Goal: Transaction & Acquisition: Book appointment/travel/reservation

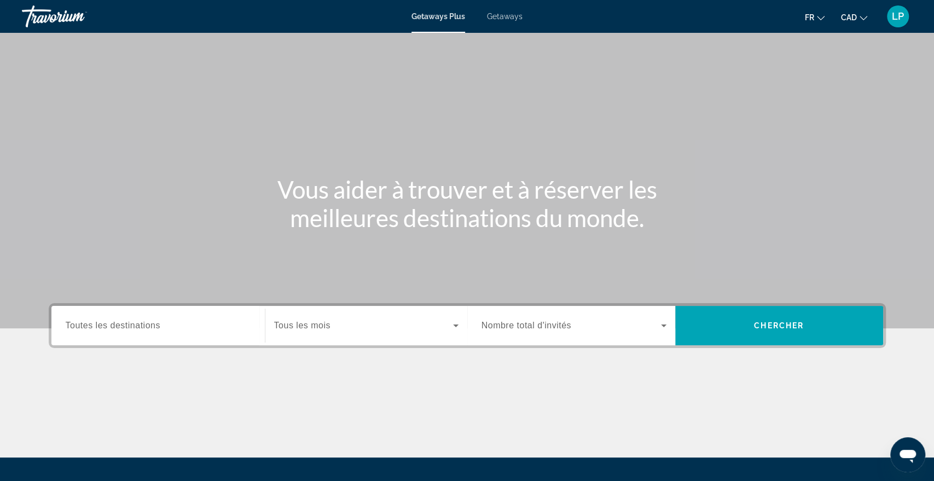
click at [508, 16] on span "Getaways" at bounding box center [505, 16] width 36 height 9
click at [227, 329] on input "Destination Toutes les destinations" at bounding box center [158, 326] width 185 height 13
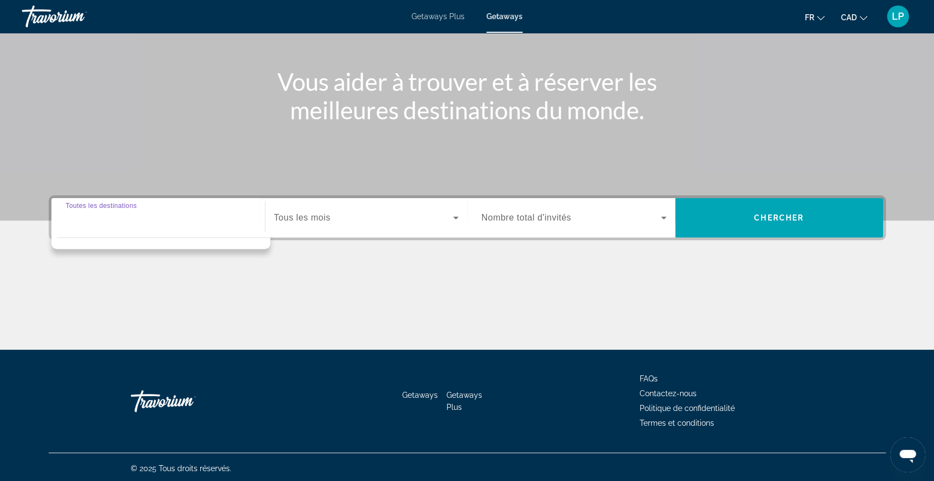
scroll to position [109, 0]
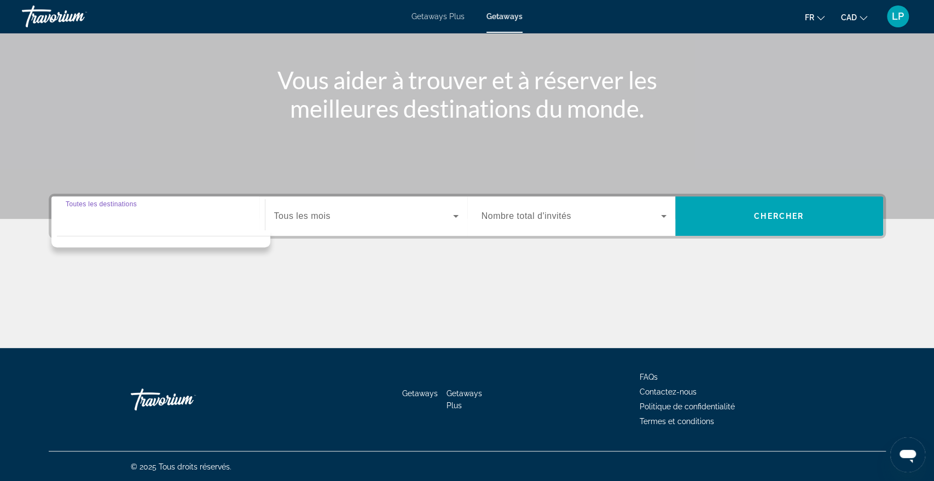
click at [331, 217] on span "Search widget" at bounding box center [363, 216] width 179 height 13
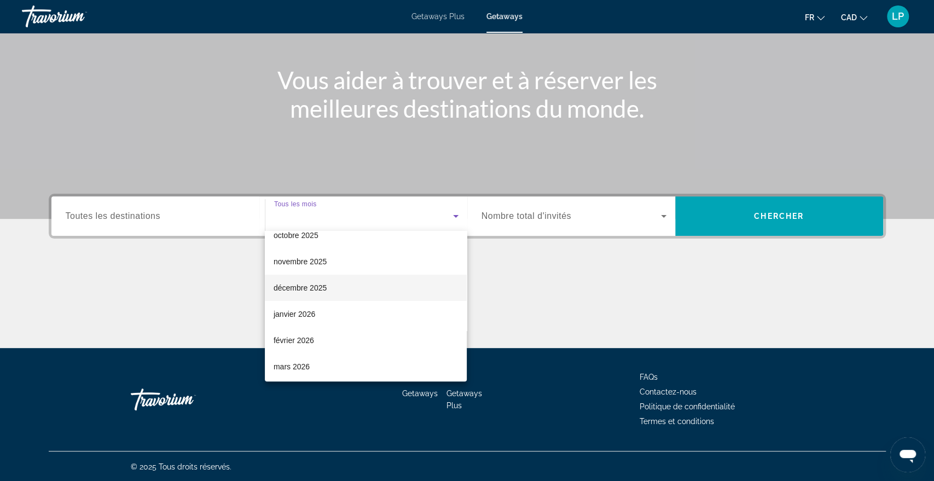
scroll to position [42, 0]
click at [305, 338] on span "février 2026" at bounding box center [294, 337] width 40 height 13
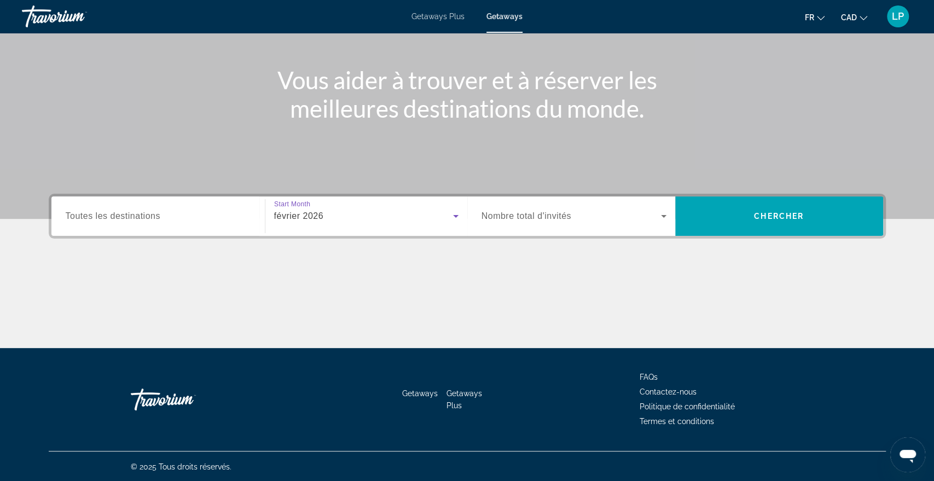
click at [505, 219] on span "Nombre total d'invités" at bounding box center [527, 215] width 90 height 9
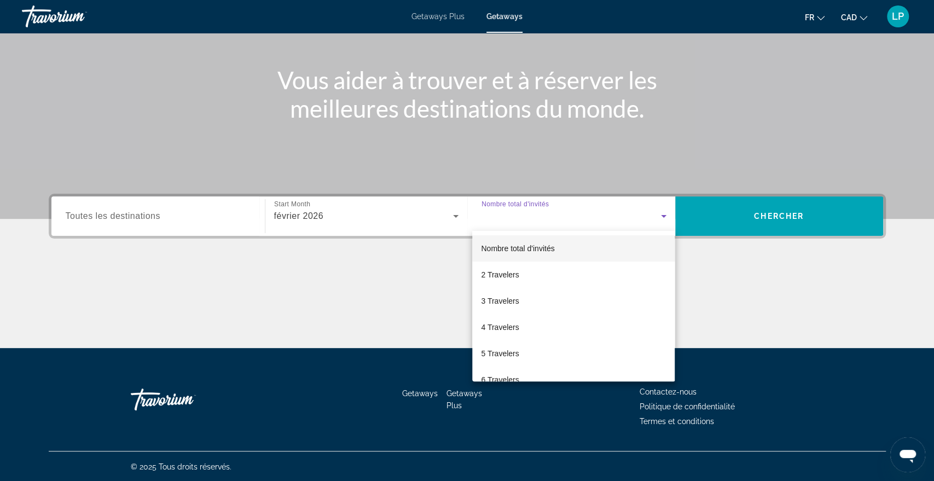
click at [402, 287] on div at bounding box center [467, 240] width 934 height 481
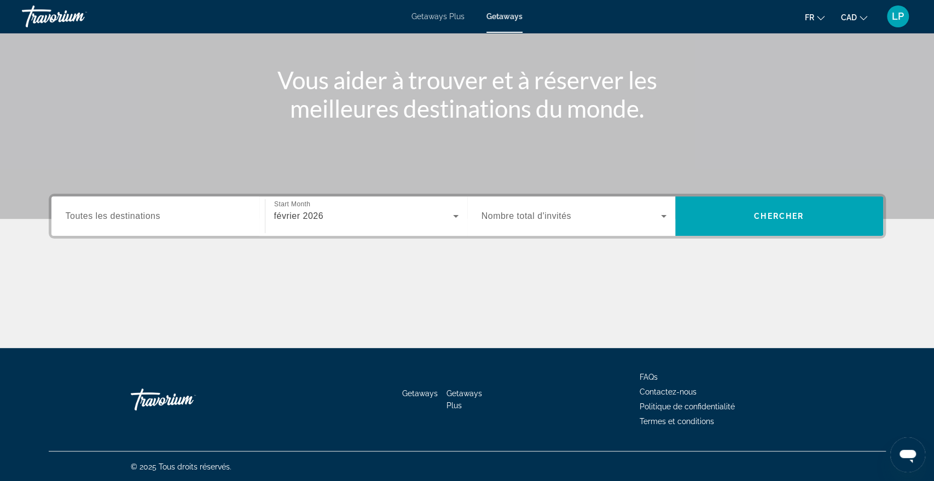
click at [182, 220] on input "Destination Toutes les destinations" at bounding box center [158, 216] width 185 height 13
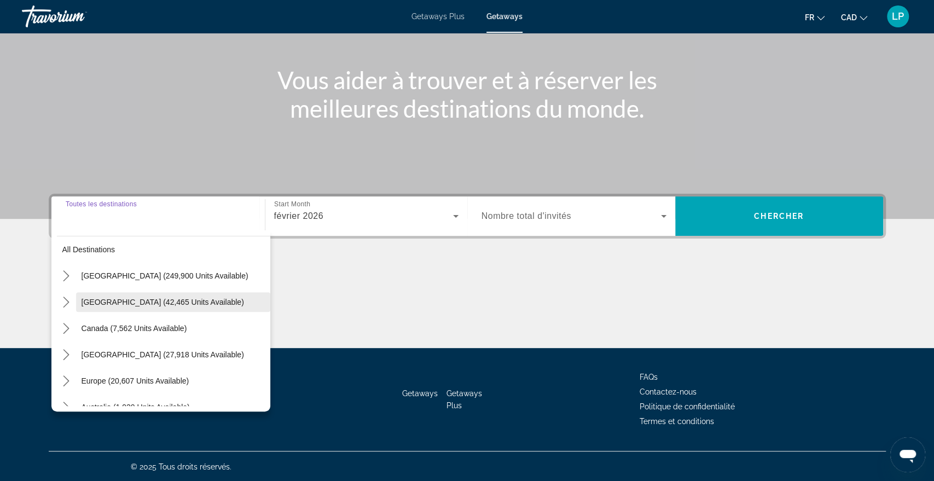
scroll to position [2, 0]
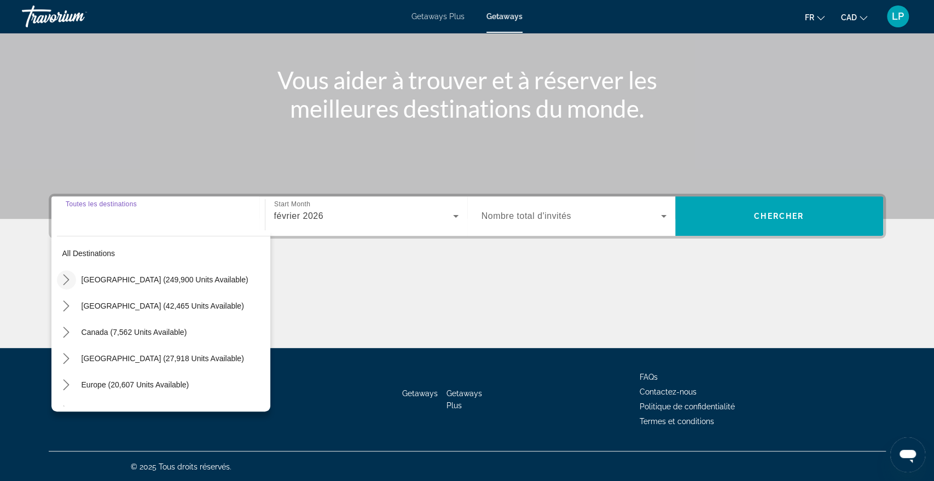
click at [61, 281] on icon "Toggle United States (249,900 units available) submenu" at bounding box center [66, 279] width 11 height 11
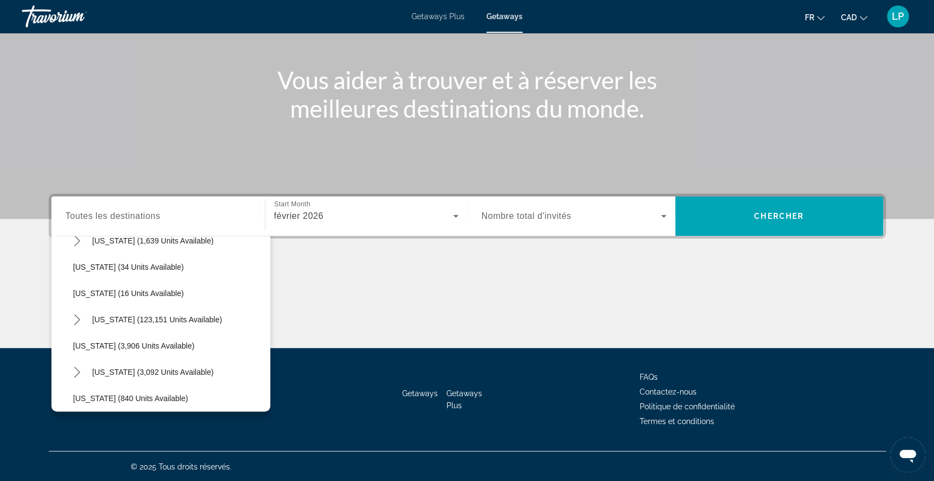
scroll to position [147, 0]
click at [76, 314] on icon "Toggle Florida (123,151 units available) submenu" at bounding box center [77, 317] width 6 height 11
click at [134, 342] on span "Orlando & Disney Area (57,036 units available)" at bounding box center [164, 344] width 161 height 9
type input "**********"
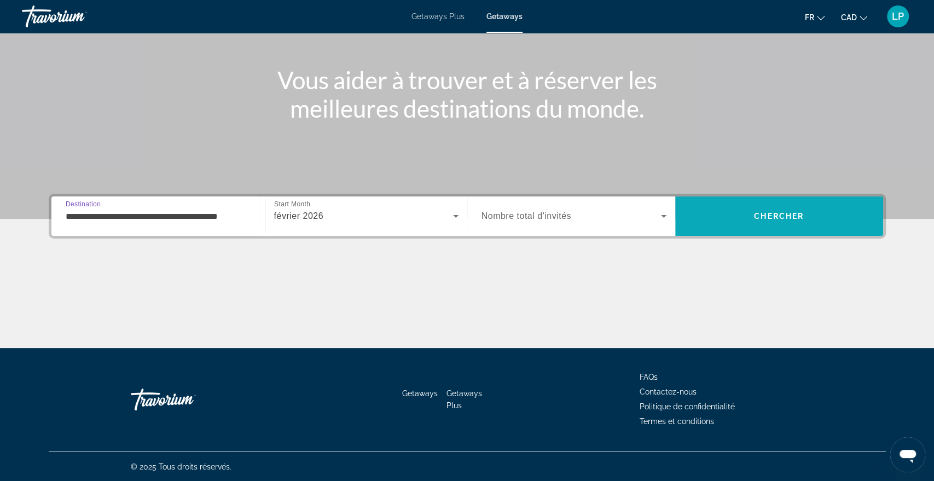
click at [761, 220] on span "Search" at bounding box center [779, 216] width 208 height 26
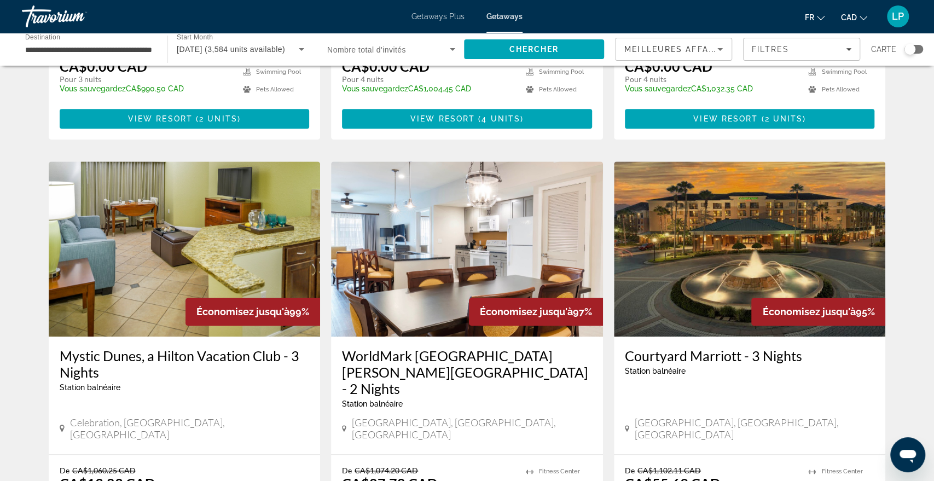
scroll to position [778, 0]
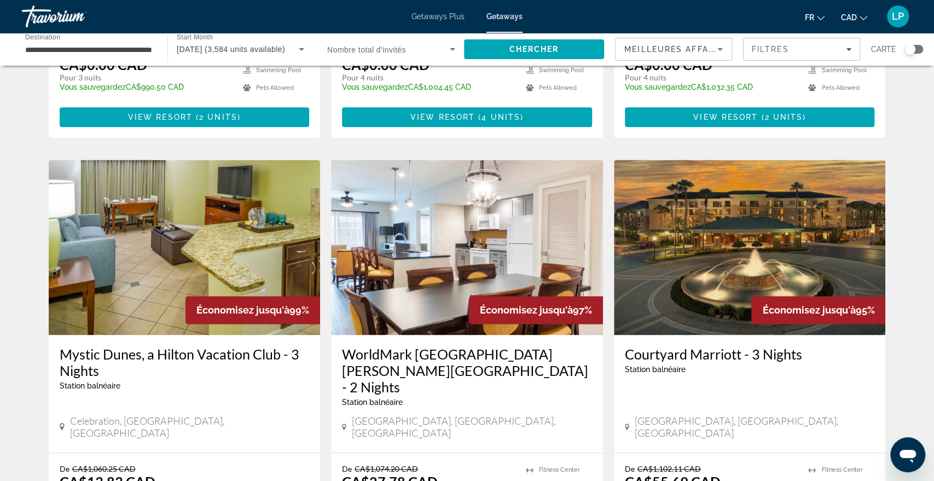
click at [772, 210] on img "Main content" at bounding box center [750, 247] width 272 height 175
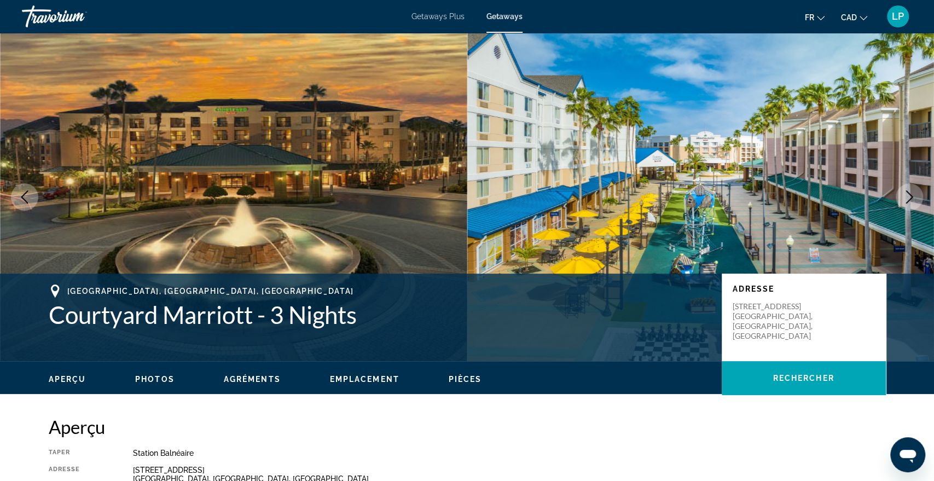
click at [907, 202] on icon "Next image" at bounding box center [909, 196] width 7 height 13
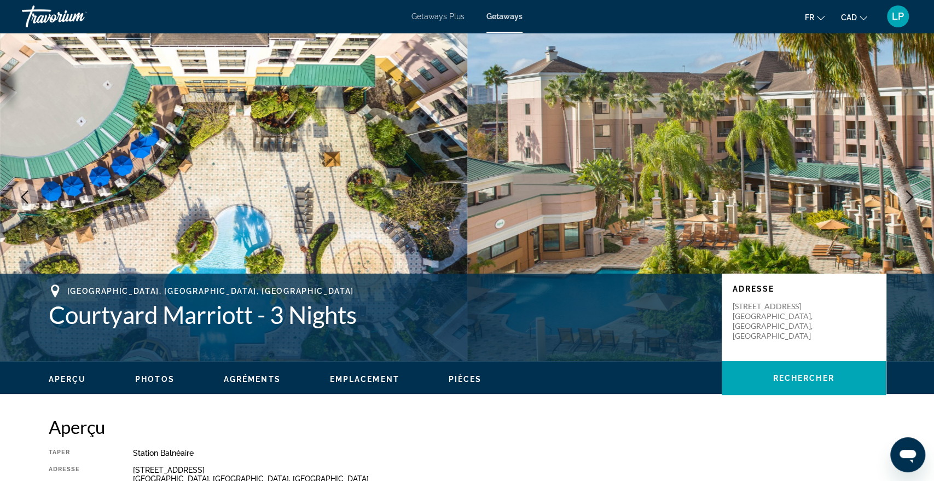
click at [907, 202] on icon "Next image" at bounding box center [909, 196] width 7 height 13
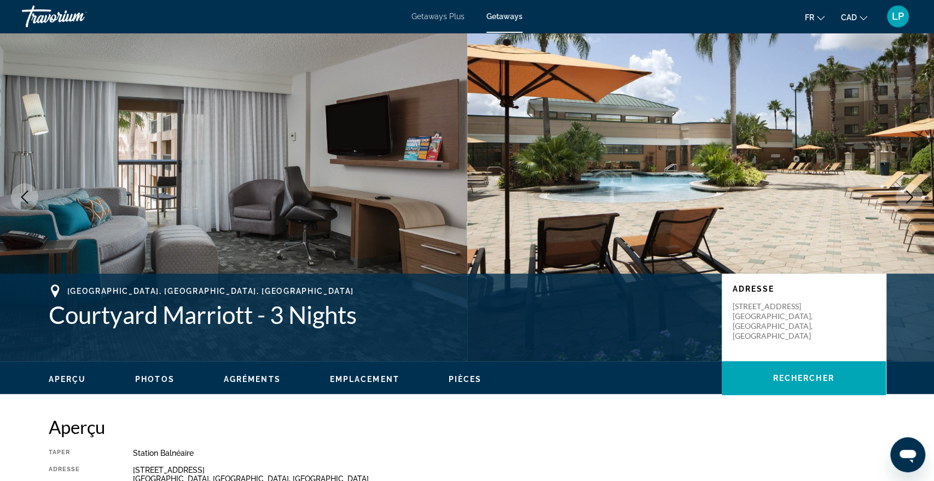
click at [907, 202] on icon "Next image" at bounding box center [909, 196] width 7 height 13
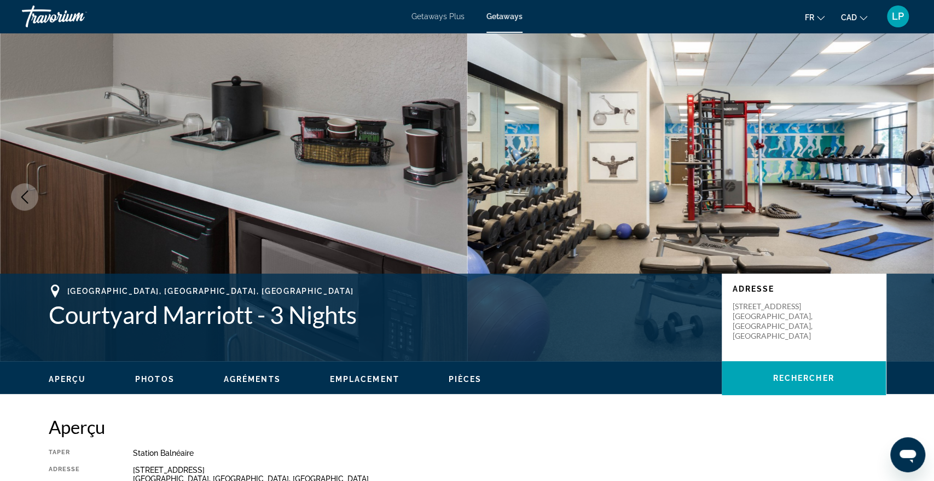
click at [907, 202] on icon "Next image" at bounding box center [909, 196] width 7 height 13
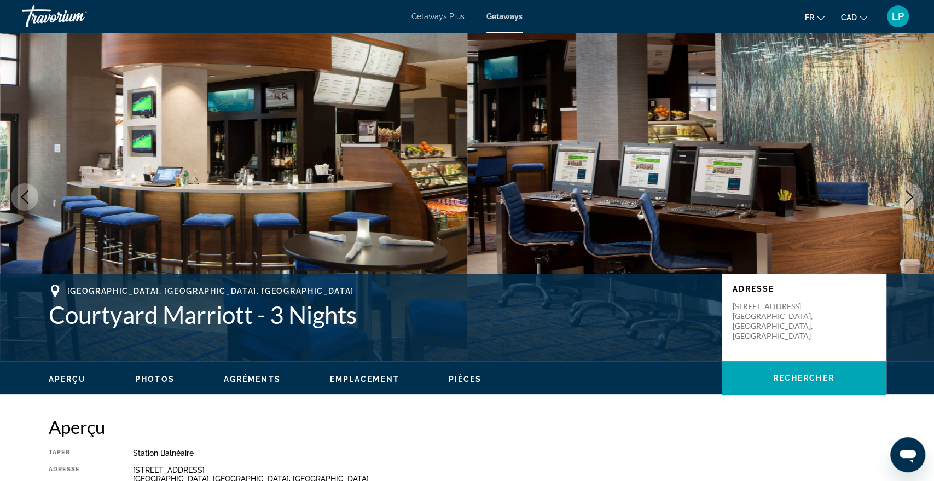
click at [907, 202] on icon "Next image" at bounding box center [909, 196] width 7 height 13
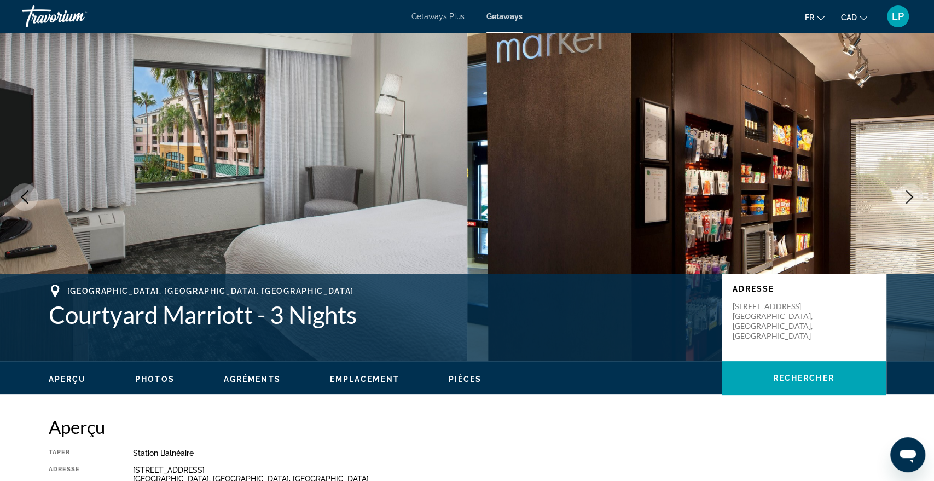
click at [907, 202] on icon "Next image" at bounding box center [909, 196] width 7 height 13
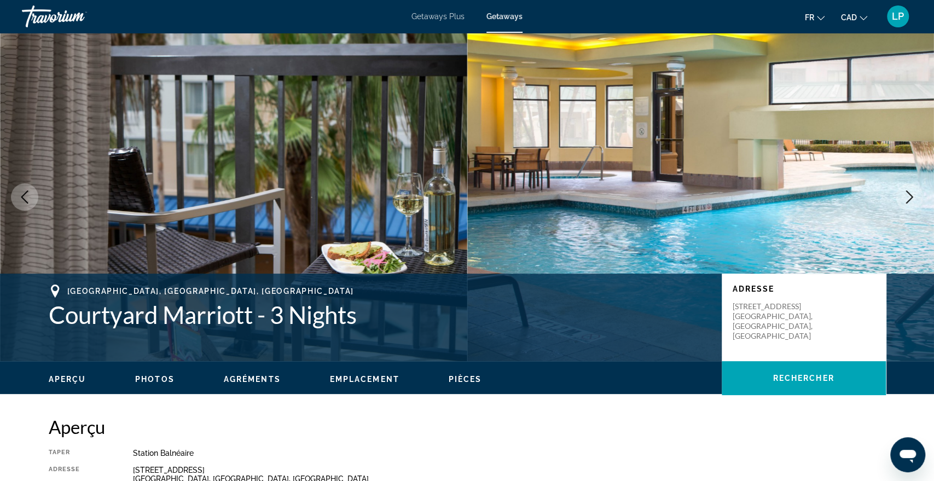
click at [907, 202] on icon "Next image" at bounding box center [909, 196] width 7 height 13
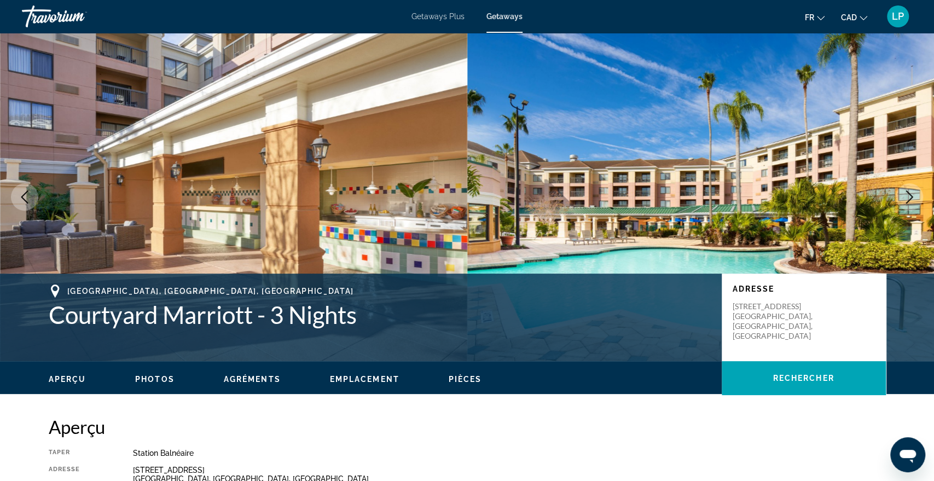
click at [907, 202] on icon "Next image" at bounding box center [909, 196] width 7 height 13
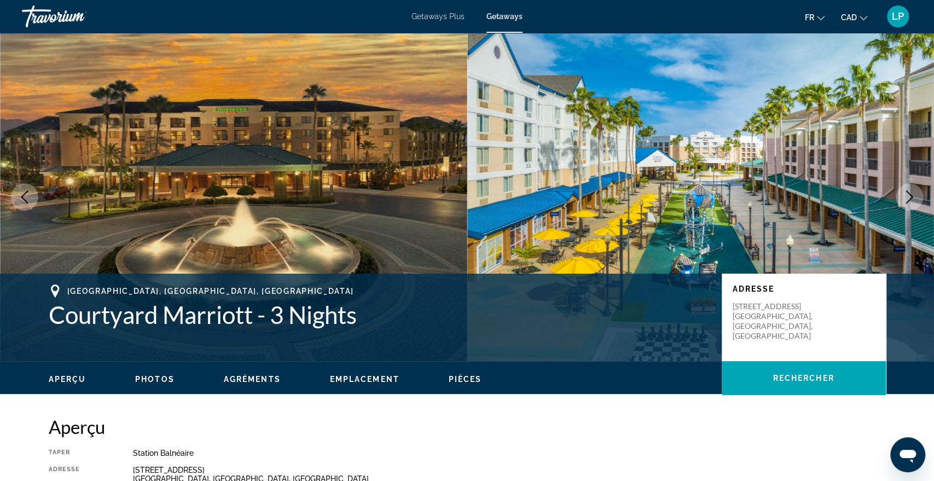
click at [907, 202] on icon "Next image" at bounding box center [909, 196] width 7 height 13
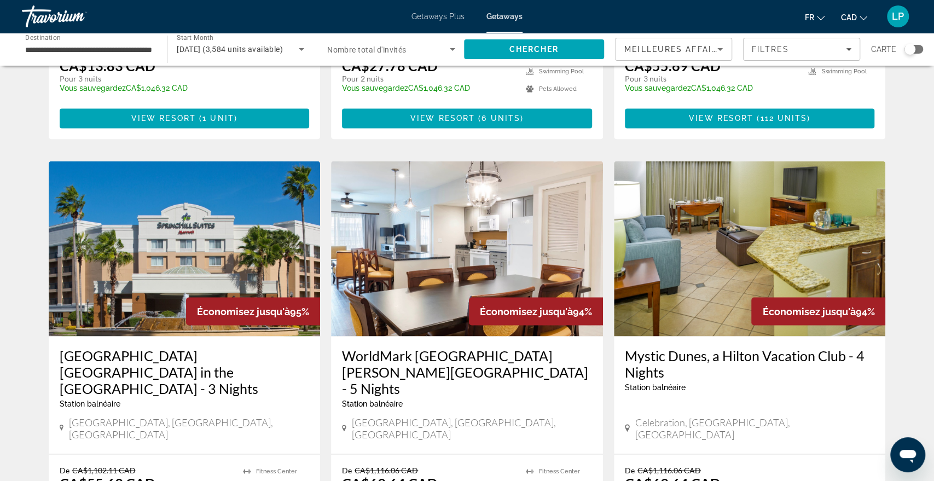
scroll to position [1195, 0]
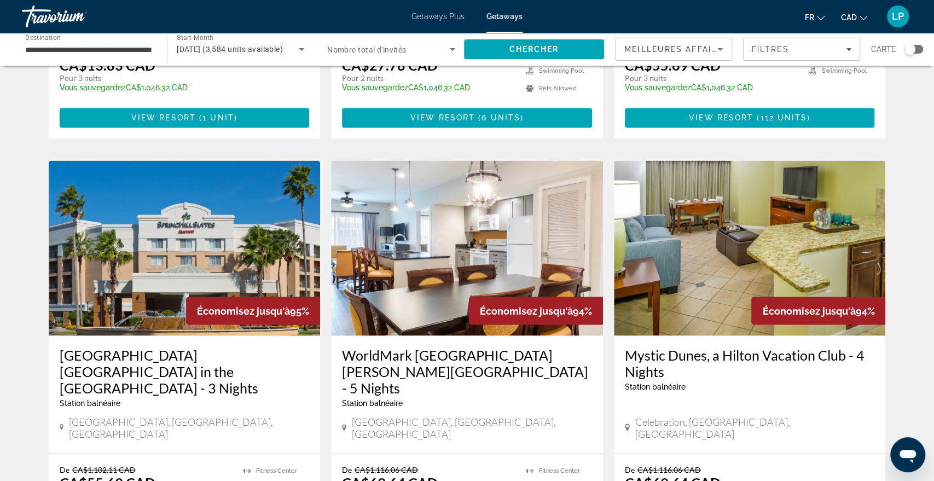
click at [518, 189] on img "Main content" at bounding box center [467, 247] width 272 height 175
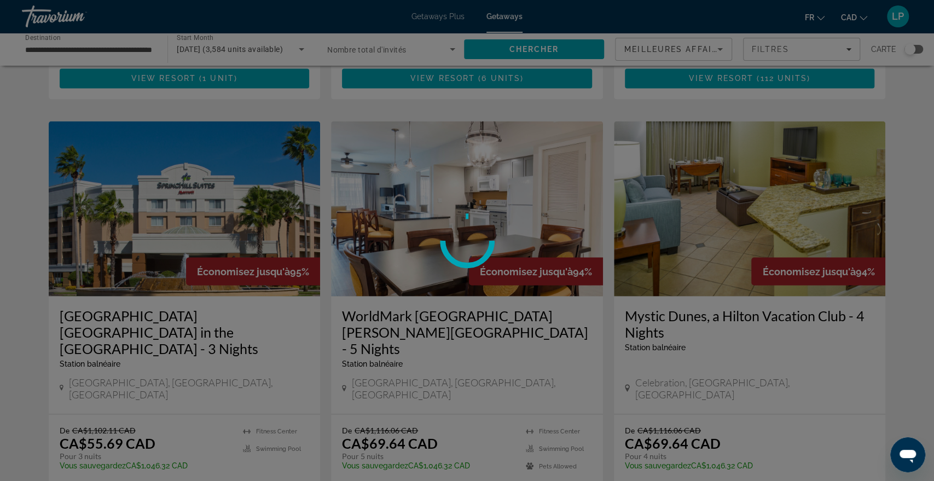
scroll to position [1252, 0]
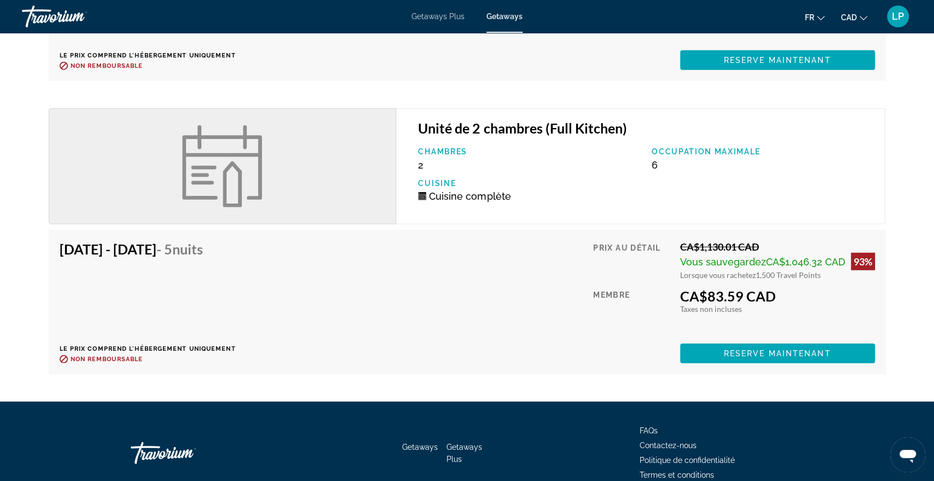
scroll to position [2017, 0]
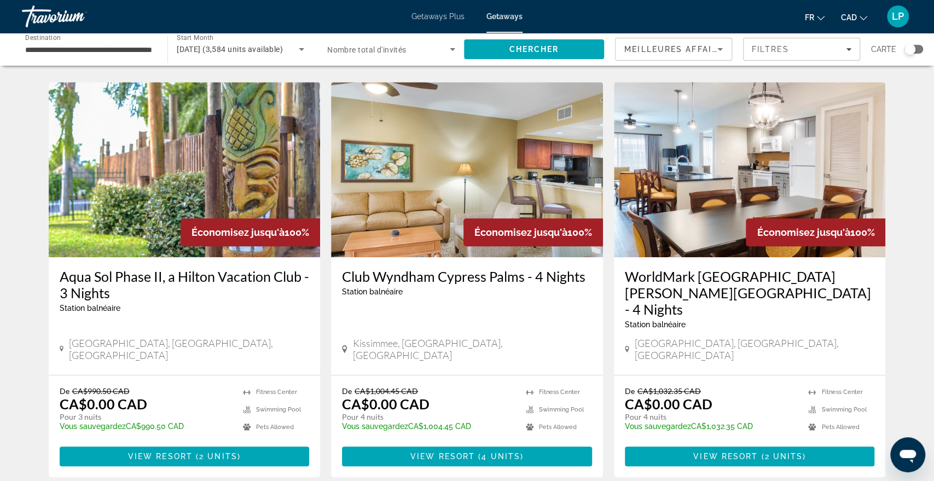
scroll to position [438, 0]
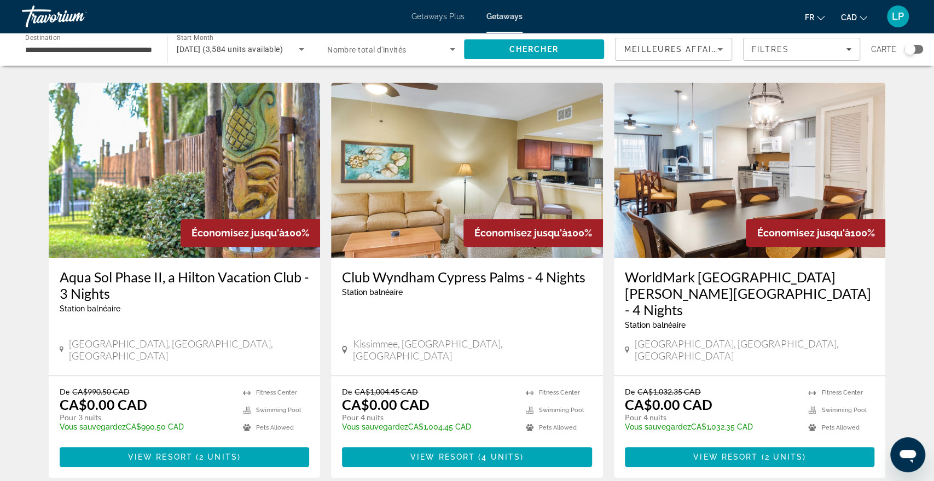
click at [482, 163] on img "Main content" at bounding box center [467, 170] width 272 height 175
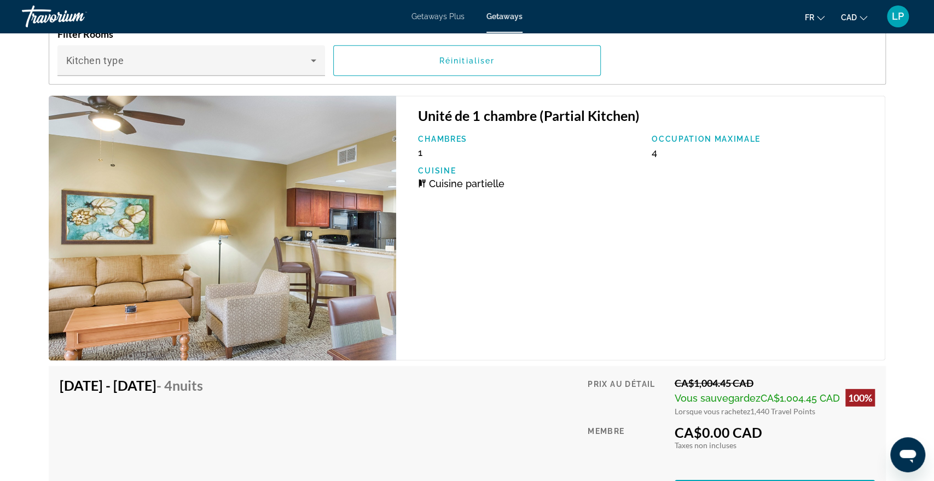
scroll to position [2005, 0]
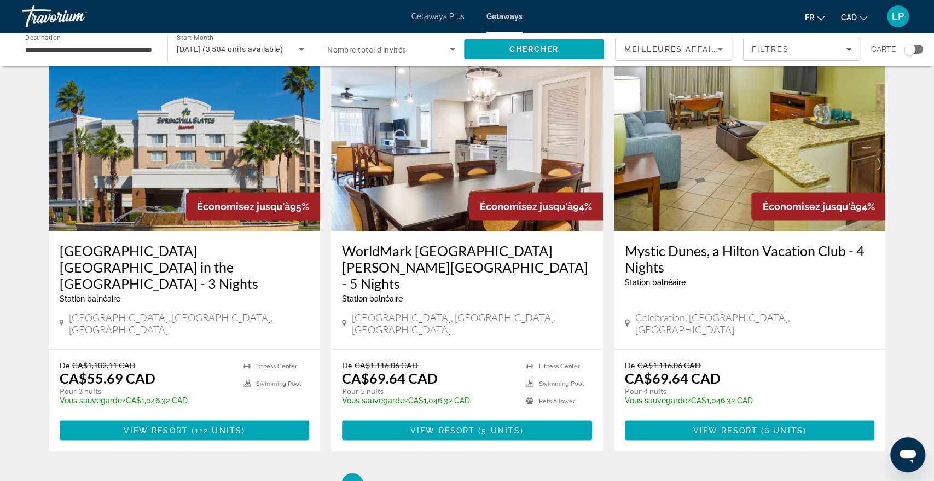
scroll to position [1300, 0]
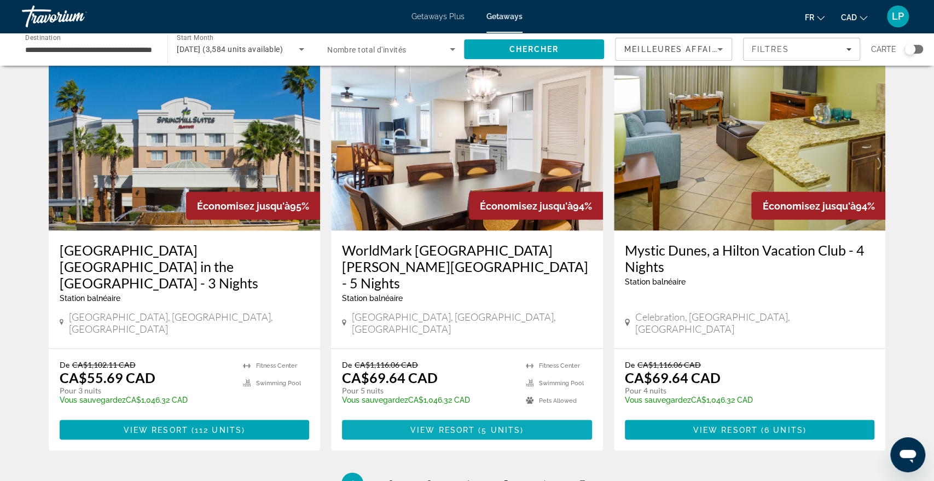
click at [512, 425] on span "5 units" at bounding box center [501, 429] width 39 height 9
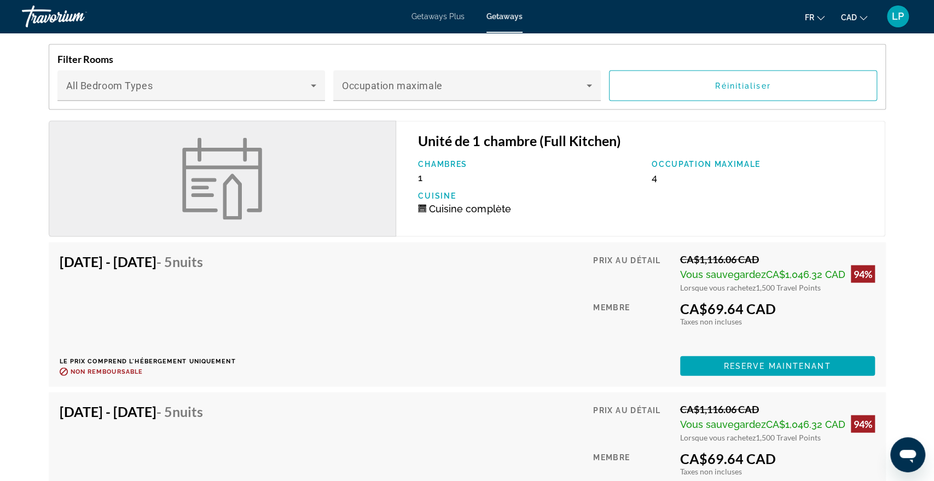
scroll to position [1509, 0]
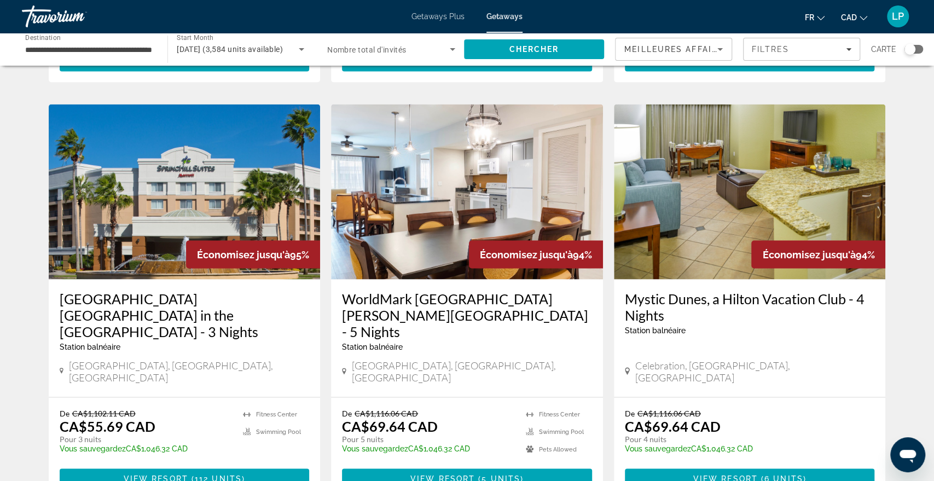
scroll to position [1274, 0]
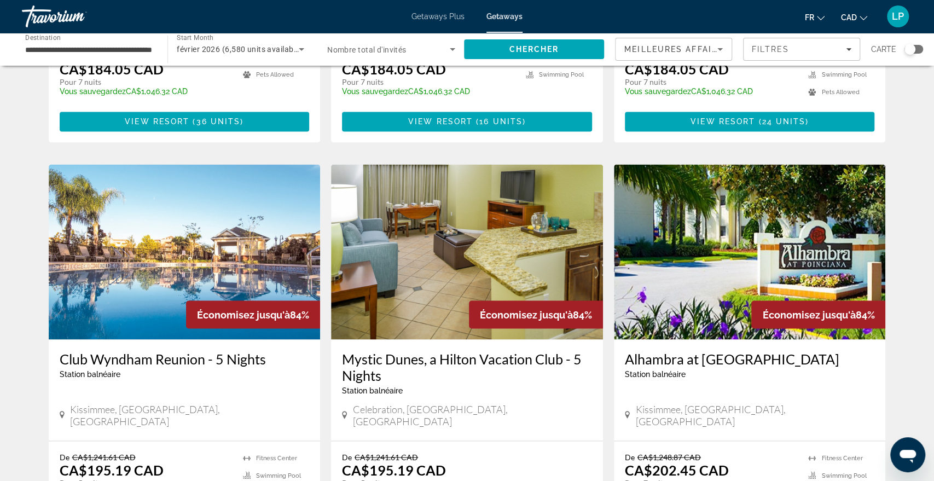
scroll to position [1338, 0]
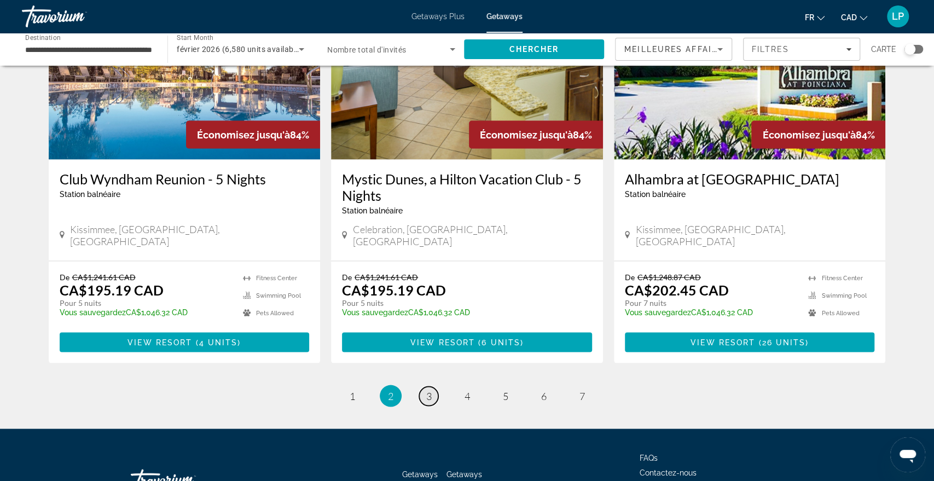
click at [427, 390] on span "3" at bounding box center [428, 396] width 5 height 12
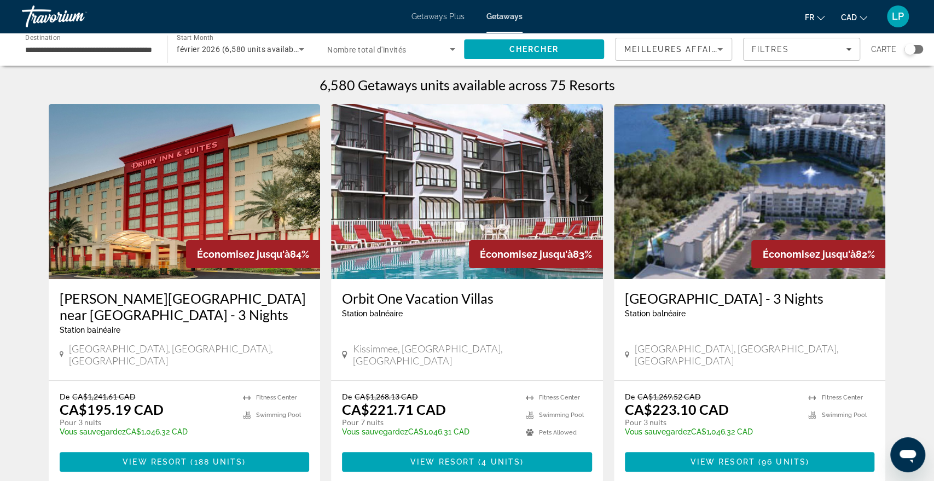
click at [276, 174] on img "Main content" at bounding box center [185, 191] width 272 height 175
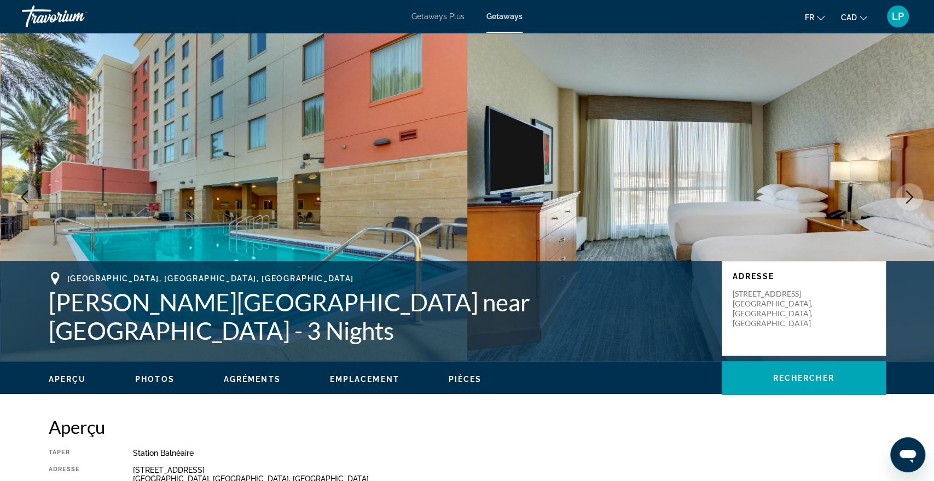
click at [903, 193] on icon "Next image" at bounding box center [909, 196] width 13 height 13
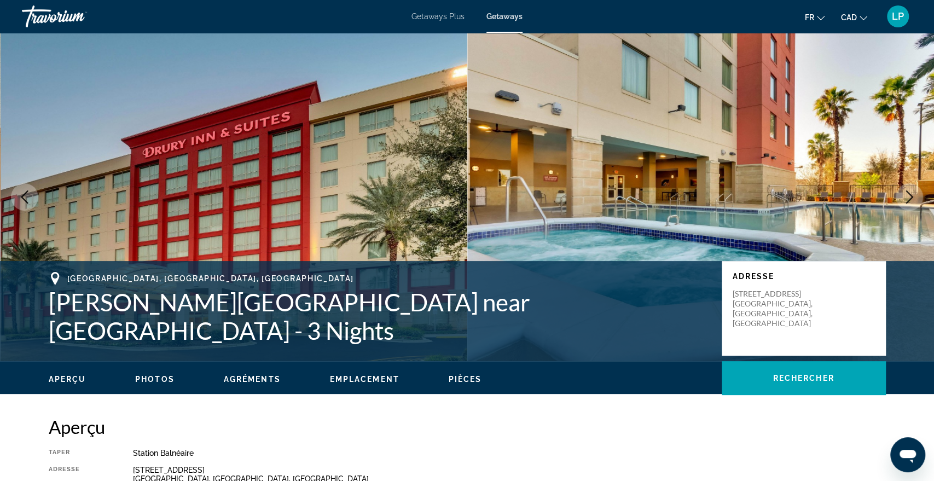
click at [903, 193] on icon "Next image" at bounding box center [909, 196] width 13 height 13
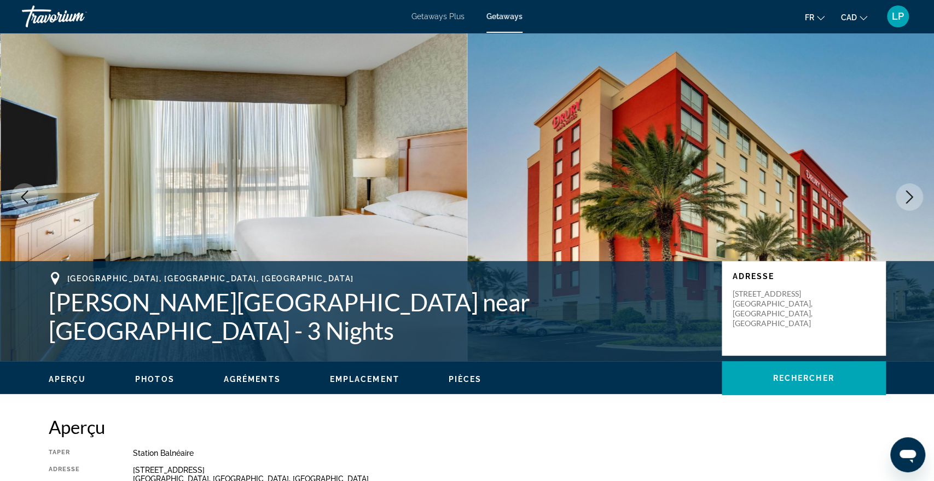
click at [903, 193] on icon "Next image" at bounding box center [909, 196] width 13 height 13
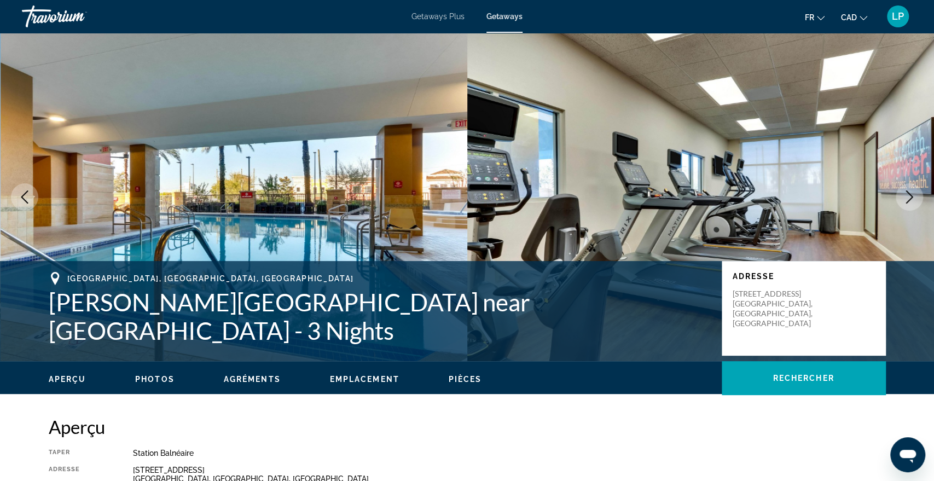
click at [903, 193] on icon "Next image" at bounding box center [909, 196] width 13 height 13
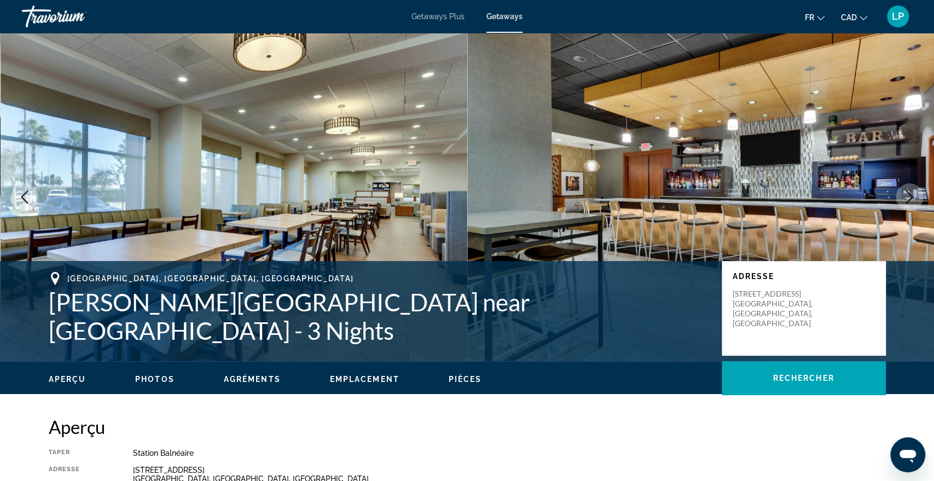
click at [903, 193] on icon "Next image" at bounding box center [909, 196] width 13 height 13
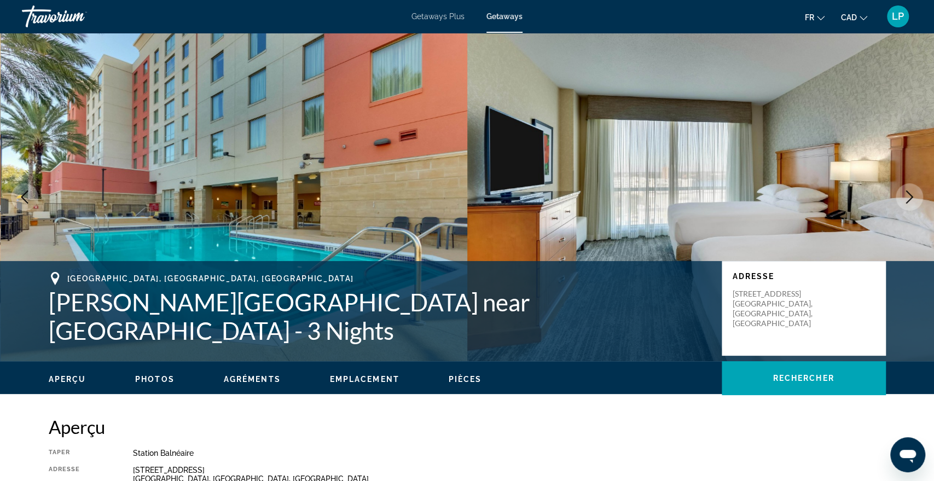
click at [903, 193] on icon "Next image" at bounding box center [909, 196] width 13 height 13
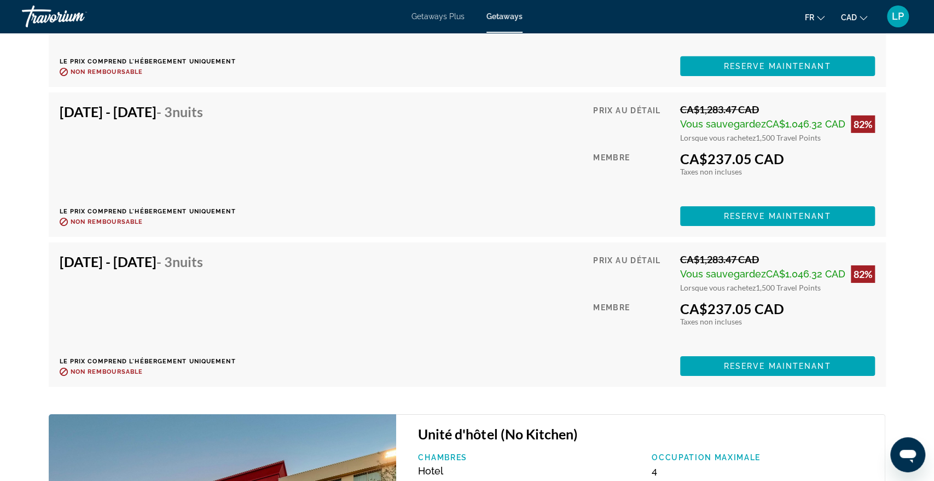
scroll to position [5194, 0]
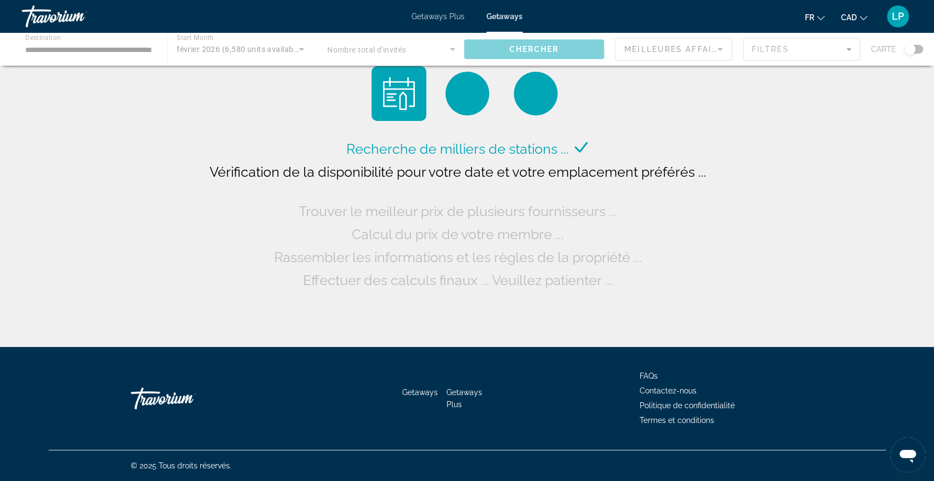
click at [709, 51] on div "Main content" at bounding box center [467, 49] width 934 height 33
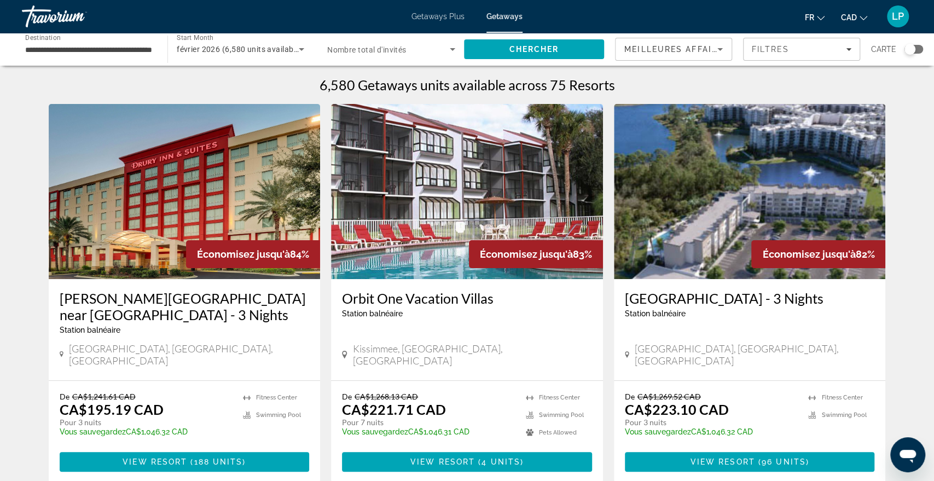
click at [917, 50] on div "Search widget" at bounding box center [914, 49] width 19 height 9
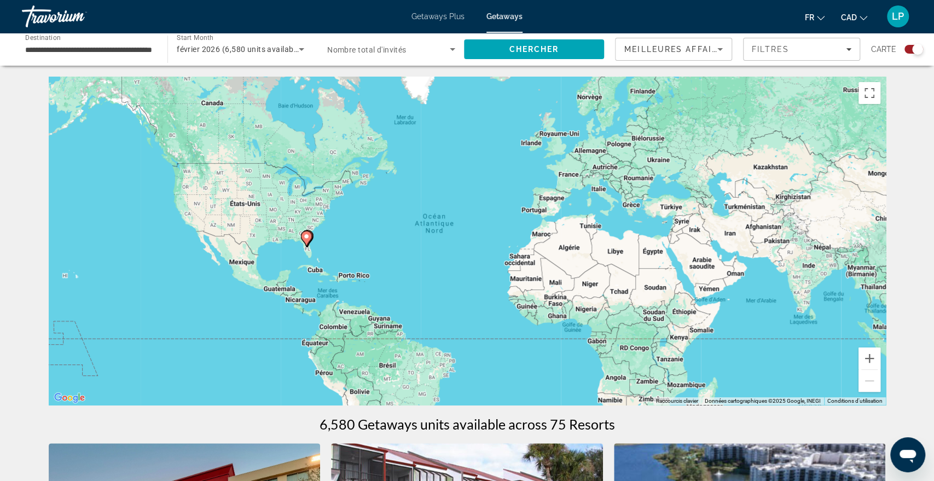
click at [906, 51] on div "Search widget" at bounding box center [914, 49] width 19 height 9
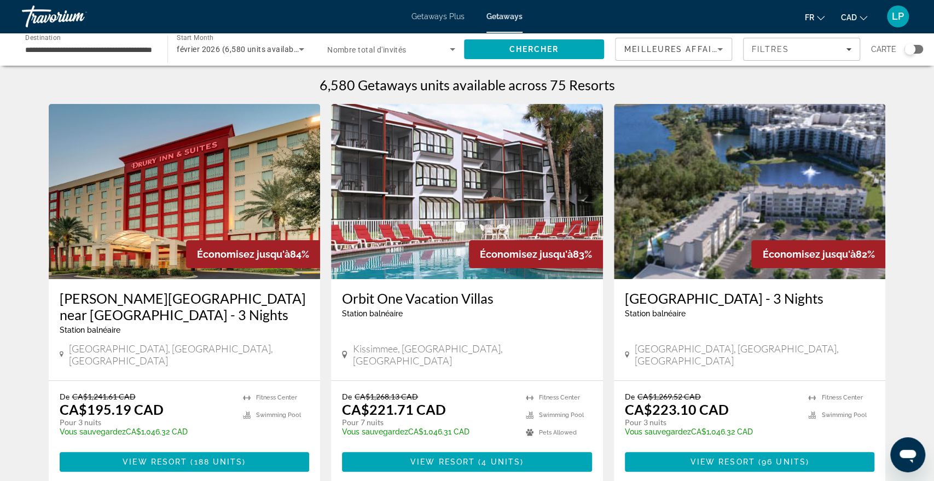
click at [705, 52] on span "Meilleures affaires" at bounding box center [676, 49] width 105 height 9
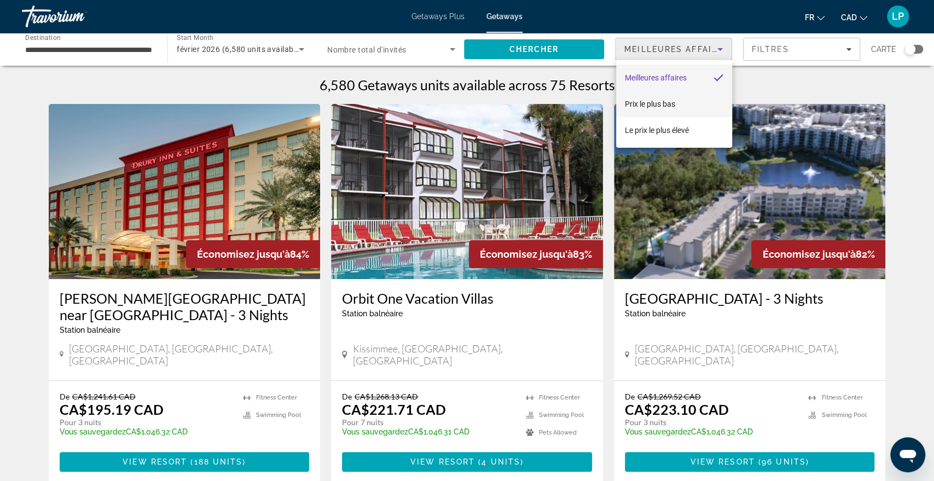
click at [659, 101] on span "Prix ​​le plus bas" at bounding box center [650, 104] width 50 height 9
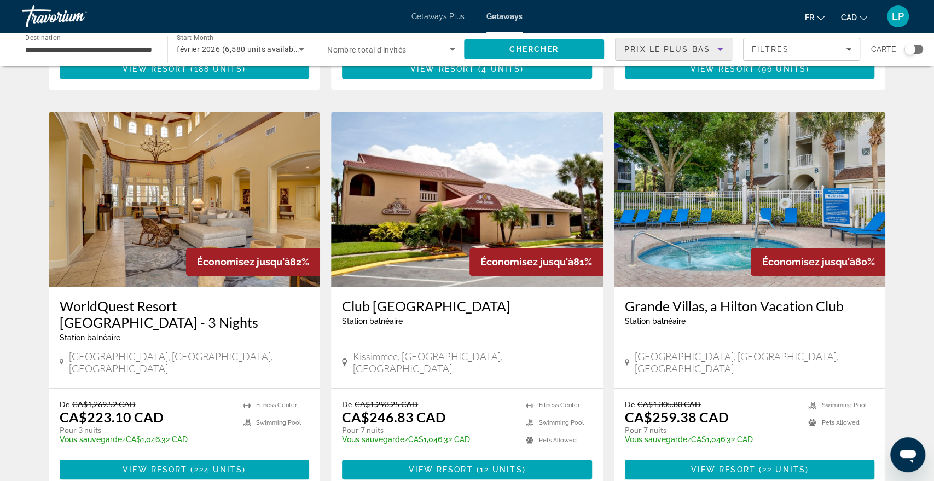
scroll to position [1322, 0]
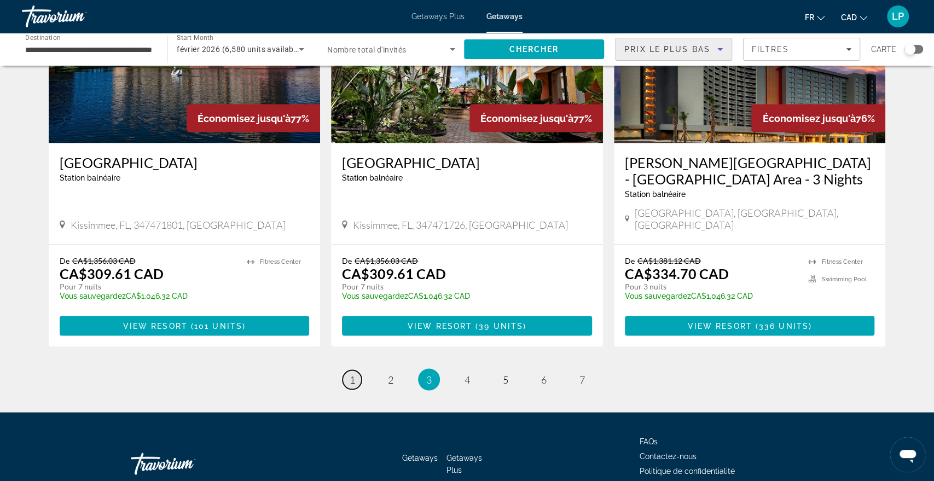
click at [353, 373] on span "1" at bounding box center [352, 379] width 5 height 12
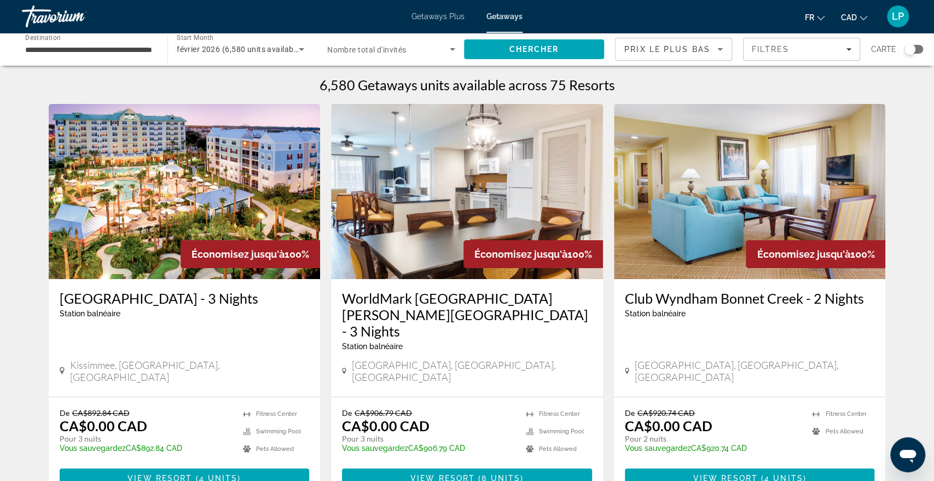
click at [259, 160] on img "Main content" at bounding box center [185, 191] width 272 height 175
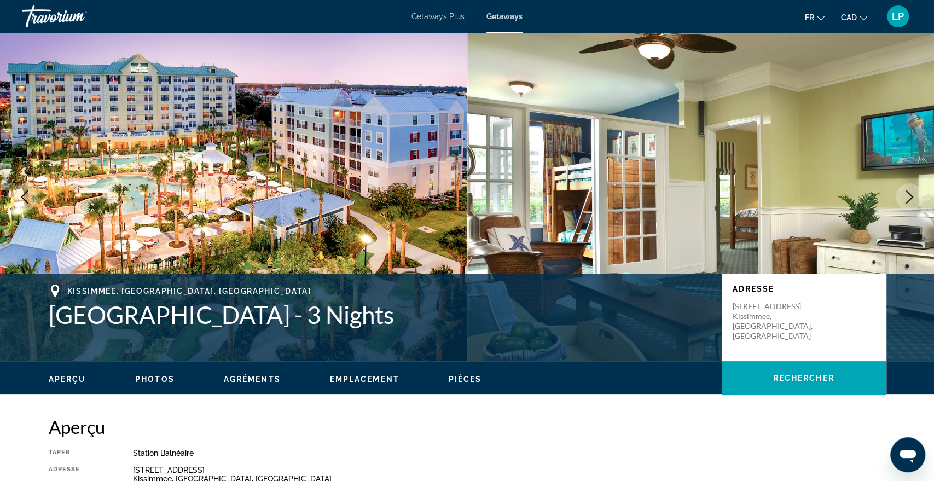
click at [911, 198] on icon "Next image" at bounding box center [909, 196] width 7 height 13
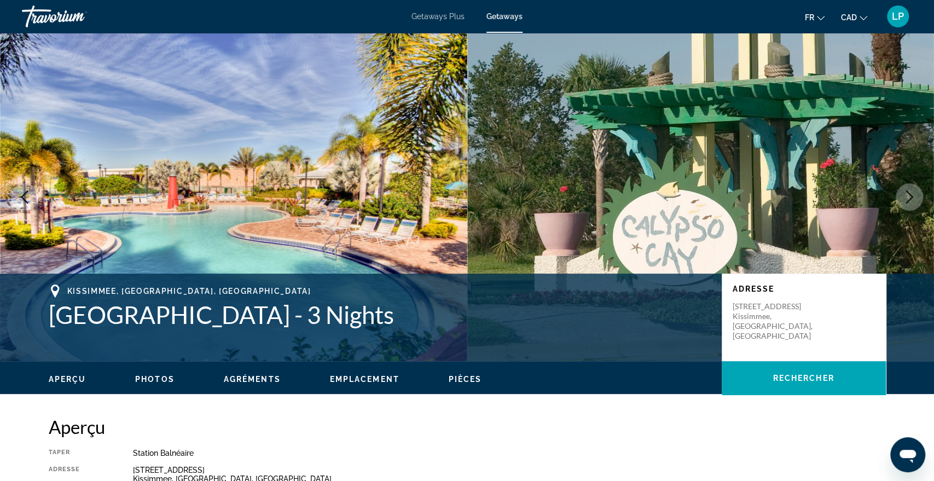
click at [911, 198] on icon "Next image" at bounding box center [909, 196] width 7 height 13
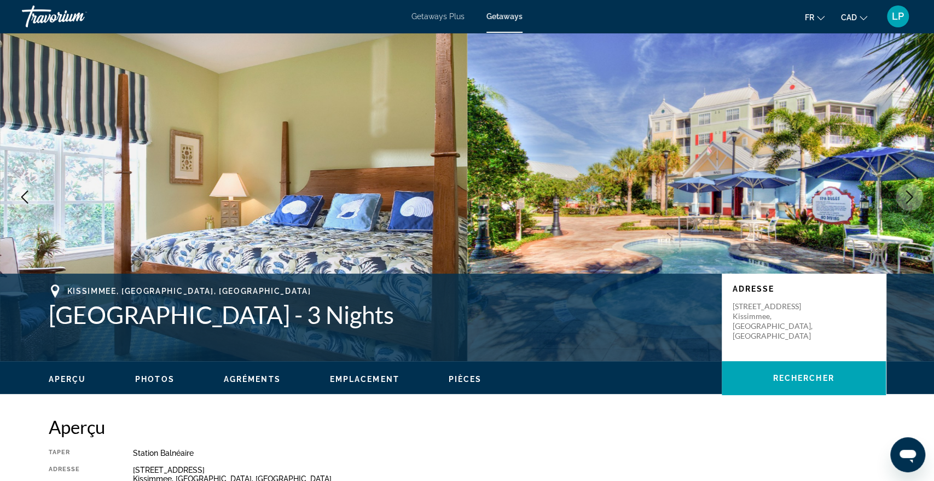
click at [911, 198] on icon "Next image" at bounding box center [909, 196] width 7 height 13
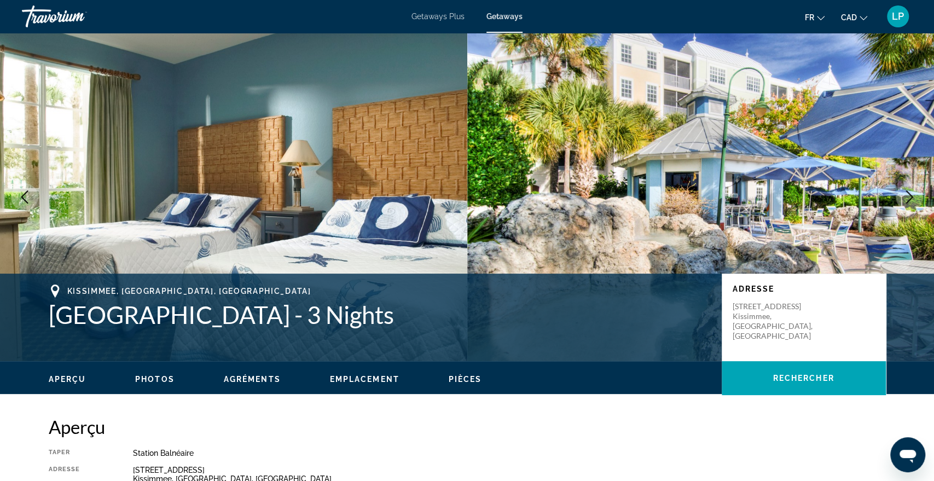
click at [911, 198] on icon "Next image" at bounding box center [909, 196] width 7 height 13
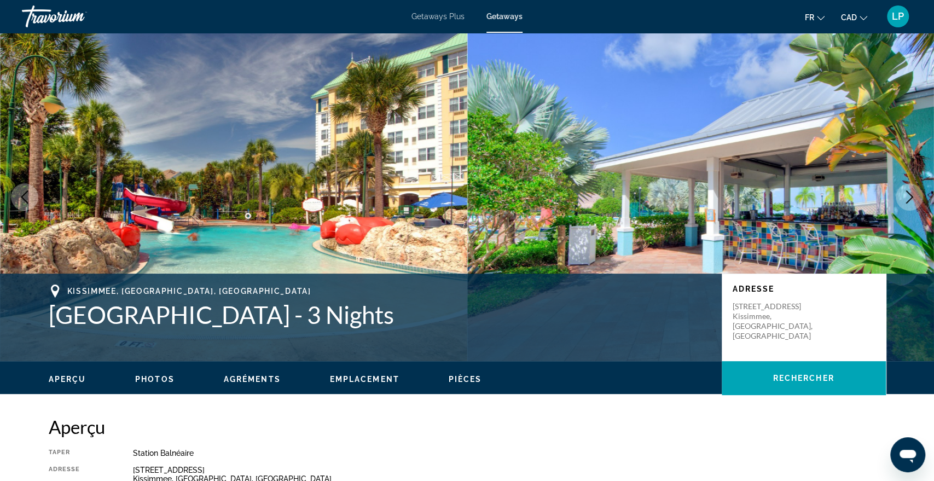
click at [911, 198] on icon "Next image" at bounding box center [909, 196] width 7 height 13
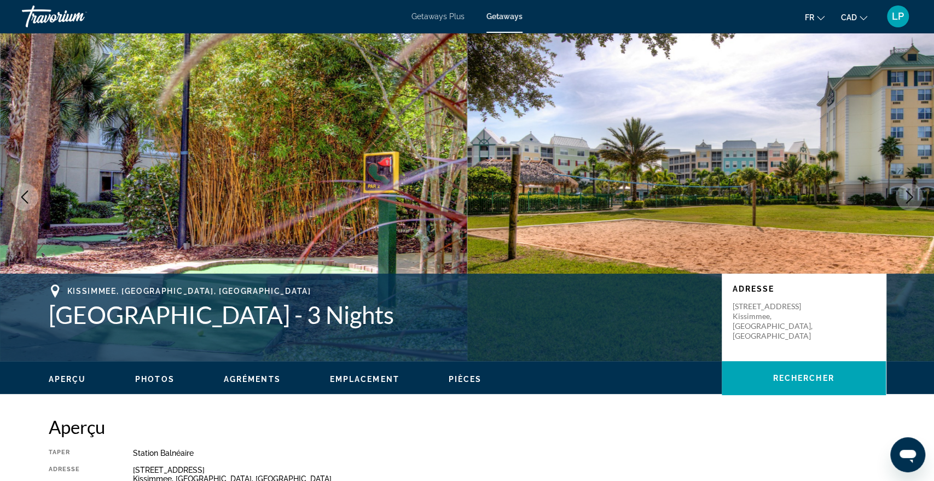
click at [911, 198] on icon "Next image" at bounding box center [909, 196] width 7 height 13
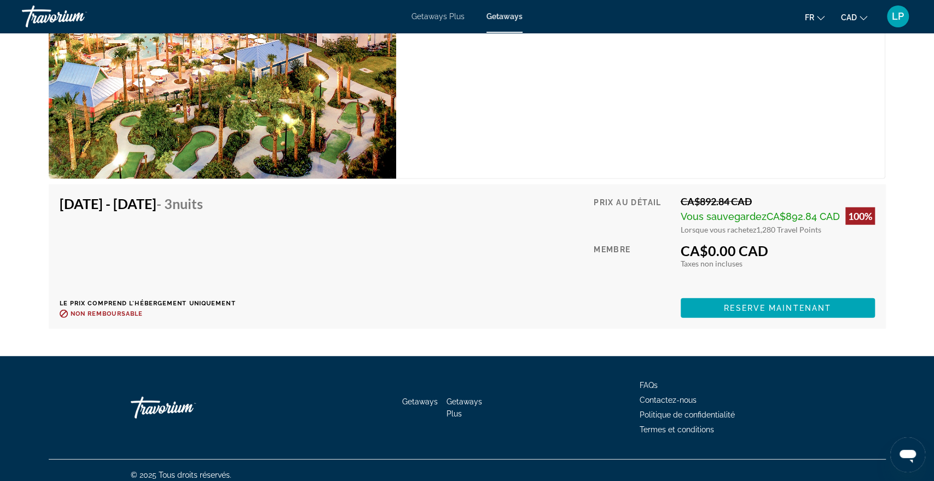
scroll to position [1875, 0]
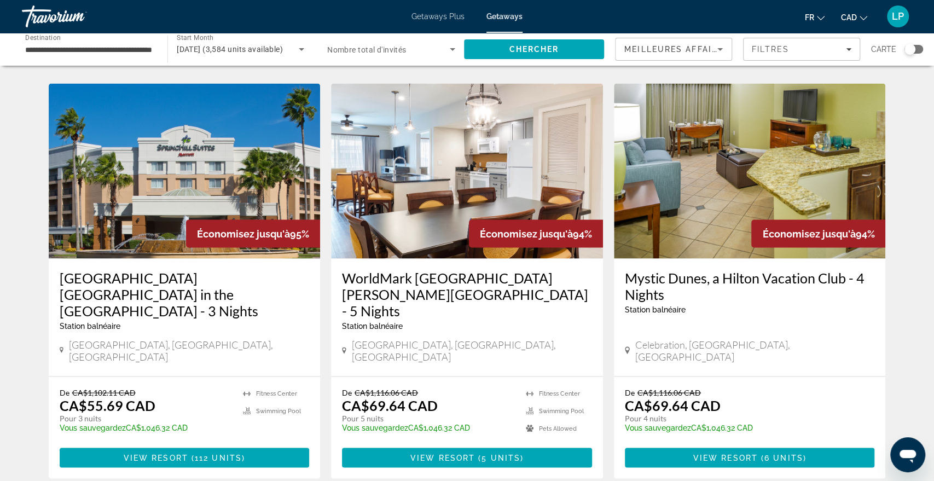
scroll to position [1277, 0]
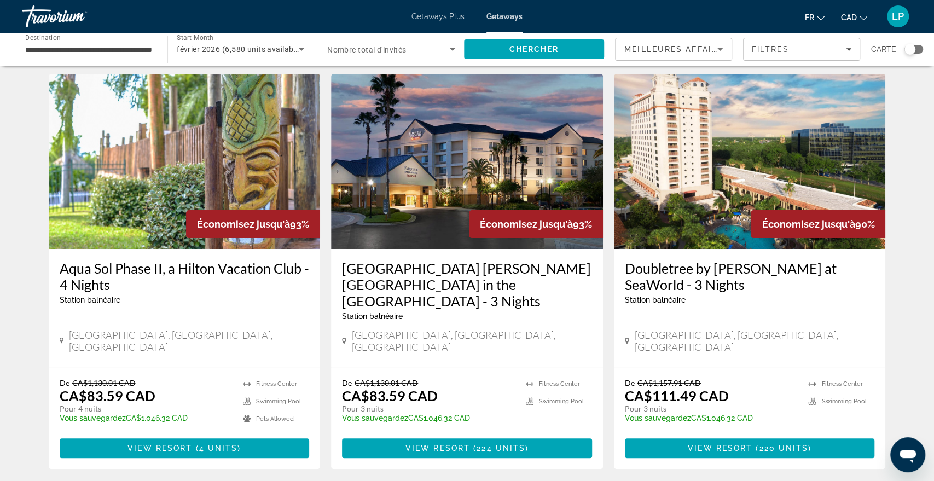
scroll to position [31, 0]
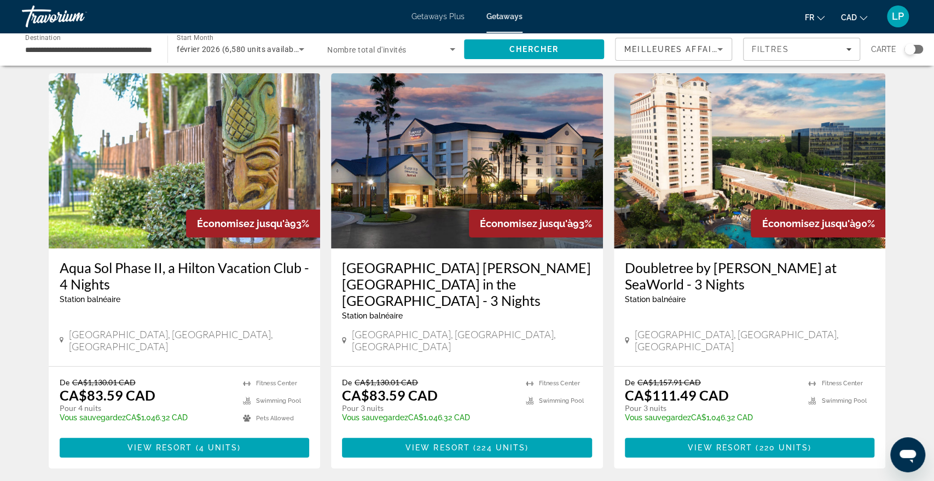
click at [512, 160] on img "Main content" at bounding box center [467, 160] width 272 height 175
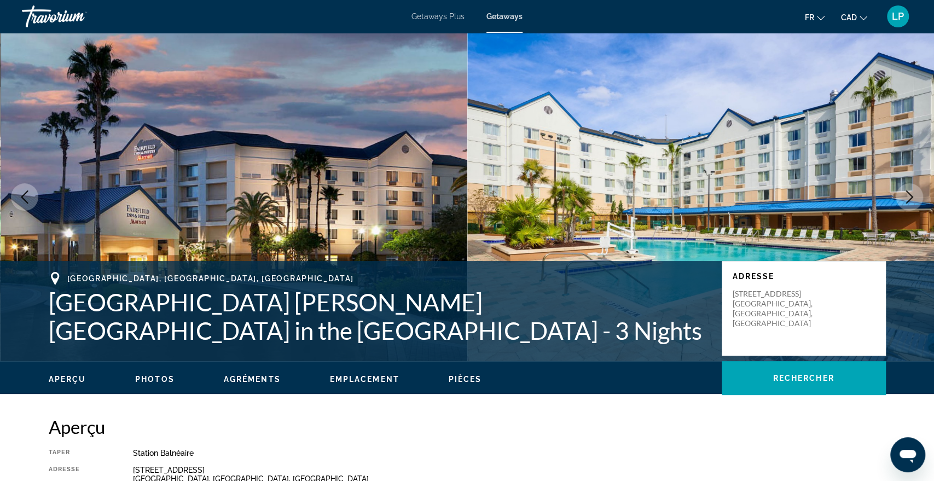
click at [910, 194] on icon "Next image" at bounding box center [909, 196] width 7 height 13
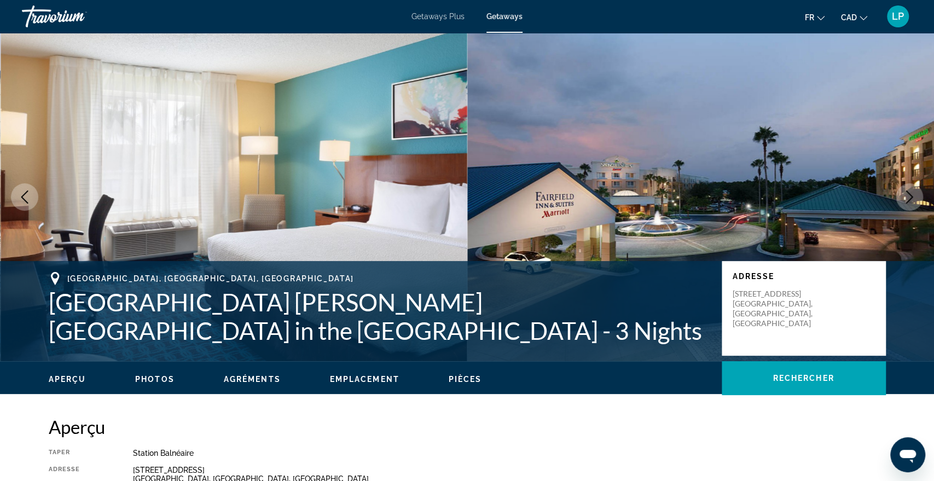
click at [910, 194] on icon "Next image" at bounding box center [909, 196] width 7 height 13
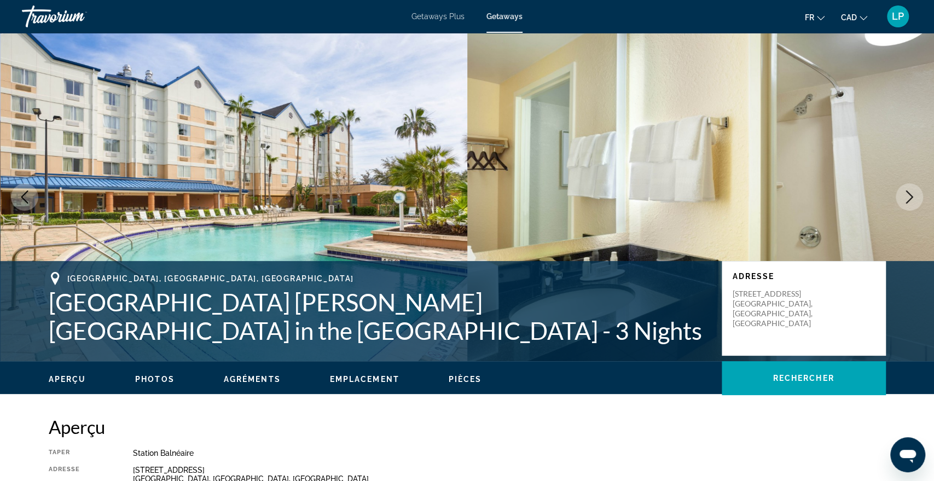
click at [910, 194] on icon "Next image" at bounding box center [909, 196] width 7 height 13
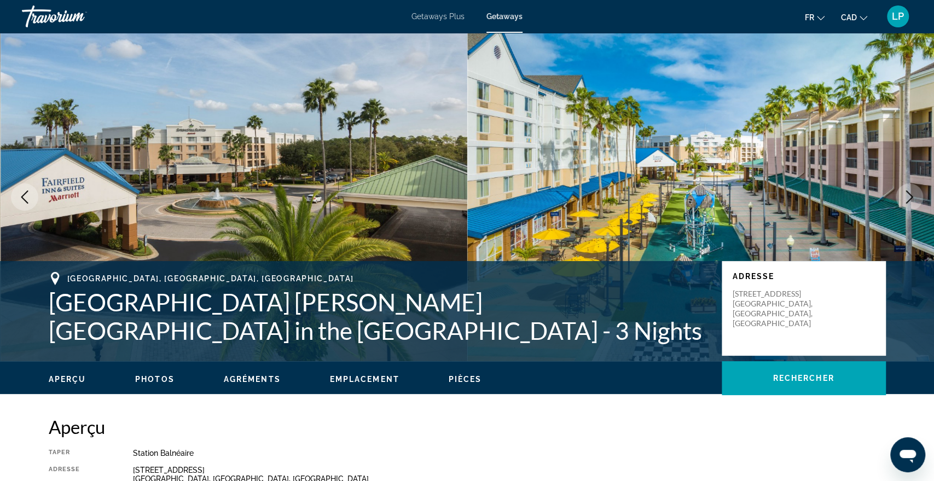
click at [910, 194] on icon "Next image" at bounding box center [909, 196] width 7 height 13
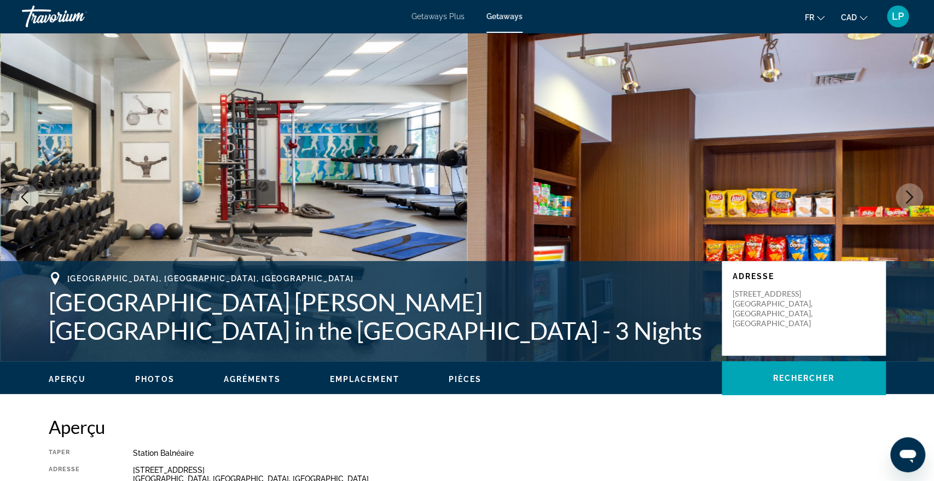
click at [910, 194] on icon "Next image" at bounding box center [909, 196] width 7 height 13
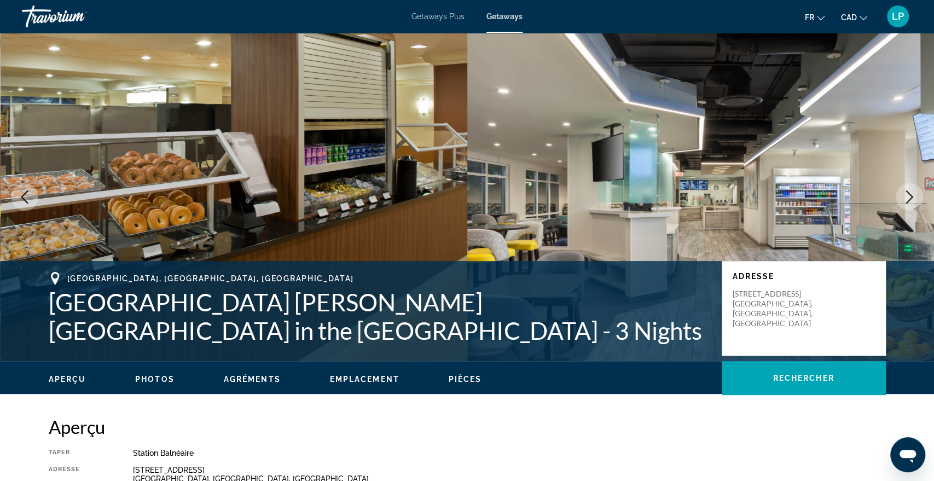
click at [910, 194] on icon "Next image" at bounding box center [909, 196] width 7 height 13
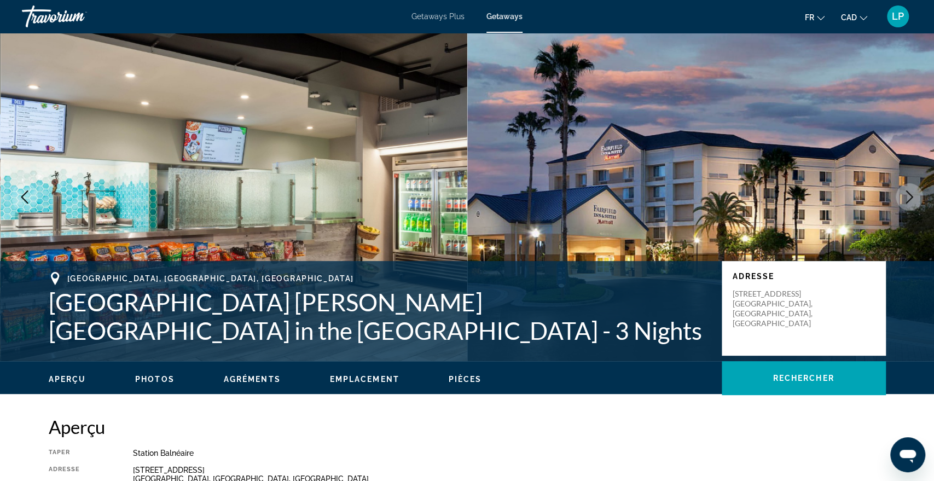
click at [910, 194] on icon "Next image" at bounding box center [909, 196] width 7 height 13
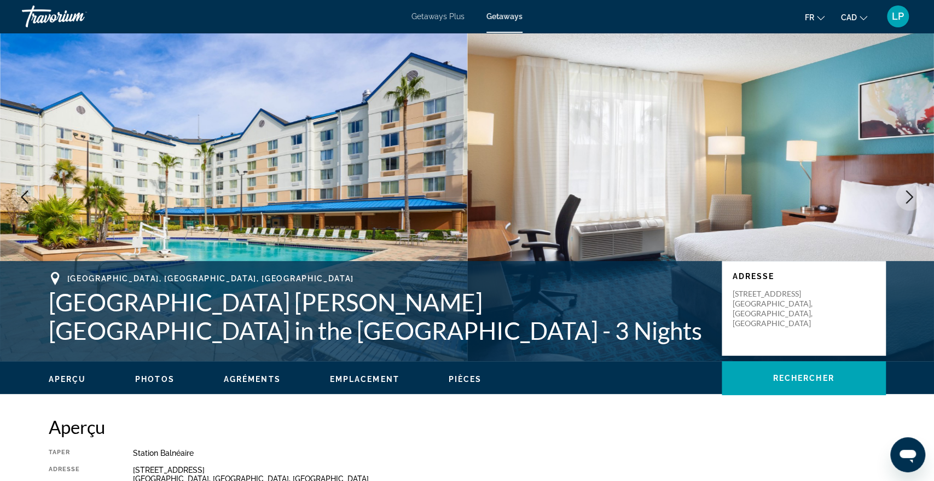
click at [910, 194] on icon "Next image" at bounding box center [909, 196] width 7 height 13
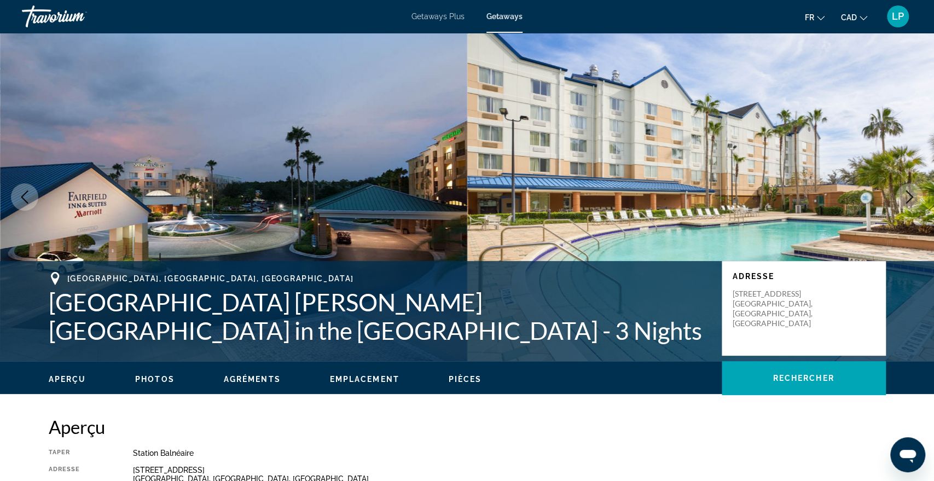
click at [910, 194] on icon "Next image" at bounding box center [909, 196] width 7 height 13
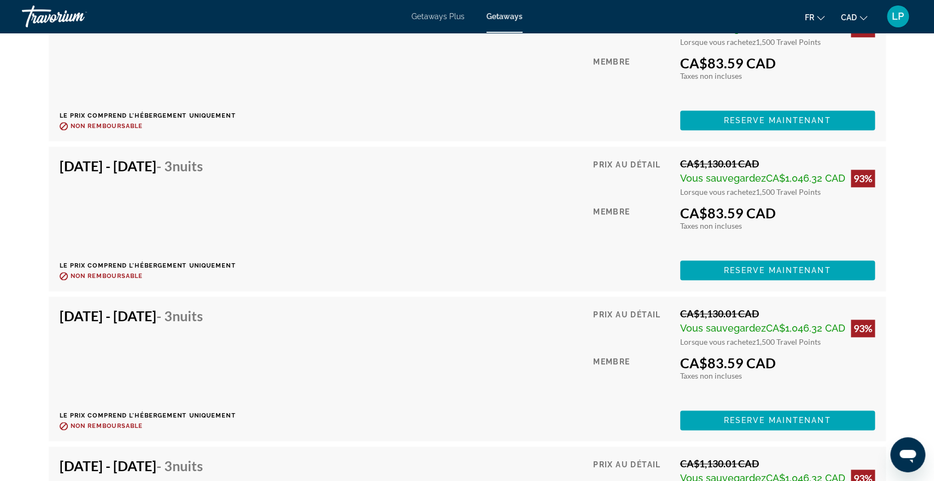
scroll to position [10335, 0]
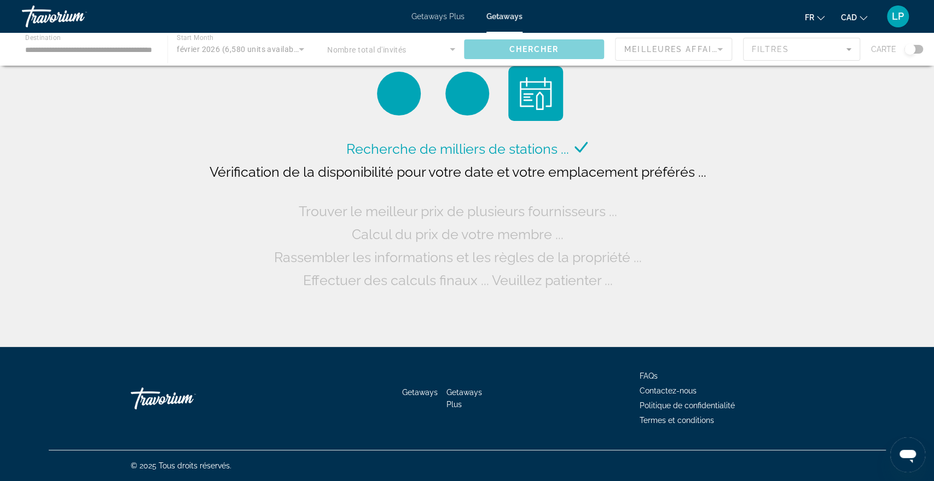
click at [509, 175] on span "Vérification de la disponibilité pour votre date et votre emplacement préférés …" at bounding box center [458, 172] width 497 height 16
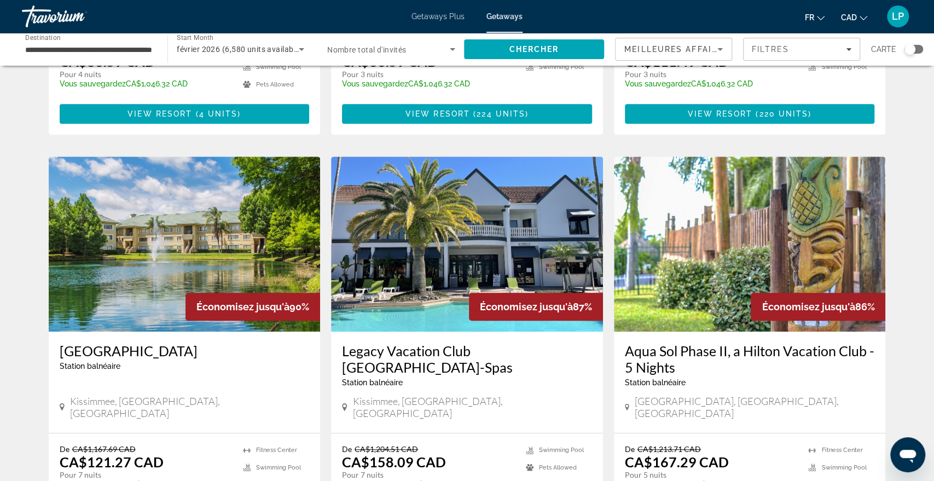
scroll to position [367, 0]
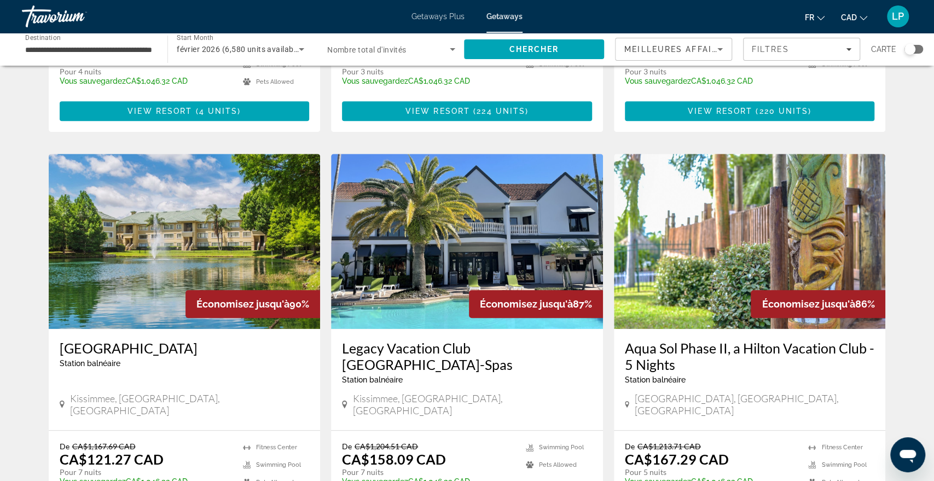
click at [489, 205] on img "Main content" at bounding box center [467, 241] width 272 height 175
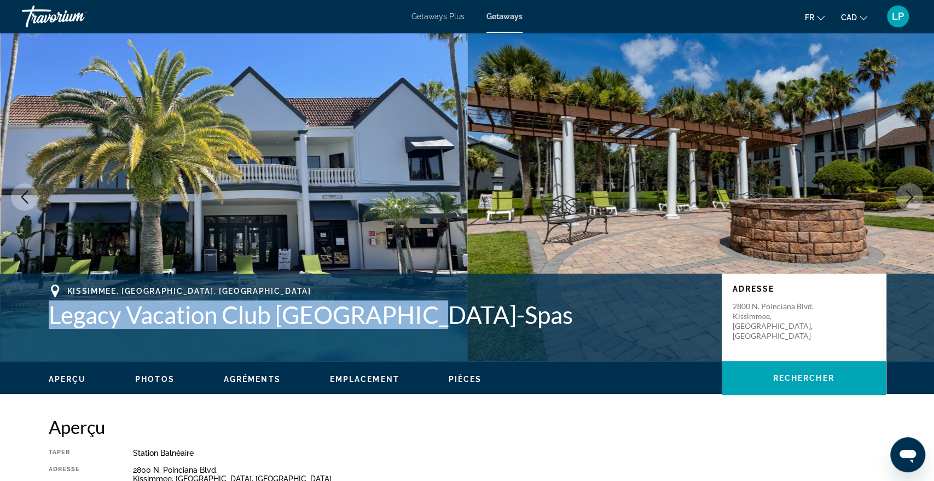
drag, startPoint x: 51, startPoint y: 316, endPoint x: 418, endPoint y: 323, distance: 366.2
click at [418, 323] on h1 "Legacy Vacation Club Orlando-Spas" at bounding box center [380, 314] width 662 height 28
copy h1 "Legacy Vacation Club Orlando-Spas"
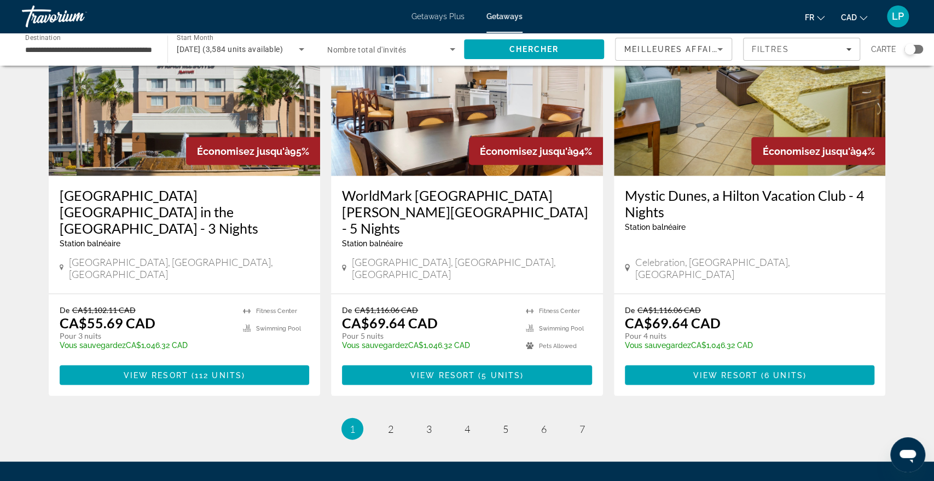
scroll to position [1219, 0]
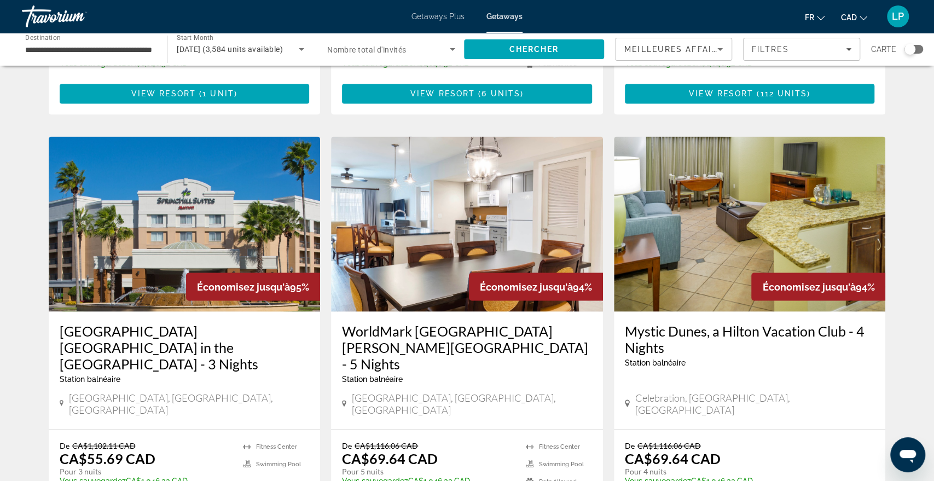
click at [804, 150] on img "Main content" at bounding box center [750, 223] width 272 height 175
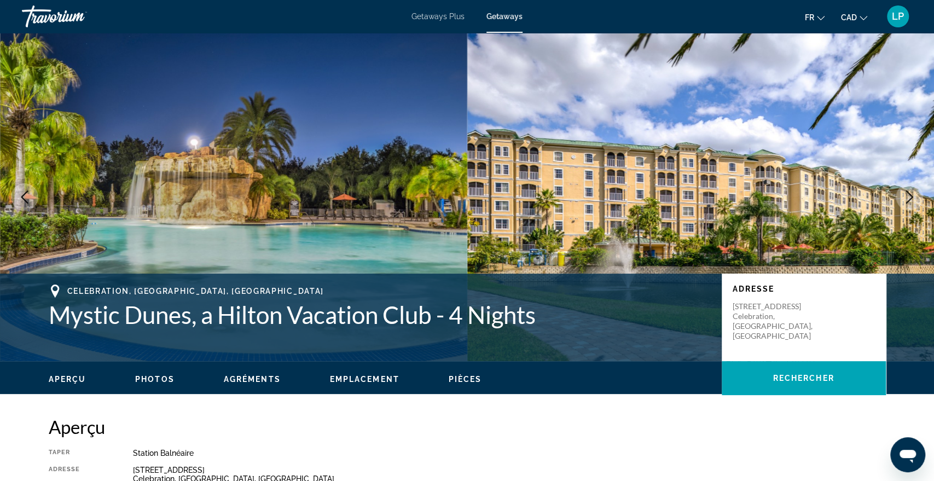
click at [908, 198] on icon "Next image" at bounding box center [909, 196] width 13 height 13
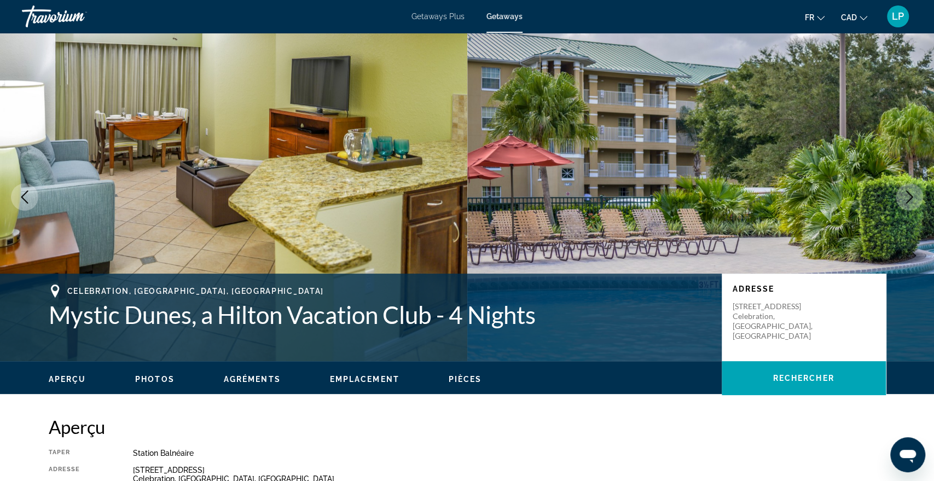
click at [908, 198] on icon "Next image" at bounding box center [909, 196] width 13 height 13
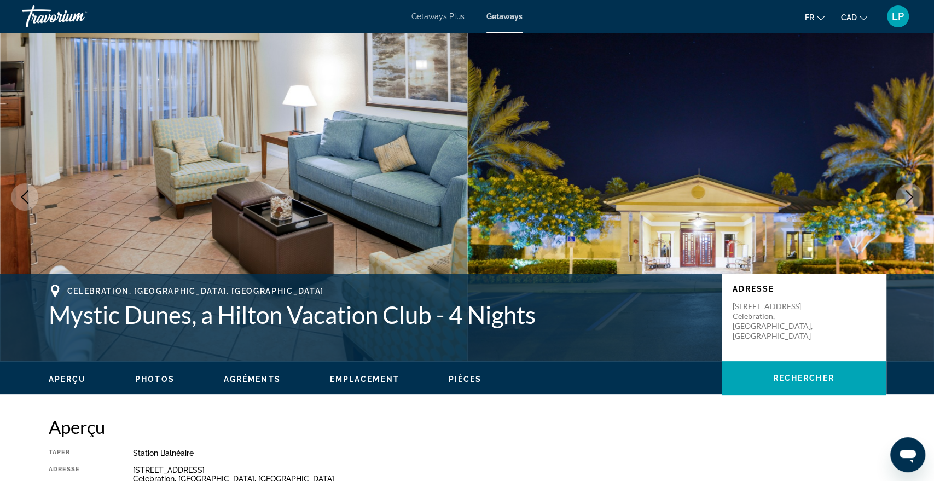
click at [908, 198] on icon "Next image" at bounding box center [909, 196] width 13 height 13
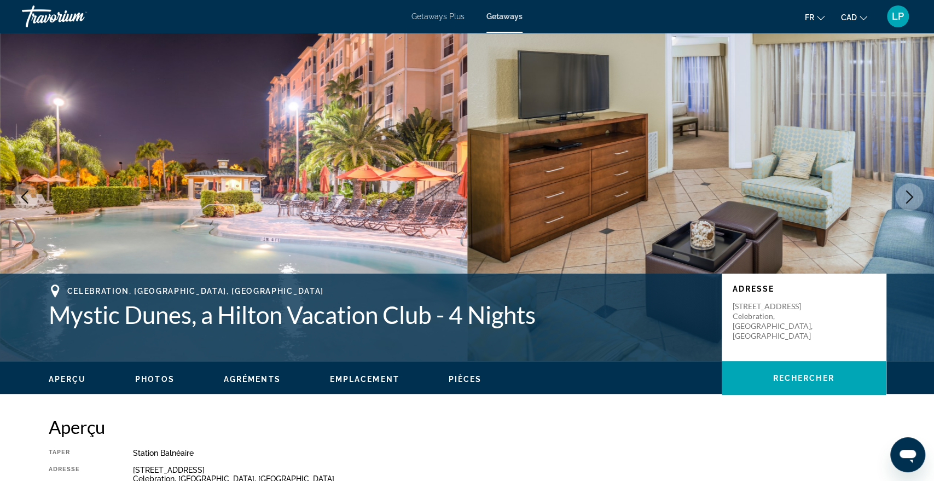
click at [908, 198] on icon "Next image" at bounding box center [909, 196] width 13 height 13
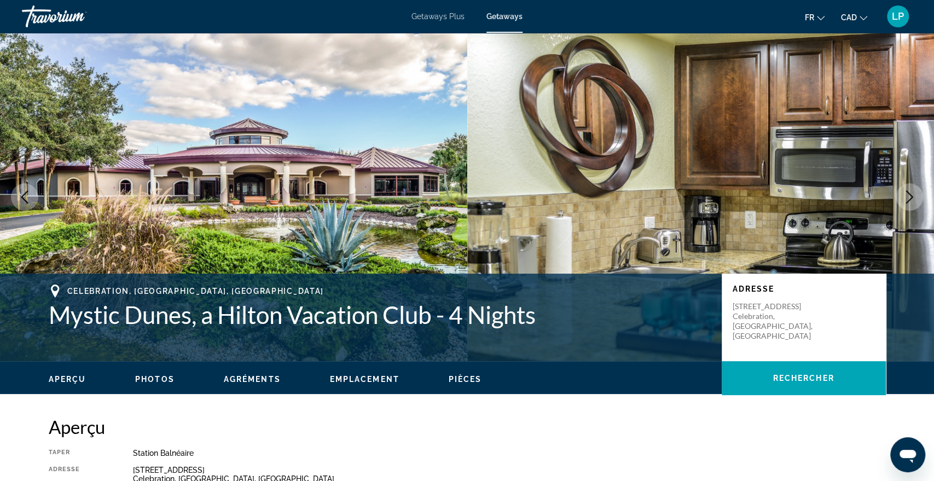
click at [908, 198] on icon "Next image" at bounding box center [909, 196] width 13 height 13
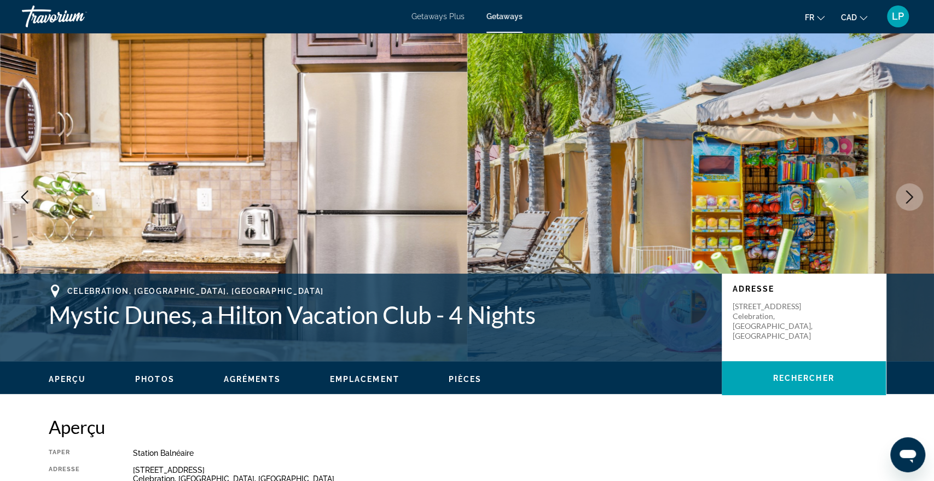
click at [908, 198] on icon "Next image" at bounding box center [909, 196] width 13 height 13
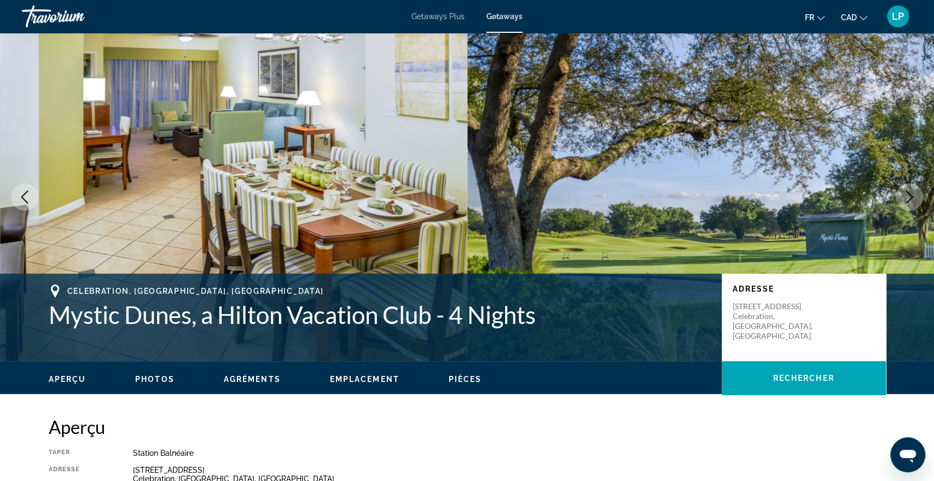
click at [908, 198] on icon "Next image" at bounding box center [909, 196] width 13 height 13
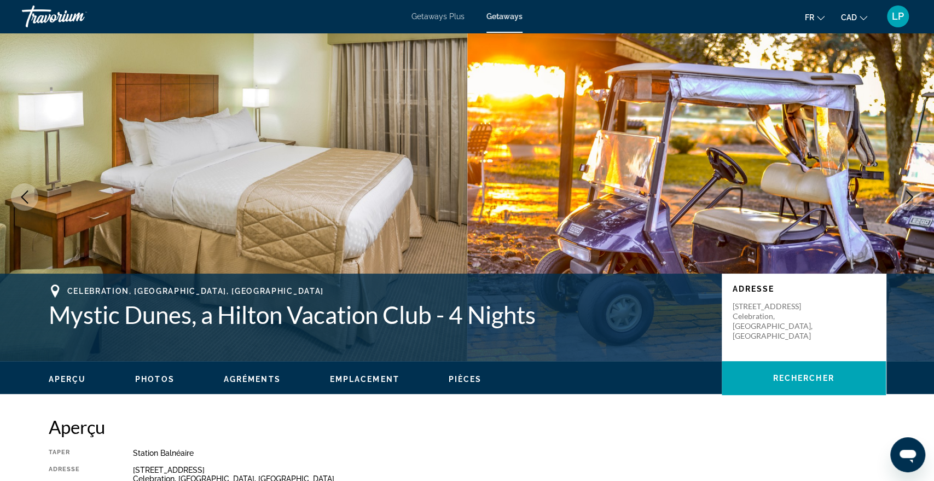
click at [908, 198] on icon "Next image" at bounding box center [909, 196] width 13 height 13
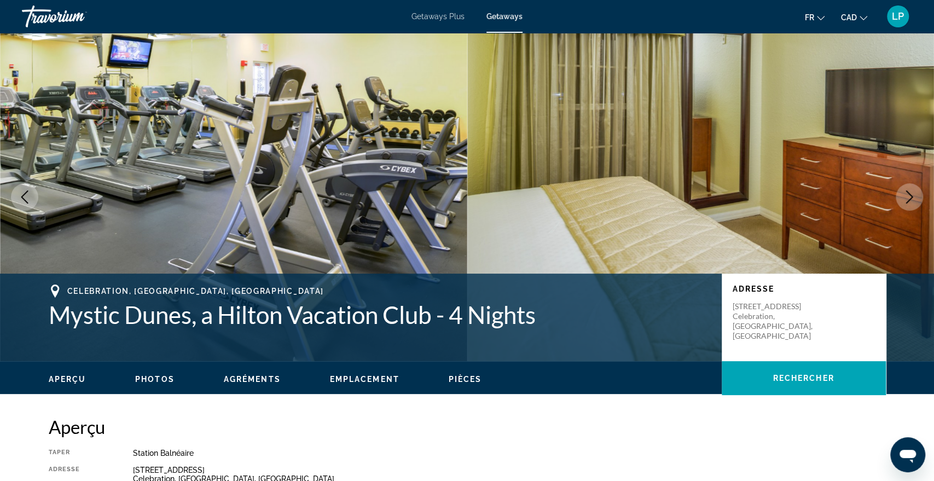
click at [908, 198] on icon "Next image" at bounding box center [909, 196] width 13 height 13
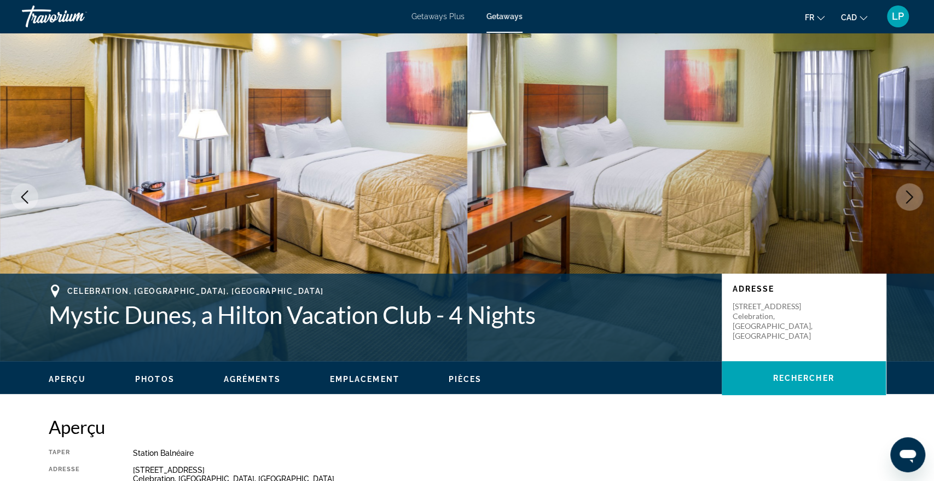
click at [908, 198] on icon "Next image" at bounding box center [909, 196] width 13 height 13
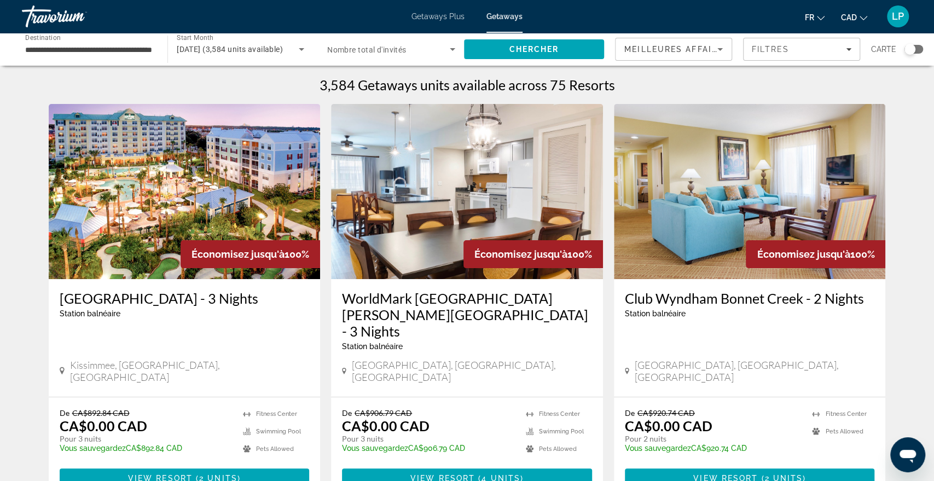
click at [246, 147] on img "Main content" at bounding box center [185, 191] width 272 height 175
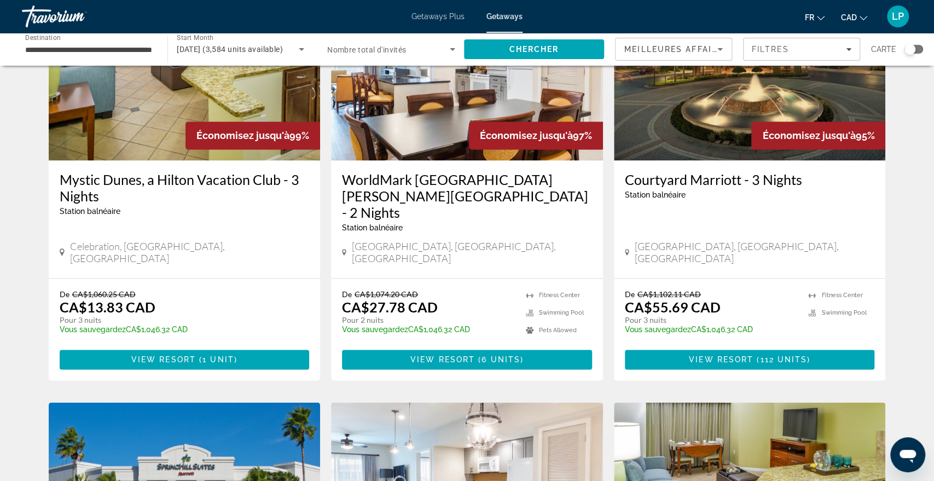
scroll to position [1354, 0]
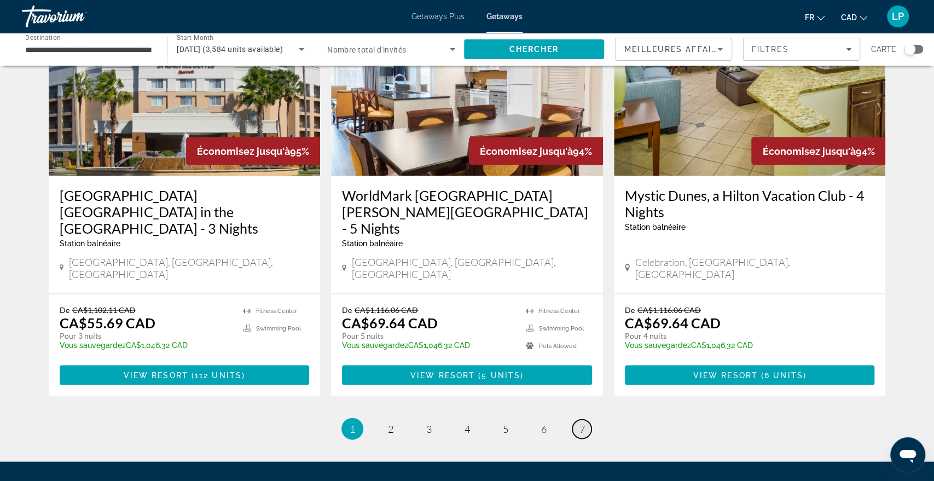
click at [581, 422] on span "7" at bounding box center [582, 428] width 5 height 12
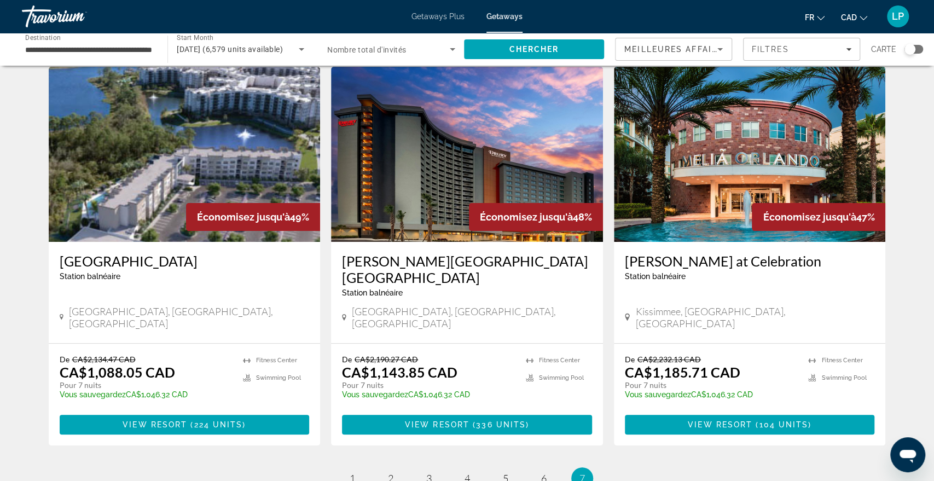
scroll to position [189, 0]
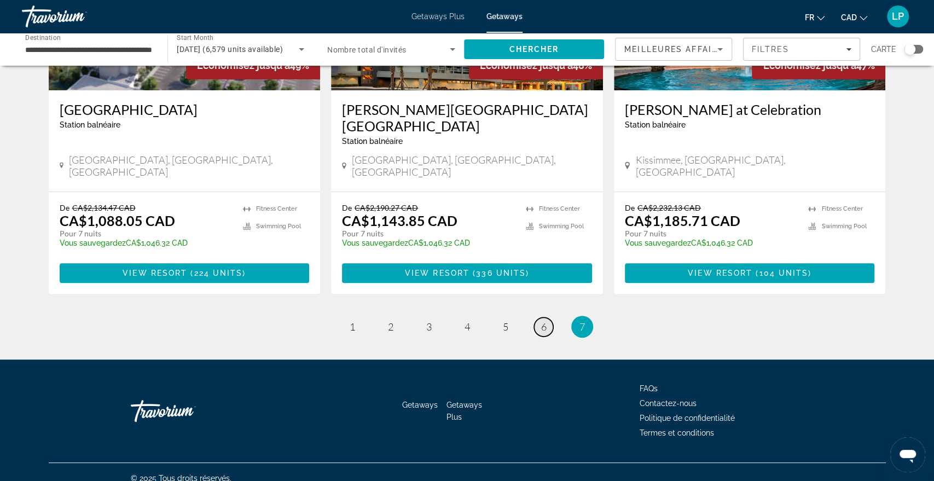
click at [542, 321] on span "6" at bounding box center [543, 327] width 5 height 12
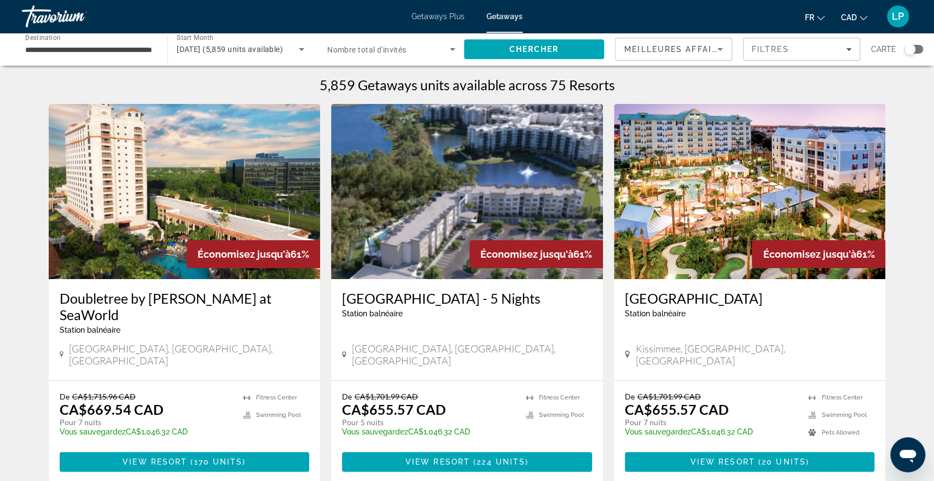
click at [224, 193] on img "Main content" at bounding box center [185, 191] width 272 height 175
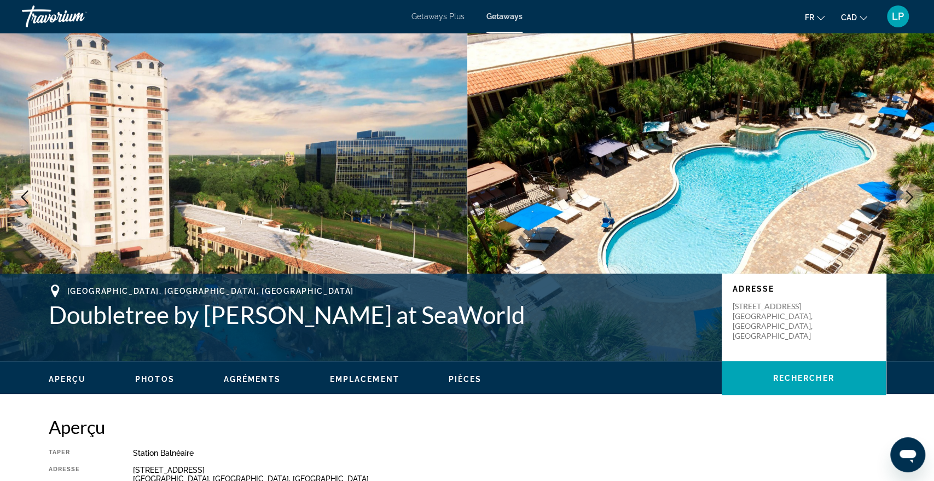
click at [908, 194] on icon "Next image" at bounding box center [909, 196] width 13 height 13
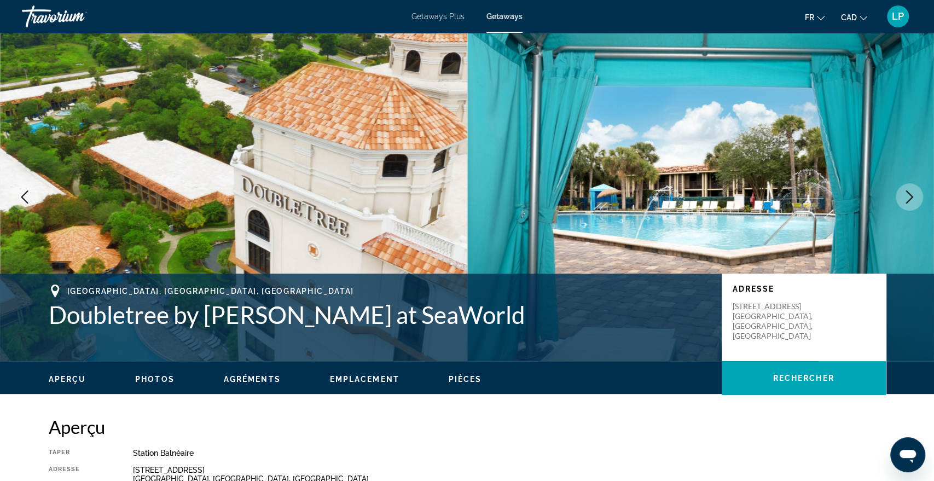
click at [908, 194] on icon "Next image" at bounding box center [909, 196] width 13 height 13
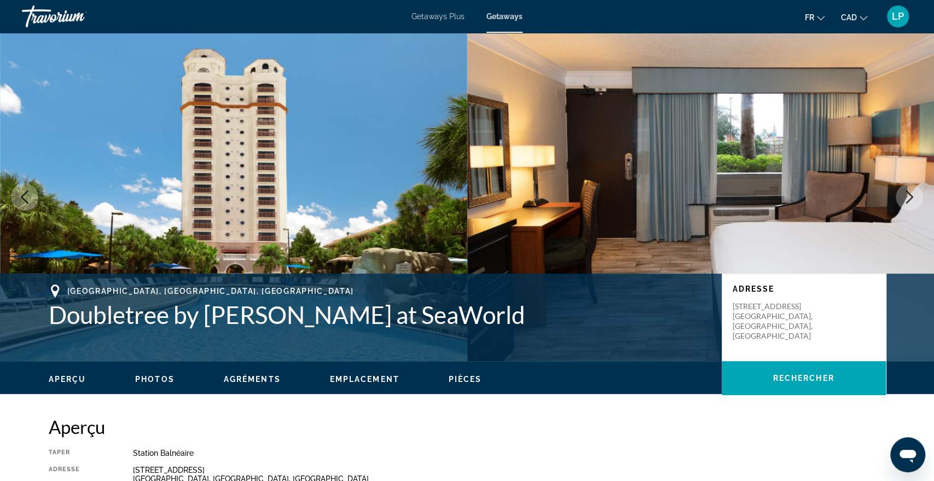
click at [908, 194] on icon "Next image" at bounding box center [909, 196] width 13 height 13
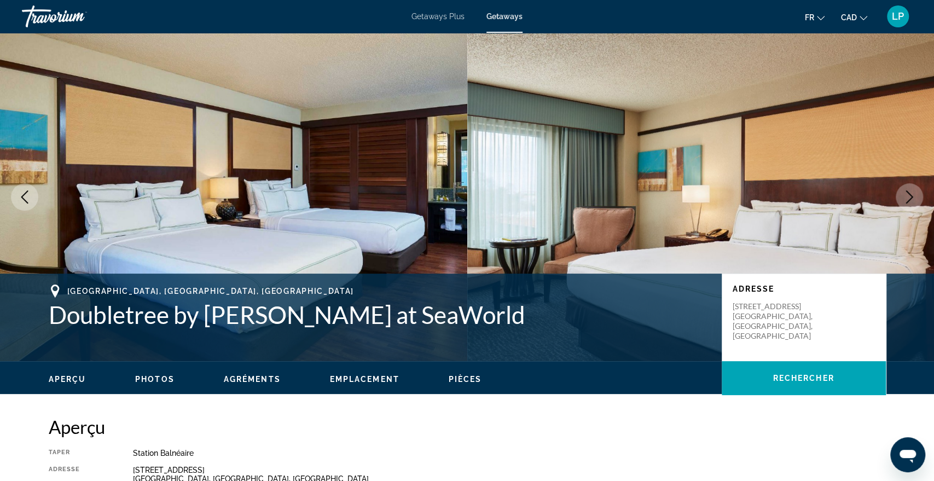
click at [908, 194] on icon "Next image" at bounding box center [909, 196] width 13 height 13
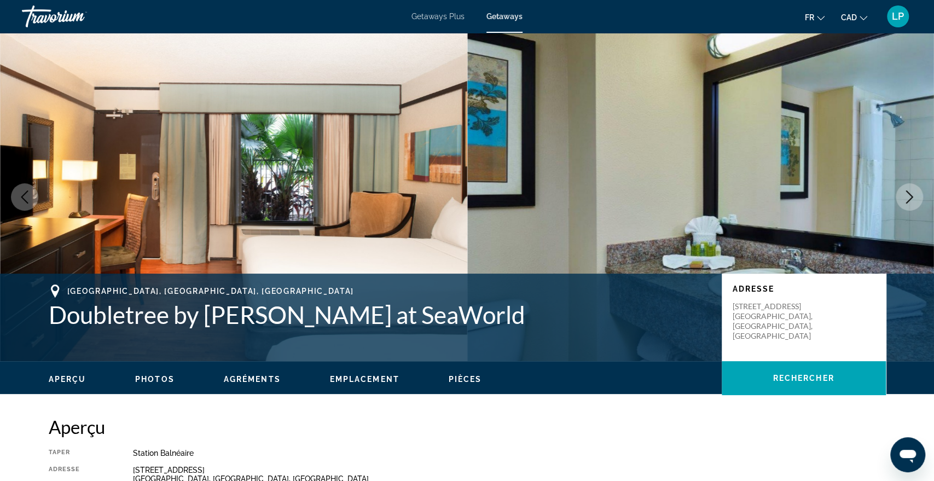
click at [908, 194] on icon "Next image" at bounding box center [909, 196] width 13 height 13
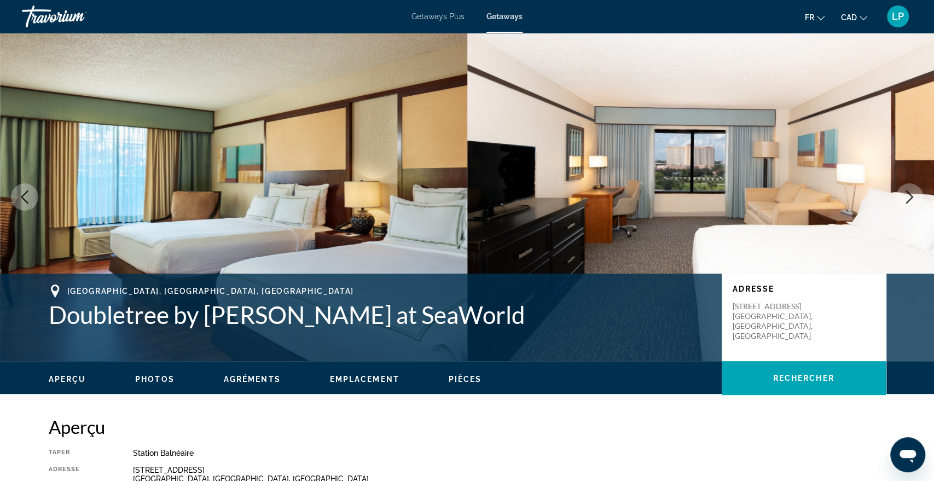
click at [908, 194] on icon "Next image" at bounding box center [909, 196] width 13 height 13
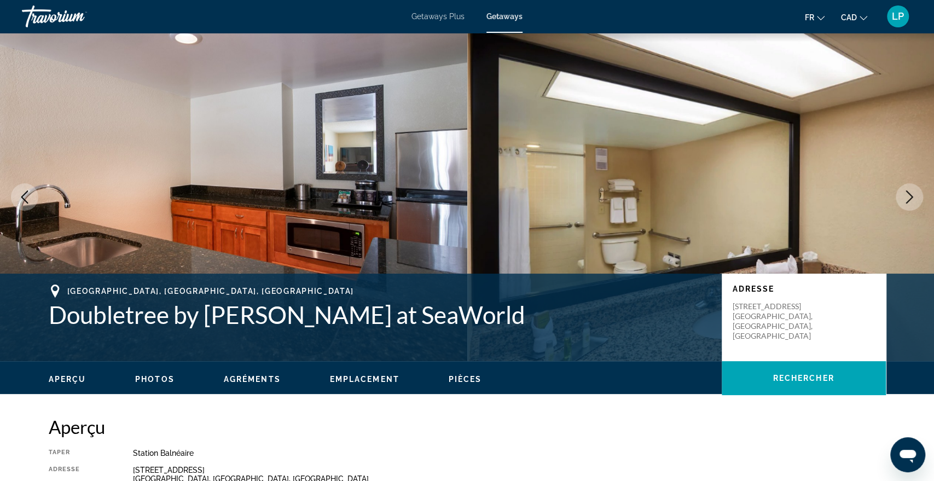
click at [908, 194] on icon "Next image" at bounding box center [909, 196] width 13 height 13
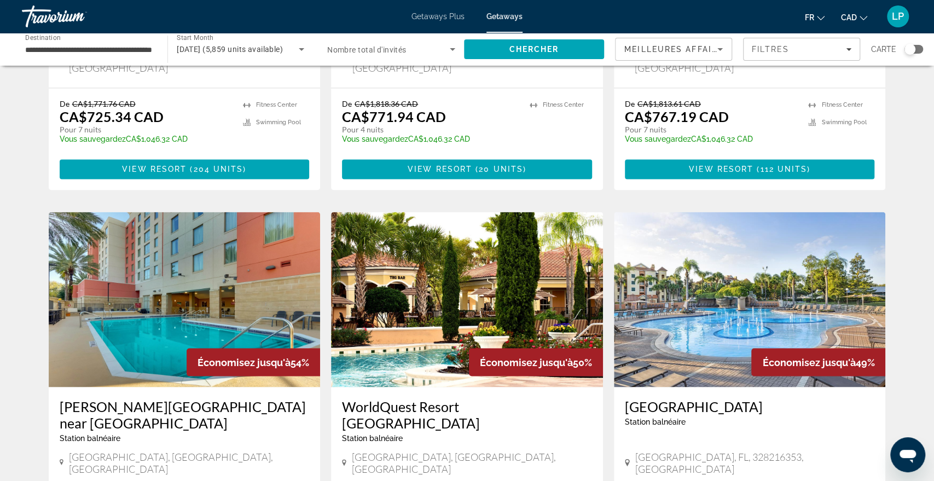
scroll to position [1354, 0]
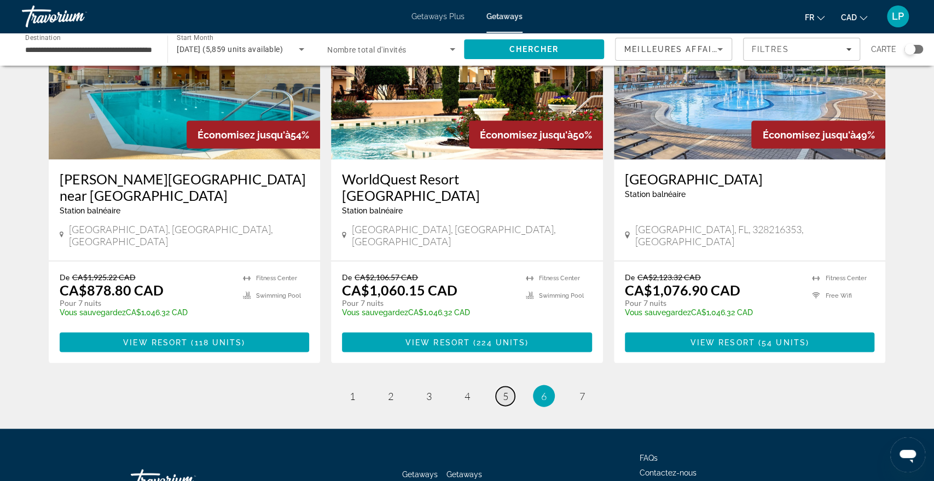
click at [507, 390] on span "5" at bounding box center [505, 396] width 5 height 12
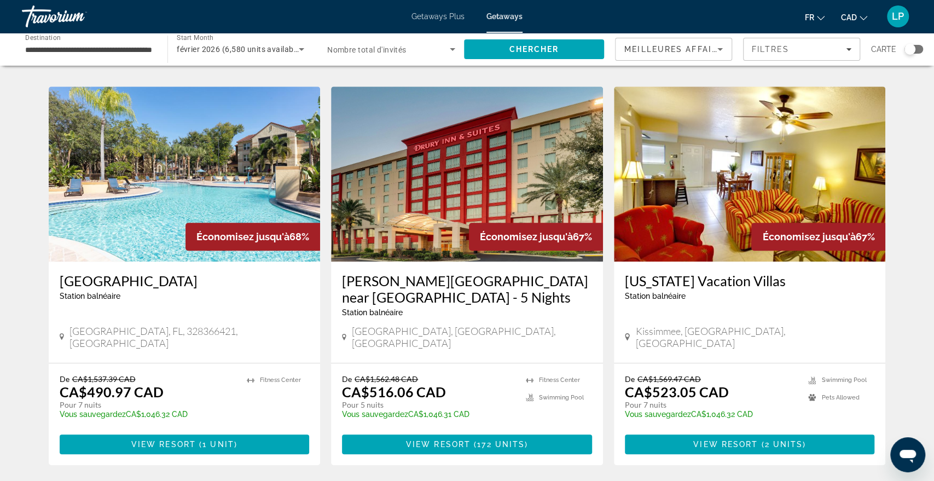
scroll to position [437, 0]
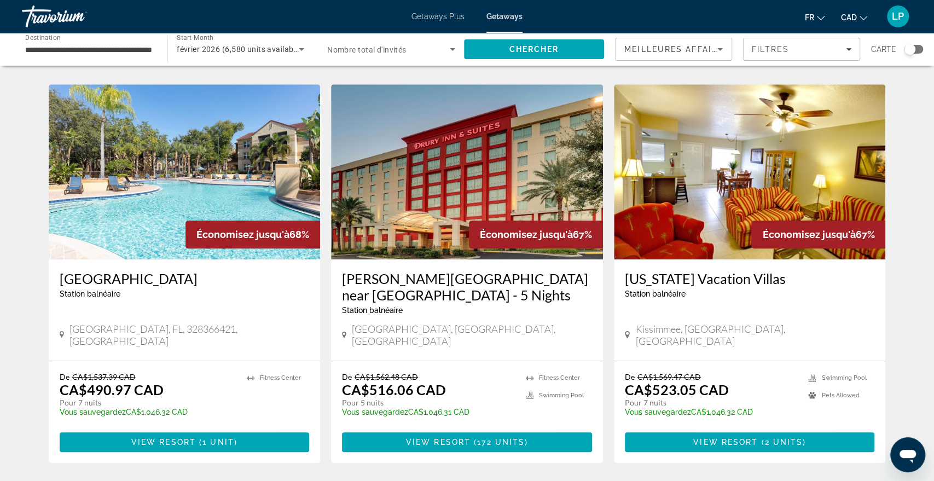
click at [243, 161] on img "Main content" at bounding box center [185, 171] width 272 height 175
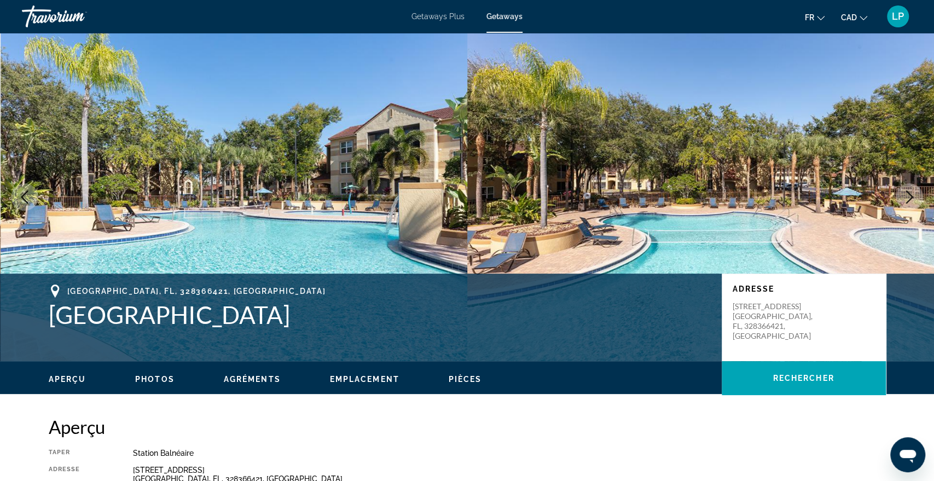
click at [904, 199] on icon "Next image" at bounding box center [909, 196] width 13 height 13
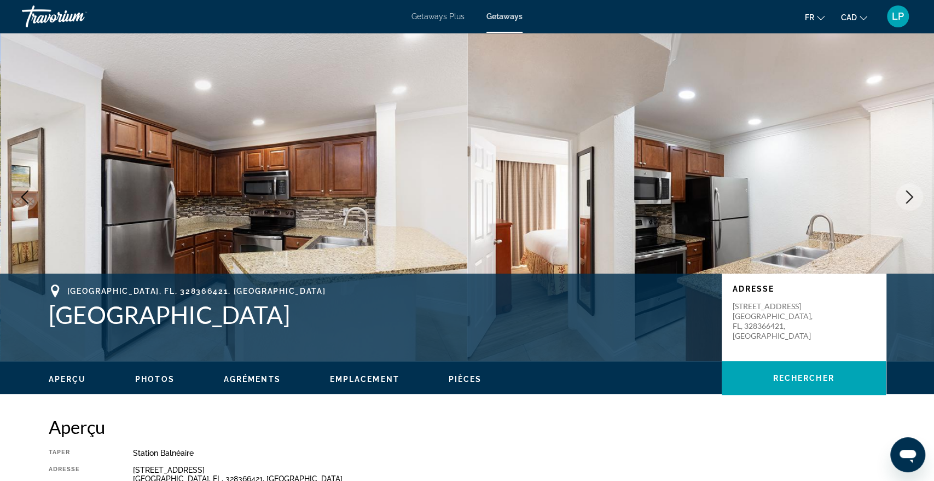
click at [904, 199] on icon "Next image" at bounding box center [909, 196] width 13 height 13
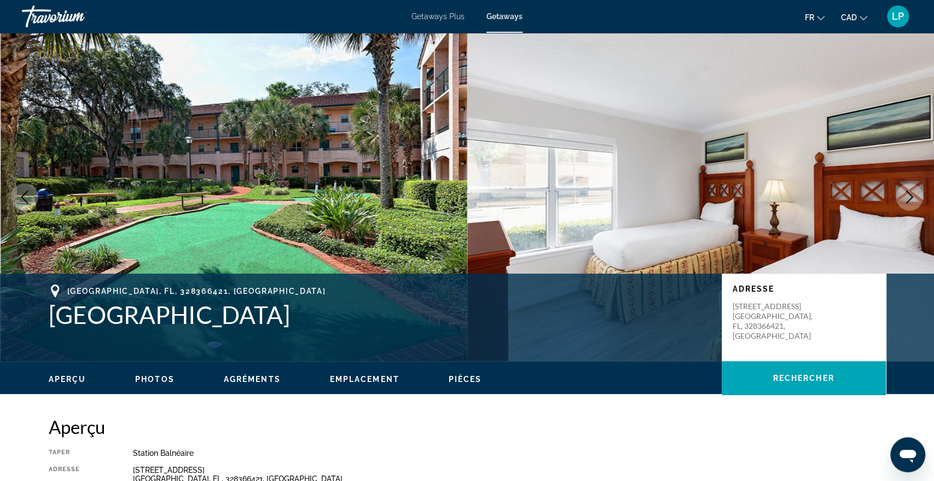
click at [904, 199] on icon "Next image" at bounding box center [909, 196] width 13 height 13
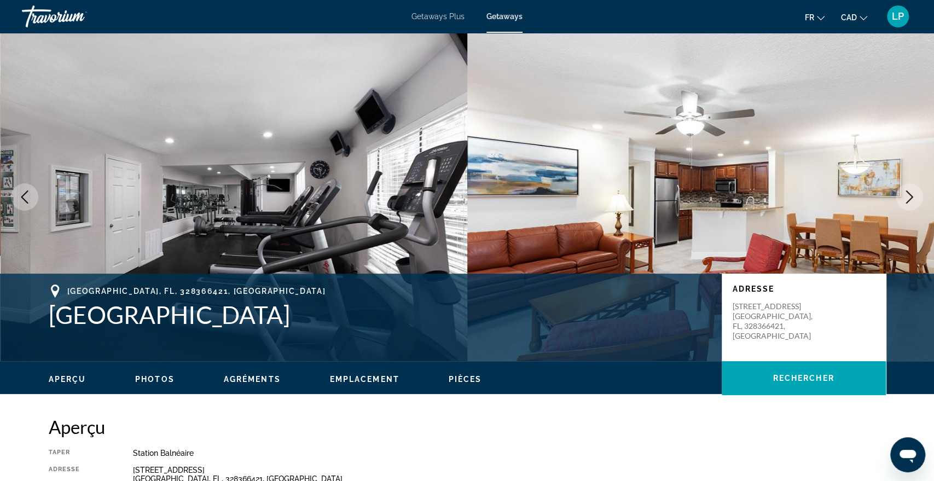
click at [904, 199] on icon "Next image" at bounding box center [909, 196] width 13 height 13
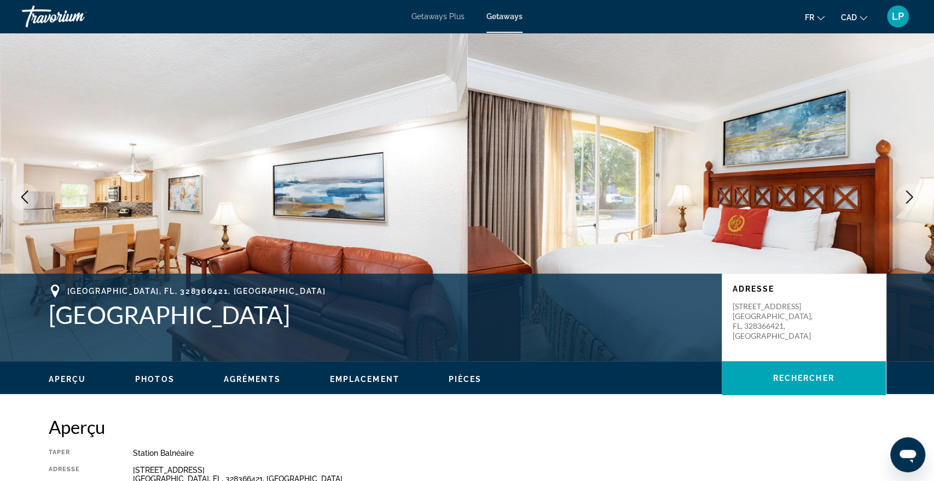
click at [904, 199] on icon "Next image" at bounding box center [909, 196] width 13 height 13
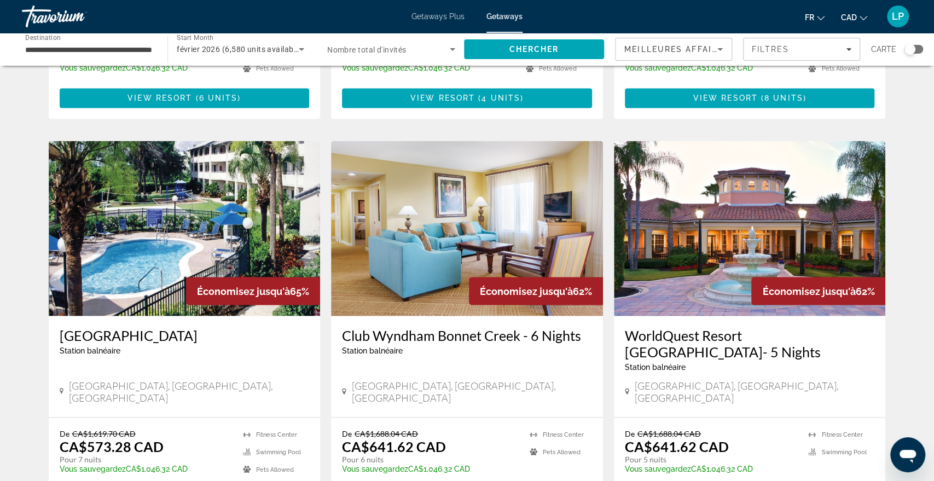
scroll to position [1338, 0]
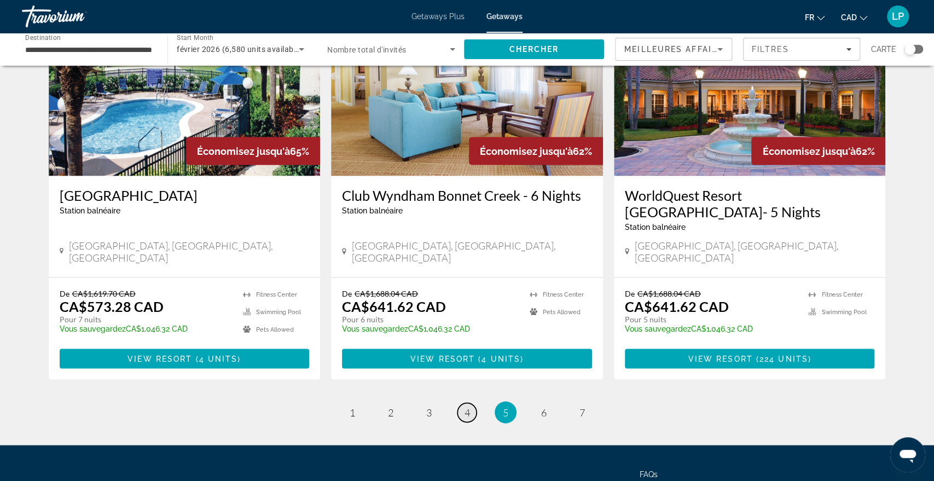
click at [463, 403] on link "page 4" at bounding box center [467, 412] width 19 height 19
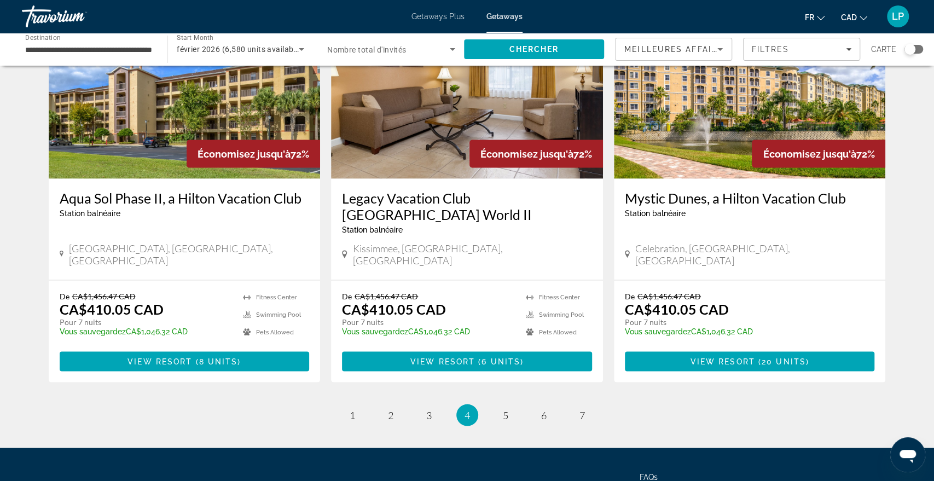
scroll to position [1338, 0]
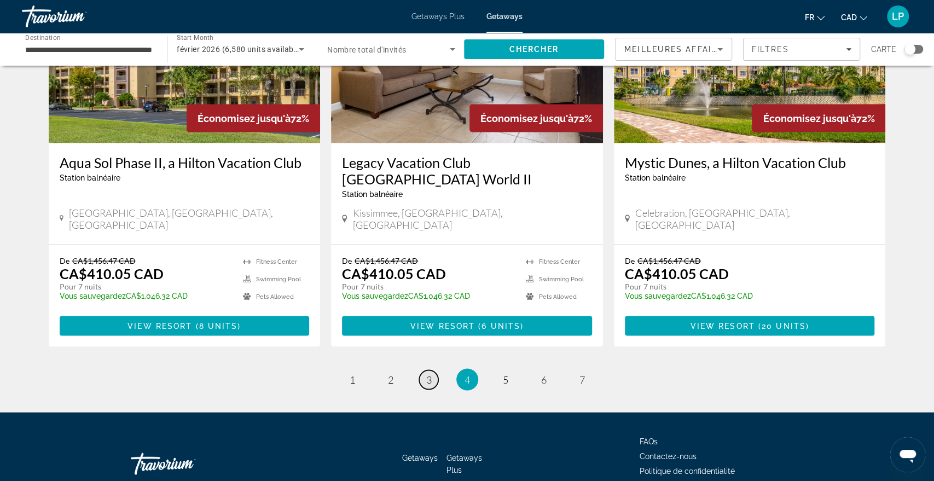
click at [428, 373] on span "3" at bounding box center [428, 379] width 5 height 12
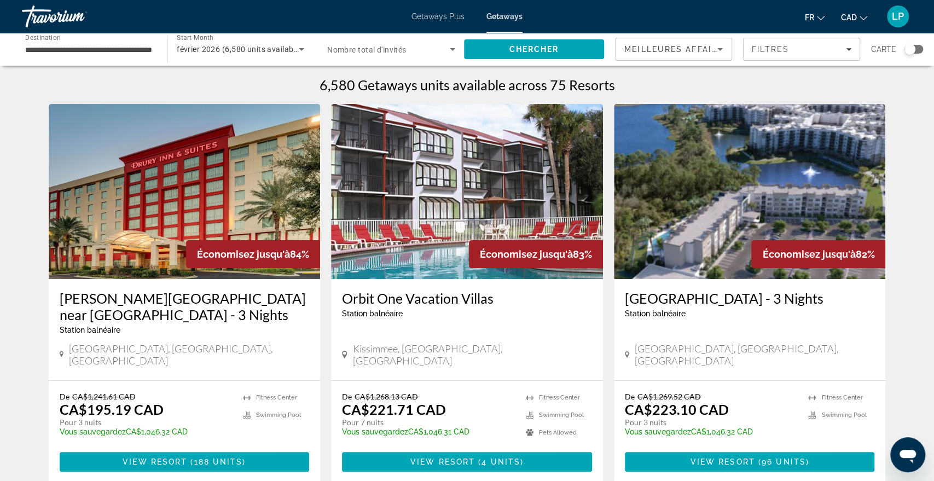
click at [786, 187] on img "Main content" at bounding box center [750, 191] width 272 height 175
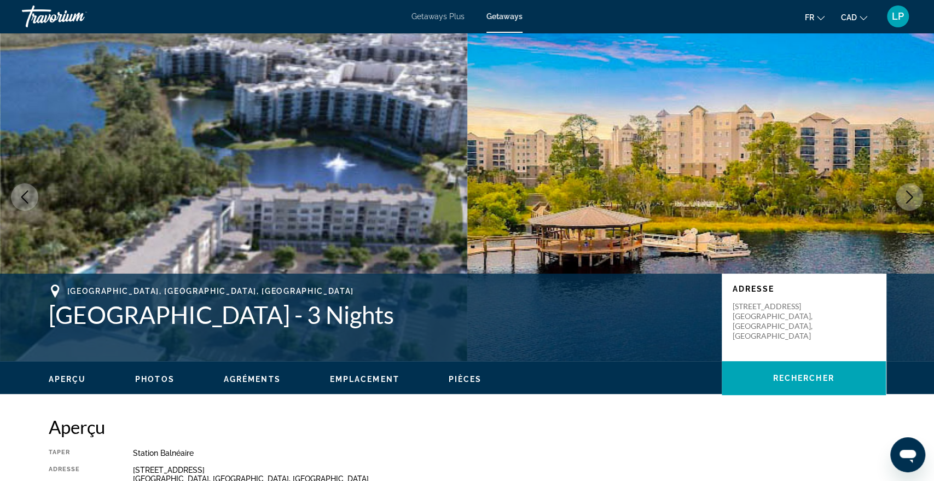
click at [907, 193] on icon "Next image" at bounding box center [909, 196] width 7 height 13
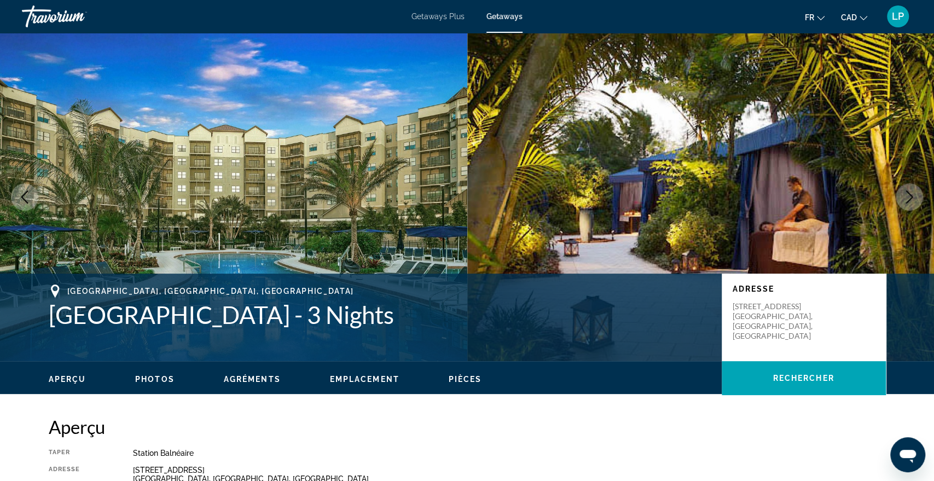
click at [907, 193] on icon "Next image" at bounding box center [909, 196] width 7 height 13
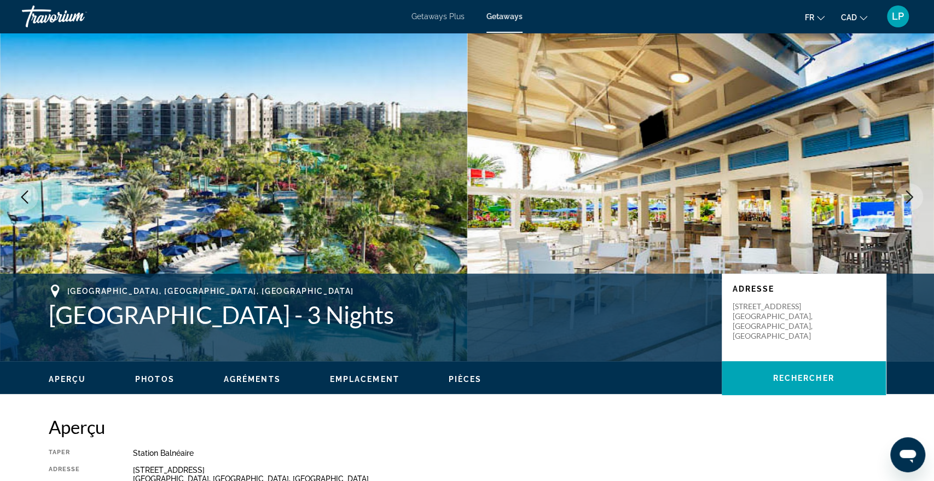
click at [907, 193] on icon "Next image" at bounding box center [909, 196] width 7 height 13
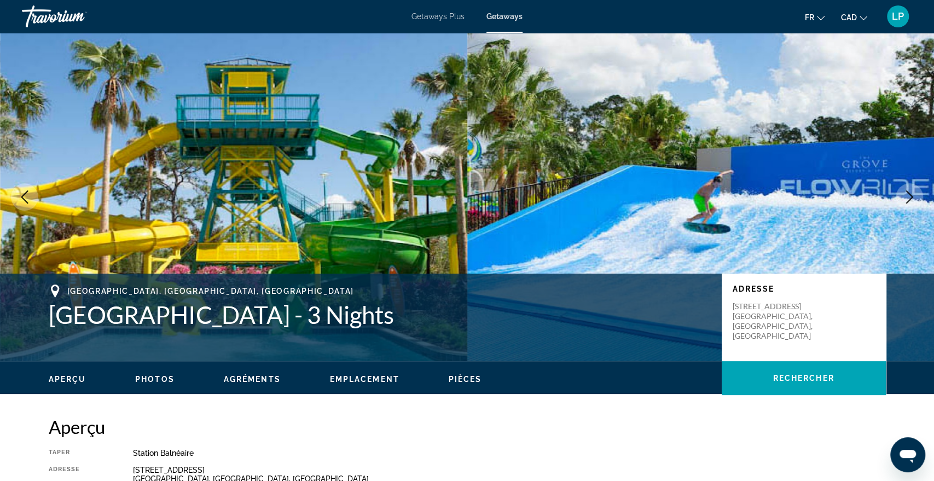
click at [907, 193] on icon "Next image" at bounding box center [909, 196] width 7 height 13
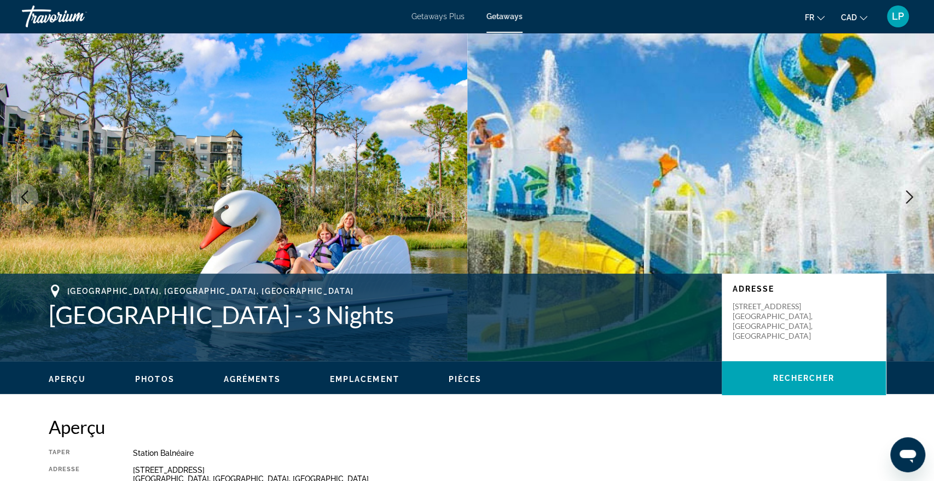
click at [907, 193] on icon "Next image" at bounding box center [909, 196] width 7 height 13
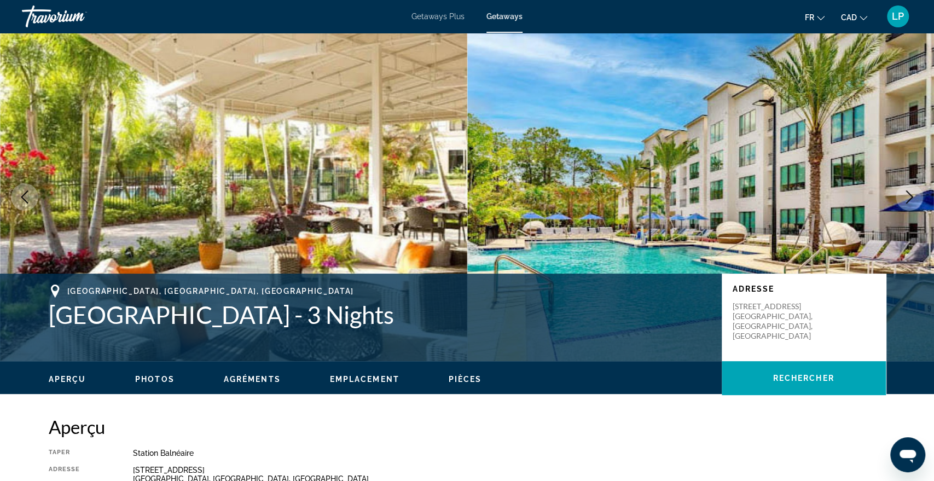
click at [907, 193] on icon "Next image" at bounding box center [909, 196] width 7 height 13
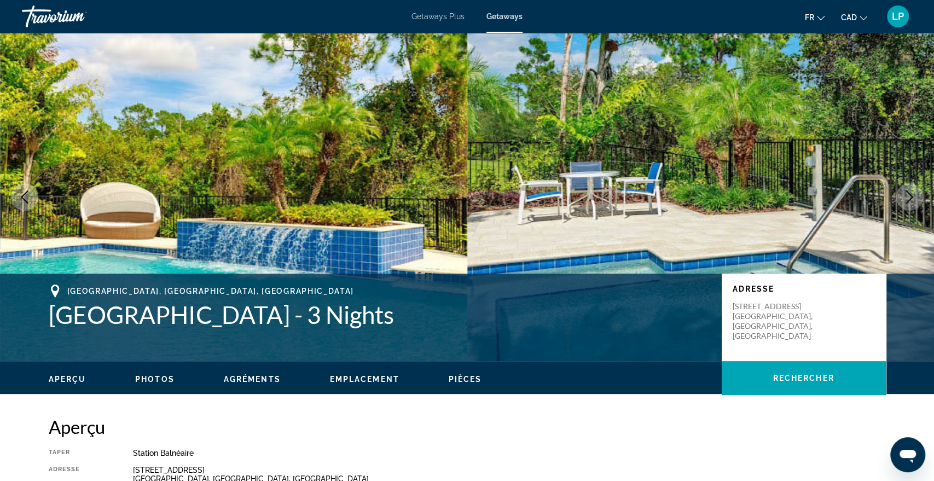
click at [907, 193] on icon "Next image" at bounding box center [909, 196] width 7 height 13
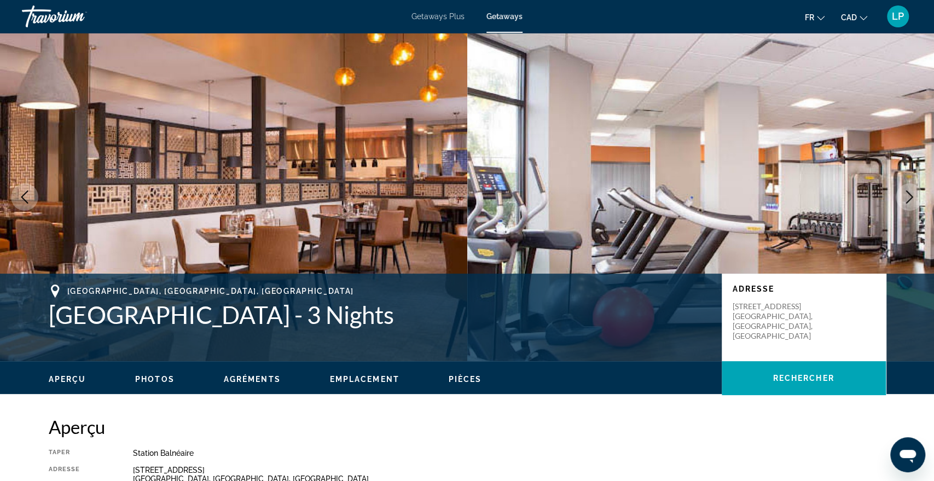
click at [907, 193] on icon "Next image" at bounding box center [909, 196] width 7 height 13
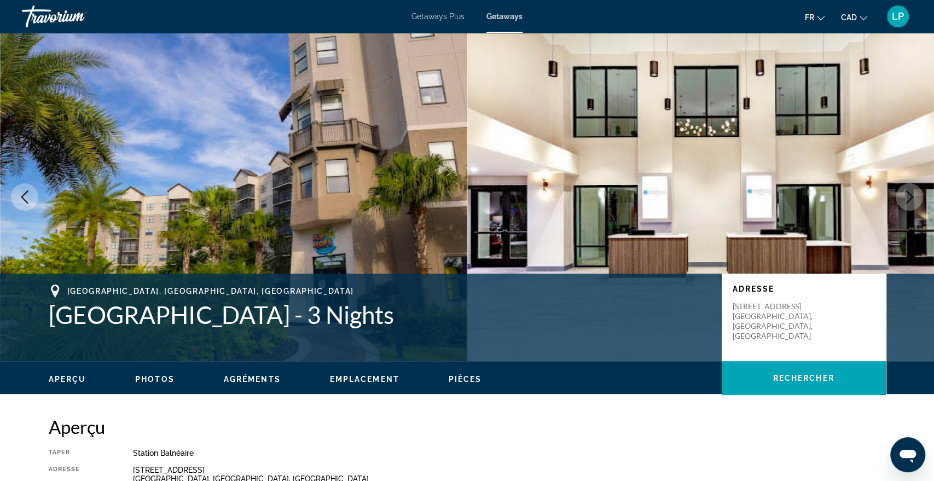
click at [907, 193] on icon "Next image" at bounding box center [909, 196] width 7 height 13
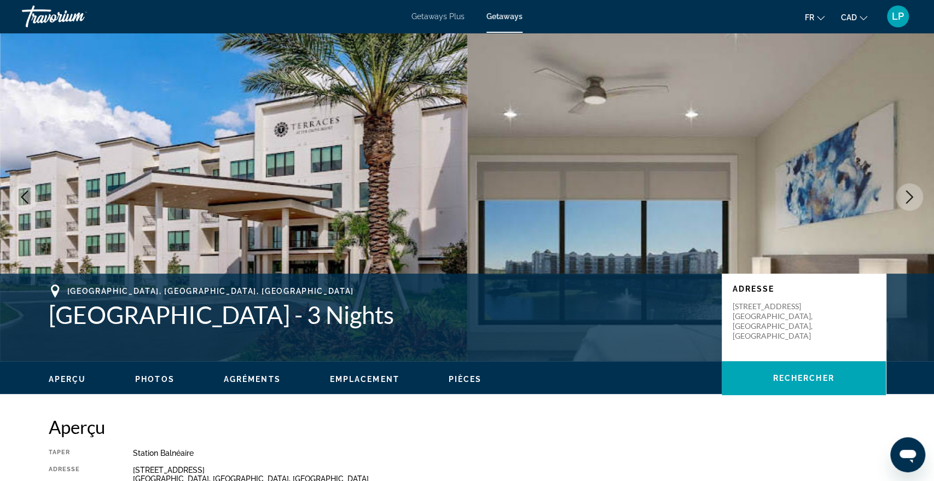
click at [907, 193] on icon "Next image" at bounding box center [909, 196] width 7 height 13
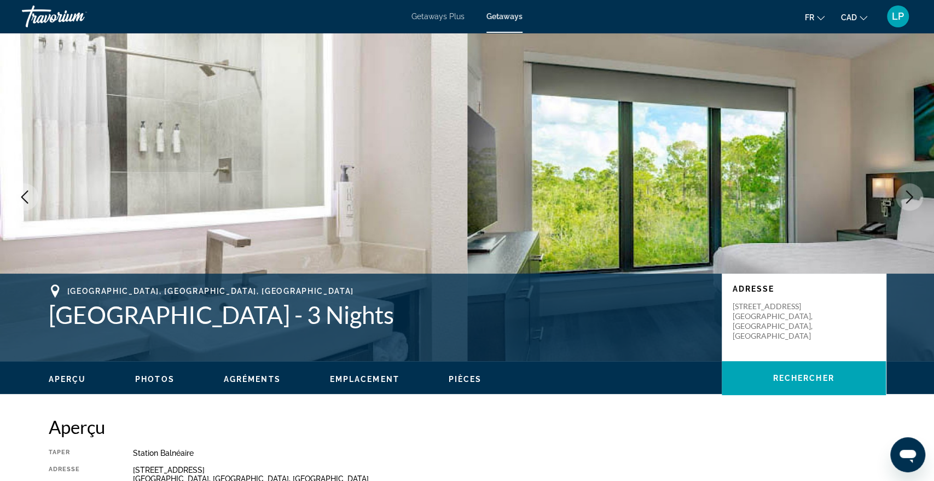
click at [907, 193] on icon "Next image" at bounding box center [909, 196] width 7 height 13
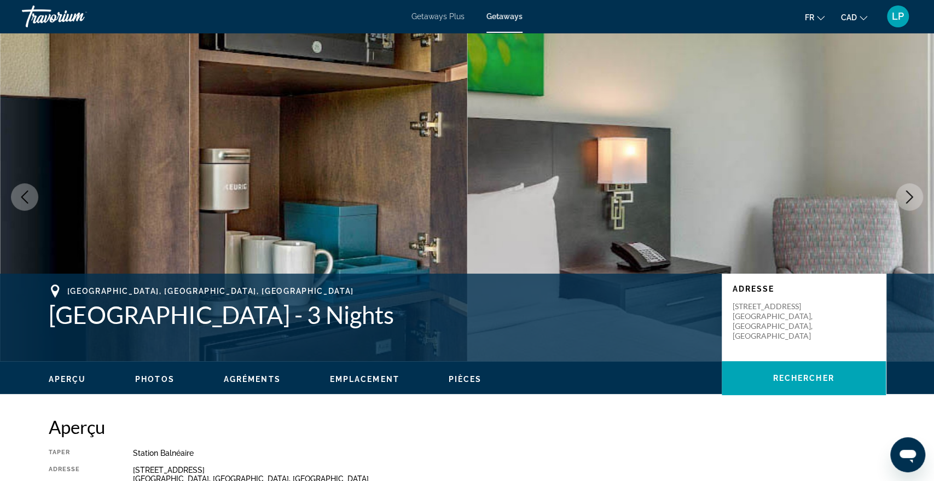
click at [907, 193] on icon "Next image" at bounding box center [909, 196] width 7 height 13
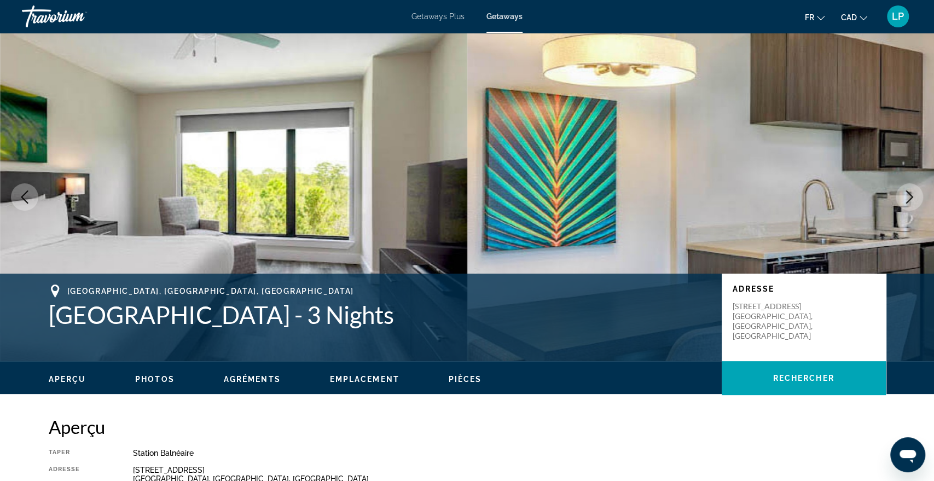
click at [907, 193] on icon "Next image" at bounding box center [909, 196] width 7 height 13
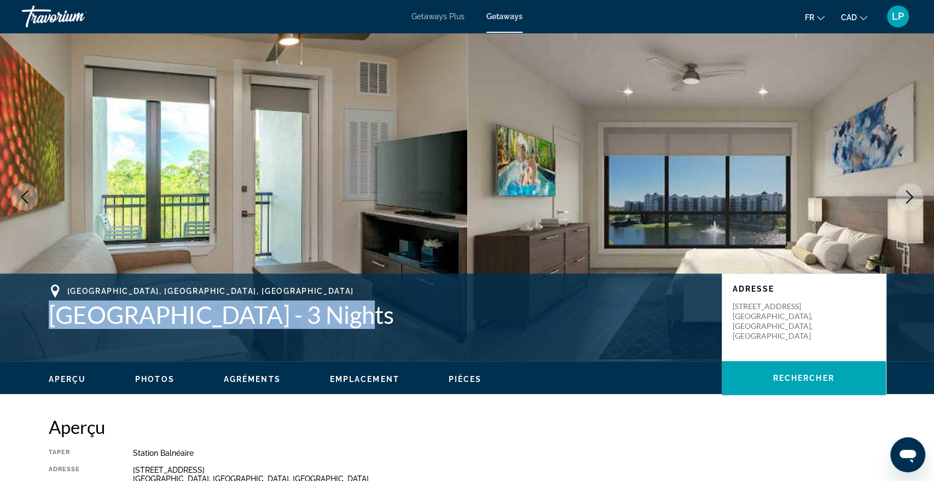
drag, startPoint x: 50, startPoint y: 313, endPoint x: 338, endPoint y: 310, distance: 287.9
click at [338, 310] on h1 "Grove Resort & Water Park - 3 Nights" at bounding box center [380, 314] width 662 height 28
copy h1 "Grove Resort & Water Park"
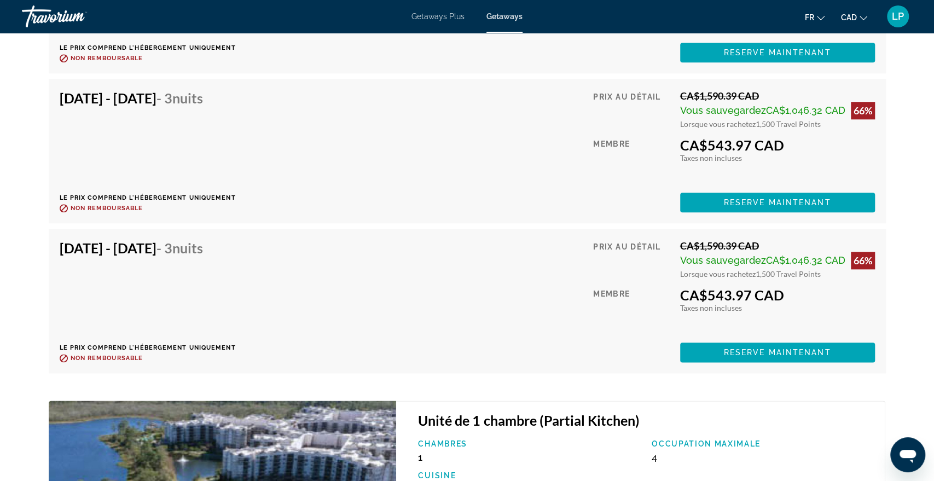
scroll to position [3498, 0]
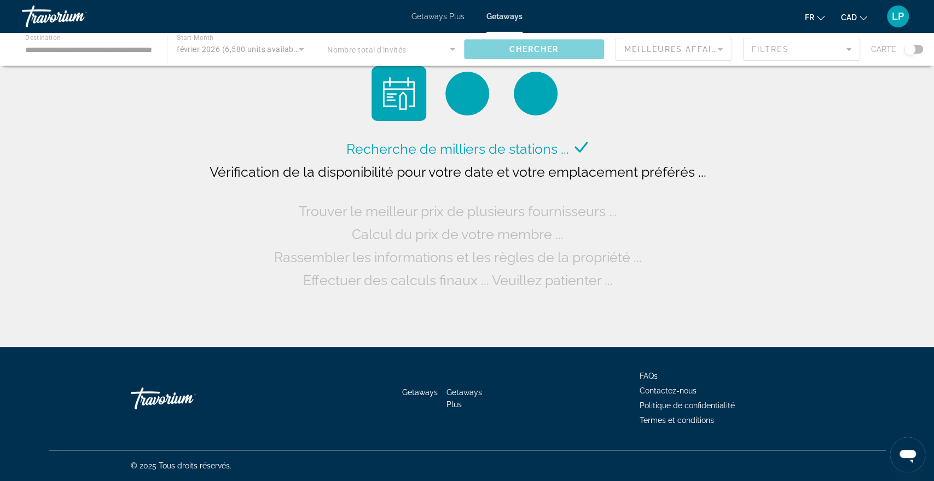
click at [793, 52] on div "Main content" at bounding box center [467, 49] width 934 height 33
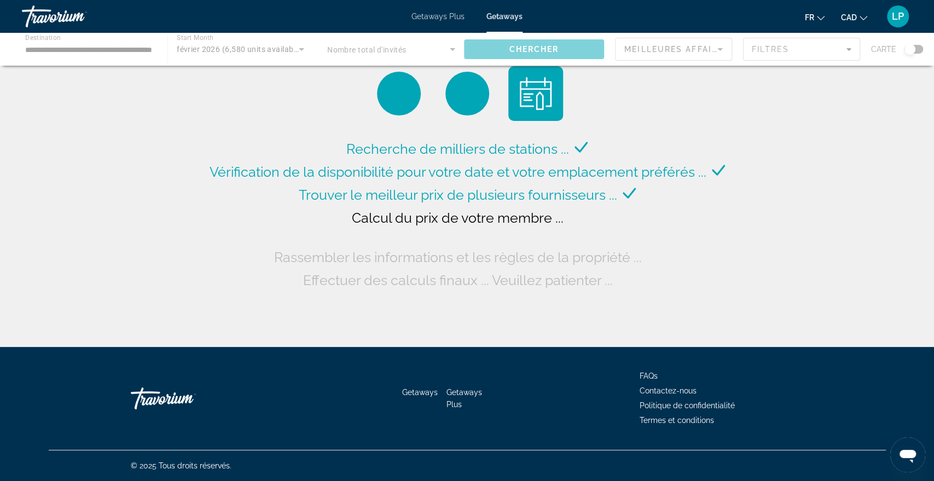
click at [775, 49] on div "Main content" at bounding box center [467, 49] width 934 height 33
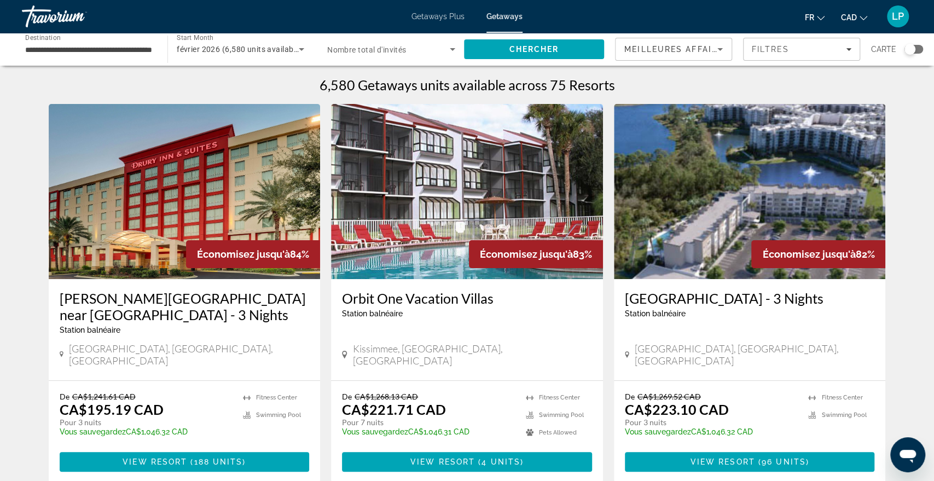
click at [851, 50] on icon "Filters" at bounding box center [848, 49] width 5 height 5
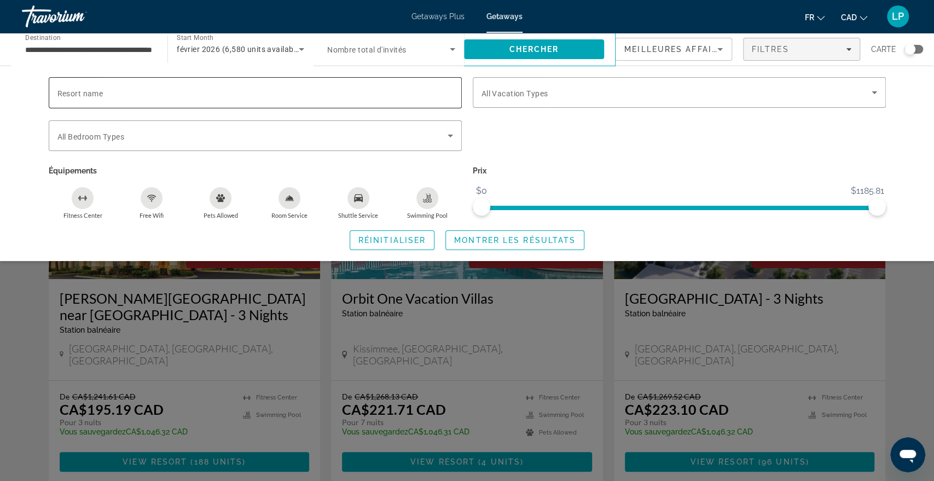
click at [104, 91] on div "Resort name" at bounding box center [255, 92] width 396 height 31
paste input "**********"
type input "**********"
click at [466, 239] on span "Montrer les résultats" at bounding box center [514, 240] width 121 height 9
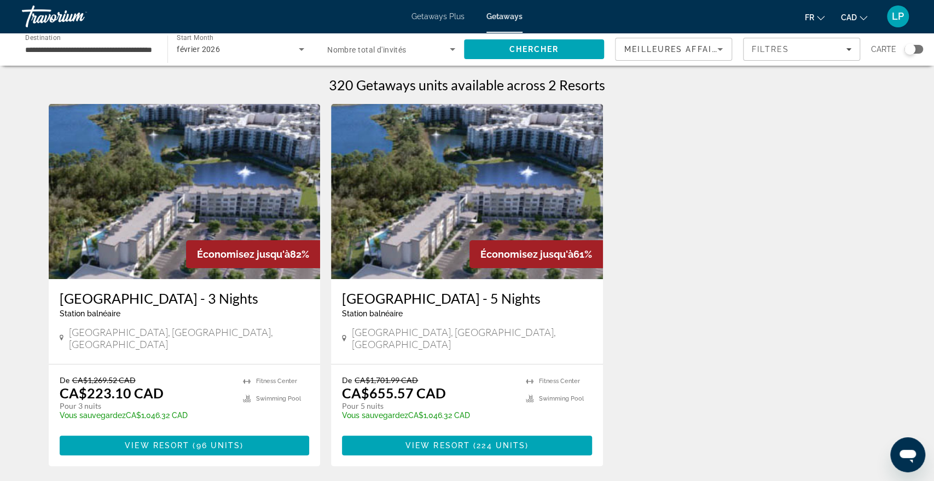
click at [129, 49] on input "**********" at bounding box center [89, 49] width 128 height 13
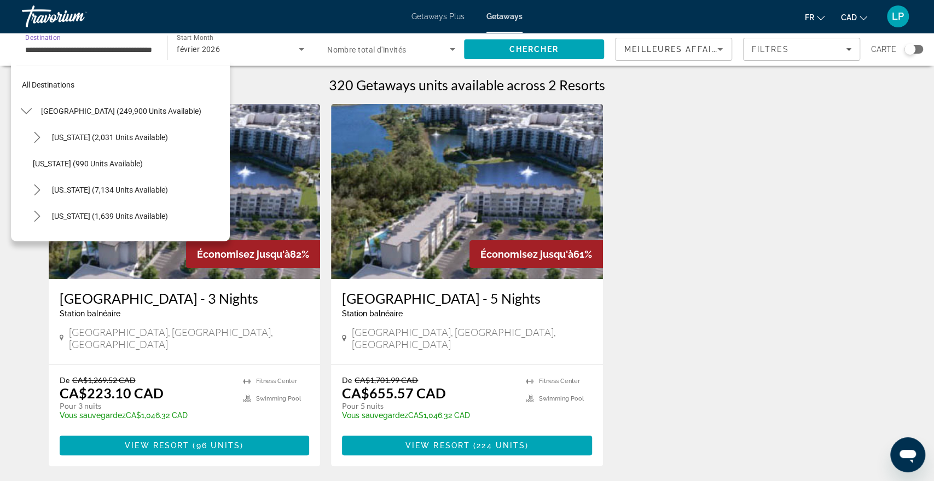
scroll to position [170, 0]
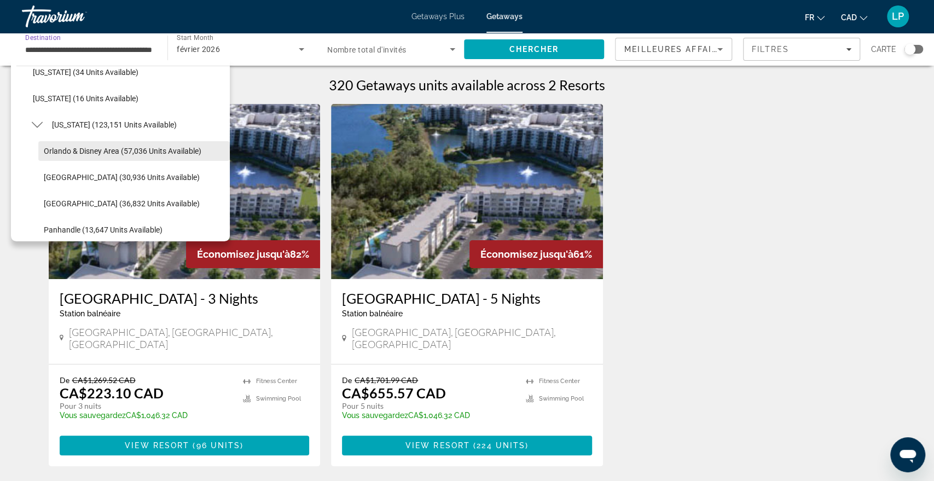
click at [166, 148] on span "Orlando & Disney Area (57,036 units available)" at bounding box center [123, 151] width 158 height 9
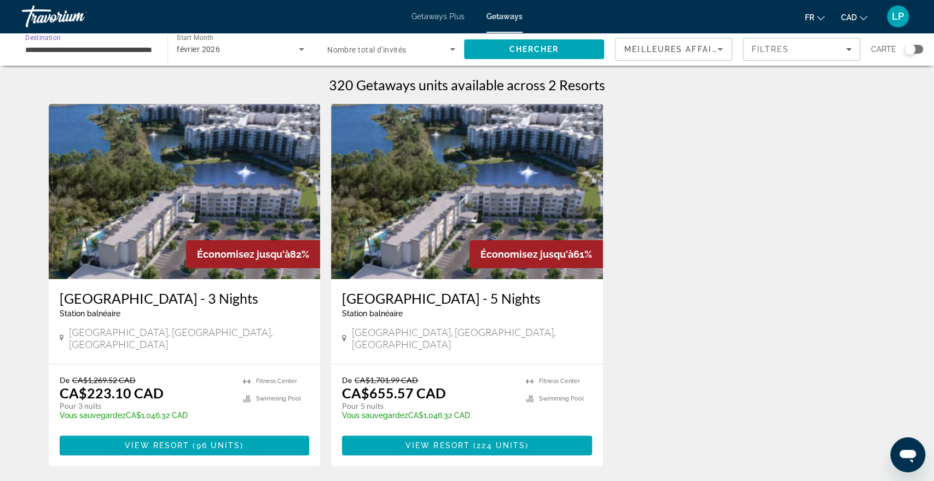
click at [421, 43] on span "Search widget" at bounding box center [388, 49] width 123 height 13
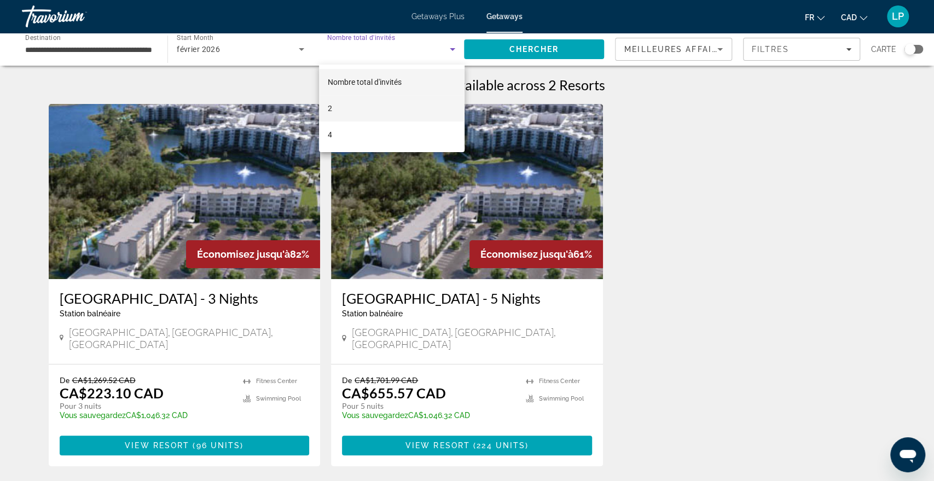
click at [334, 105] on mat-option "2" at bounding box center [392, 108] width 146 height 26
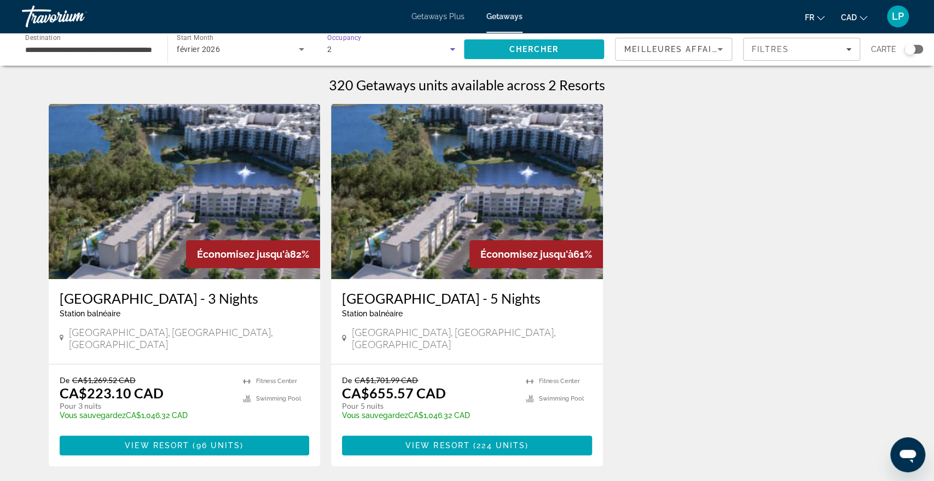
click at [501, 56] on span "Search" at bounding box center [534, 49] width 140 height 26
click at [809, 45] on div "Filtres" at bounding box center [802, 49] width 100 height 9
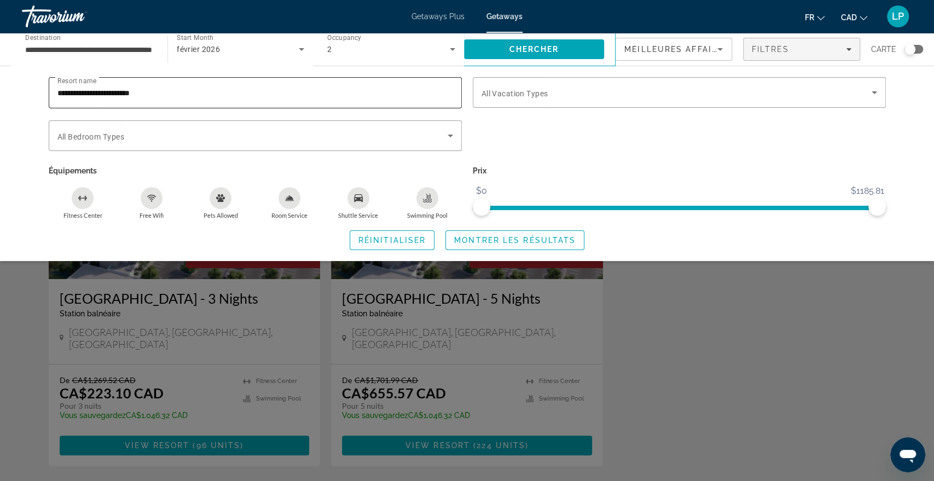
click at [223, 88] on input "**********" at bounding box center [255, 92] width 396 height 13
click at [483, 245] on span "Search widget" at bounding box center [515, 240] width 138 height 26
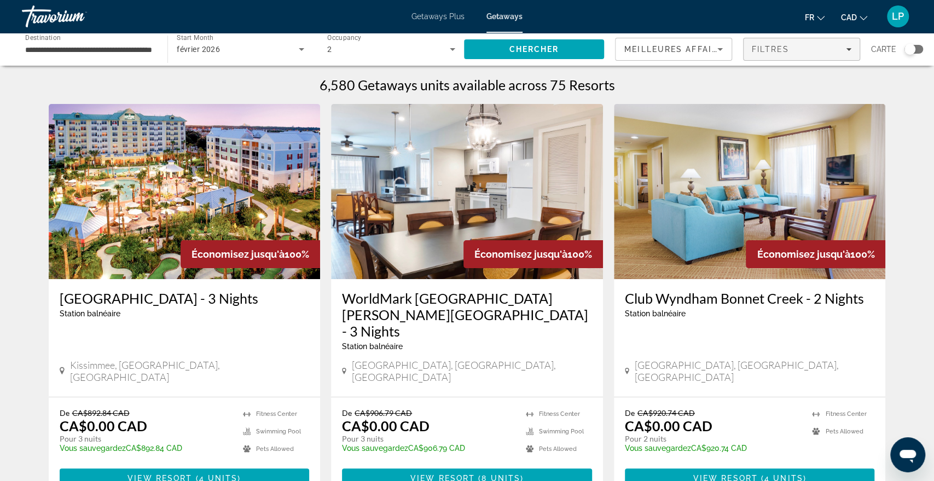
click at [794, 47] on div "Filtres" at bounding box center [802, 49] width 100 height 9
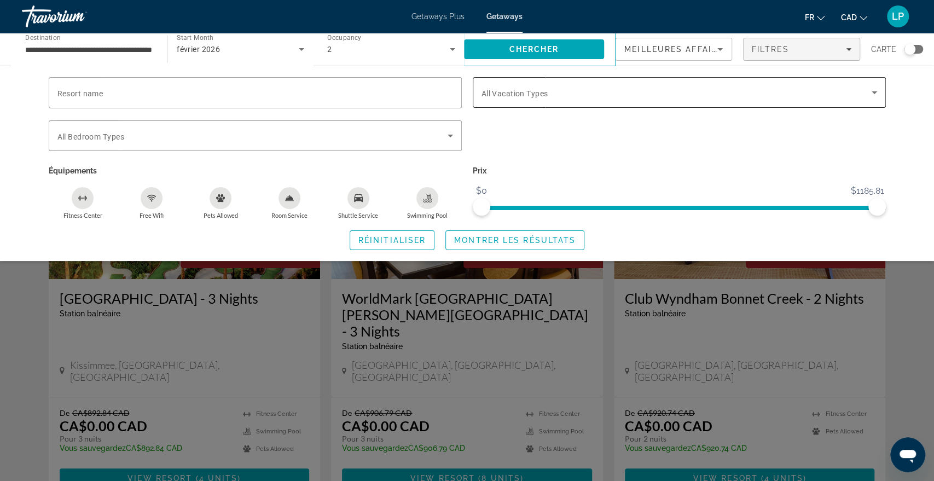
click at [502, 94] on span "All Vacation Types" at bounding box center [515, 93] width 67 height 9
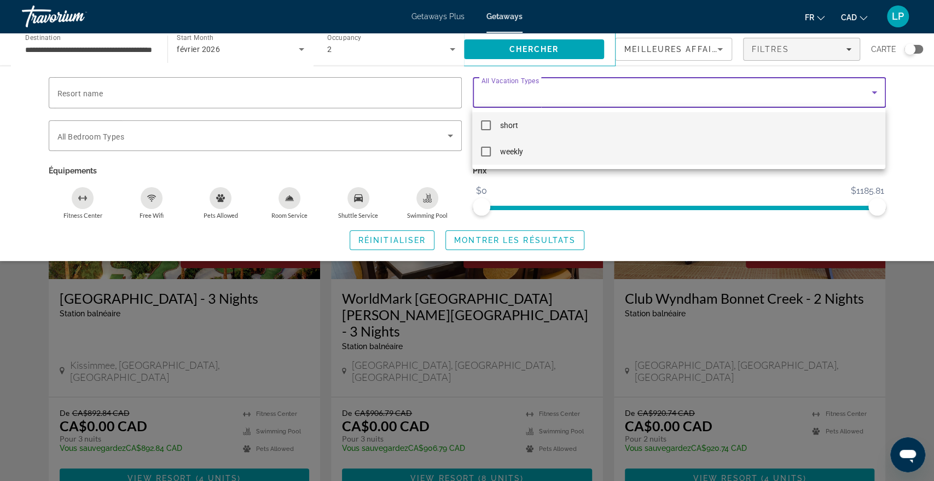
click at [507, 154] on span "weekly" at bounding box center [511, 151] width 23 height 13
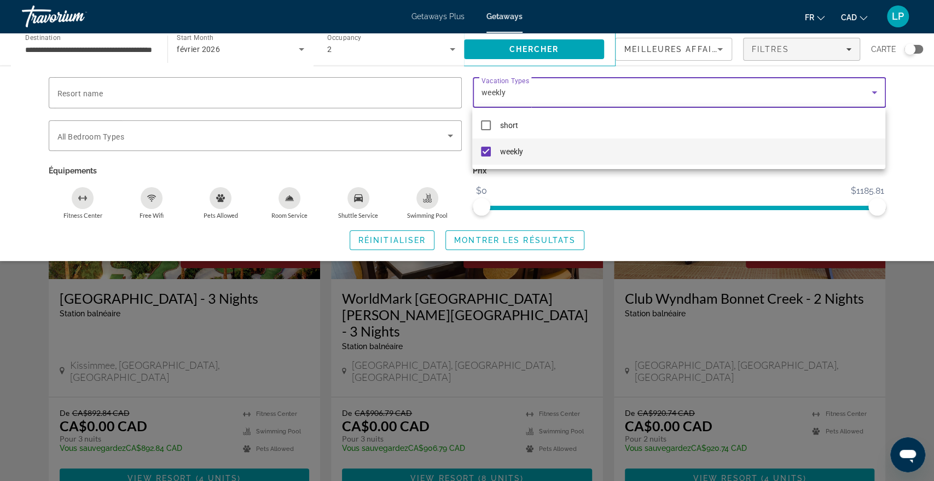
click at [484, 236] on div at bounding box center [467, 240] width 934 height 481
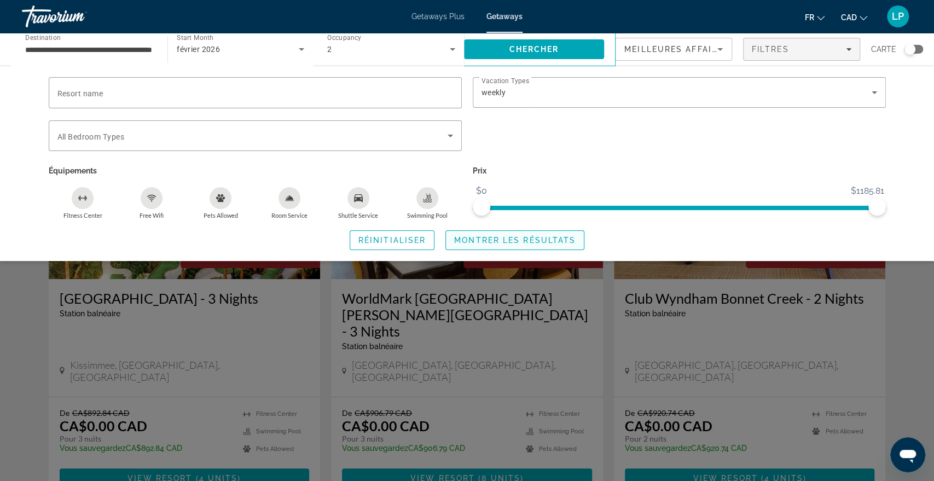
click at [495, 240] on span "Montrer les résultats" at bounding box center [514, 240] width 121 height 9
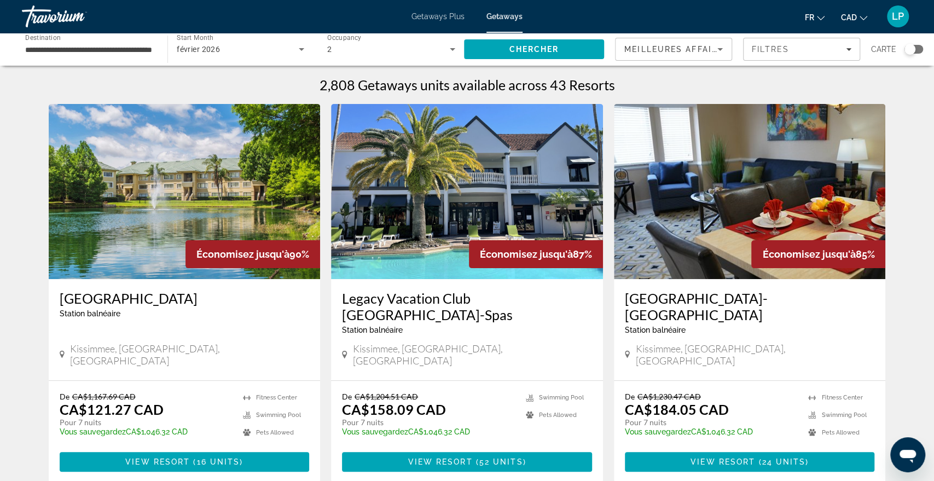
click at [685, 54] on div "Meilleures affaires" at bounding box center [670, 49] width 93 height 13
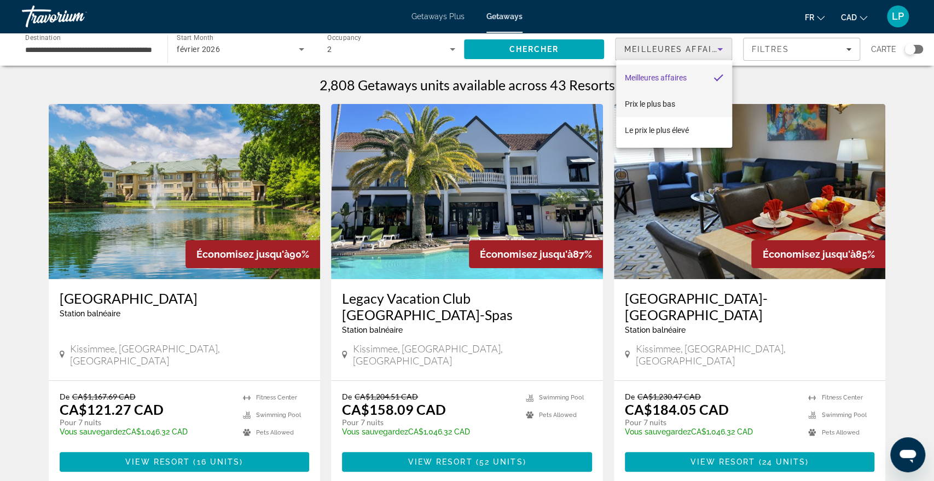
click at [668, 99] on span "Prix ​​le plus bas" at bounding box center [650, 103] width 50 height 13
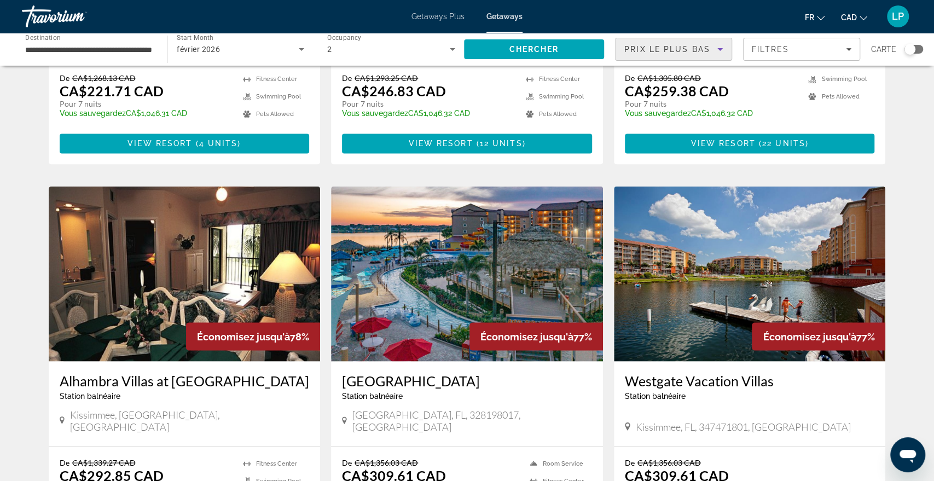
scroll to position [1104, 0]
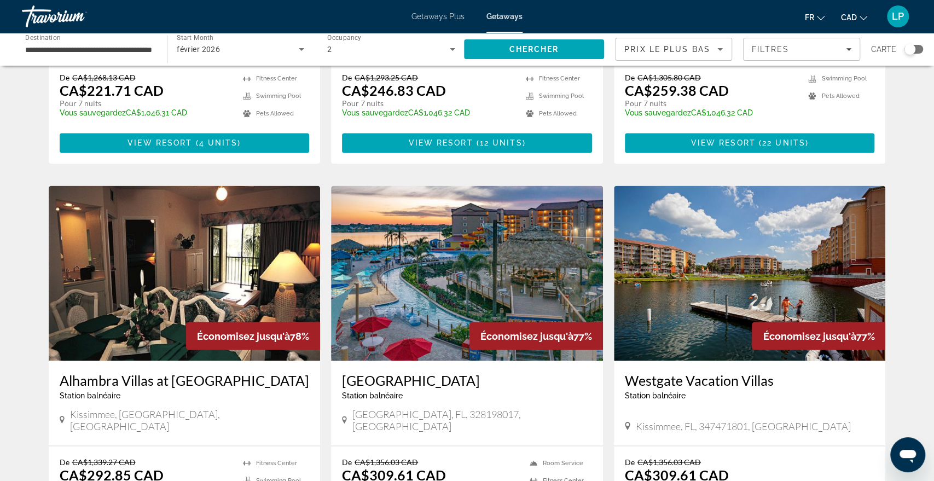
drag, startPoint x: 617, startPoint y: 306, endPoint x: 775, endPoint y: 310, distance: 157.7
click at [775, 361] on div "Westgate Vacation Villas Station balnéaire - Ceci est une station d'adultes seu…" at bounding box center [750, 403] width 272 height 85
copy h3 "Westgate Vacation Villas"
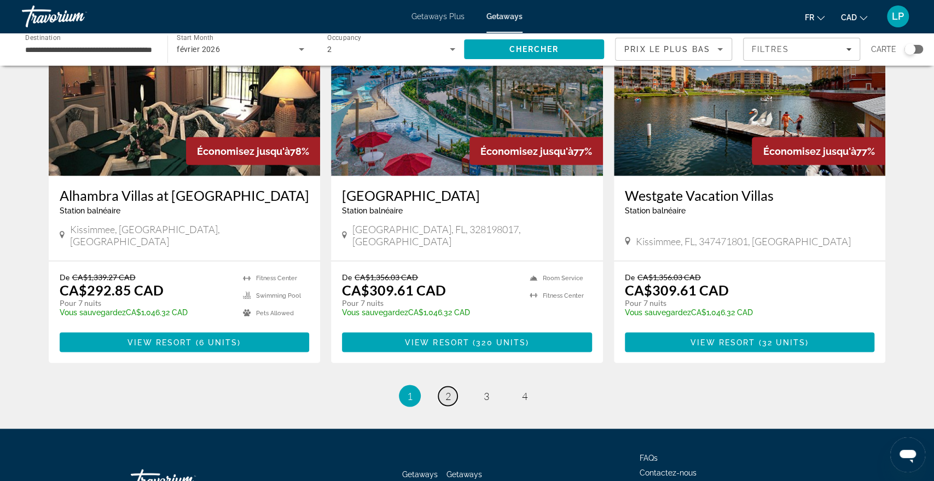
click at [453, 386] on link "page 2" at bounding box center [447, 395] width 19 height 19
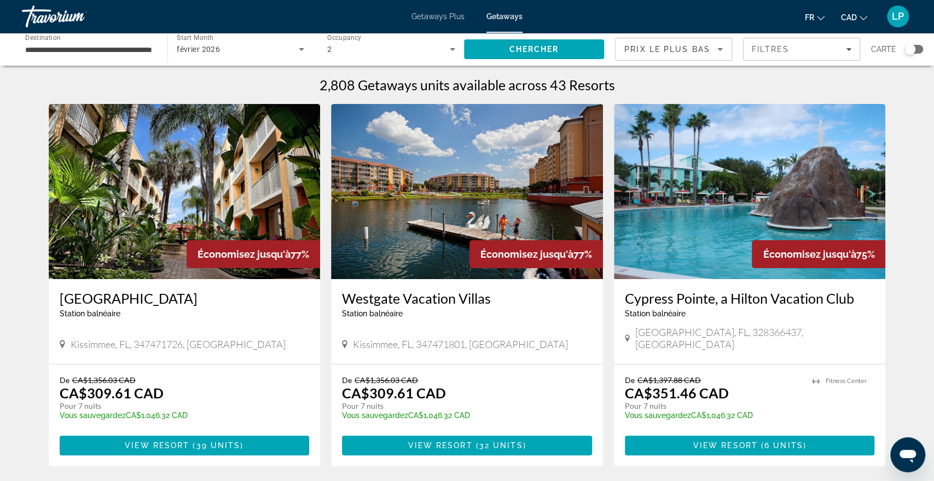
drag, startPoint x: 623, startPoint y: 305, endPoint x: 855, endPoint y: 300, distance: 232.1
click at [855, 300] on div "Cypress Pointe, a Hilton Vacation Club Station balnéaire - Ceci est une station…" at bounding box center [750, 321] width 272 height 85
copy h3 "Cypress Pointe, a Hilton Vacation Club"
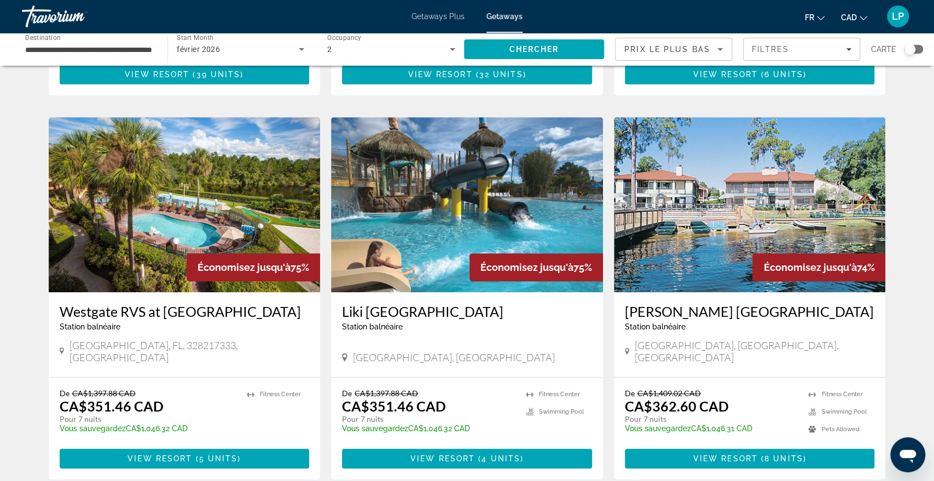
scroll to position [373, 0]
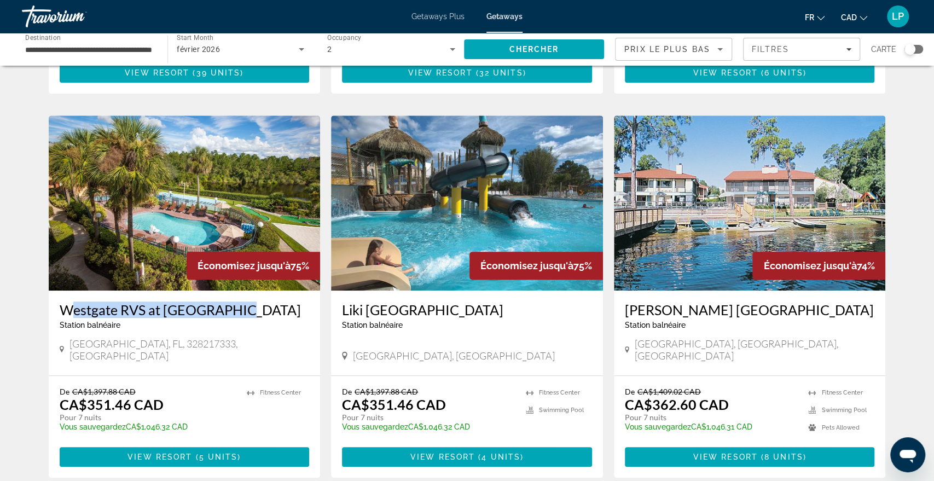
drag, startPoint x: 55, startPoint y: 291, endPoint x: 227, endPoint y: 290, distance: 171.8
click at [227, 291] on div "Westgate RVS at Orlando II Station balnéaire - Ceci est une station d'adultes s…" at bounding box center [185, 333] width 272 height 85
copy h3 "Westgate RVS at Orlando II"
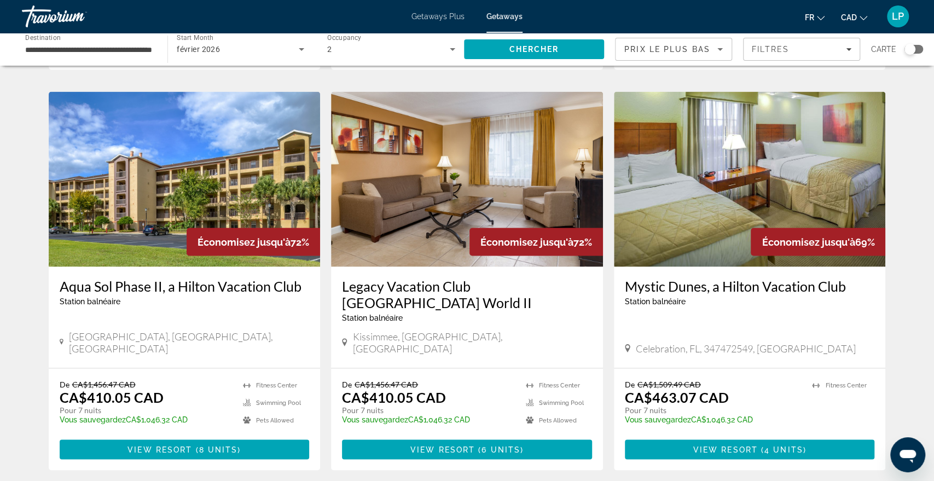
scroll to position [1322, 0]
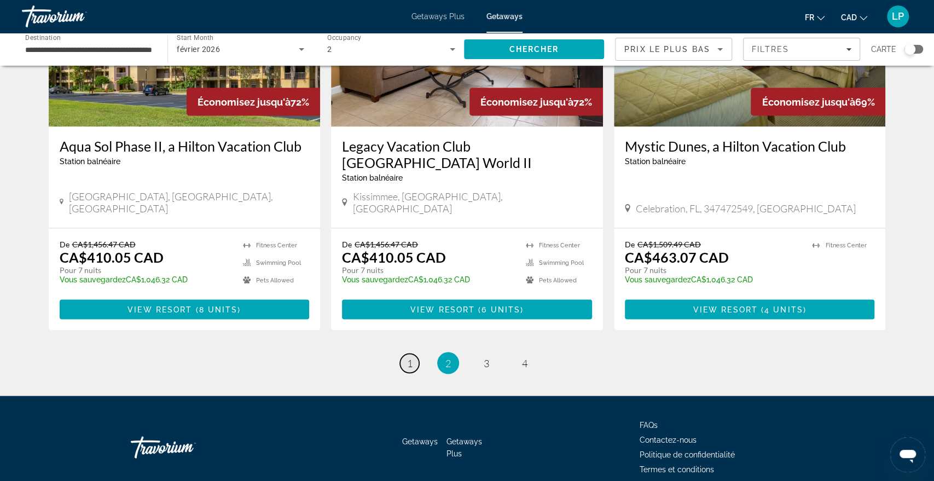
click at [411, 357] on span "1" at bounding box center [409, 363] width 5 height 12
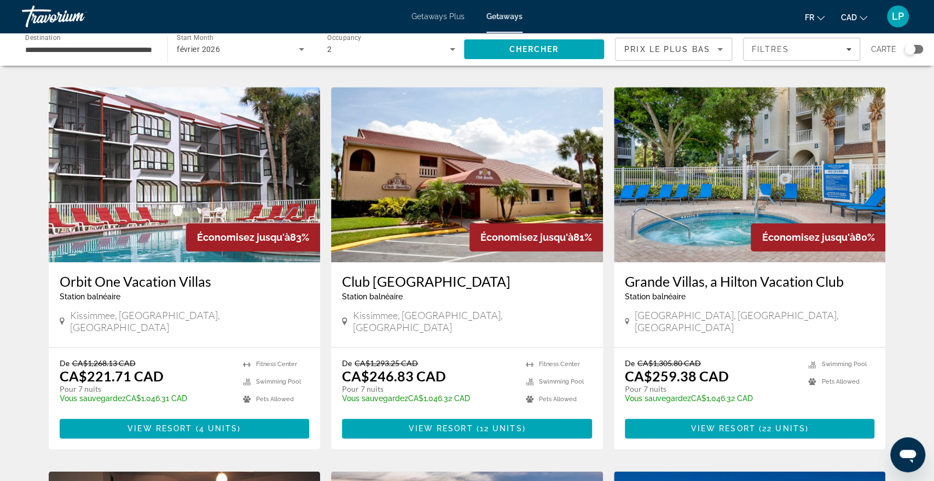
scroll to position [824, 0]
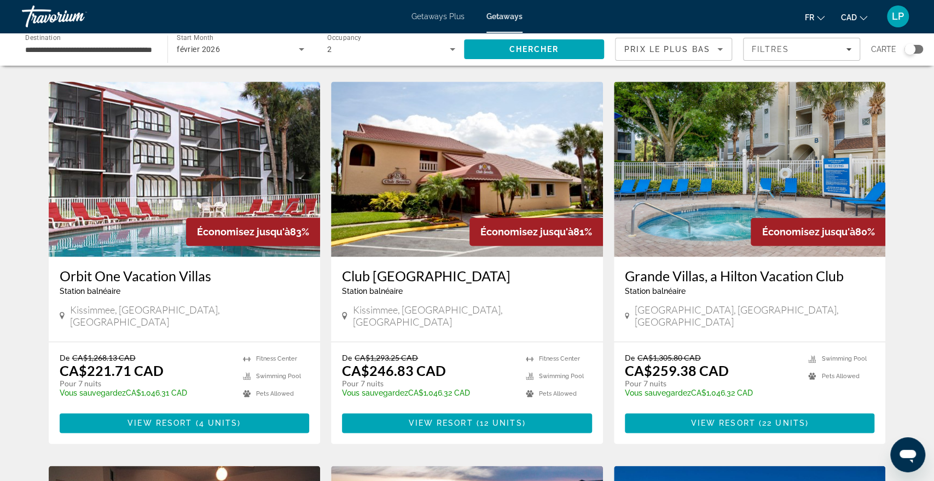
drag, startPoint x: 621, startPoint y: 219, endPoint x: 852, endPoint y: 223, distance: 231.0
click at [852, 257] on div "Grande Villas, a Hilton Vacation Club Station balnéaire - Ceci est une station …" at bounding box center [750, 299] width 272 height 85
copy h3 "Grande Villas, a Hilton Vacation Club"
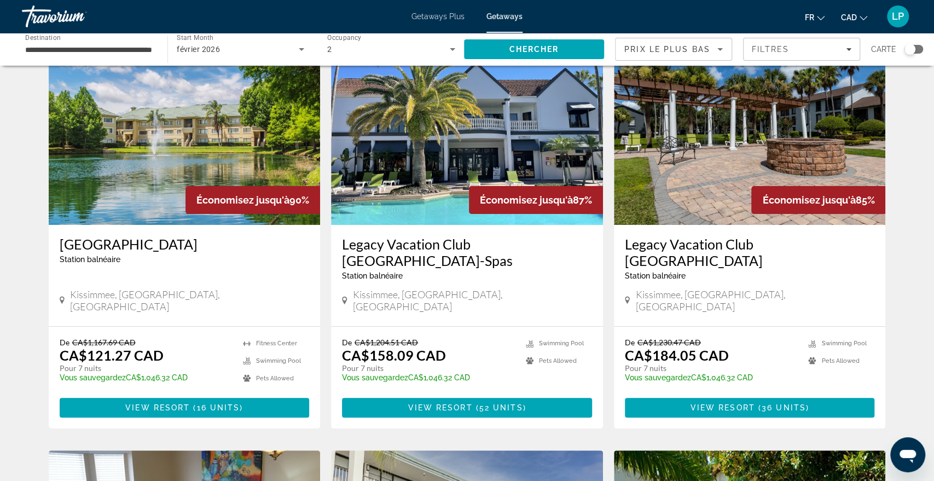
scroll to position [0, 0]
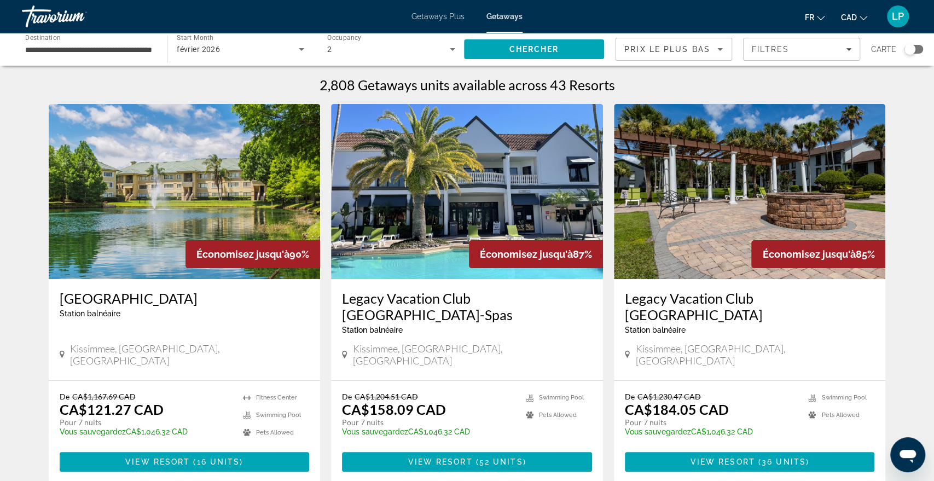
drag, startPoint x: 49, startPoint y: 297, endPoint x: 172, endPoint y: 297, distance: 123.1
click at [172, 297] on div "Silver Lake Resort Station balnéaire - Ceci est une station d'adultes seulement…" at bounding box center [185, 329] width 272 height 101
copy h3 "Silver Lake Resort"
drag, startPoint x: 340, startPoint y: 298, endPoint x: 559, endPoint y: 301, distance: 218.4
click at [559, 301] on div "Legacy Vacation Club Orlando-Spas Station balnéaire - Ceci est une station d'ad…" at bounding box center [467, 329] width 272 height 101
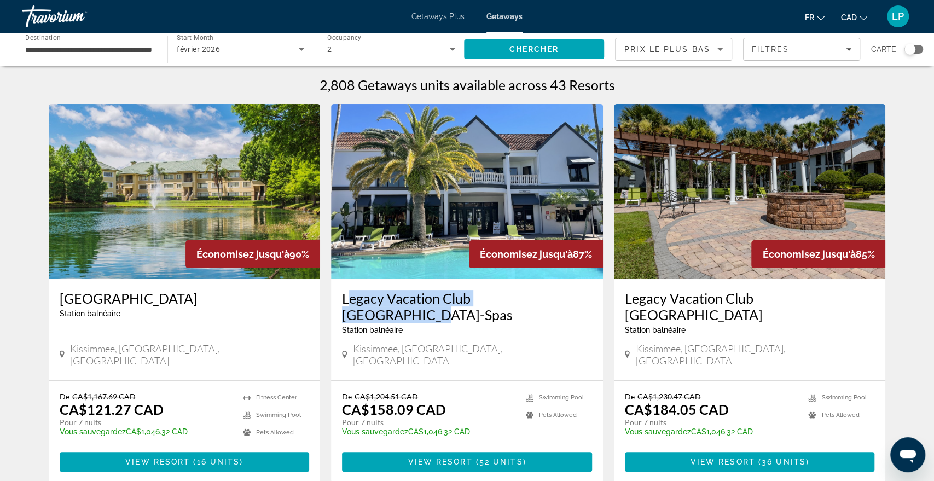
copy h3 "Legacy Vacation Club Orlando-Spas"
click at [453, 191] on img "Main content" at bounding box center [467, 191] width 272 height 175
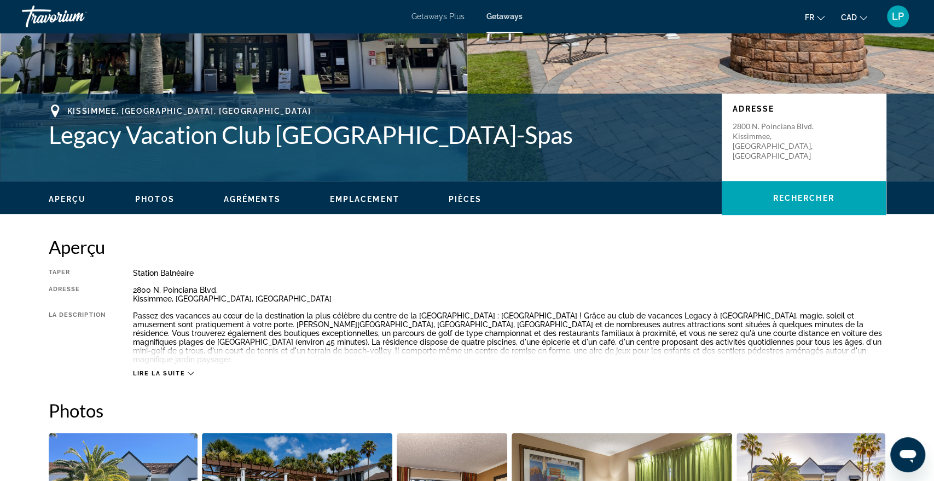
scroll to position [182, 0]
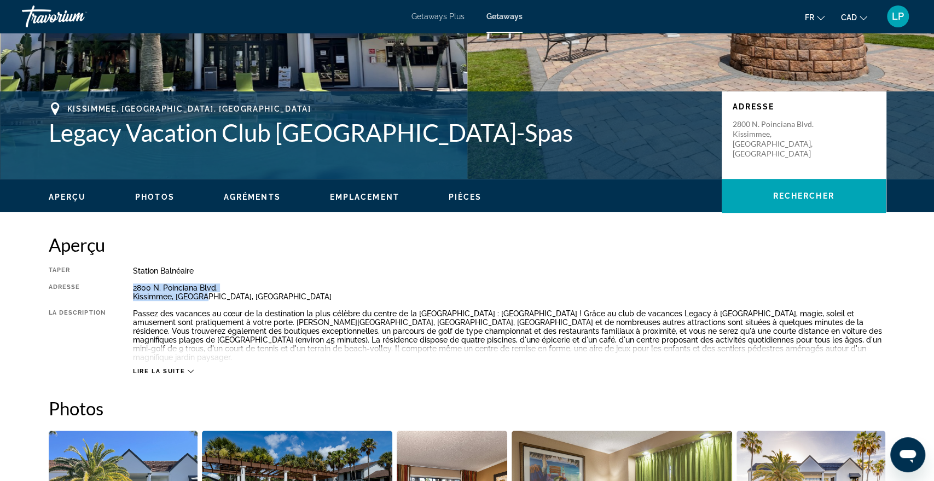
drag, startPoint x: 132, startPoint y: 287, endPoint x: 212, endPoint y: 295, distance: 79.8
click at [212, 295] on div "2800 N. Poinciana Blvd. Kissimmee, FL, USA" at bounding box center [509, 292] width 753 height 18
copy div "2800 N. Poinciana Blvd. Kissimmee, FL, USA"
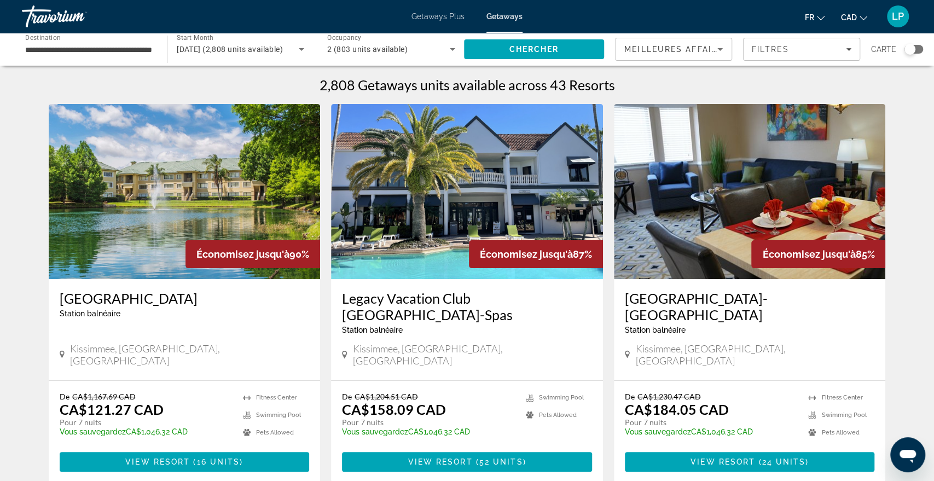
click at [236, 169] on img "Main content" at bounding box center [185, 191] width 272 height 175
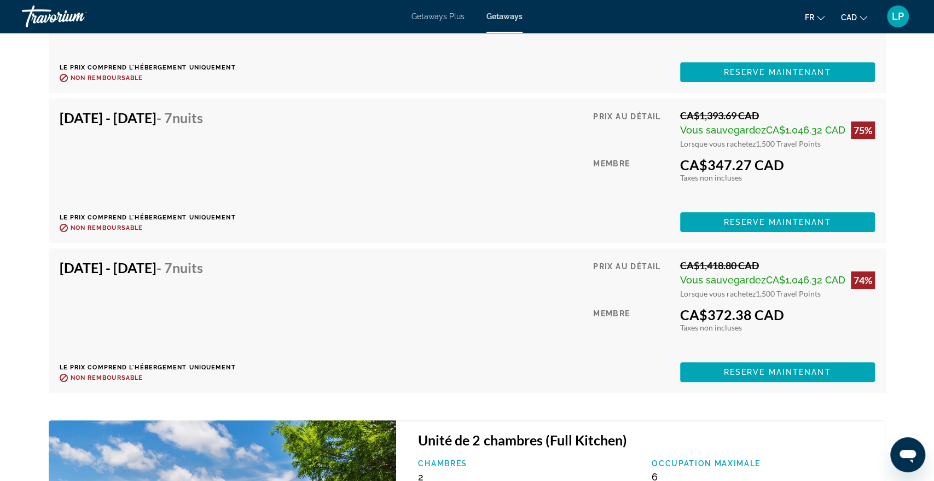
scroll to position [2815, 0]
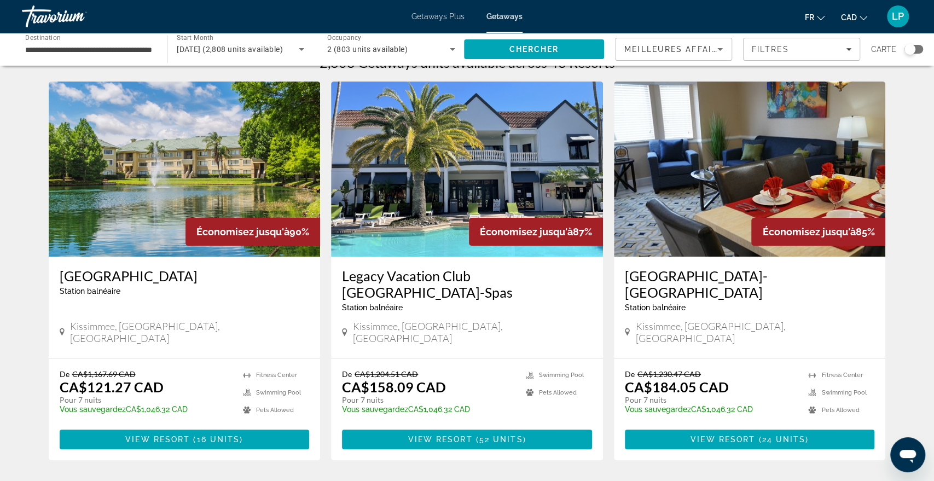
scroll to position [23, 0]
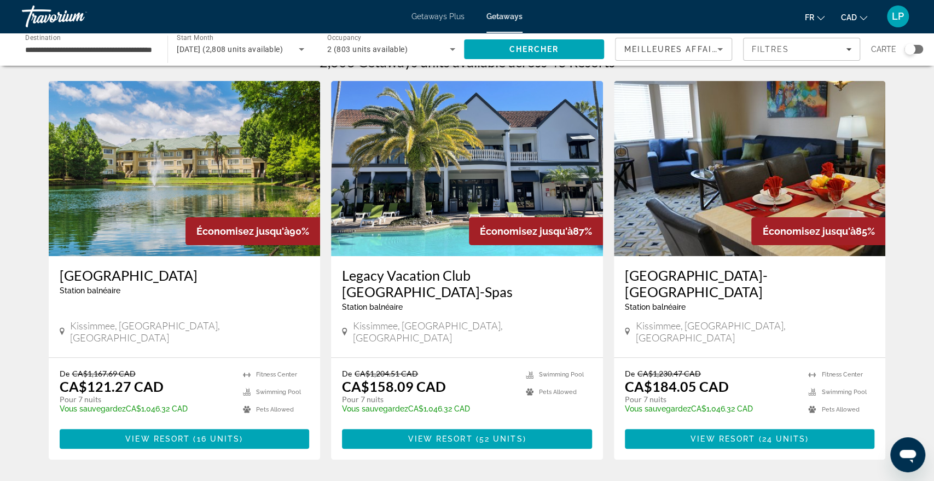
click at [700, 146] on img "Main content" at bounding box center [750, 168] width 272 height 175
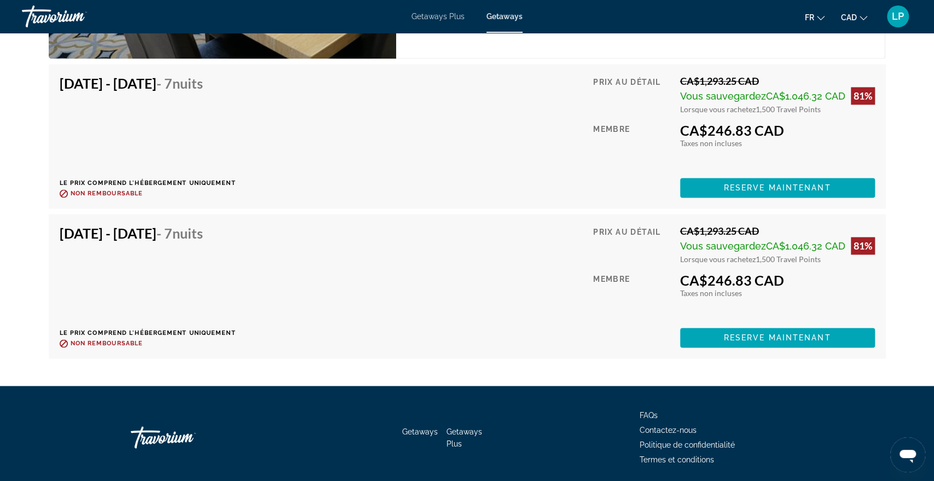
scroll to position [3867, 0]
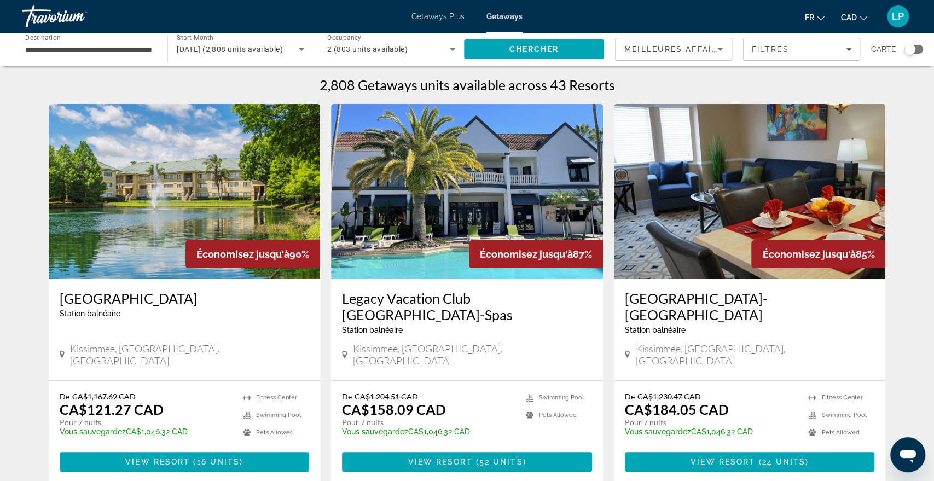
click at [565, 174] on img "Main content" at bounding box center [467, 191] width 272 height 175
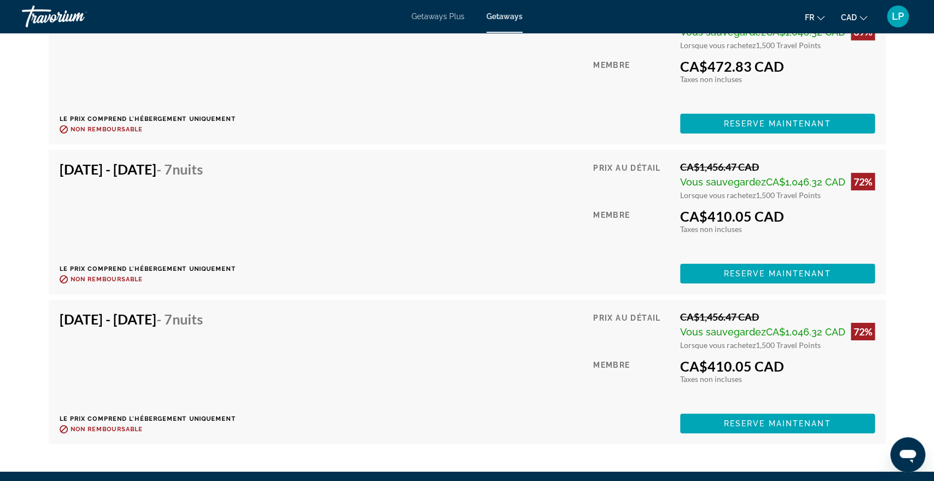
scroll to position [5121, 0]
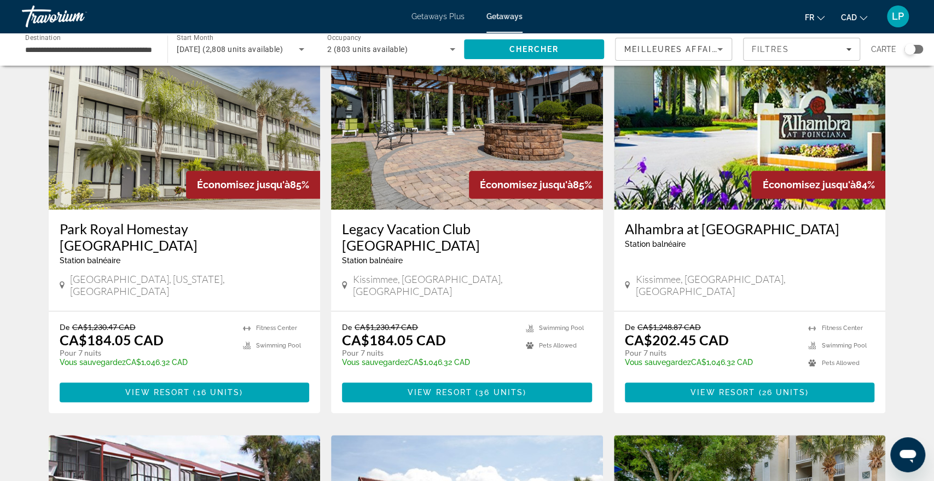
scroll to position [471, 0]
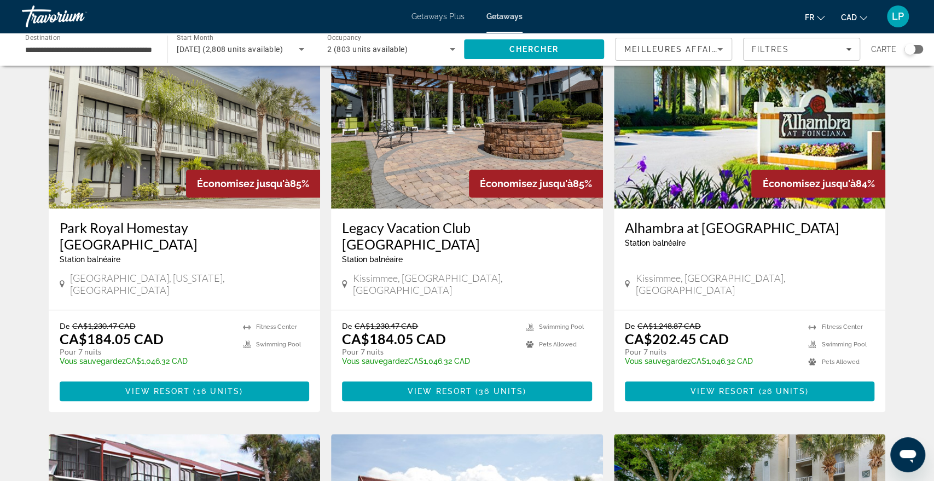
click at [161, 149] on img "Main content" at bounding box center [185, 120] width 272 height 175
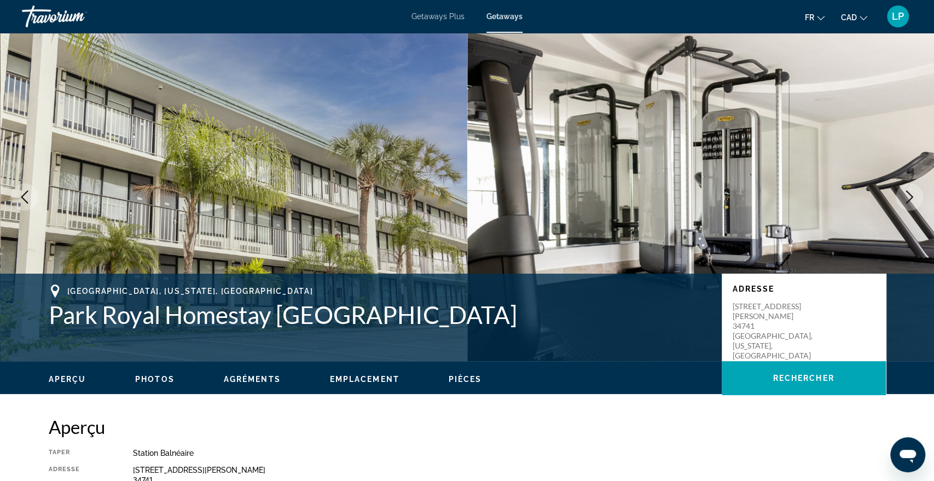
click at [910, 196] on icon "Next image" at bounding box center [909, 196] width 13 height 13
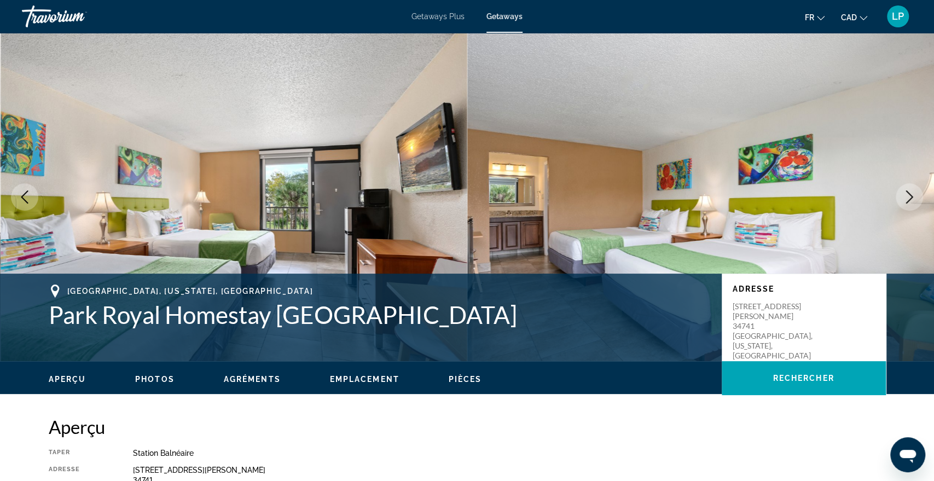
click at [910, 196] on icon "Next image" at bounding box center [909, 196] width 13 height 13
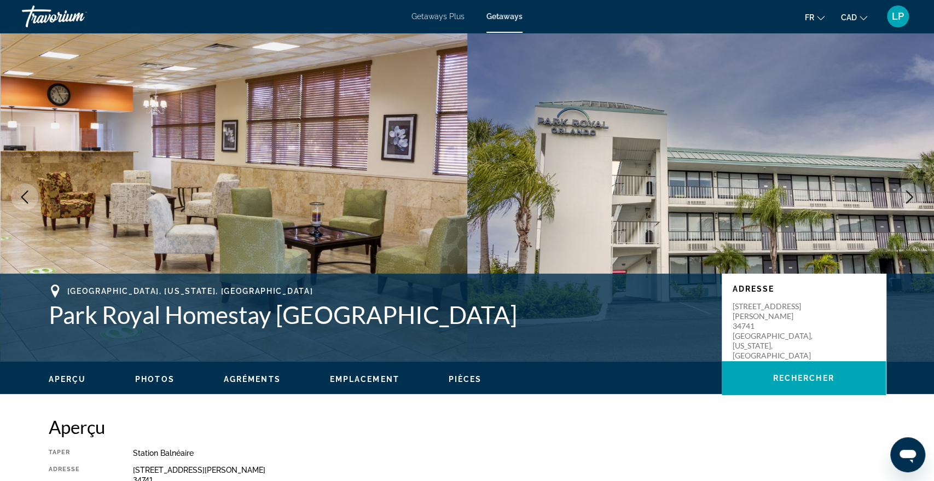
click at [910, 196] on icon "Next image" at bounding box center [909, 196] width 13 height 13
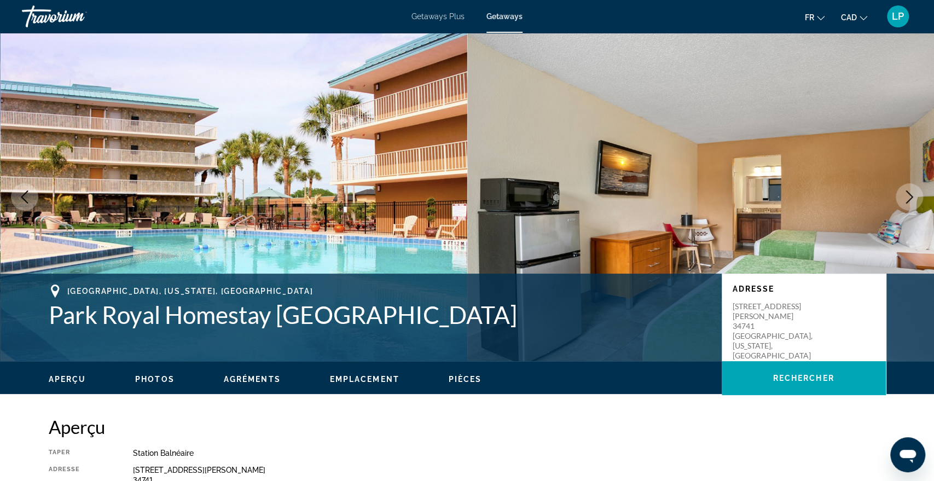
click at [910, 196] on icon "Next image" at bounding box center [909, 196] width 13 height 13
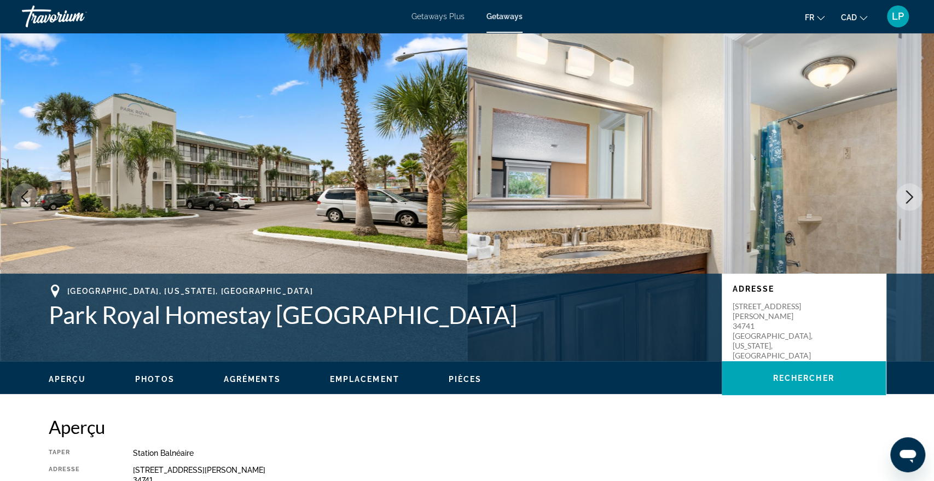
click at [910, 196] on icon "Next image" at bounding box center [909, 196] width 13 height 13
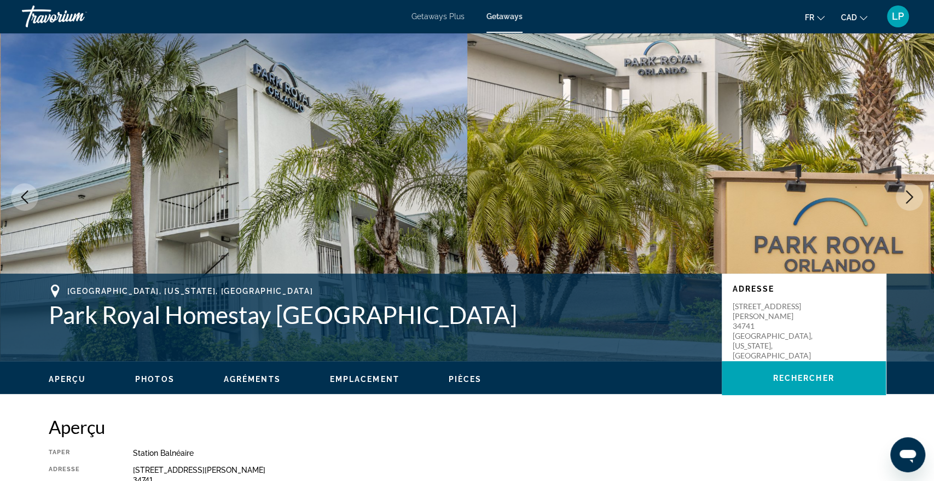
click at [910, 196] on icon "Next image" at bounding box center [909, 196] width 13 height 13
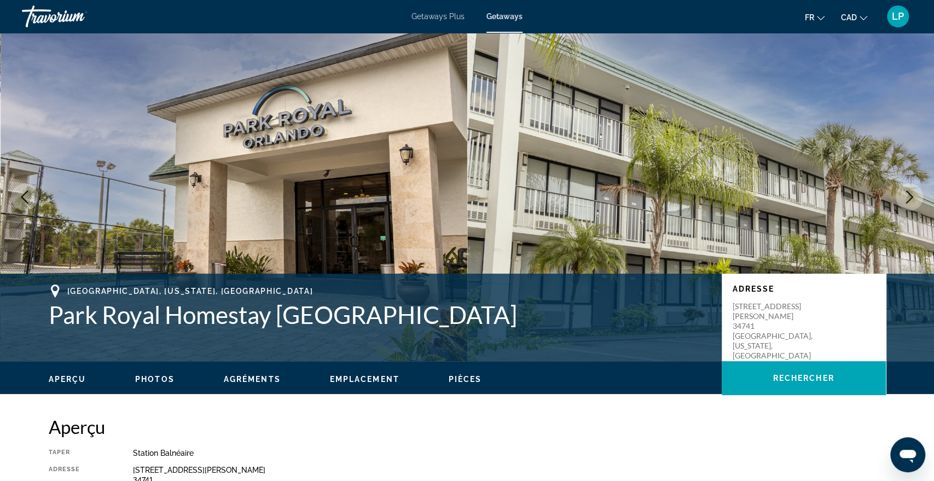
click at [910, 196] on icon "Next image" at bounding box center [909, 196] width 13 height 13
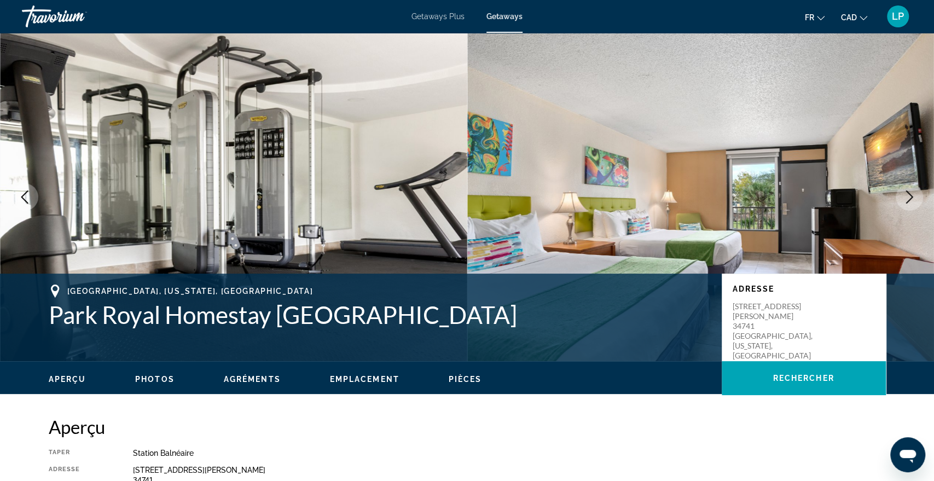
click at [910, 196] on icon "Next image" at bounding box center [909, 196] width 13 height 13
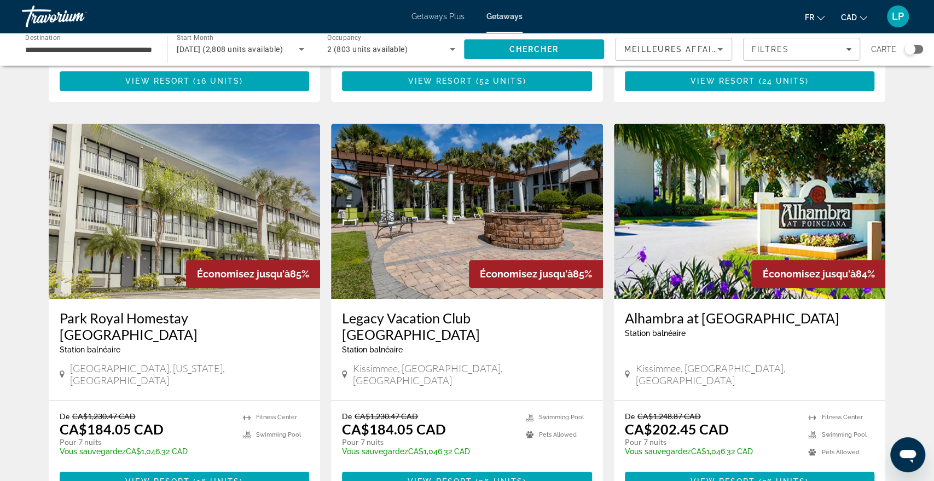
scroll to position [381, 0]
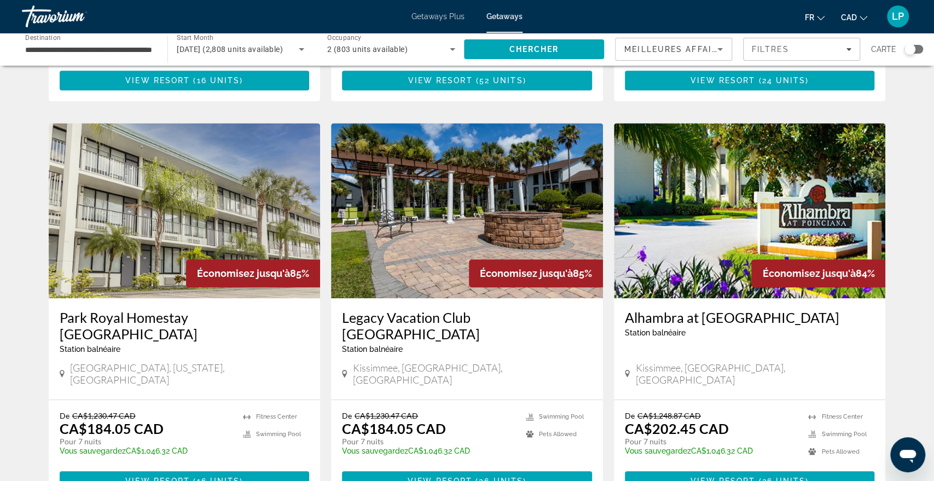
click at [426, 198] on img "Main content" at bounding box center [467, 210] width 272 height 175
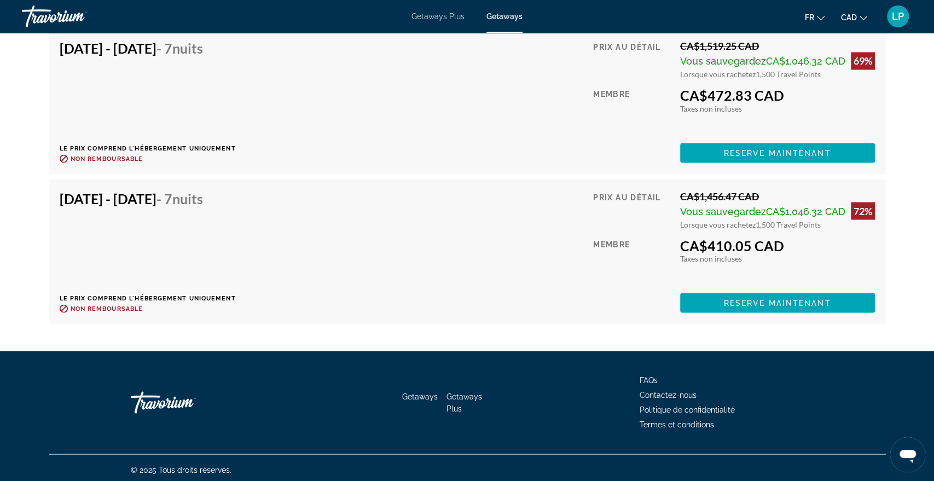
scroll to position [4093, 0]
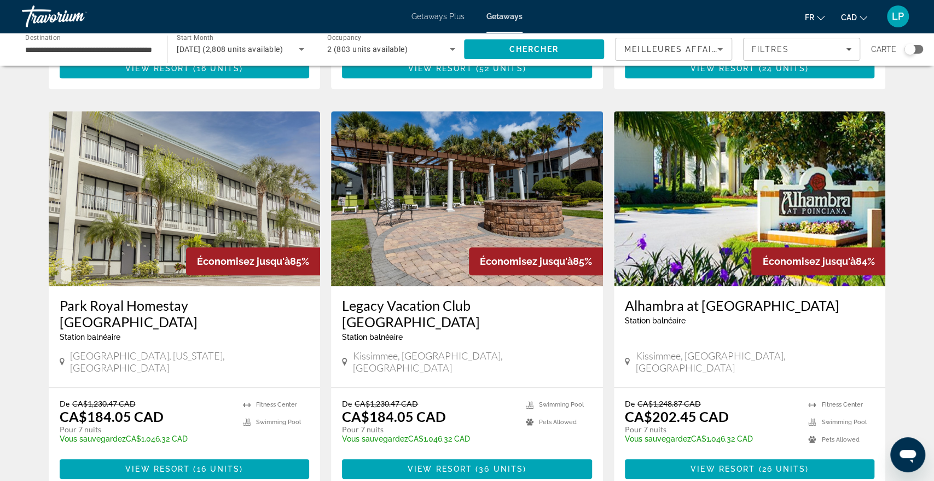
scroll to position [396, 0]
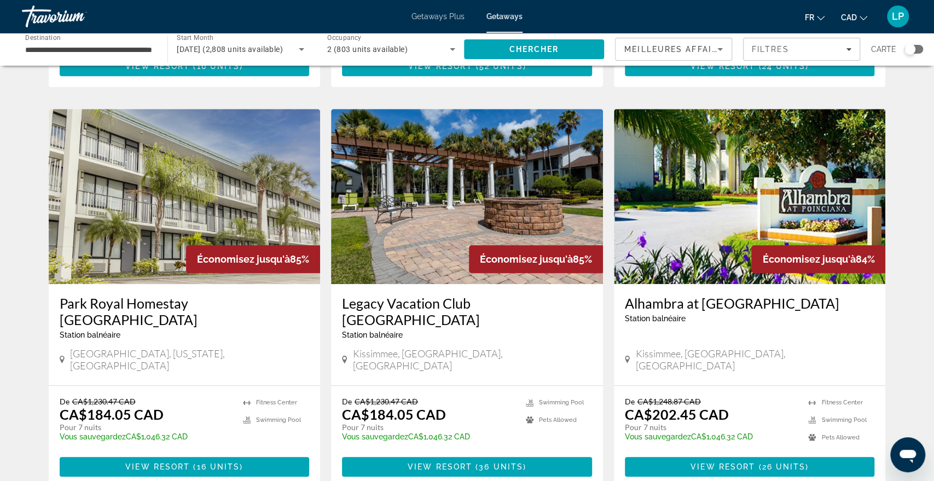
click at [751, 167] on img "Main content" at bounding box center [750, 196] width 272 height 175
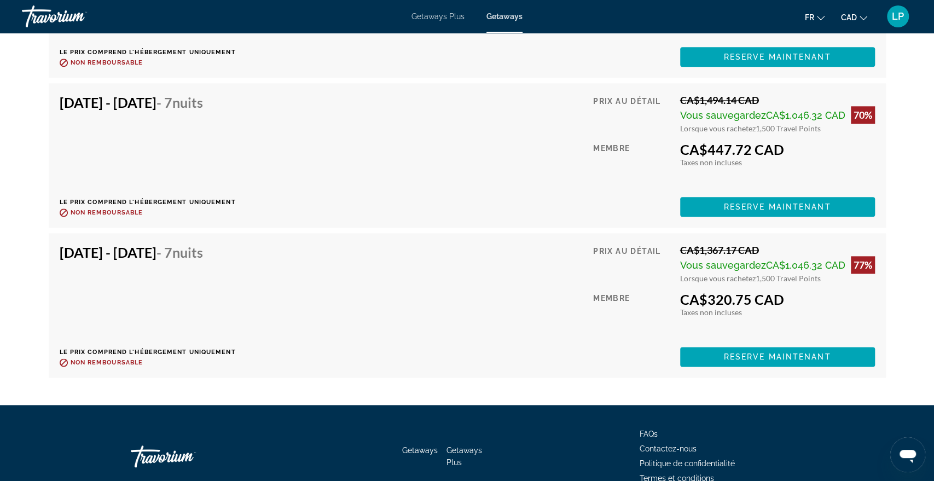
scroll to position [3523, 0]
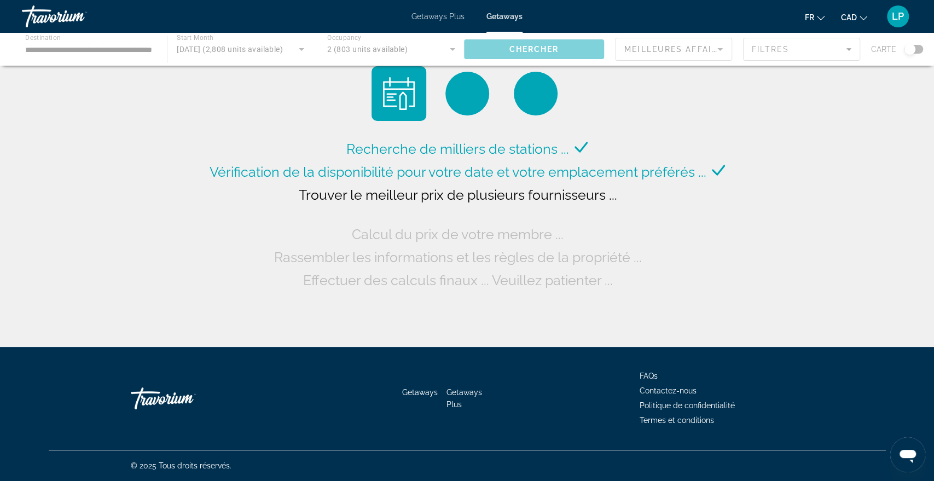
click at [553, 126] on div "Recherche de milliers de stations ... Vérification de la disponibilité pour vot…" at bounding box center [467, 178] width 521 height 225
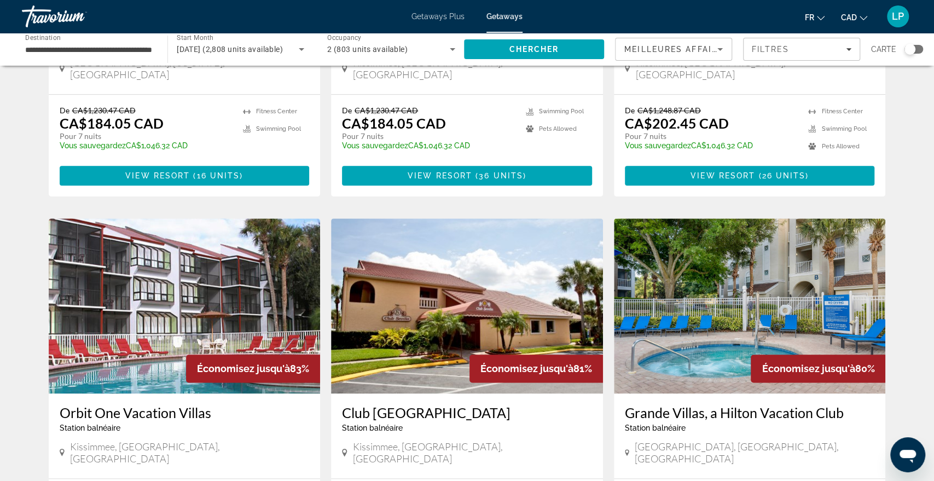
scroll to position [688, 0]
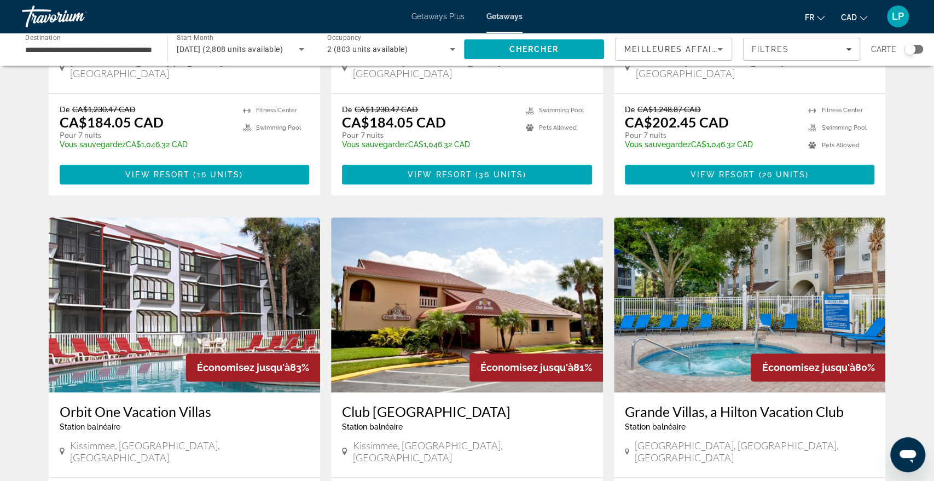
click at [268, 217] on img "Main content" at bounding box center [185, 304] width 272 height 175
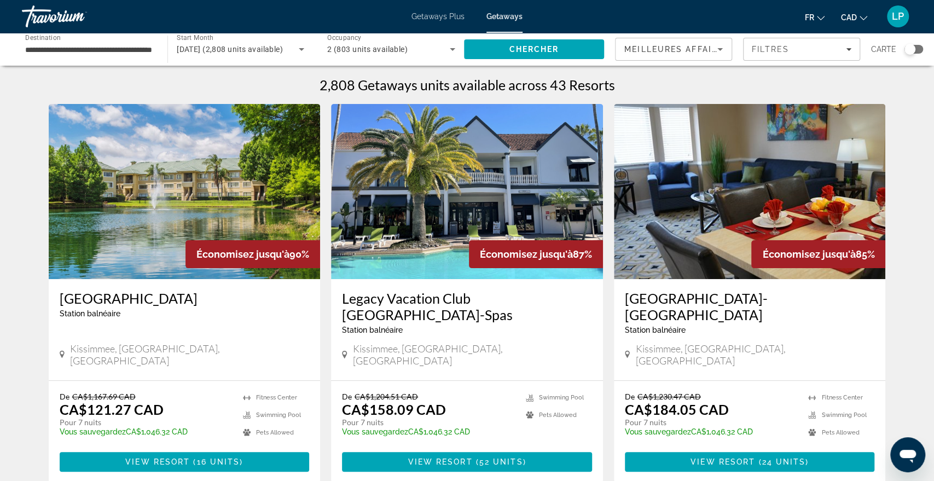
click at [720, 53] on icon "Sort by" at bounding box center [720, 49] width 13 height 13
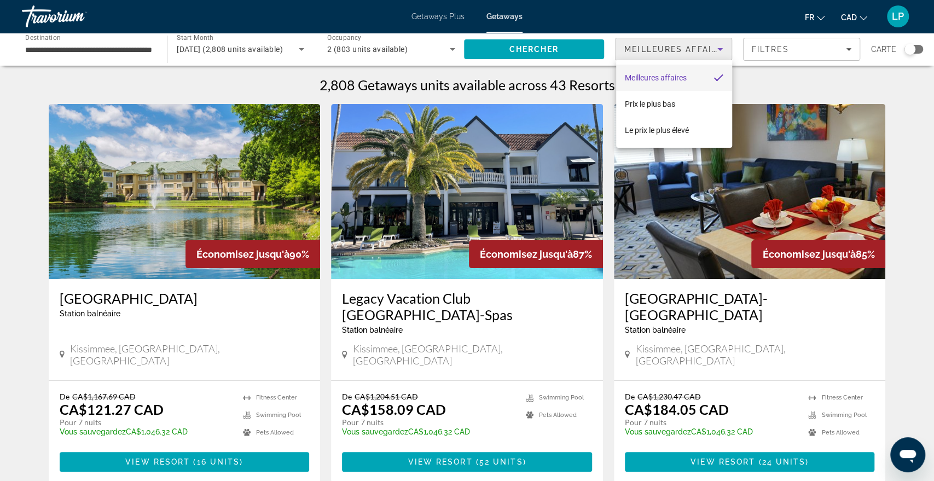
click at [720, 53] on div at bounding box center [467, 240] width 934 height 481
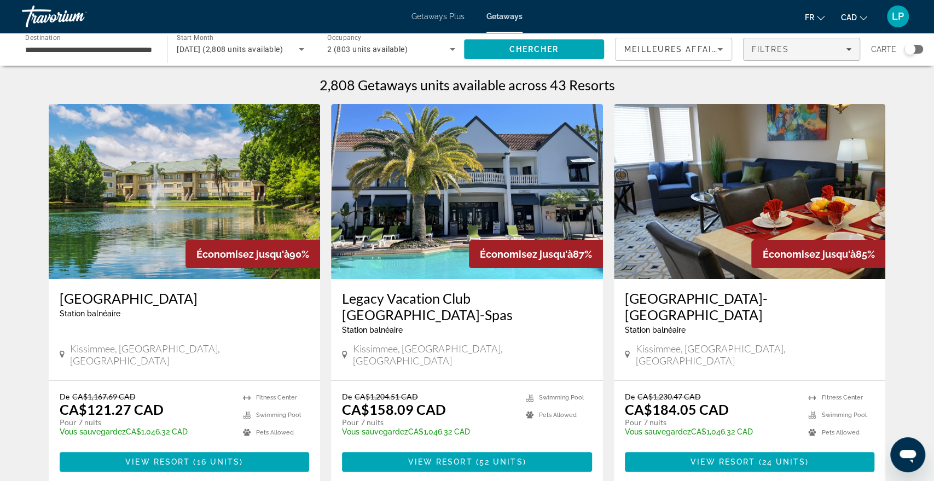
click at [750, 50] on span "Filters" at bounding box center [802, 49] width 116 height 26
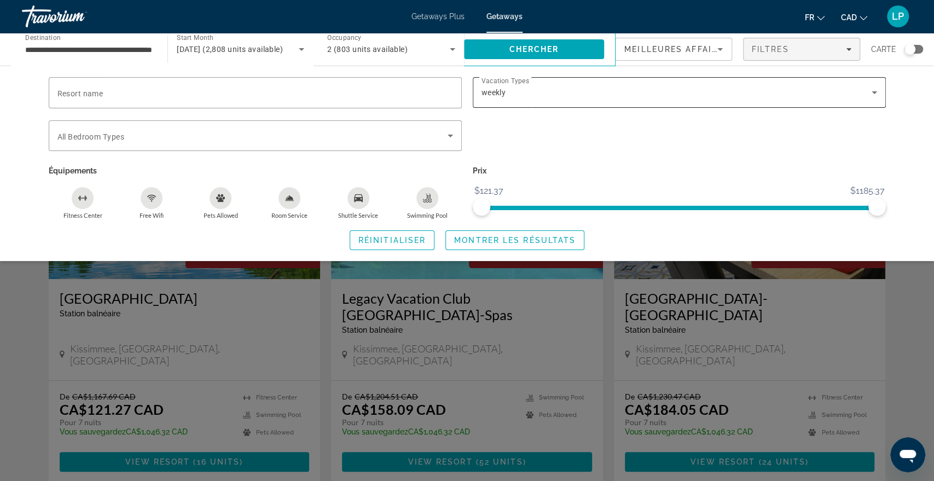
click at [601, 95] on div "weekly" at bounding box center [677, 92] width 390 height 13
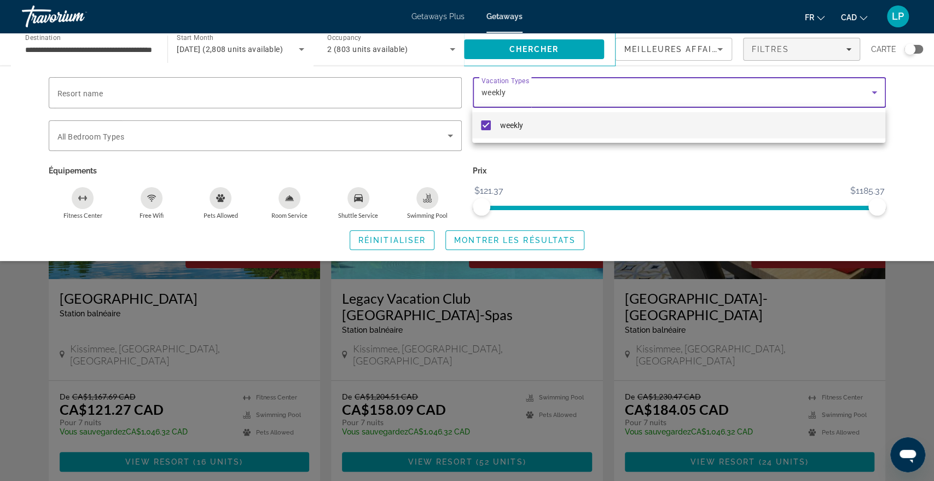
click at [489, 122] on mat-pseudo-checkbox at bounding box center [486, 125] width 10 height 10
click at [590, 185] on div at bounding box center [467, 240] width 934 height 481
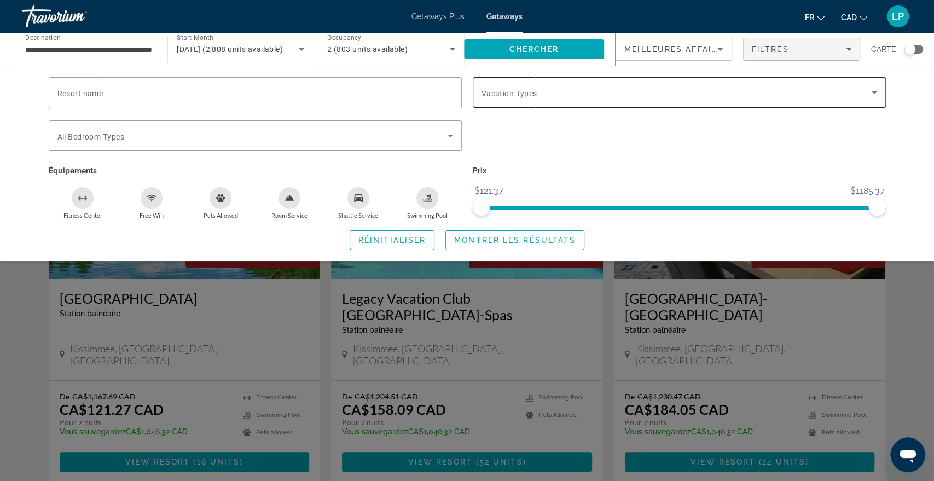
click at [555, 96] on span "Search widget" at bounding box center [677, 92] width 390 height 13
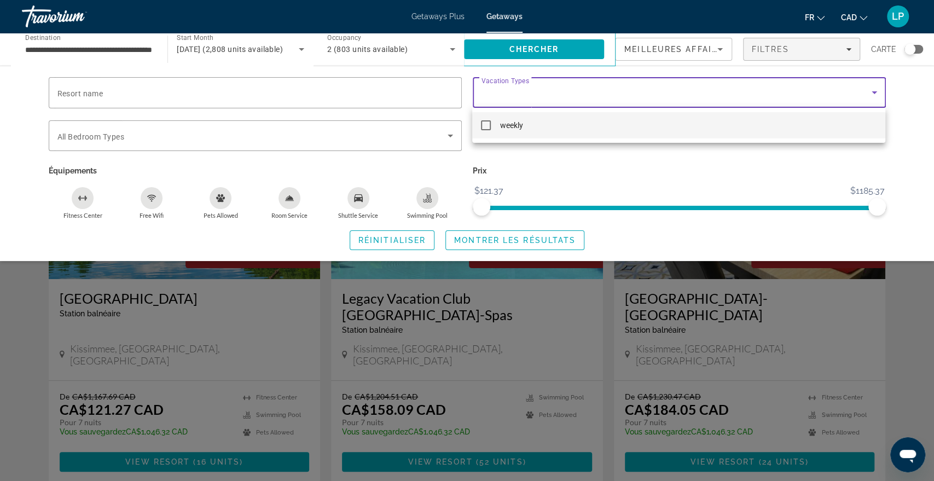
click at [555, 96] on div at bounding box center [467, 240] width 934 height 481
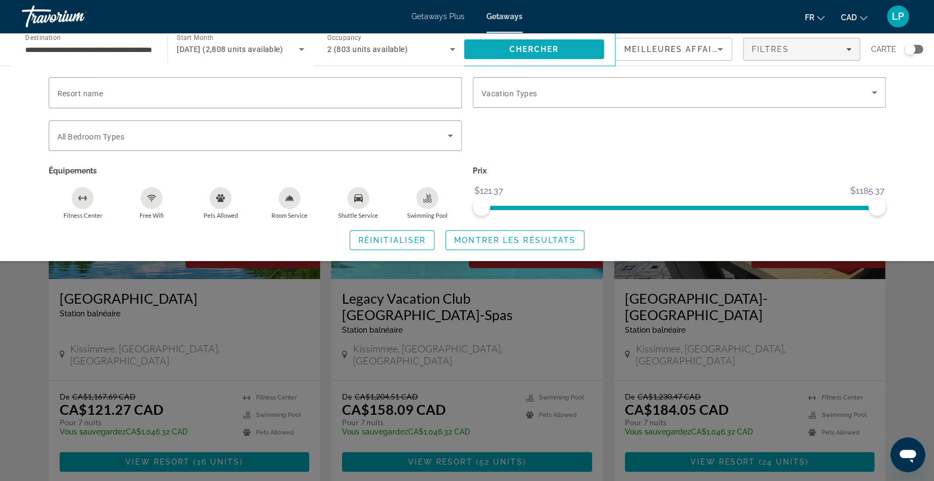
click at [538, 59] on span "Search" at bounding box center [534, 49] width 140 height 26
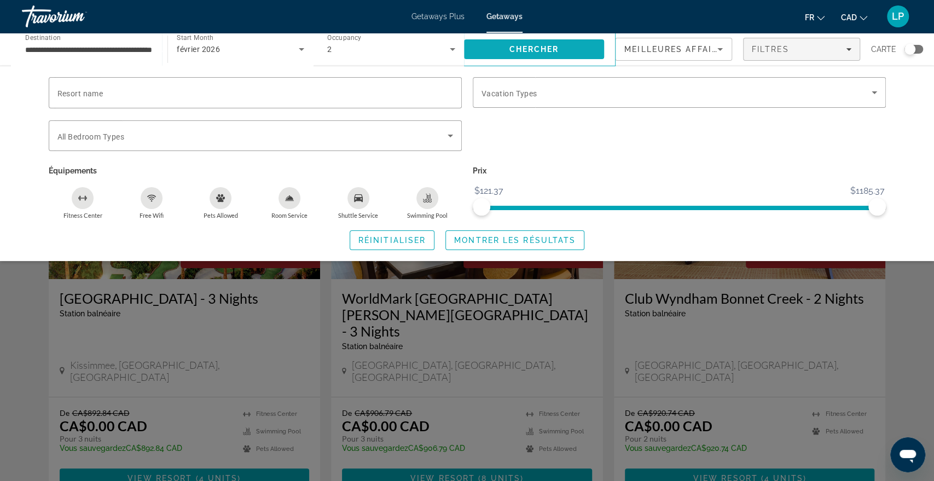
click at [565, 40] on span "Search" at bounding box center [534, 49] width 140 height 26
click at [896, 275] on div "Search widget" at bounding box center [467, 322] width 934 height 317
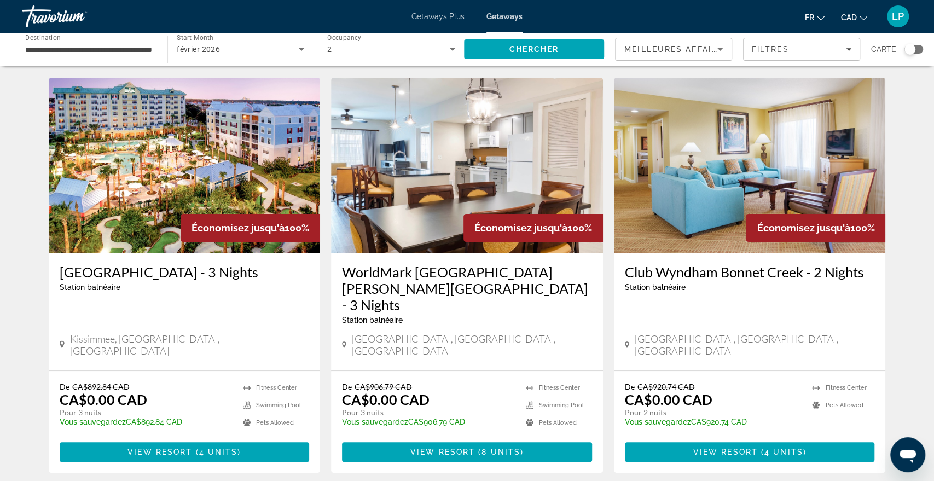
scroll to position [26, 0]
click at [299, 113] on img "Main content" at bounding box center [185, 165] width 272 height 175
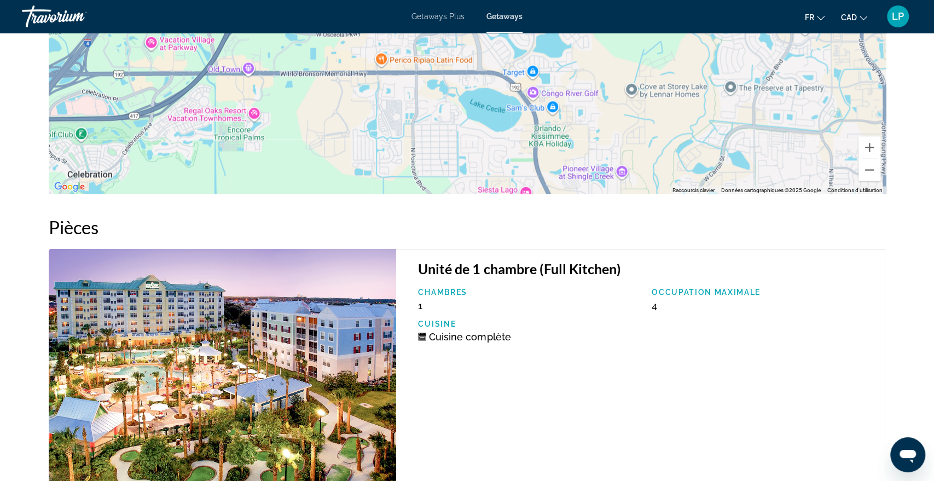
scroll to position [1875, 0]
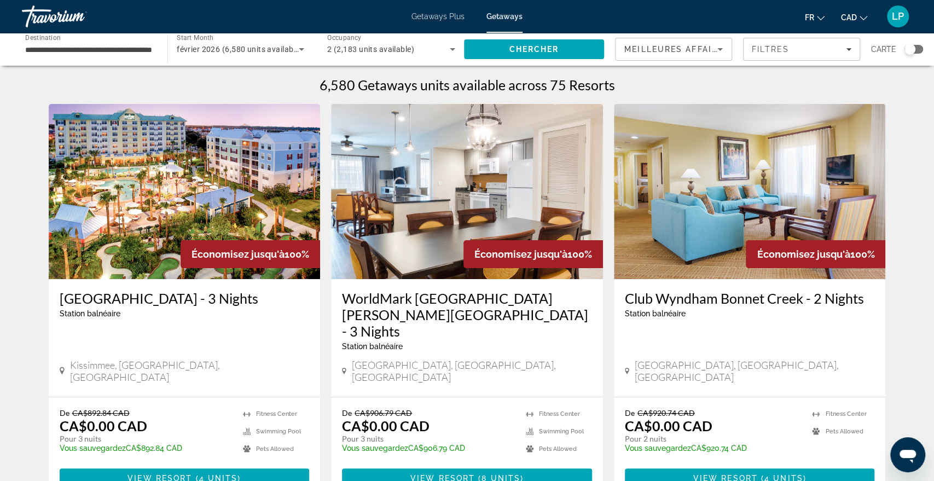
click at [512, 187] on img "Main content" at bounding box center [467, 191] width 272 height 175
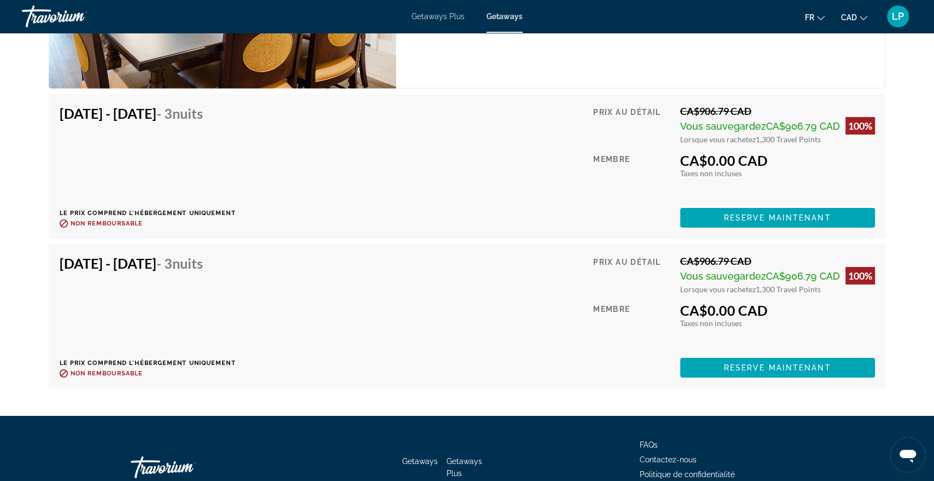
scroll to position [2308, 0]
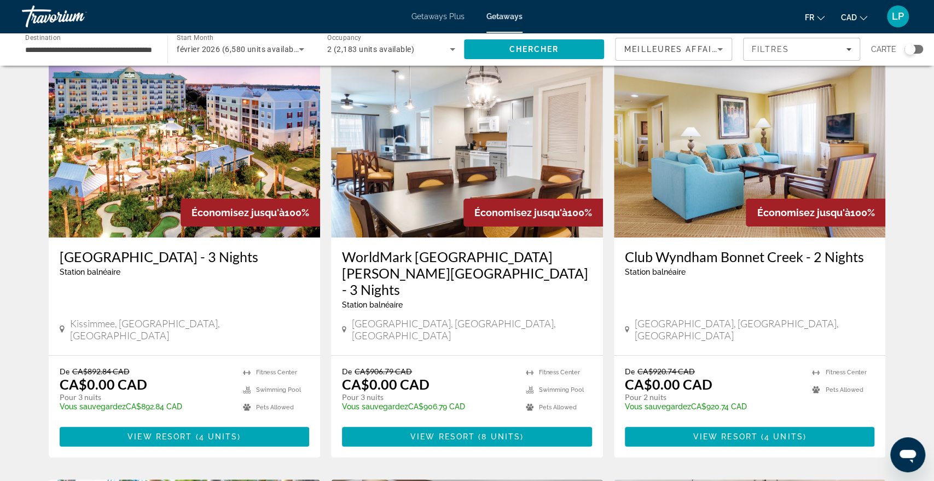
scroll to position [42, 0]
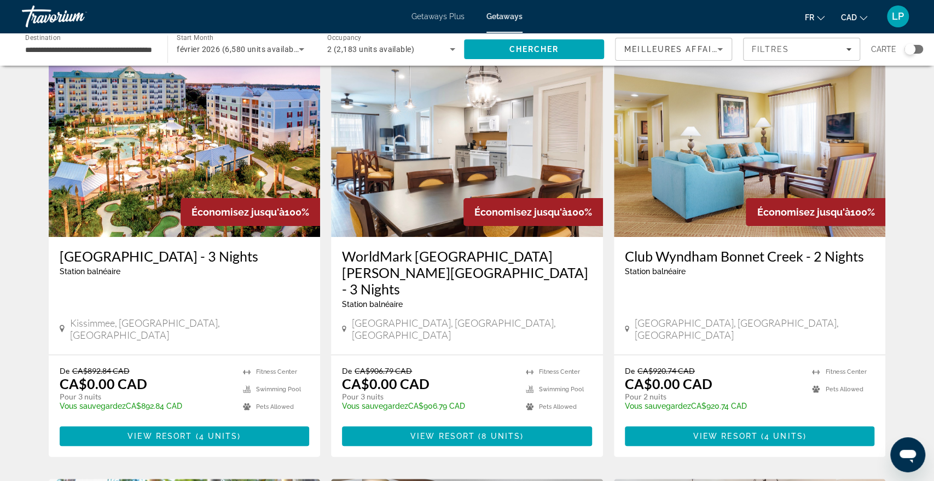
click at [771, 190] on img "Main content" at bounding box center [750, 149] width 272 height 175
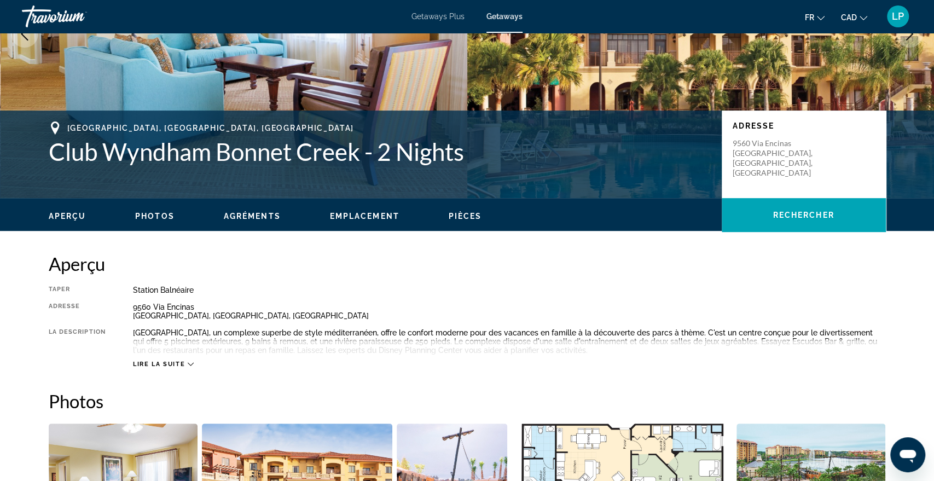
scroll to position [164, 0]
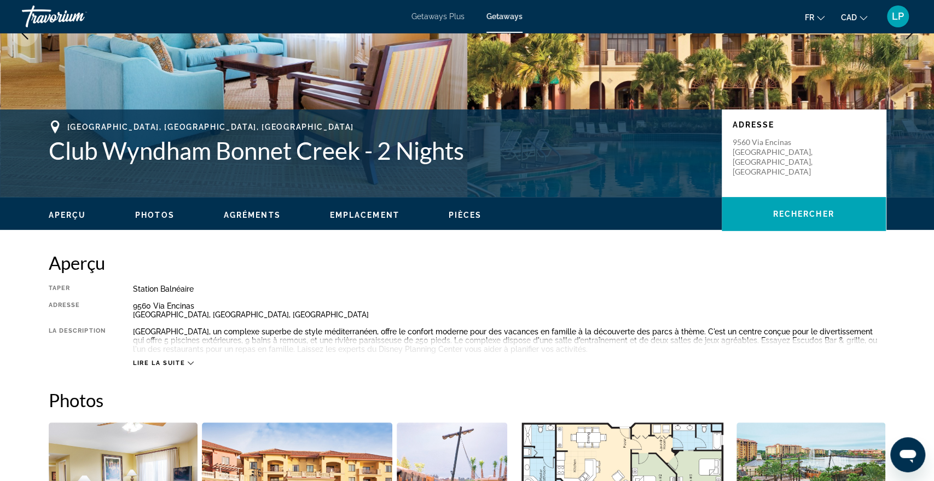
drag, startPoint x: 135, startPoint y: 306, endPoint x: 221, endPoint y: 317, distance: 87.2
click at [221, 317] on div "9560 Via Encinas Lake Buena Vista, FL, USA" at bounding box center [509, 311] width 753 height 18
drag, startPoint x: 134, startPoint y: 306, endPoint x: 234, endPoint y: 314, distance: 100.5
click at [234, 314] on div "9560 Via Encinas Lake Buena Vista, FL, USA" at bounding box center [509, 311] width 753 height 18
copy div "9560 Via Encinas Lake Buena Vista, FL, USA"
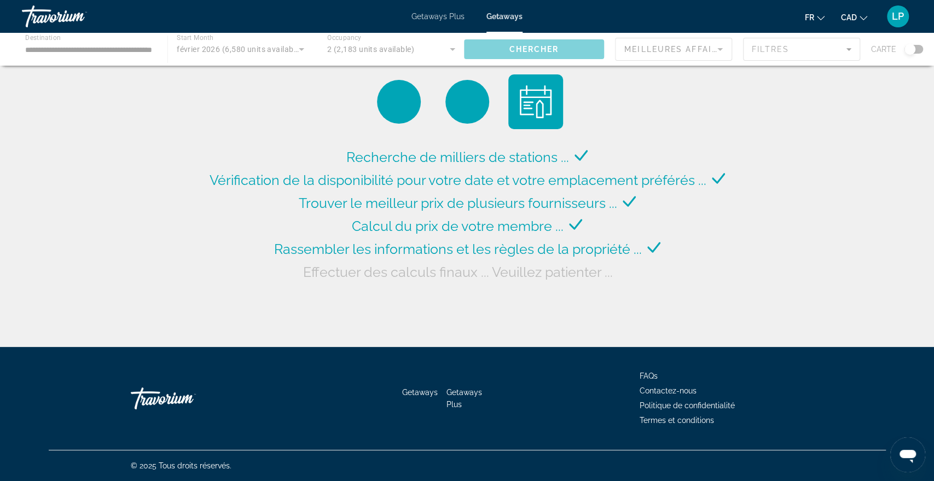
click at [567, 285] on div "Recherche de milliers de stations ... Vérification de la disponibilité pour vot…" at bounding box center [467, 176] width 934 height 352
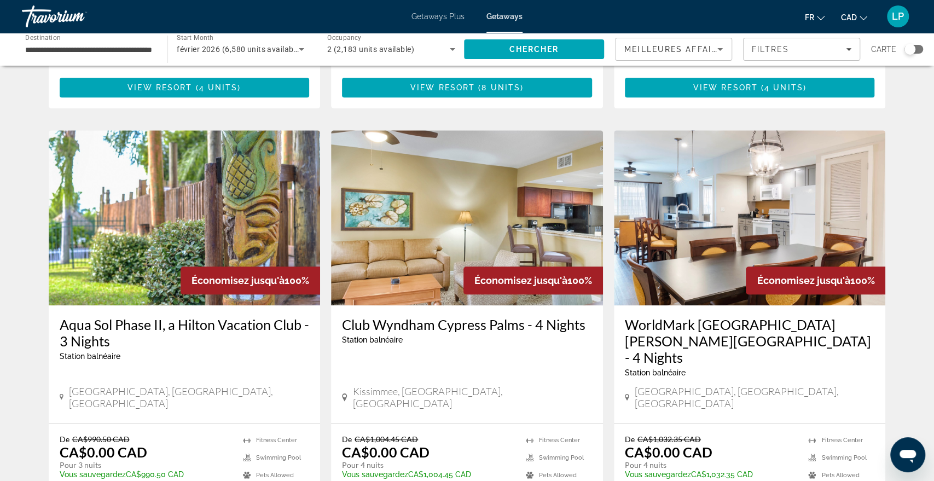
scroll to position [392, 0]
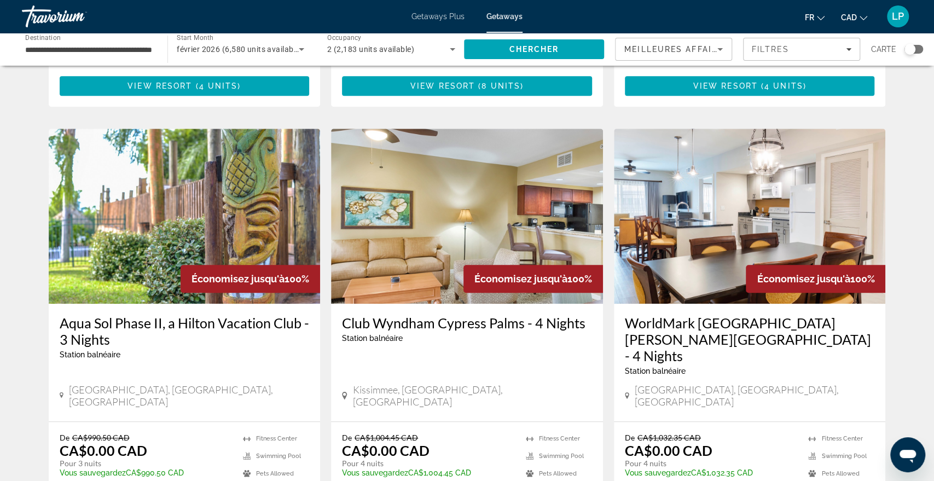
click at [267, 178] on img "Main content" at bounding box center [185, 216] width 272 height 175
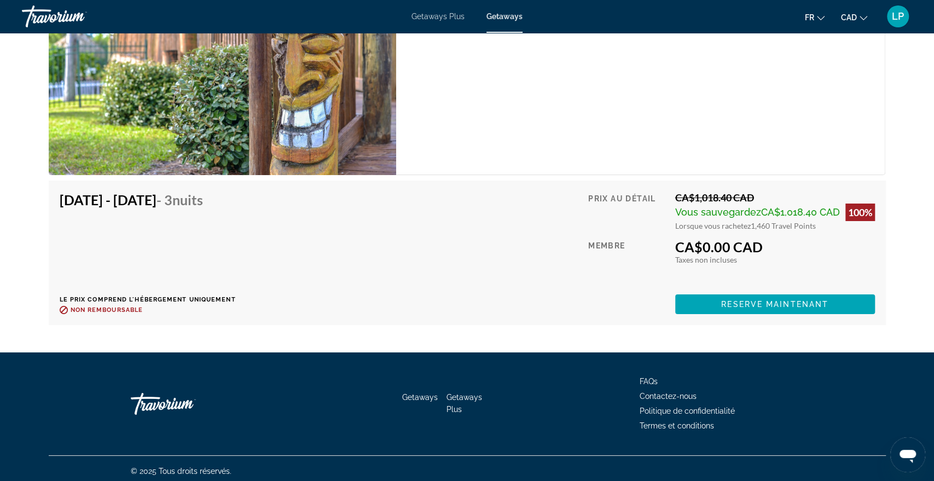
scroll to position [2574, 0]
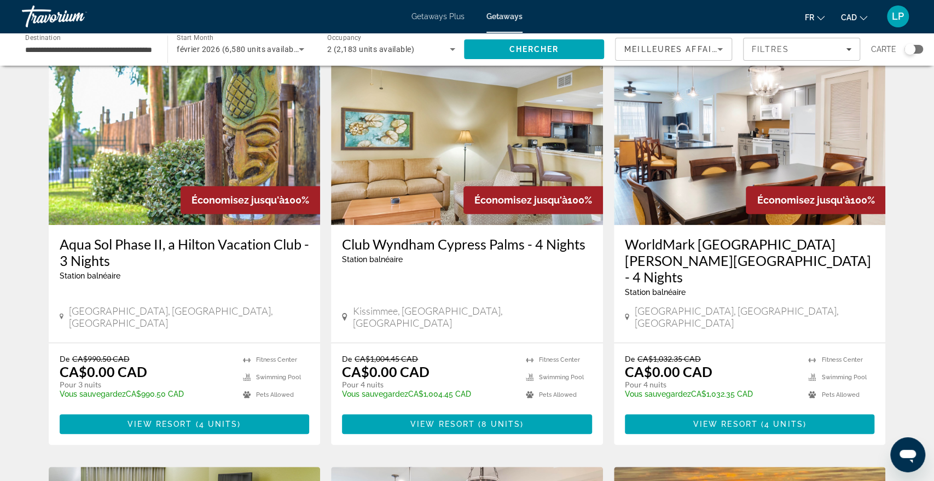
scroll to position [473, 0]
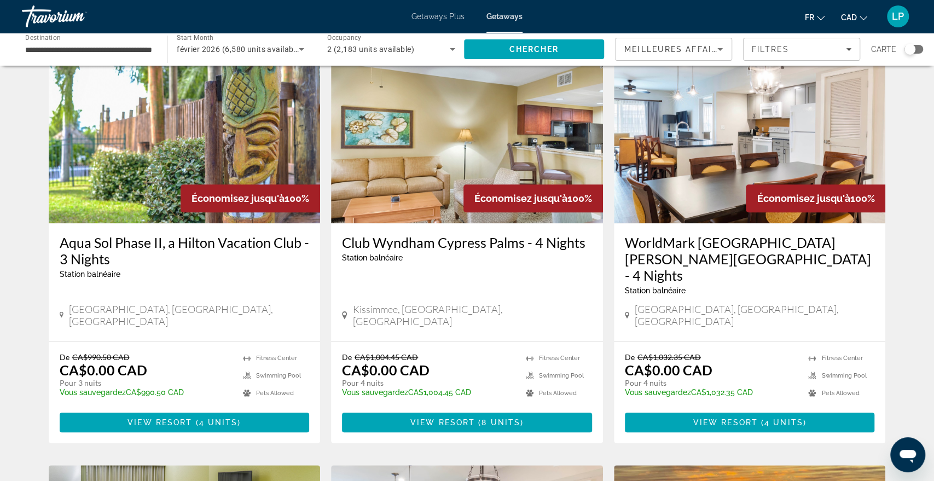
click at [484, 133] on img "Main content" at bounding box center [467, 135] width 272 height 175
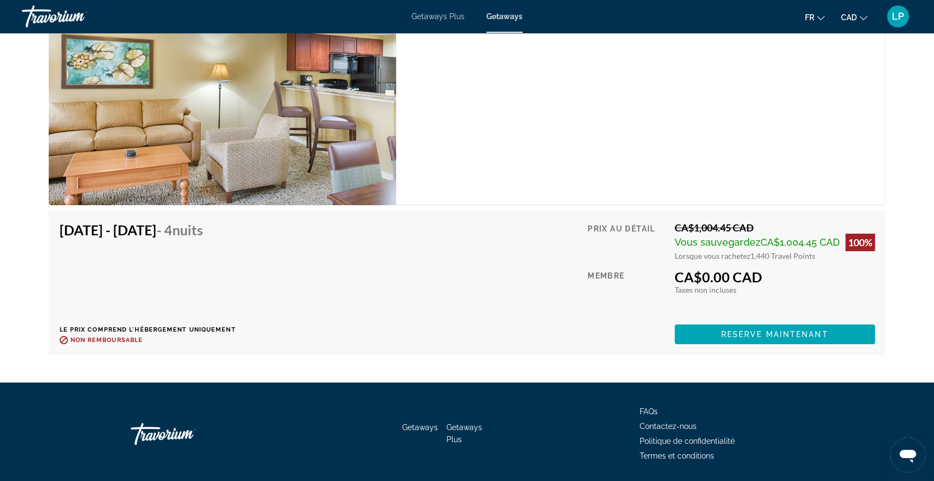
scroll to position [2634, 0]
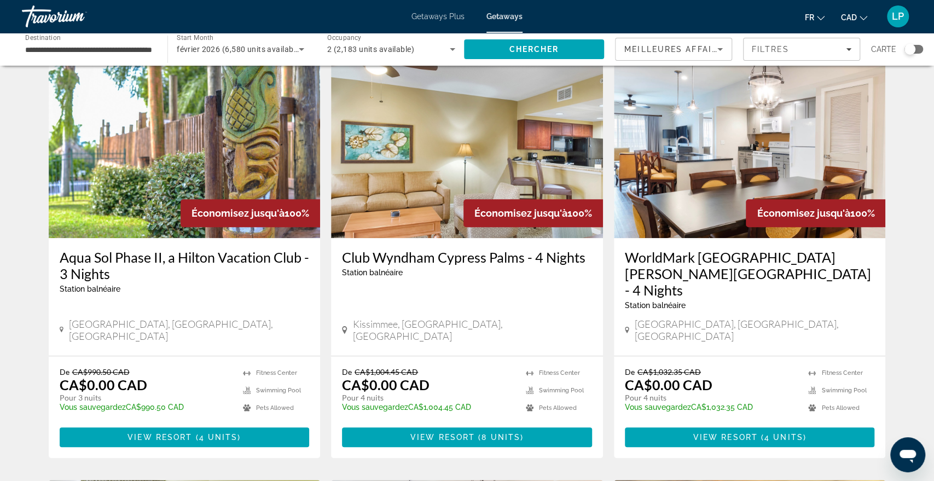
scroll to position [460, 0]
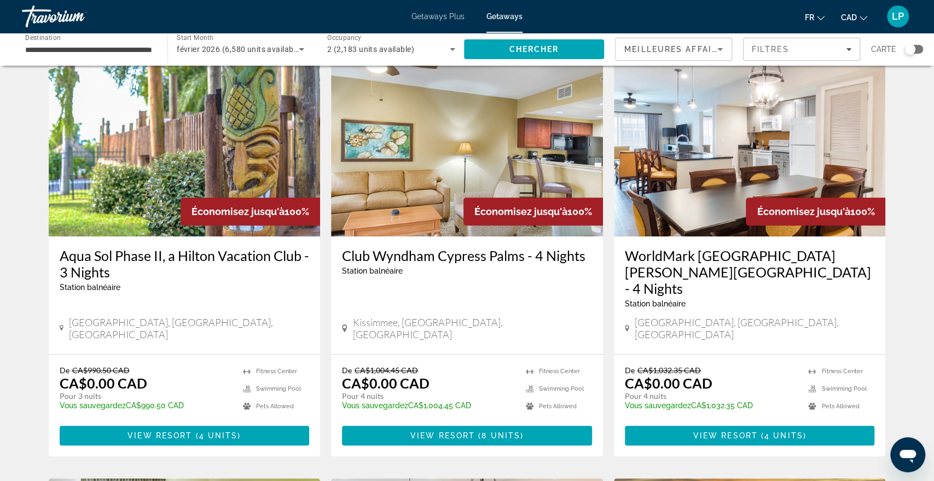
click at [800, 137] on img "Main content" at bounding box center [750, 148] width 272 height 175
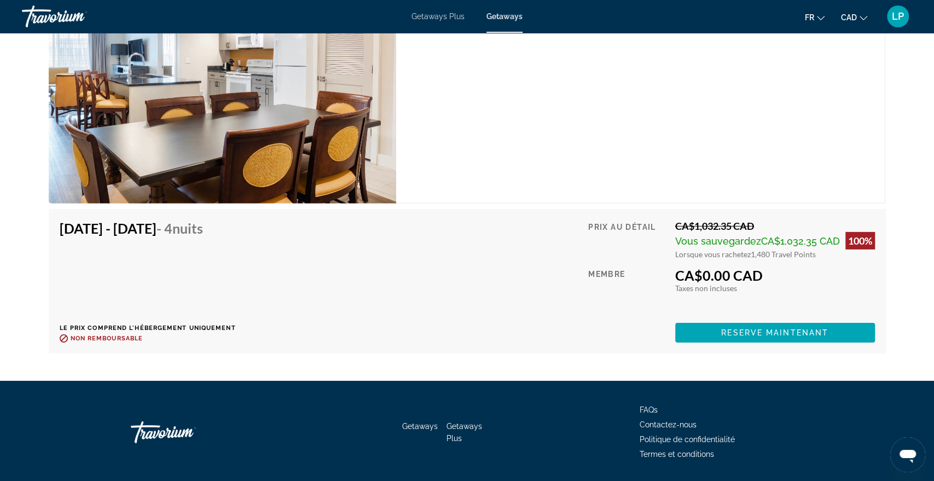
scroll to position [2237, 0]
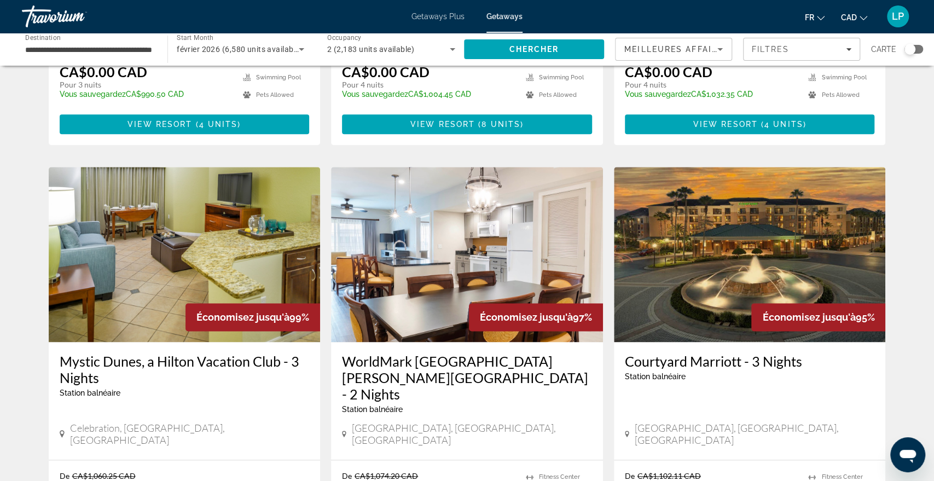
scroll to position [773, 0]
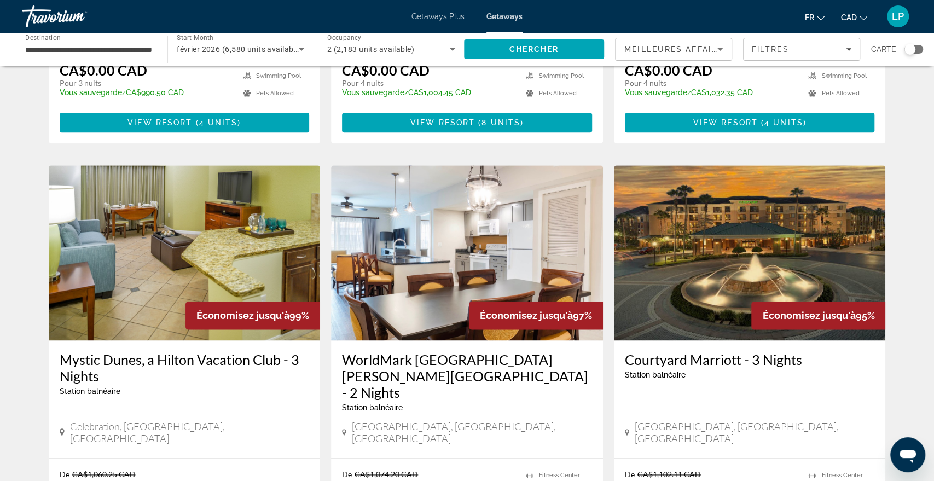
click at [295, 165] on img "Main content" at bounding box center [185, 252] width 272 height 175
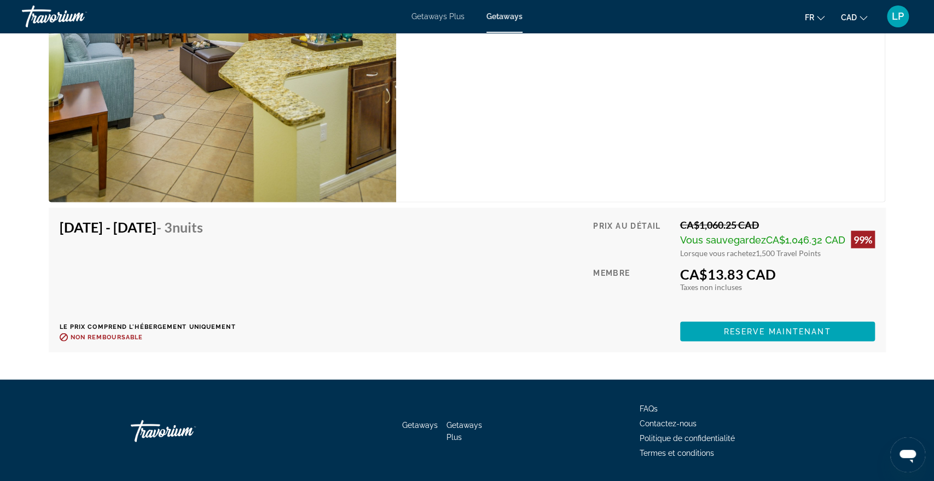
scroll to position [1667, 0]
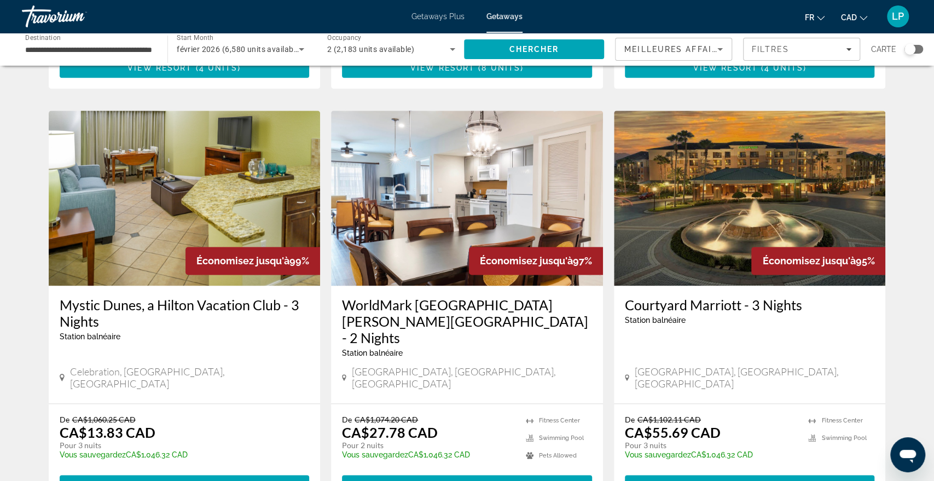
scroll to position [827, 0]
click at [558, 173] on img "Main content" at bounding box center [467, 198] width 272 height 175
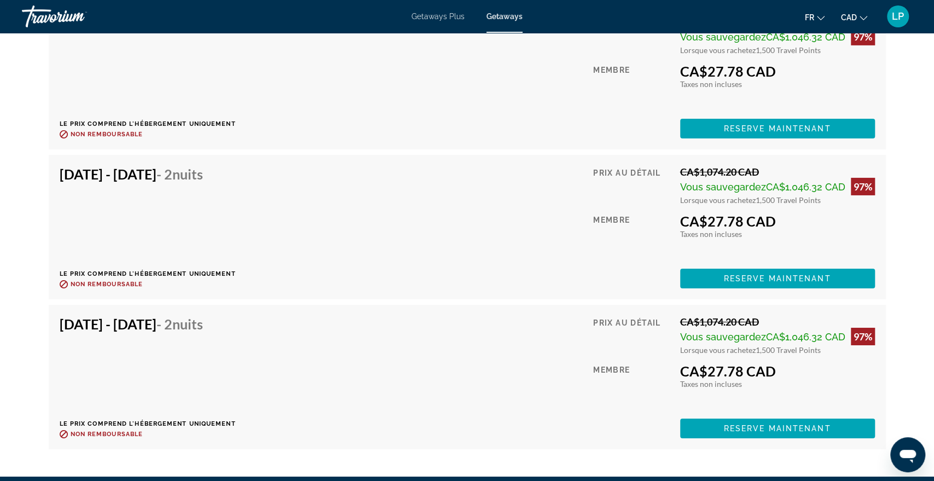
scroll to position [2536, 0]
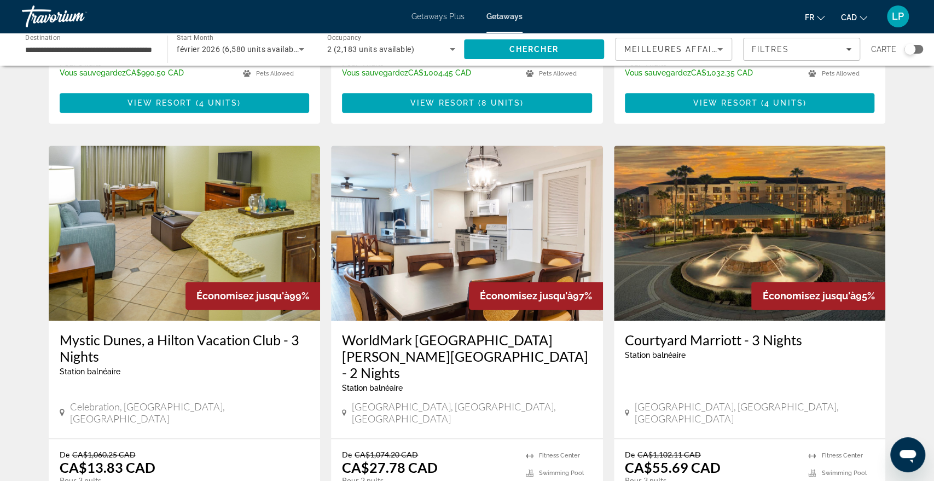
scroll to position [794, 0]
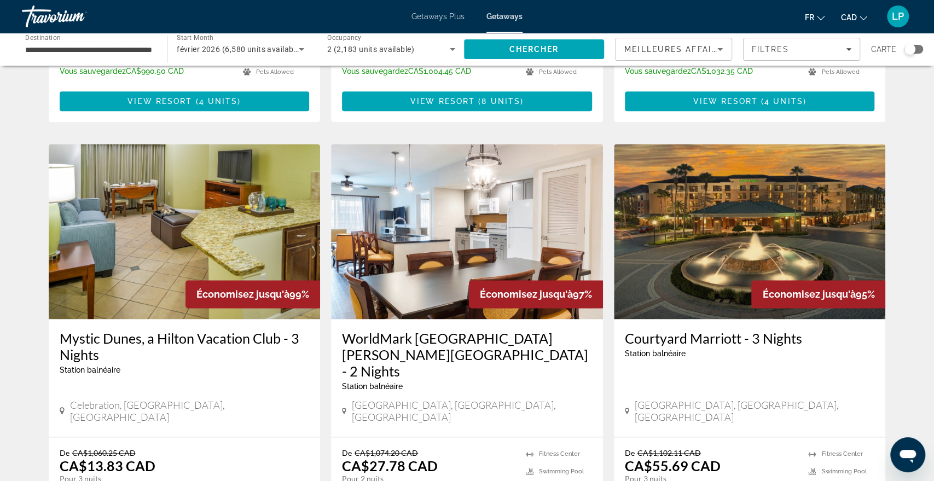
click at [717, 189] on img "Main content" at bounding box center [750, 231] width 272 height 175
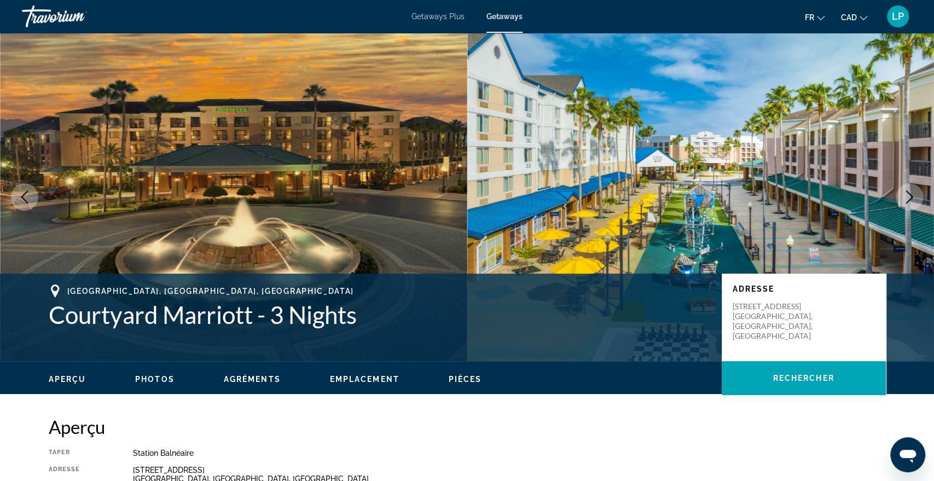
click at [911, 200] on icon "Next image" at bounding box center [909, 196] width 13 height 13
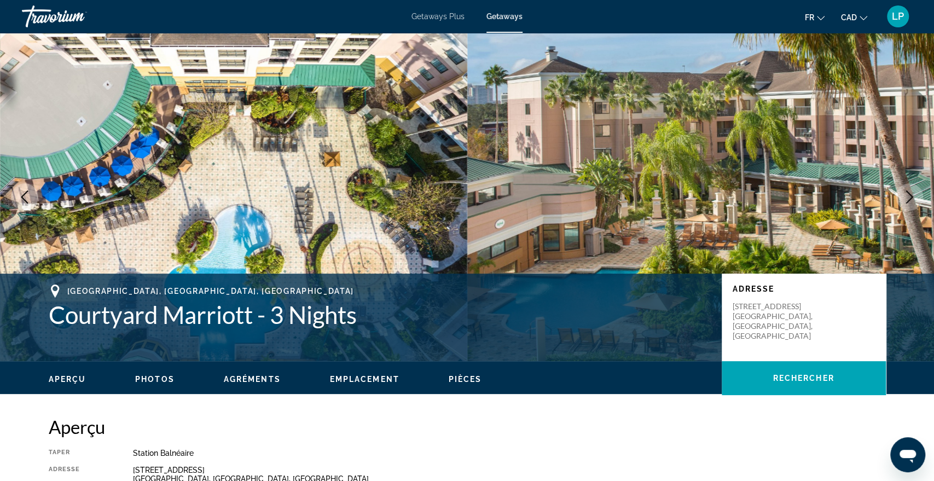
click at [911, 200] on icon "Next image" at bounding box center [909, 196] width 13 height 13
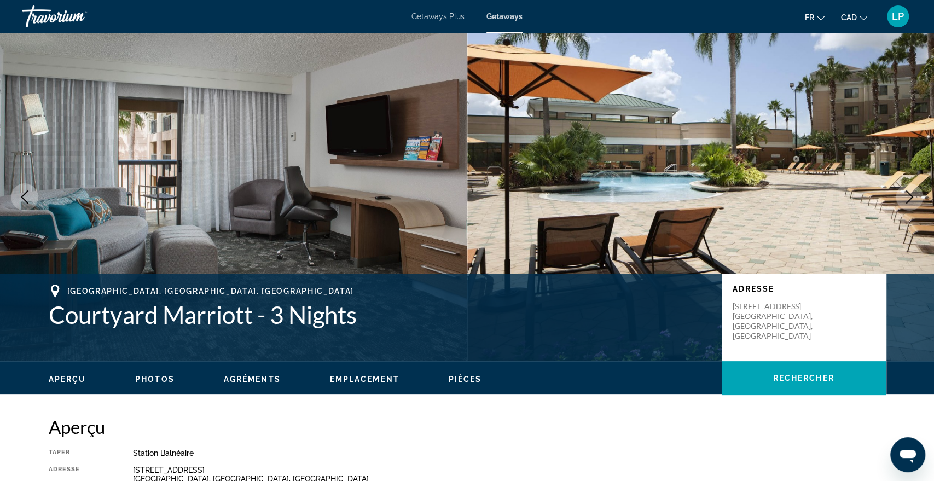
click at [911, 200] on icon "Next image" at bounding box center [909, 196] width 13 height 13
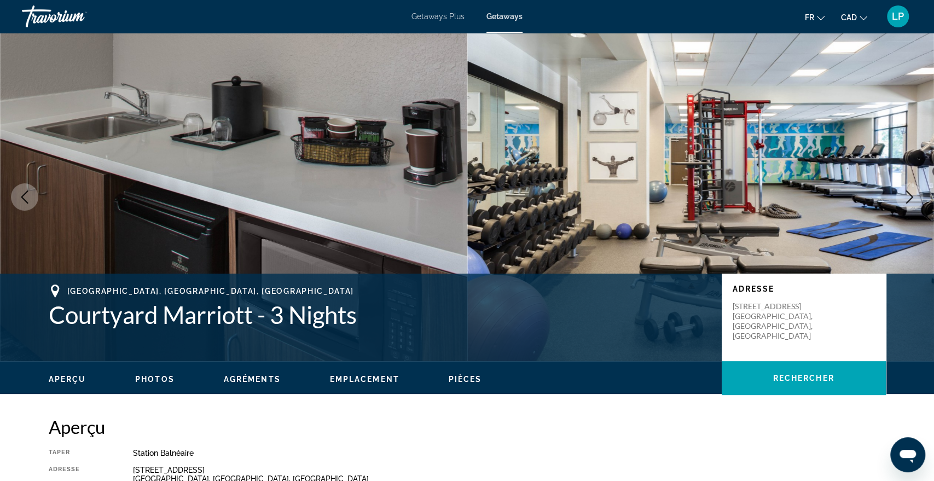
click at [911, 200] on icon "Next image" at bounding box center [909, 196] width 13 height 13
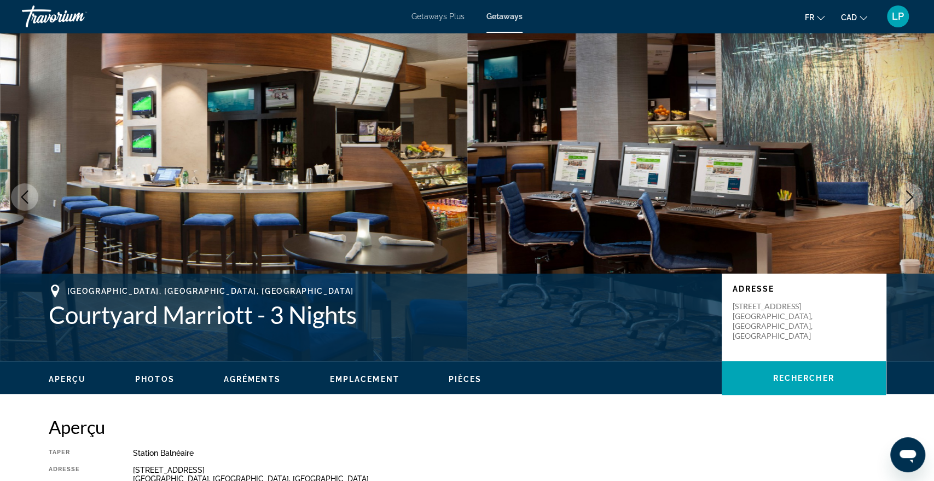
click at [911, 200] on icon "Next image" at bounding box center [909, 196] width 13 height 13
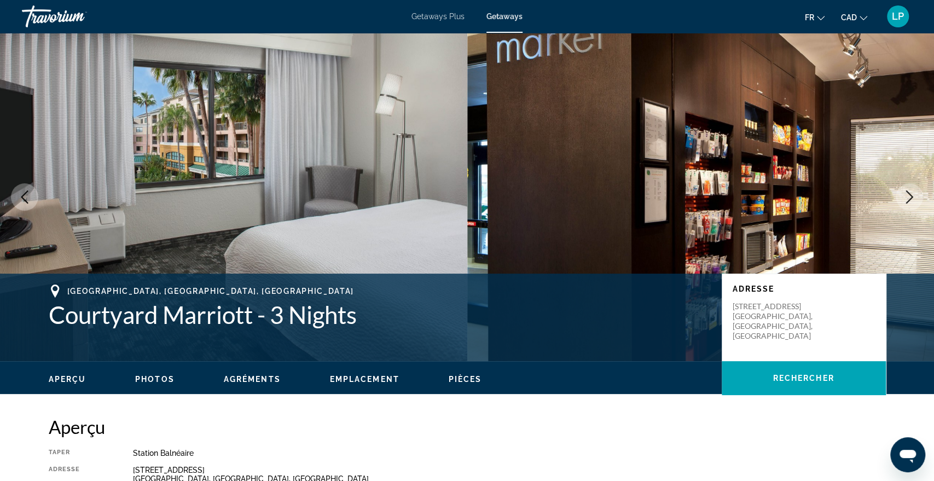
click at [911, 200] on icon "Next image" at bounding box center [909, 196] width 13 height 13
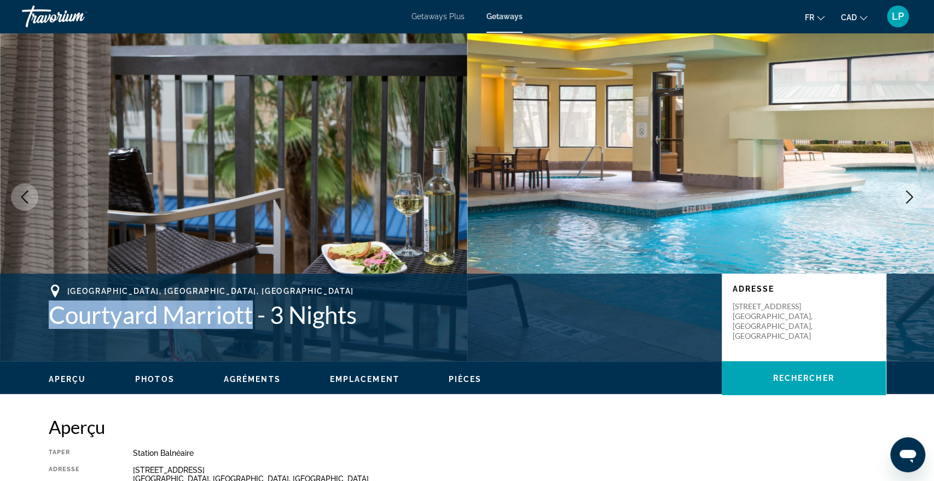
drag, startPoint x: 51, startPoint y: 312, endPoint x: 253, endPoint y: 316, distance: 202.0
click at [253, 316] on h1 "Courtyard Marriott - 3 Nights" at bounding box center [380, 314] width 662 height 28
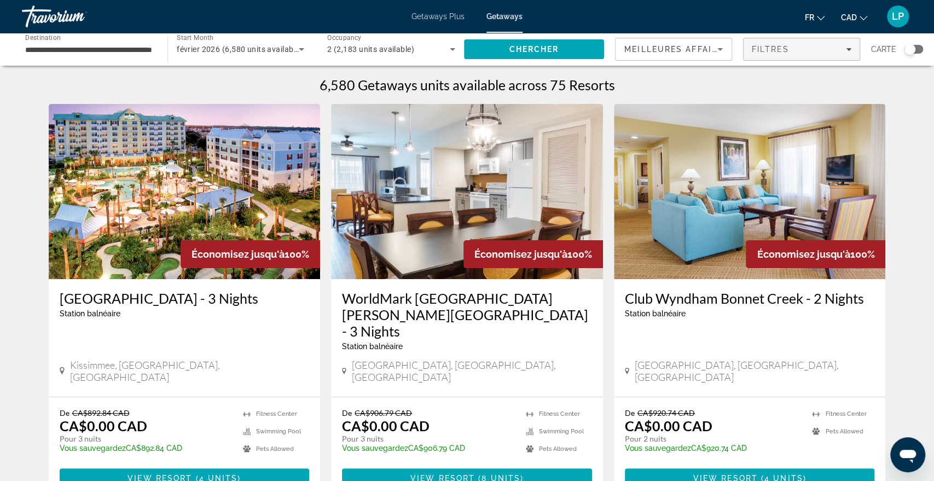
click at [769, 56] on span "Filters" at bounding box center [802, 49] width 116 height 26
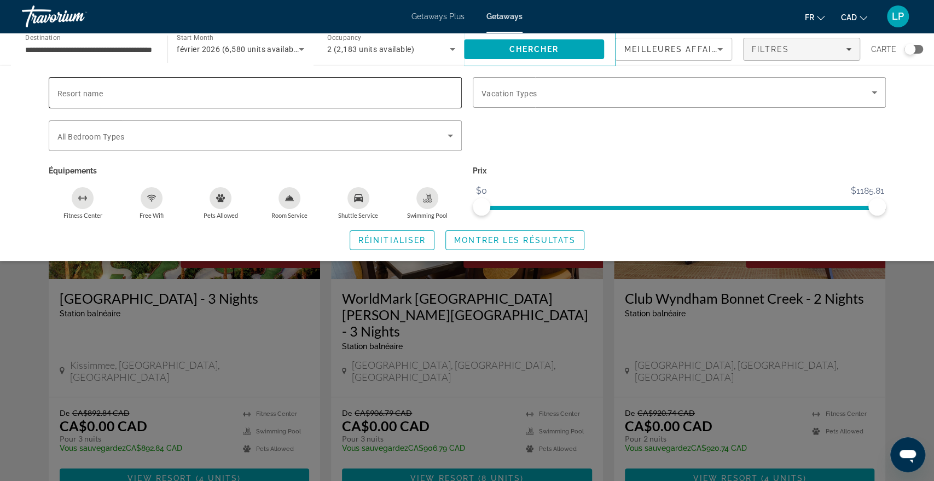
click at [251, 94] on input "Resort name" at bounding box center [255, 92] width 396 height 13
paste input "**********"
type input "**********"
click at [459, 244] on span "Montrer les résultats" at bounding box center [514, 240] width 121 height 9
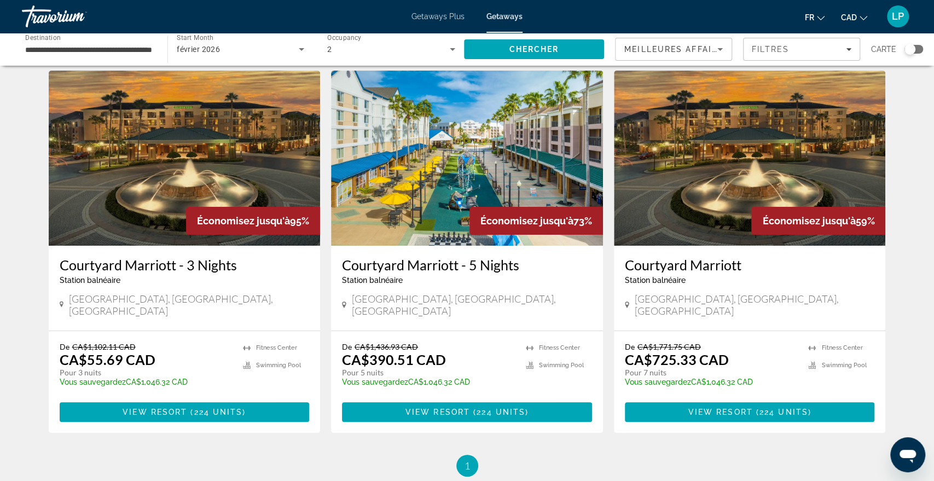
scroll to position [28, 0]
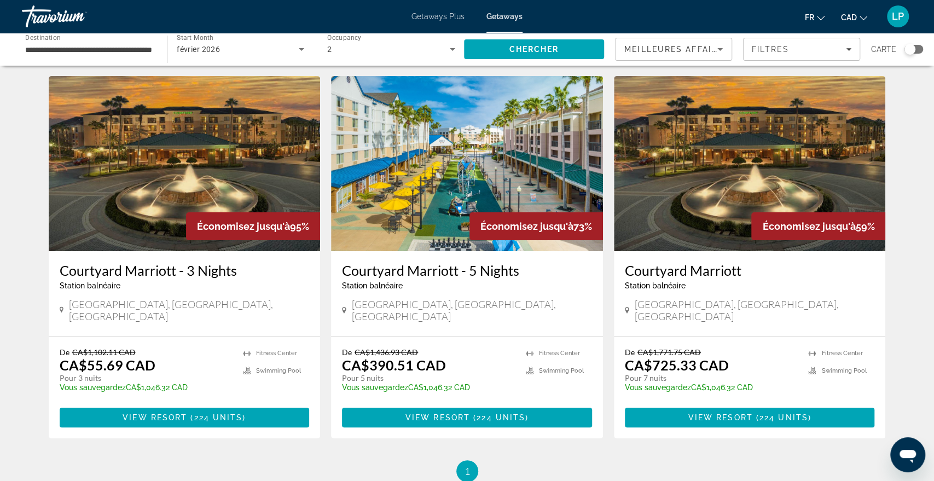
click at [289, 157] on img "Main content" at bounding box center [185, 163] width 272 height 175
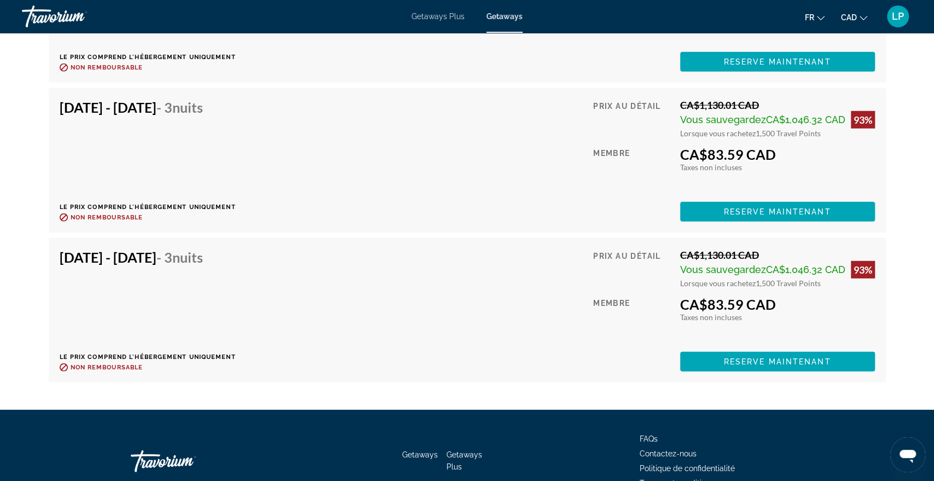
scroll to position [10288, 0]
click at [792, 358] on span "Reserve maintenant" at bounding box center [777, 361] width 107 height 9
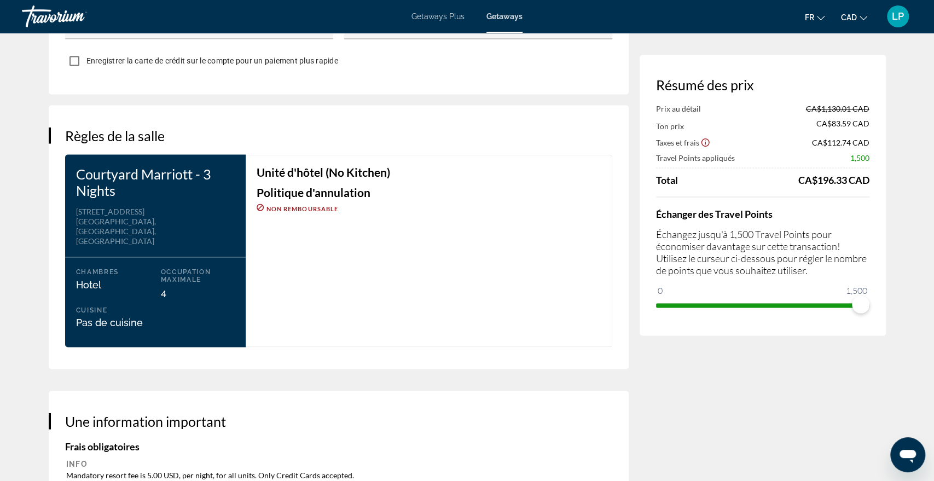
scroll to position [1275, 0]
drag, startPoint x: 76, startPoint y: 210, endPoint x: 143, endPoint y: 219, distance: 68.5
click at [143, 219] on div "8623 Vineland Ave Orlando, FL, USA" at bounding box center [155, 225] width 159 height 39
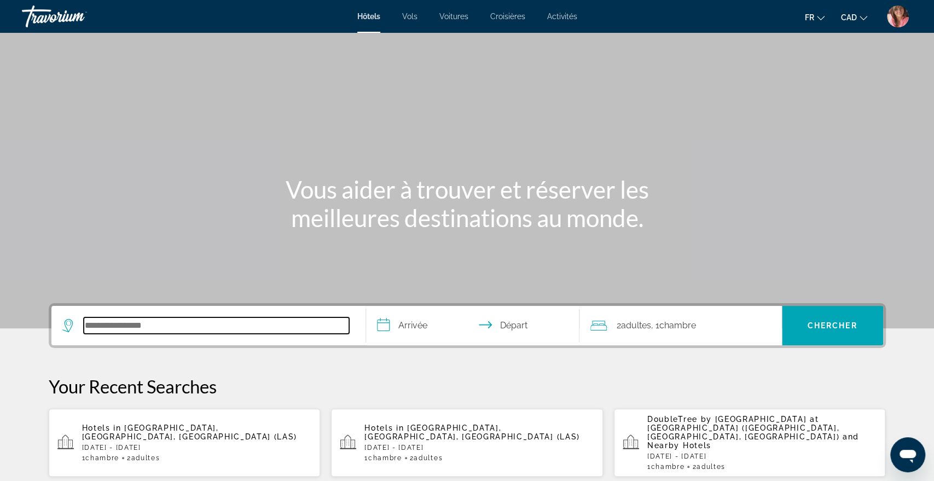
click at [331, 332] on input "Search hotel destination" at bounding box center [216, 325] width 265 height 16
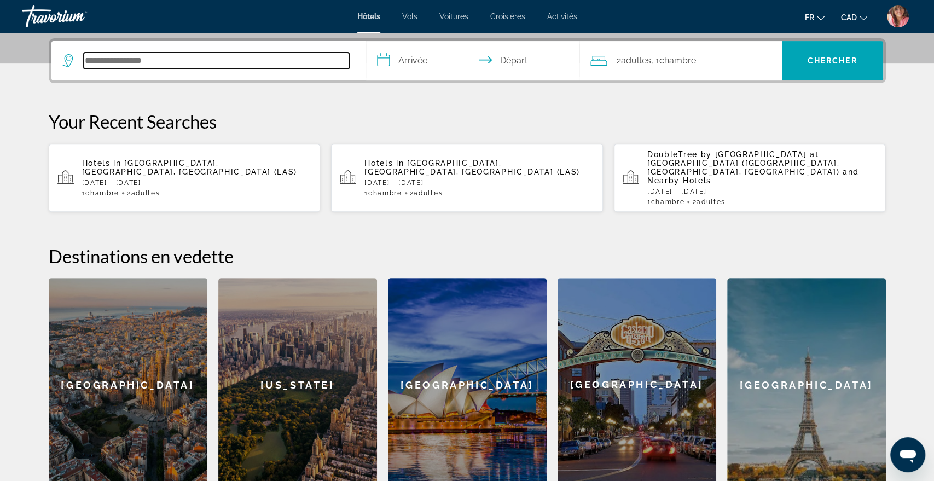
scroll to position [267, 0]
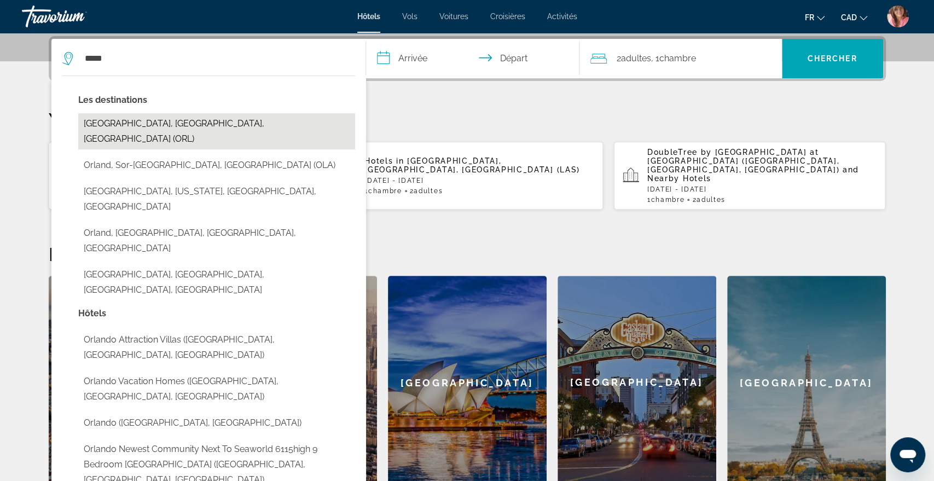
click at [152, 126] on button "[GEOGRAPHIC_DATA], [GEOGRAPHIC_DATA], [GEOGRAPHIC_DATA] (ORL)" at bounding box center [216, 131] width 277 height 36
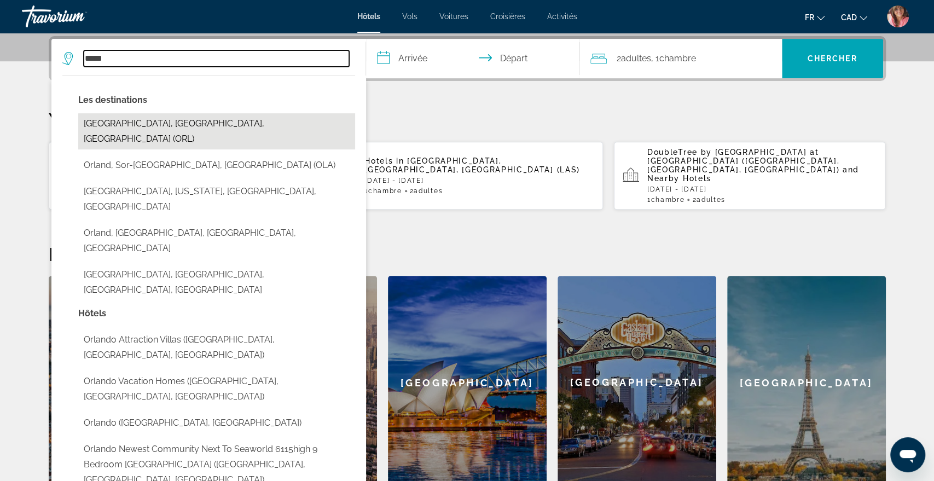
type input "**********"
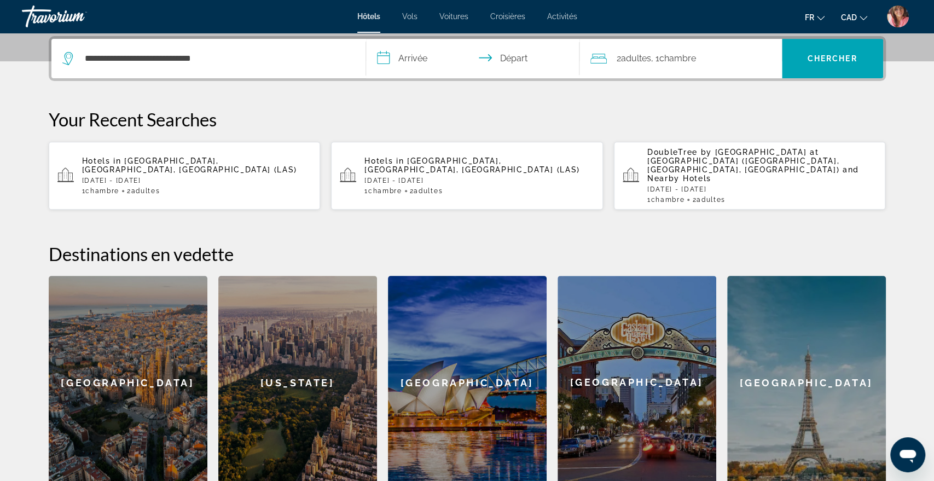
click at [408, 59] on input "**********" at bounding box center [475, 60] width 218 height 43
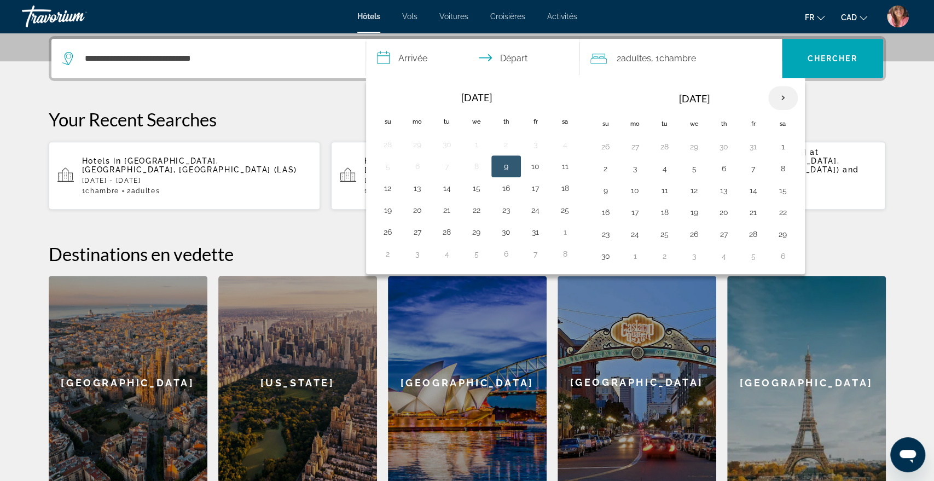
click at [771, 98] on th "Next month" at bounding box center [783, 98] width 30 height 24
click at [725, 231] on button "26" at bounding box center [724, 234] width 18 height 15
click at [781, 234] on button "28" at bounding box center [783, 234] width 18 height 15
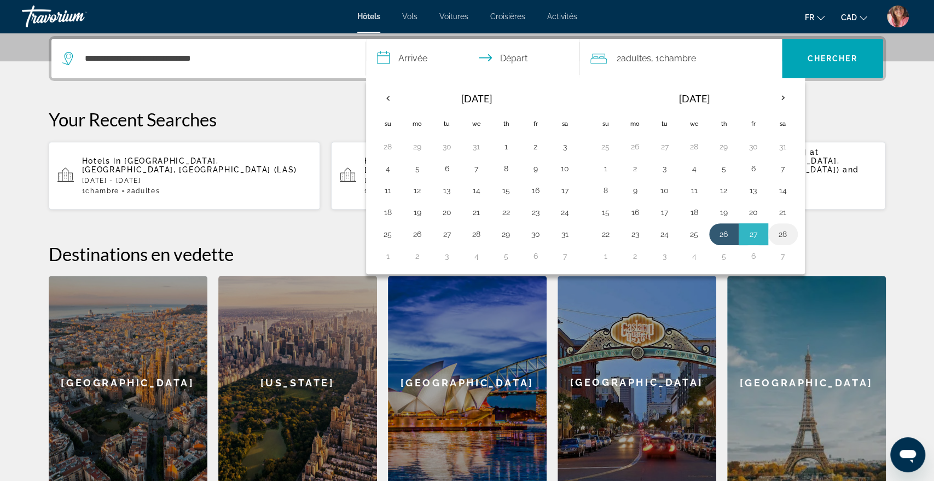
type input "**********"
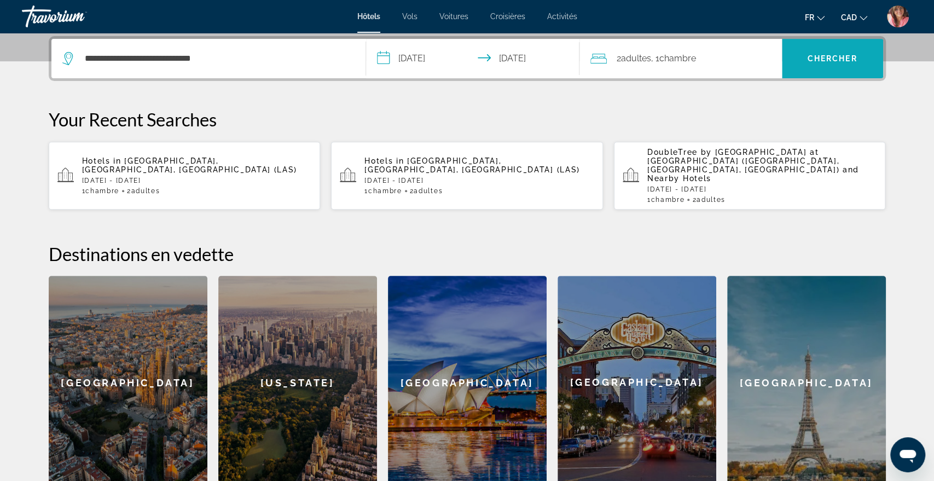
click at [821, 70] on span "Search" at bounding box center [832, 58] width 101 height 26
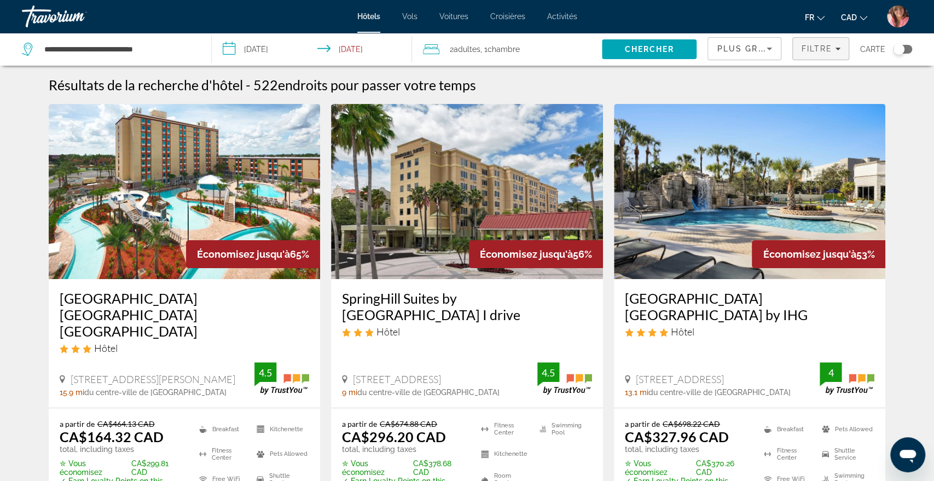
click at [800, 50] on span "Filters" at bounding box center [821, 49] width 56 height 26
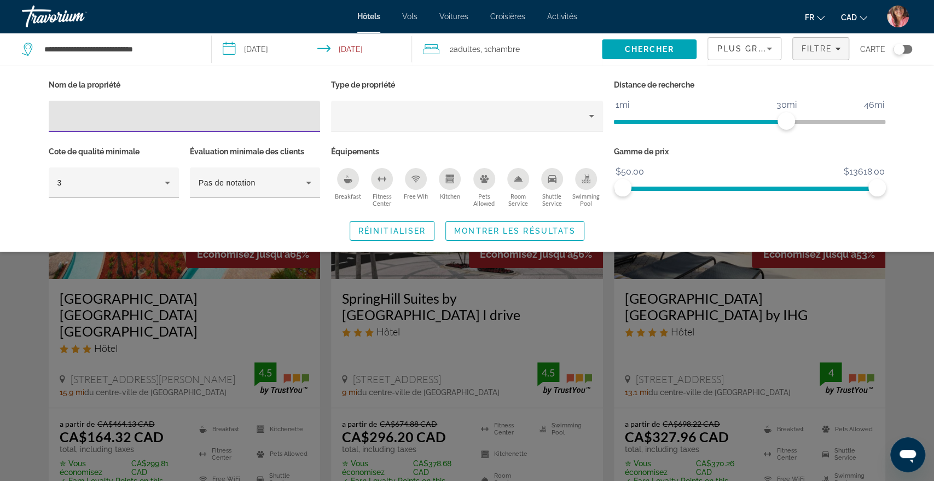
click at [258, 121] on input "Hotel Filters" at bounding box center [184, 116] width 254 height 13
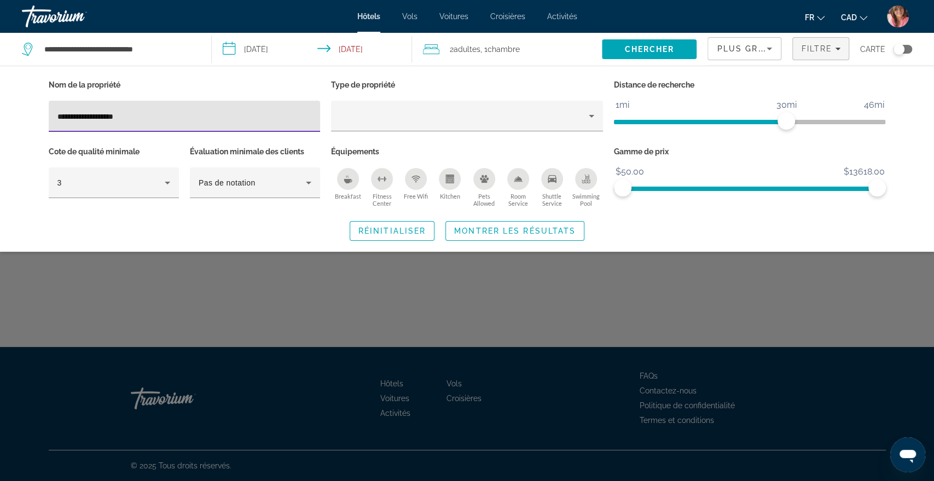
type input "**********"
click at [534, 235] on span "Montrer les résultats" at bounding box center [514, 231] width 121 height 9
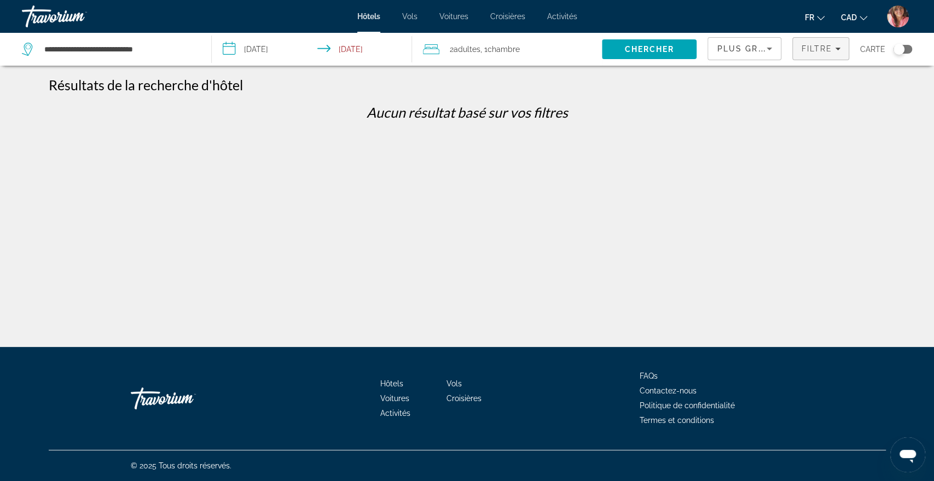
click at [819, 54] on span "Filters" at bounding box center [821, 49] width 56 height 26
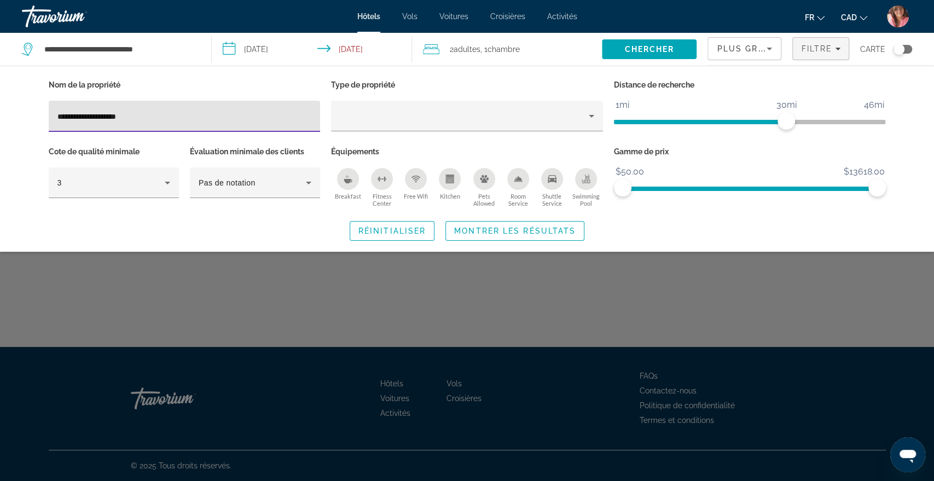
click at [209, 112] on input "**********" at bounding box center [184, 116] width 254 height 13
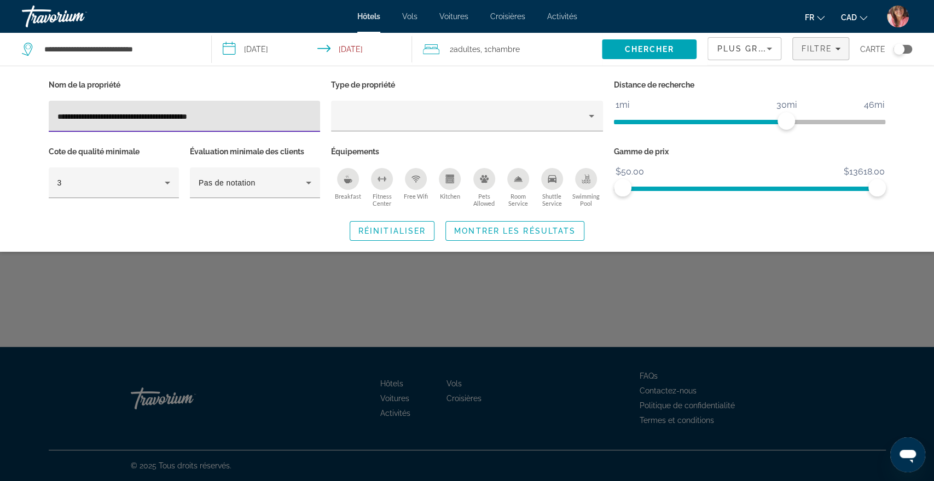
type input "**********"
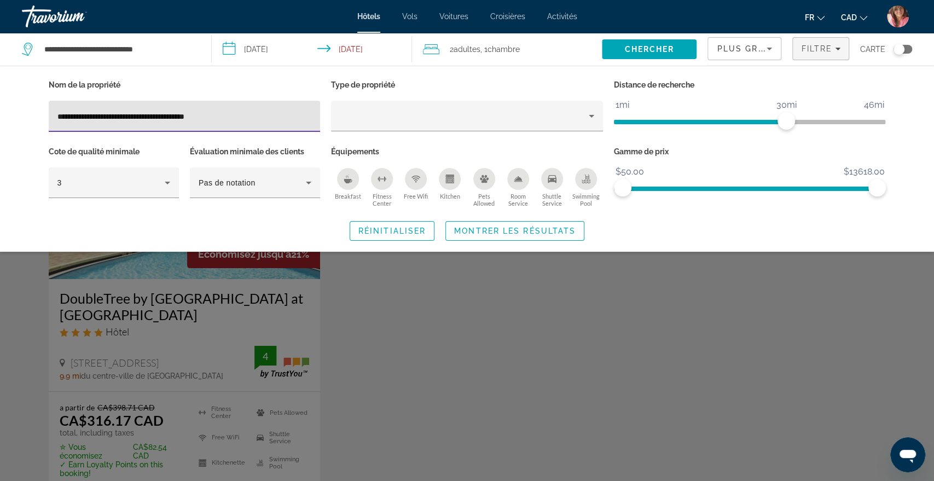
click at [200, 341] on div "Search widget" at bounding box center [467, 322] width 934 height 317
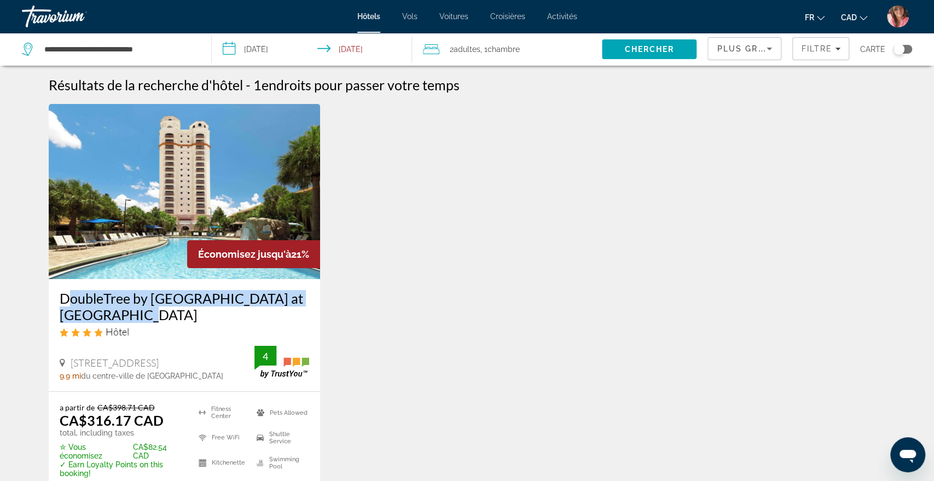
drag, startPoint x: 53, startPoint y: 296, endPoint x: 124, endPoint y: 313, distance: 72.6
click at [124, 313] on div "DoubleTree by Hilton Hotel Orlando at SeaWorld Hôtel 10100 International Drive,…" at bounding box center [185, 335] width 272 height 112
copy h3 "DoubleTree by Hilton Hotel Orlando at SeaWorld"
click at [153, 44] on input "**********" at bounding box center [119, 49] width 152 height 16
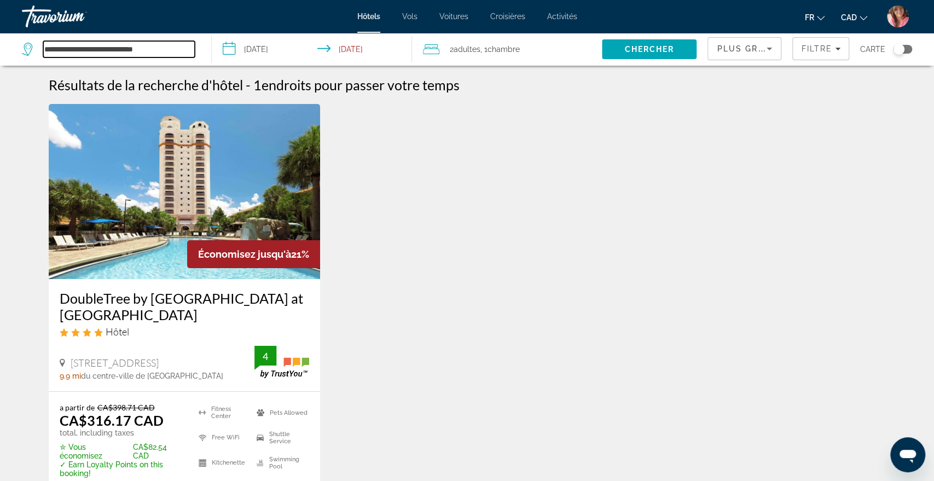
click at [153, 44] on input "**********" at bounding box center [119, 49] width 152 height 16
paste input "**********"
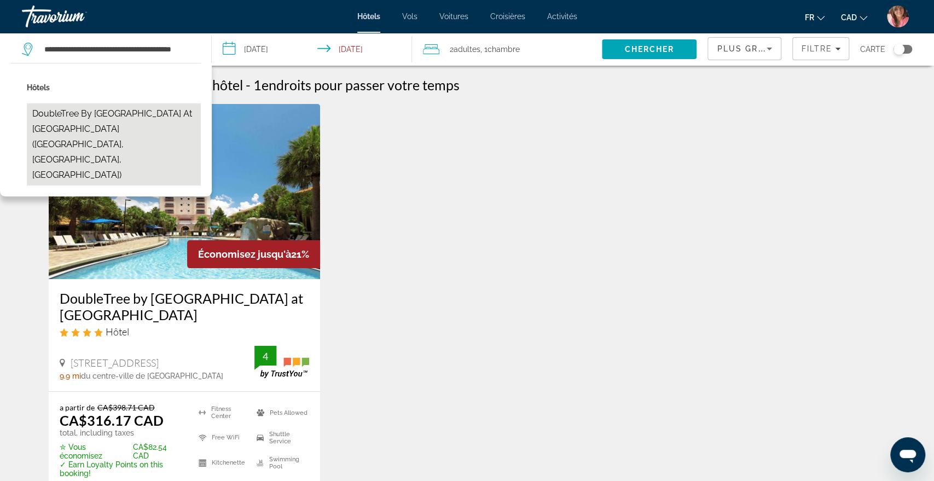
click at [134, 109] on button "DoubleTree by Hilton Hotel Orlando at SeaWorld (Orlando, FL, US)" at bounding box center [114, 144] width 174 height 82
type input "**********"
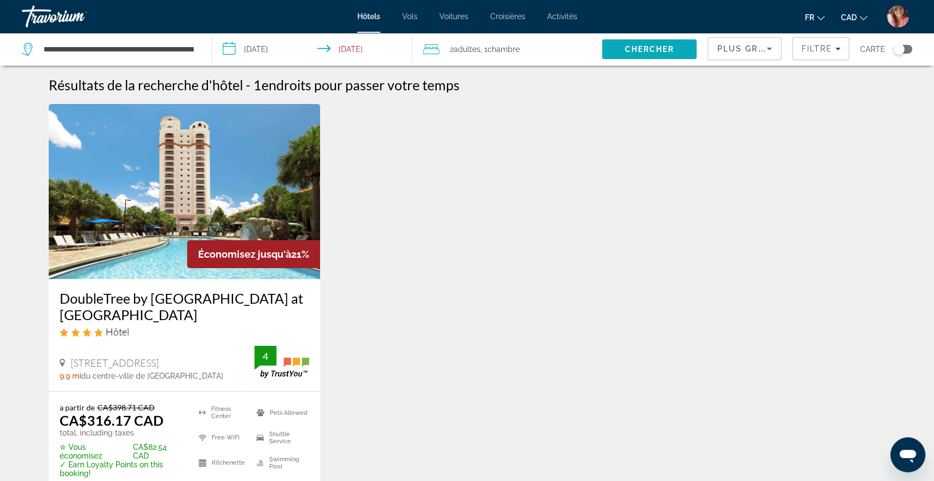
click at [638, 51] on span "Chercher" at bounding box center [649, 49] width 50 height 9
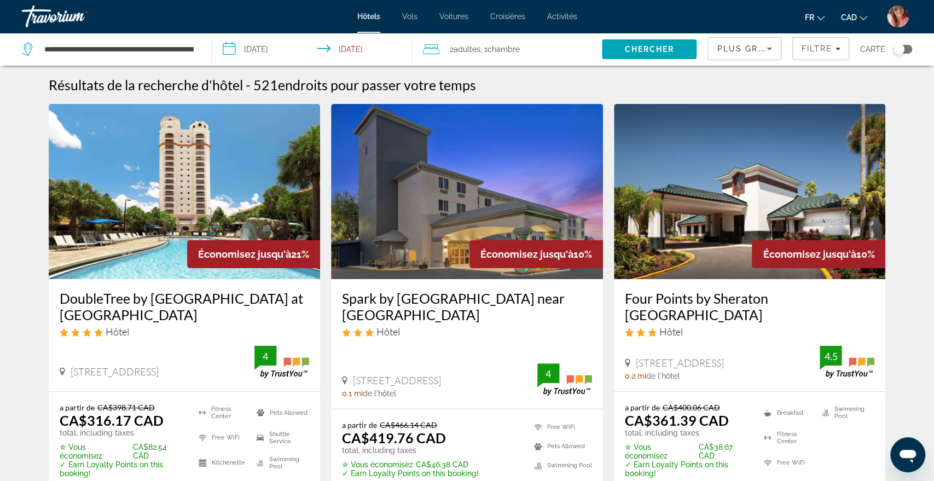
click at [751, 56] on div "Plus grandes économies" at bounding box center [744, 53] width 55 height 31
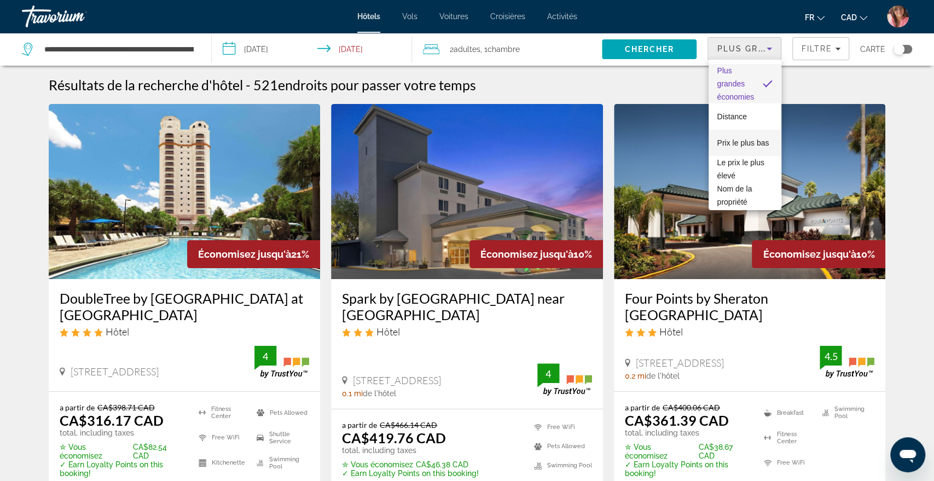
click at [745, 146] on span "Prix le plus bas" at bounding box center [743, 142] width 52 height 9
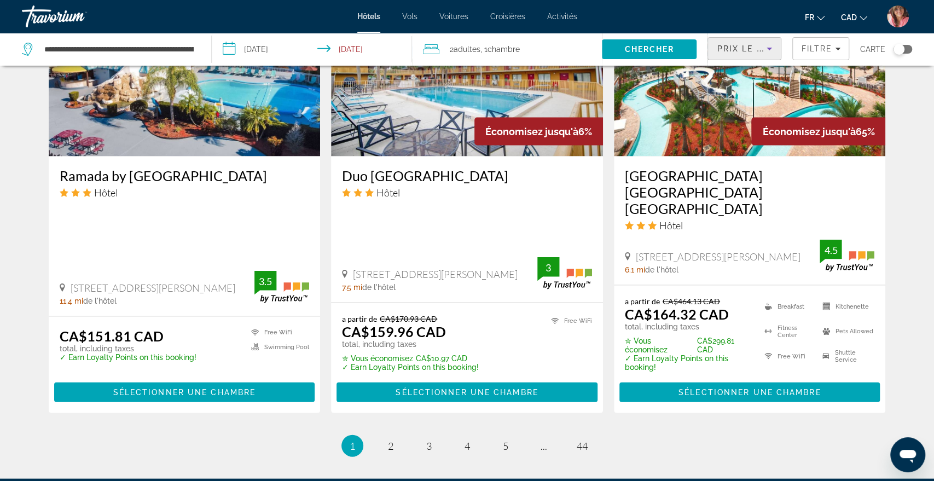
scroll to position [1495, 0]
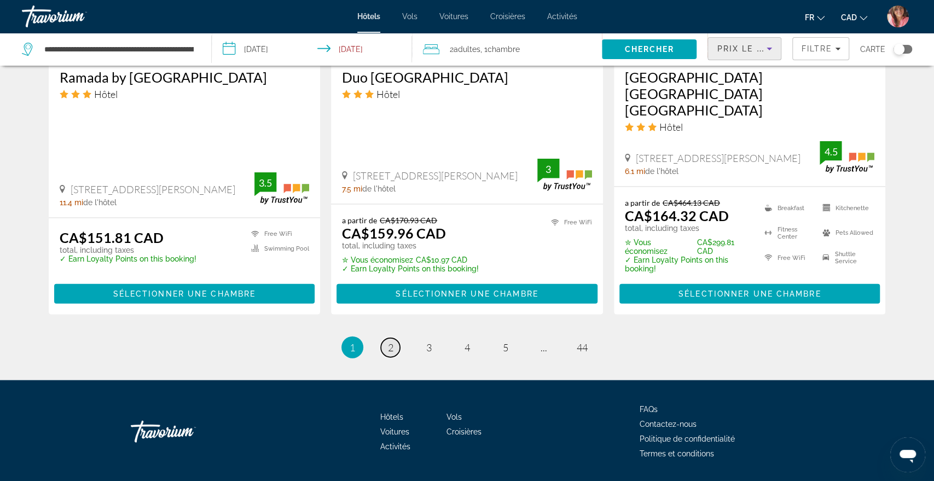
click at [389, 341] on span "2" at bounding box center [390, 347] width 5 height 12
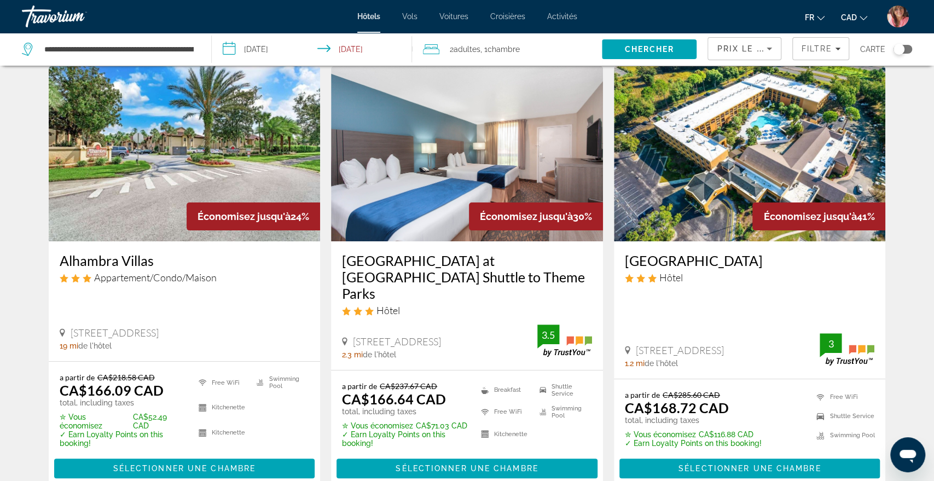
scroll to position [38, 0]
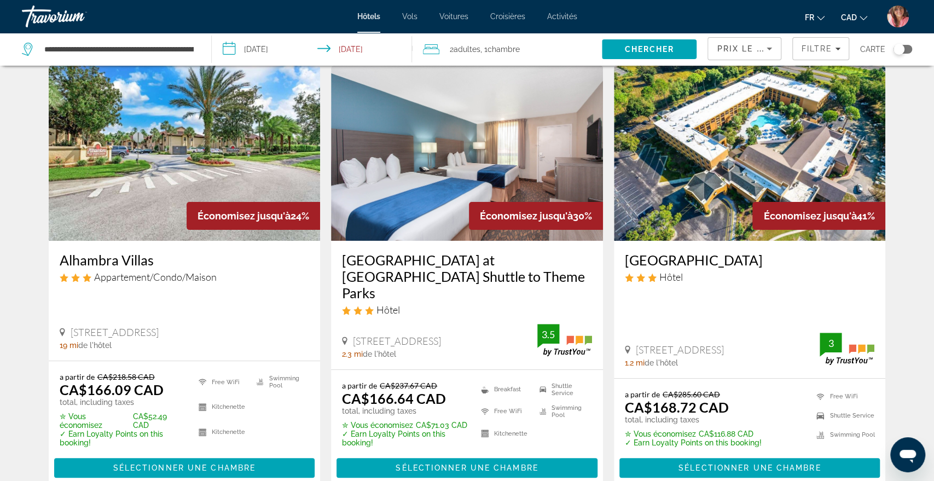
click at [744, 106] on img "Main content" at bounding box center [750, 153] width 272 height 175
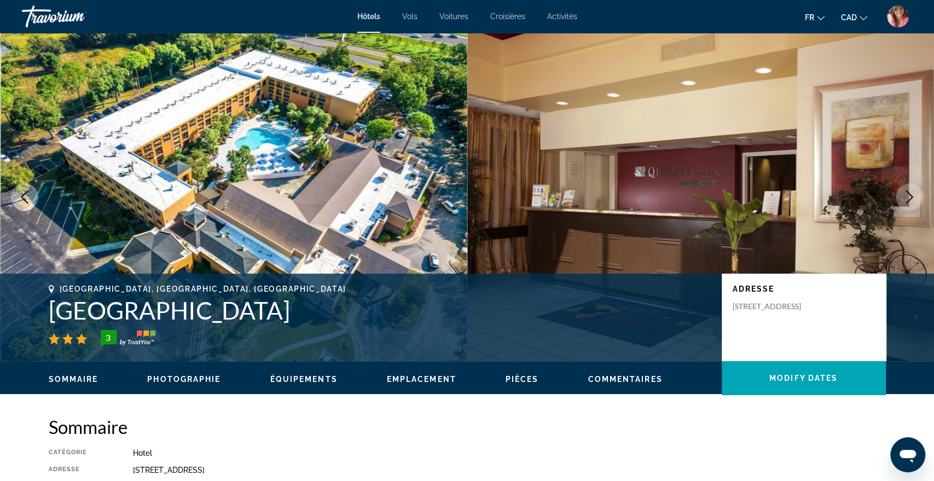
click at [910, 192] on icon "Next image" at bounding box center [909, 196] width 13 height 13
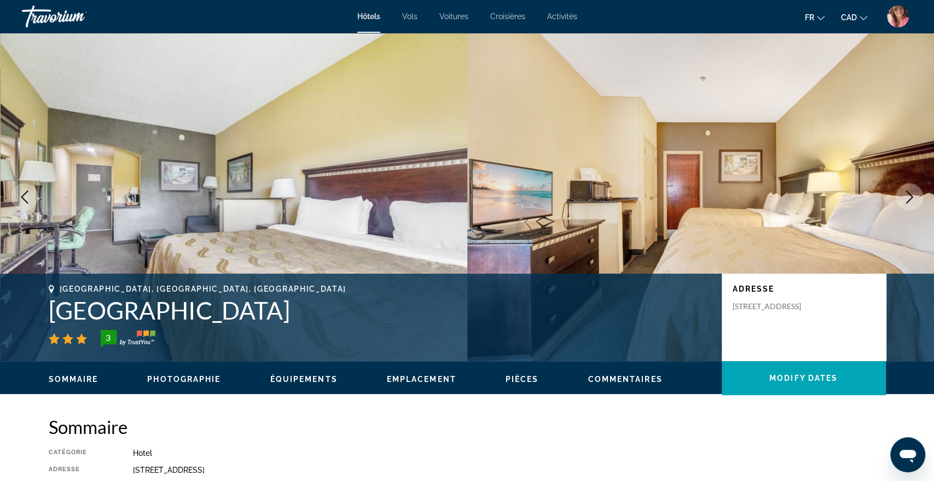
click at [910, 192] on icon "Next image" at bounding box center [909, 196] width 13 height 13
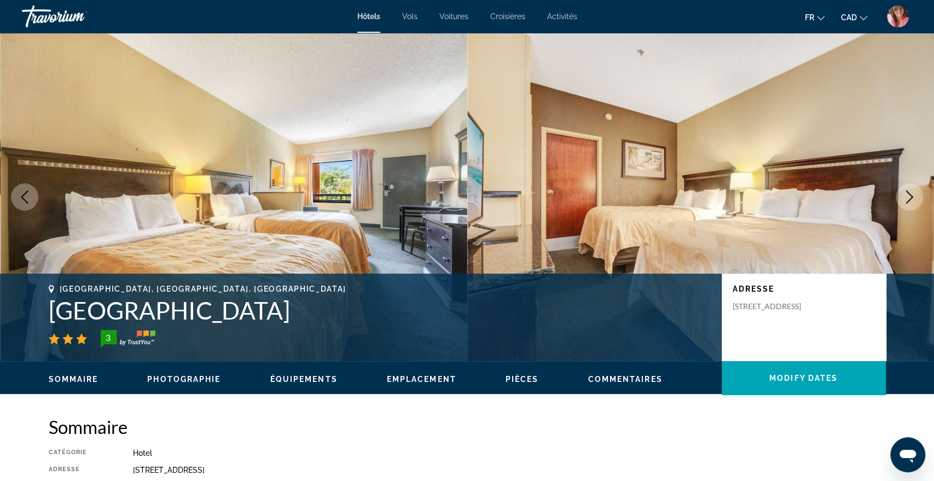
click at [910, 192] on icon "Next image" at bounding box center [909, 196] width 13 height 13
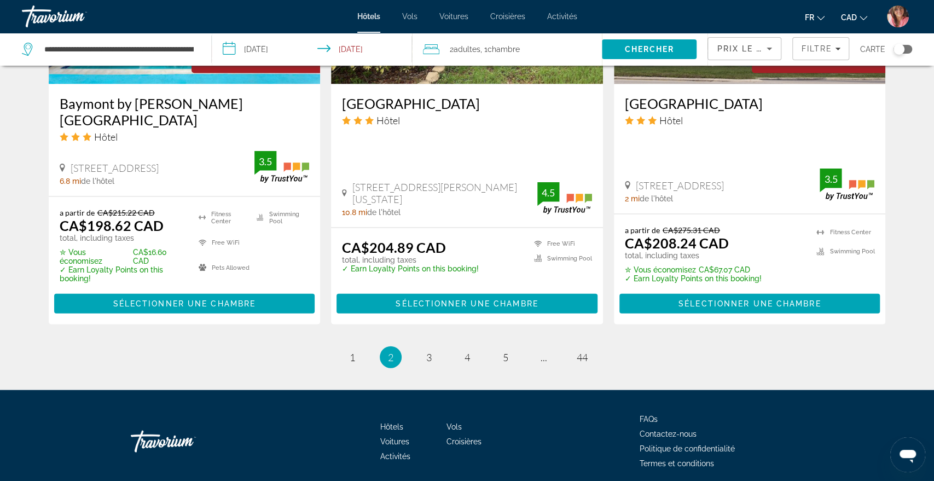
scroll to position [1510, 0]
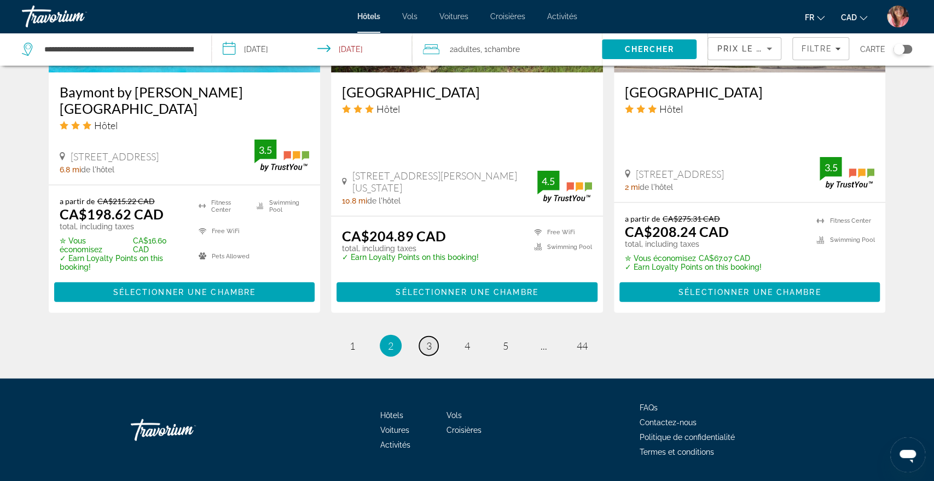
click at [430, 340] on span "3" at bounding box center [428, 346] width 5 height 12
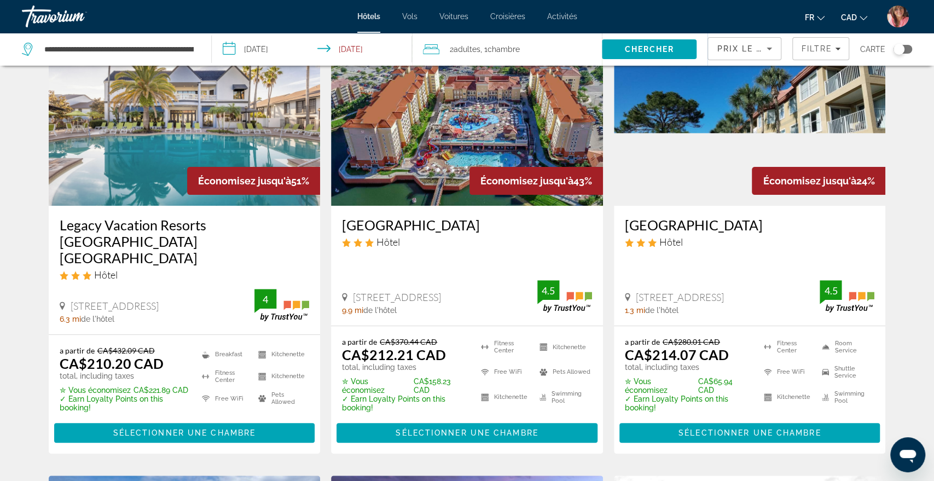
scroll to position [72, 0]
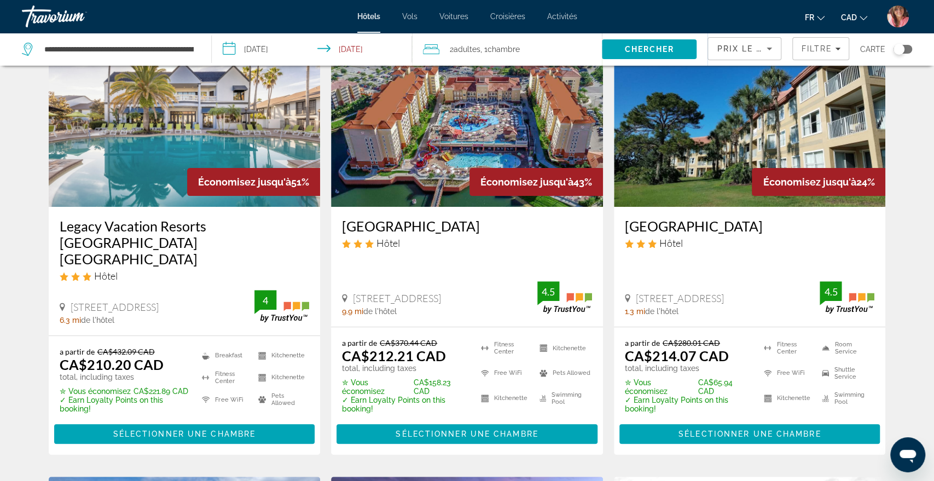
click at [487, 152] on img "Main content" at bounding box center [467, 119] width 272 height 175
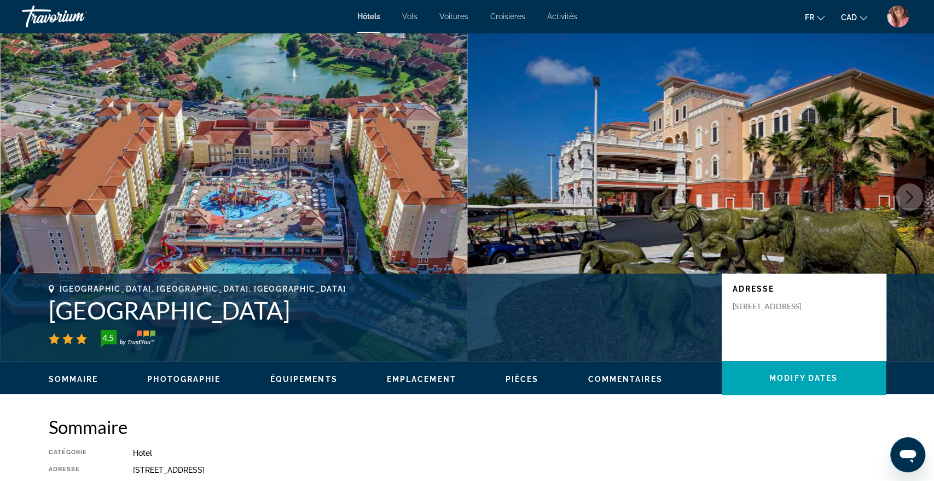
click at [913, 195] on icon "Next image" at bounding box center [909, 196] width 13 height 13
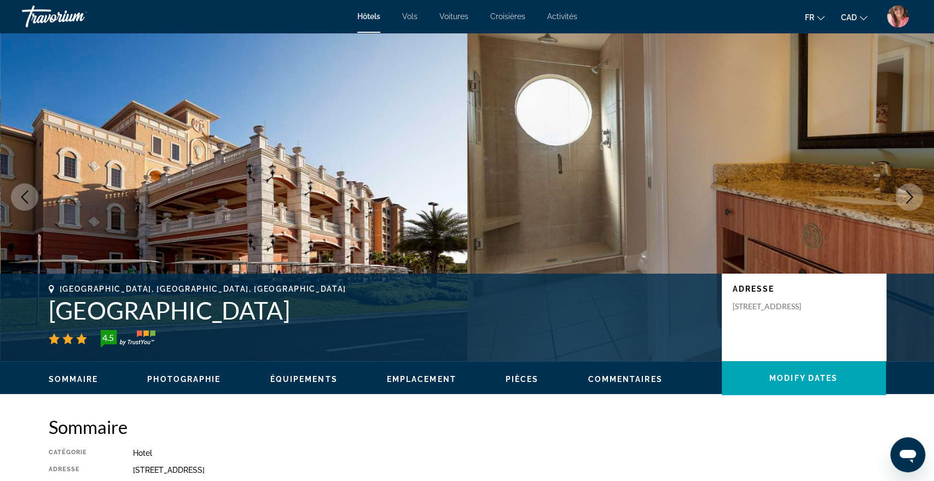
click at [913, 195] on icon "Next image" at bounding box center [909, 196] width 13 height 13
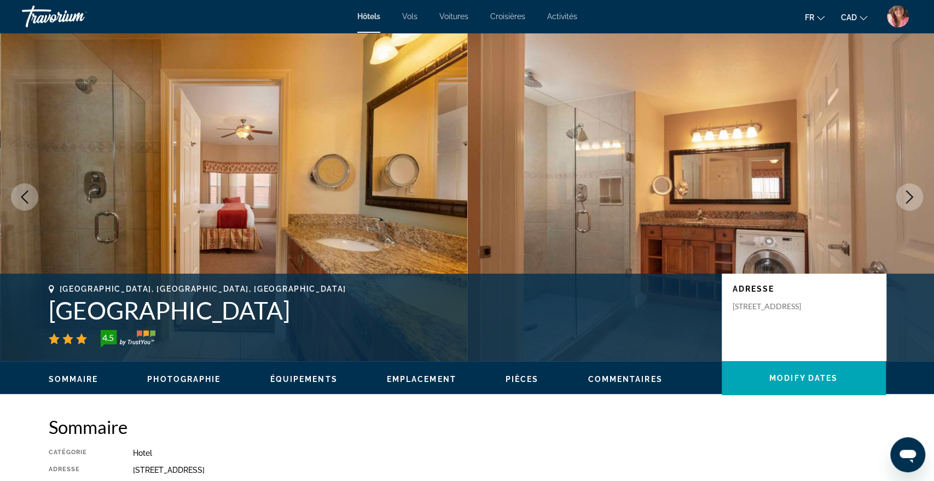
click at [913, 195] on icon "Next image" at bounding box center [909, 196] width 13 height 13
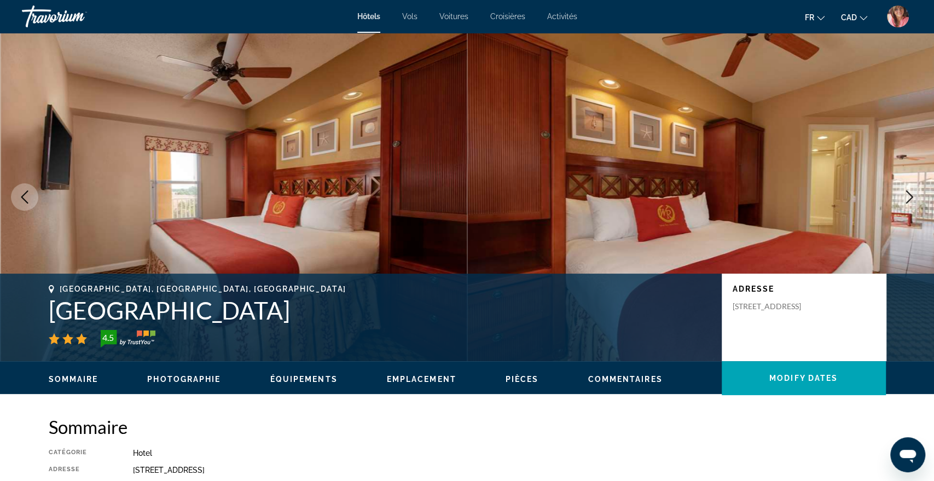
click at [913, 195] on icon "Next image" at bounding box center [909, 196] width 13 height 13
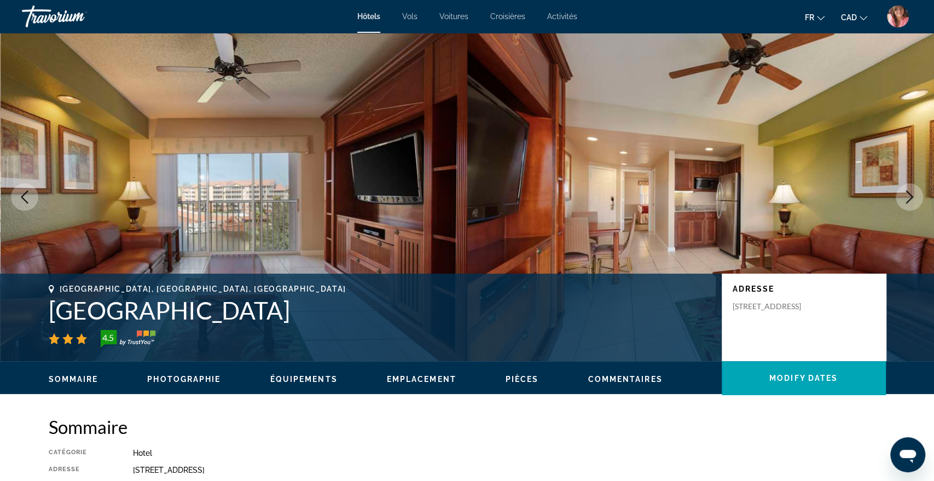
click at [913, 195] on icon "Next image" at bounding box center [909, 196] width 13 height 13
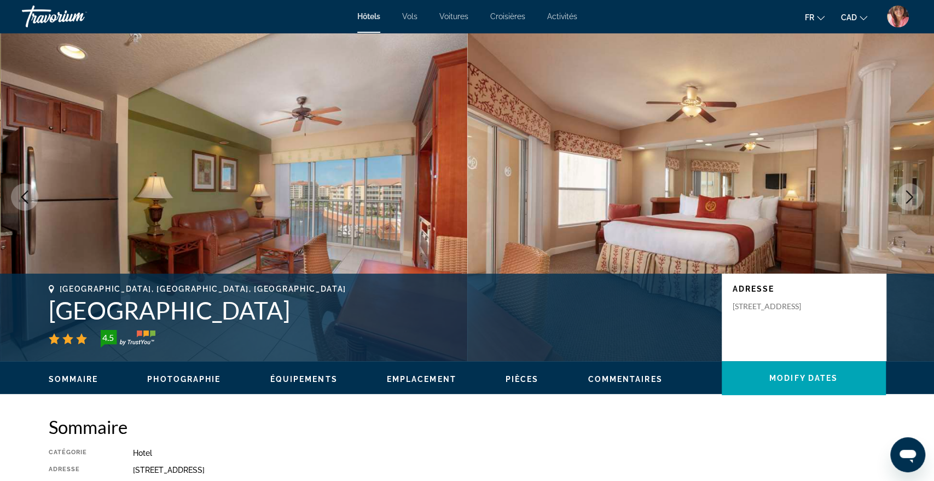
click at [913, 195] on icon "Next image" at bounding box center [909, 196] width 13 height 13
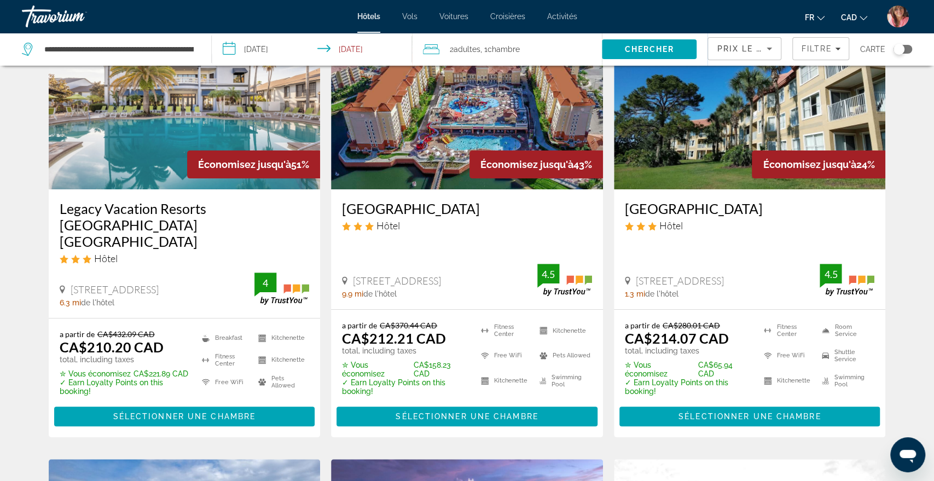
scroll to position [89, 0]
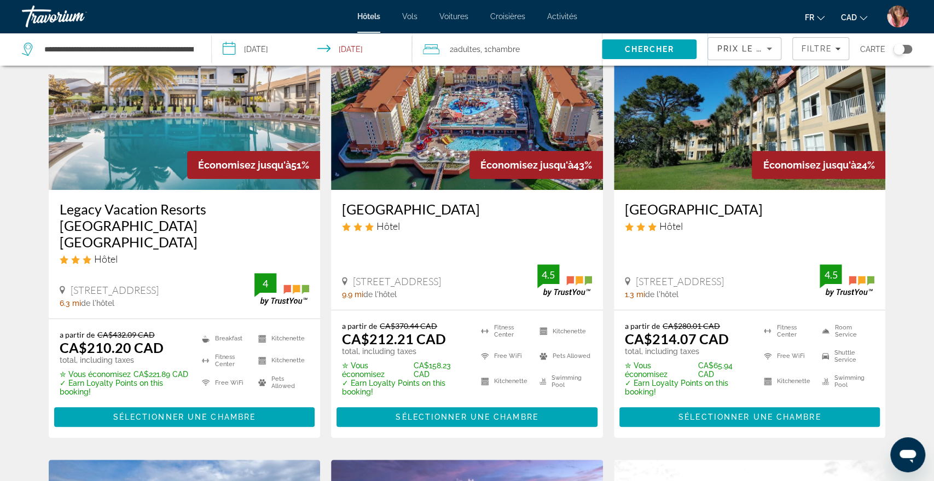
click at [757, 131] on img "Main content" at bounding box center [750, 102] width 272 height 175
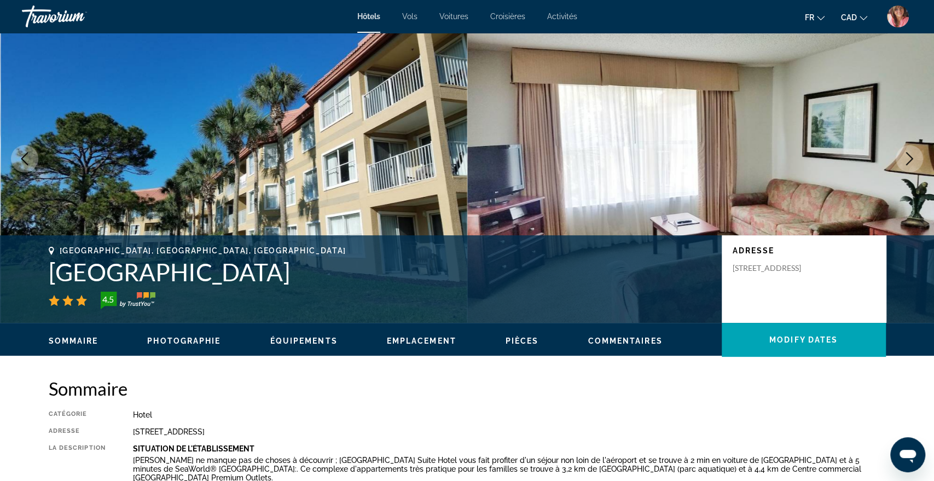
scroll to position [39, 0]
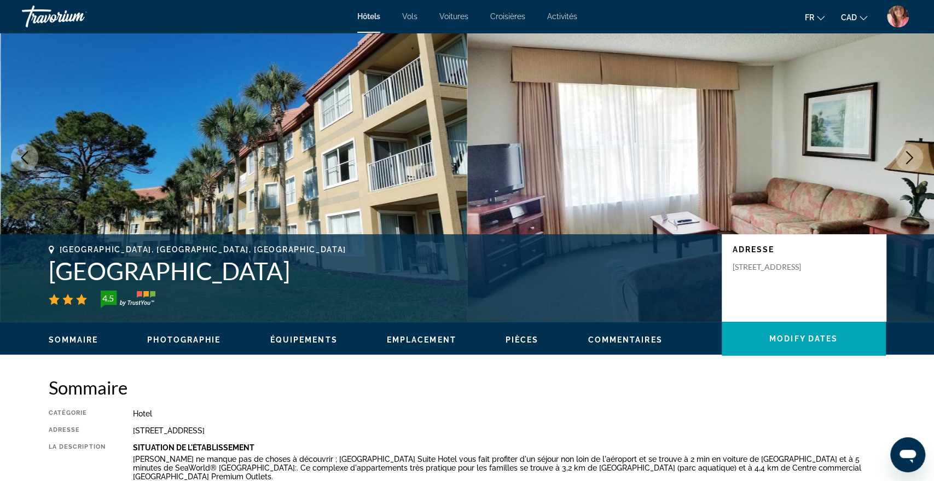
click at [908, 157] on icon "Next image" at bounding box center [909, 157] width 13 height 13
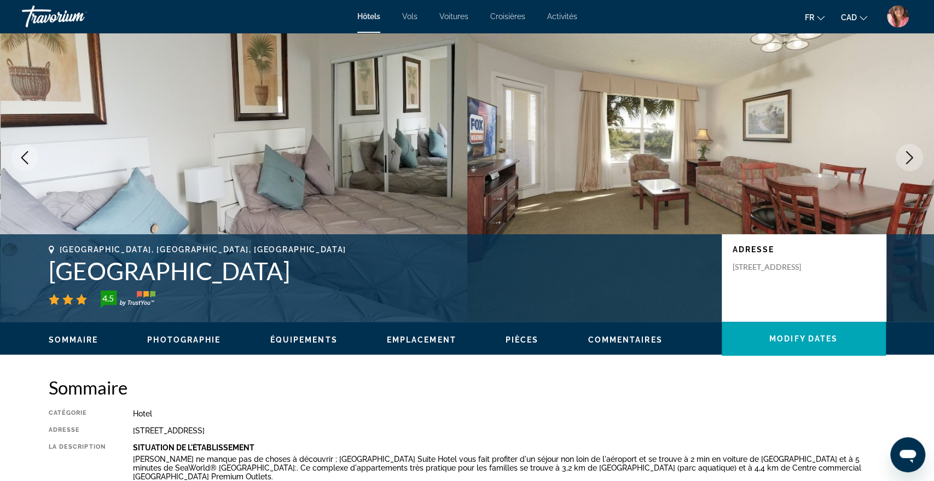
click at [908, 157] on icon "Next image" at bounding box center [909, 157] width 13 height 13
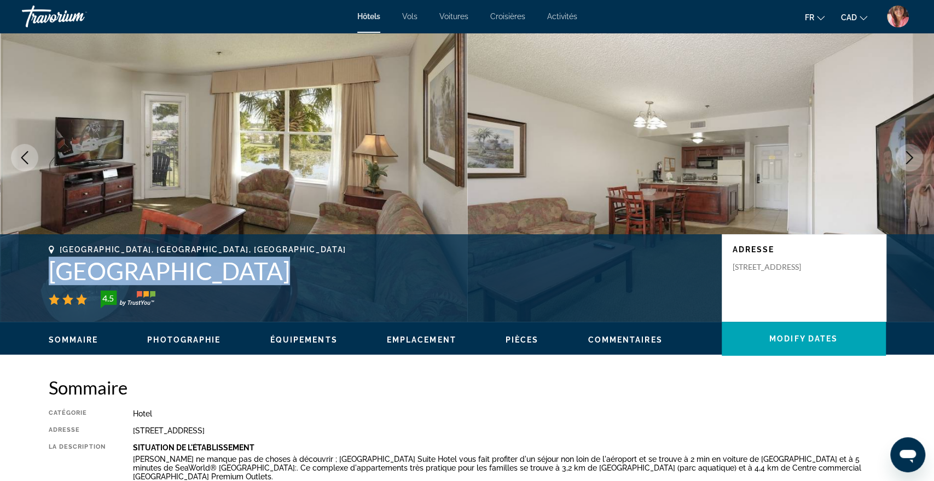
drag, startPoint x: 49, startPoint y: 274, endPoint x: 287, endPoint y: 288, distance: 238.5
click at [287, 288] on div "Orlando, FL, United States Parc Corniche Condominium Suite Hotel 4.5" at bounding box center [380, 276] width 662 height 63
copy div "Parc Corniche Condominium Suite Hotel"
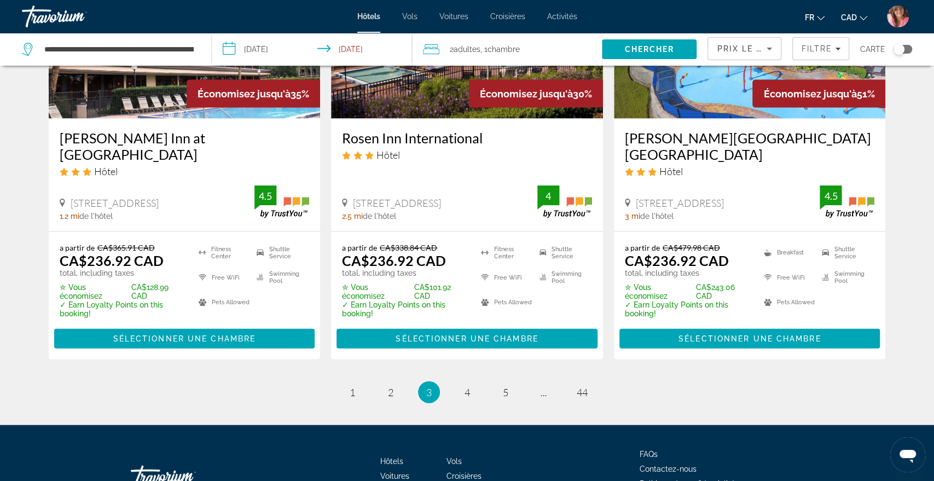
scroll to position [1481, 0]
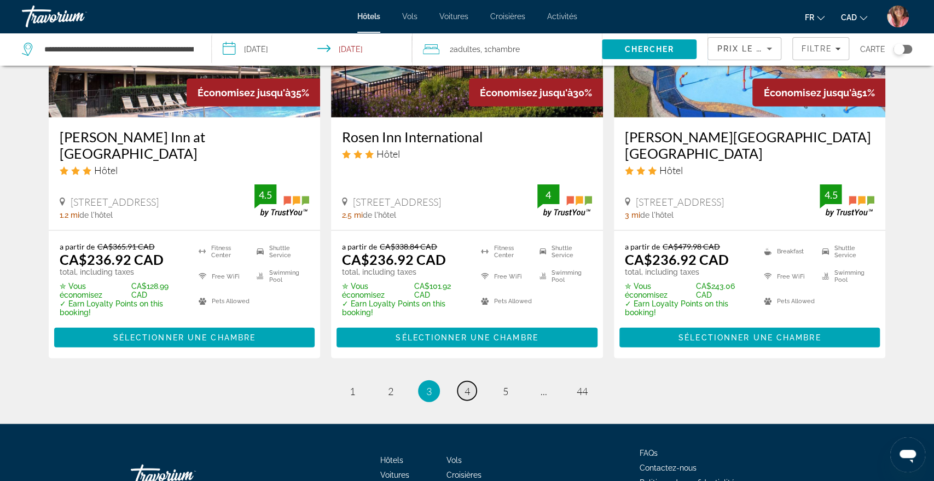
click at [465, 381] on link "page 4" at bounding box center [467, 390] width 19 height 19
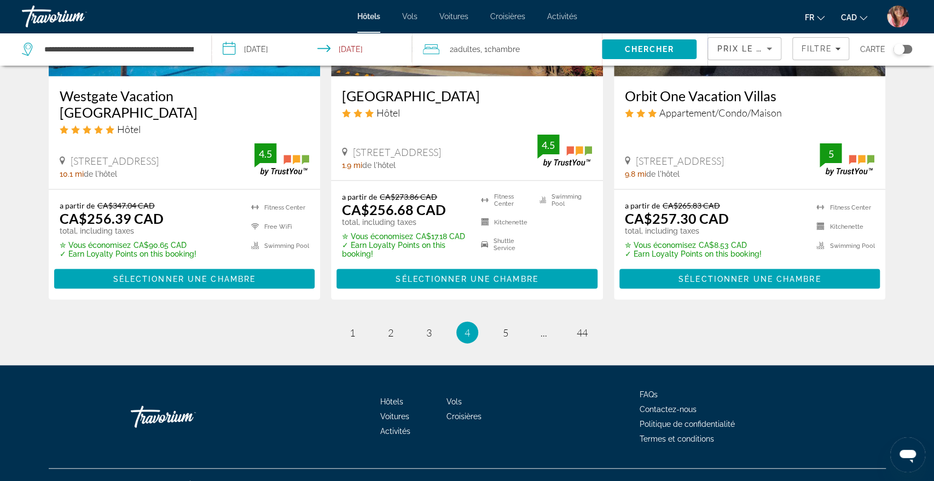
scroll to position [1460, 0]
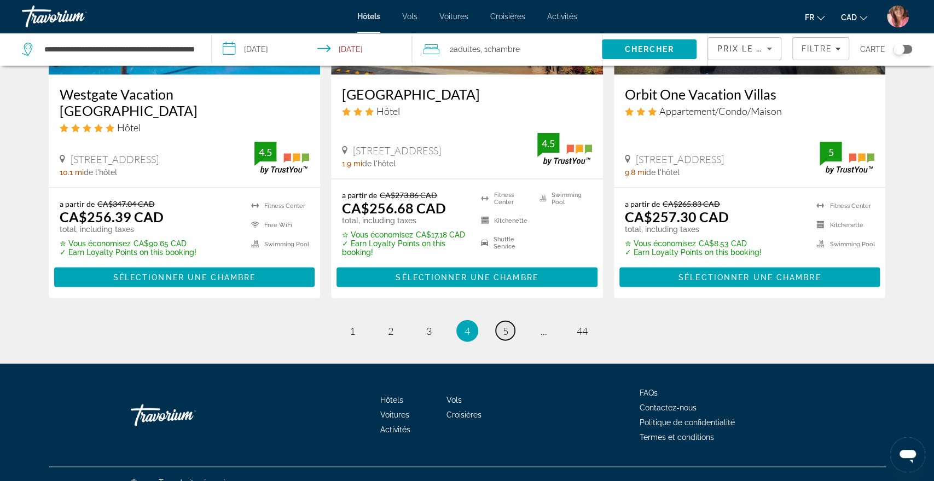
click at [503, 337] on span "5" at bounding box center [505, 331] width 5 height 12
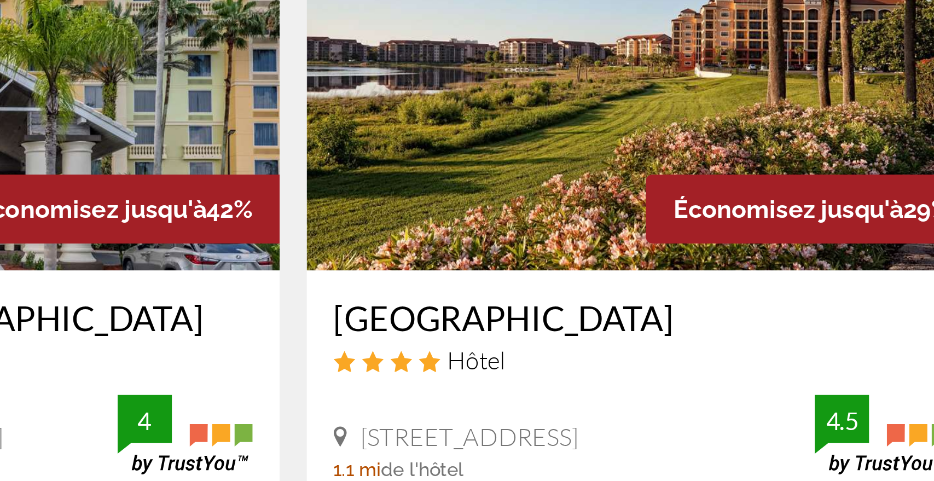
scroll to position [28, 0]
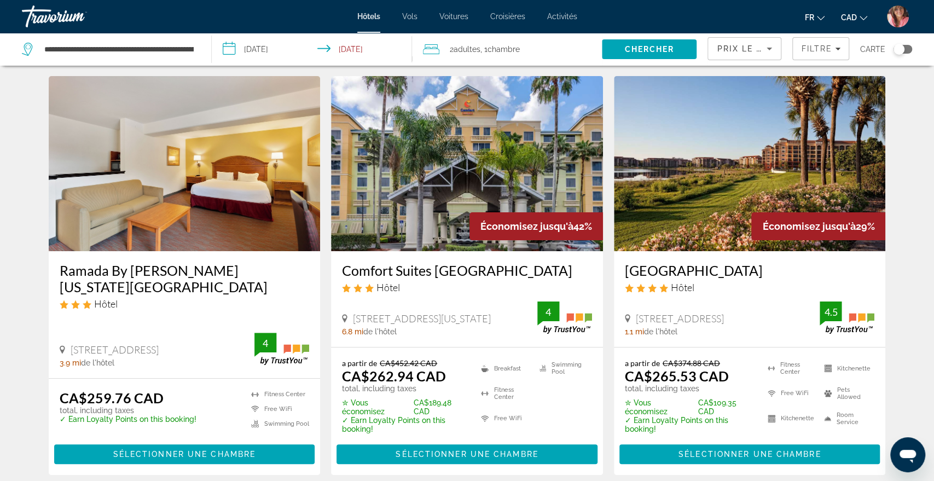
drag, startPoint x: 621, startPoint y: 265, endPoint x: 703, endPoint y: 283, distance: 84.1
click at [703, 283] on div "Westgate Lakes Resort & Spa Universal Studios Area Hôtel 9500 Turkey Lake Rd, O…" at bounding box center [750, 299] width 272 height 96
copy h3 "Westgate Lakes Resort & Spa Universal Studios Area"
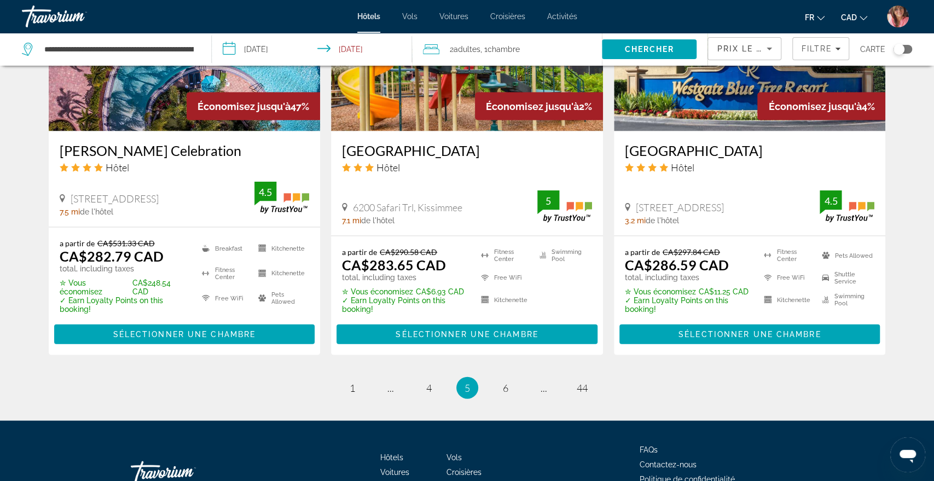
scroll to position [1447, 0]
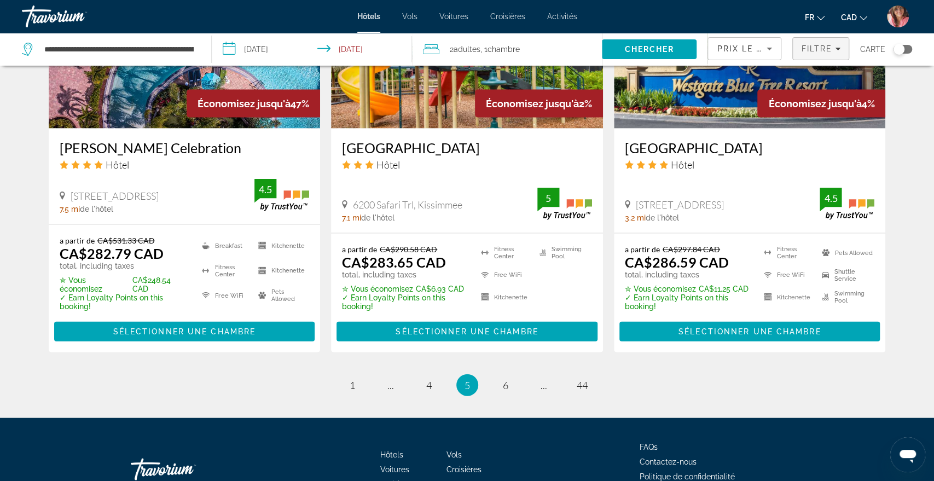
click at [806, 54] on span "Filters" at bounding box center [821, 49] width 56 height 26
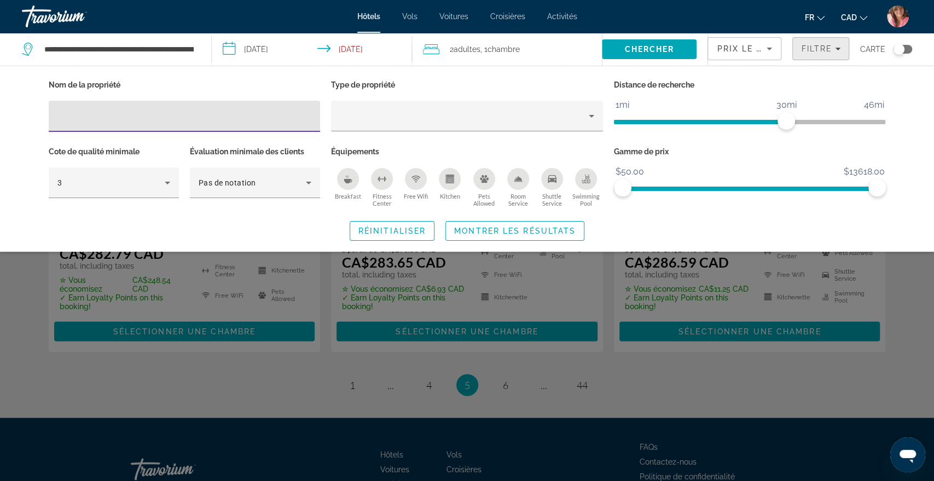
click at [806, 54] on span "Filters" at bounding box center [821, 49] width 56 height 26
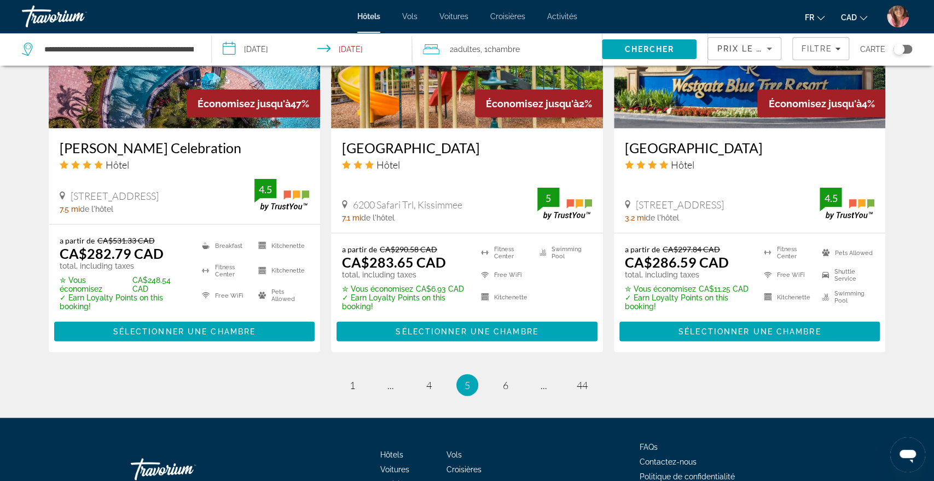
click at [752, 48] on span "Prix le plus bas" at bounding box center [760, 48] width 86 height 9
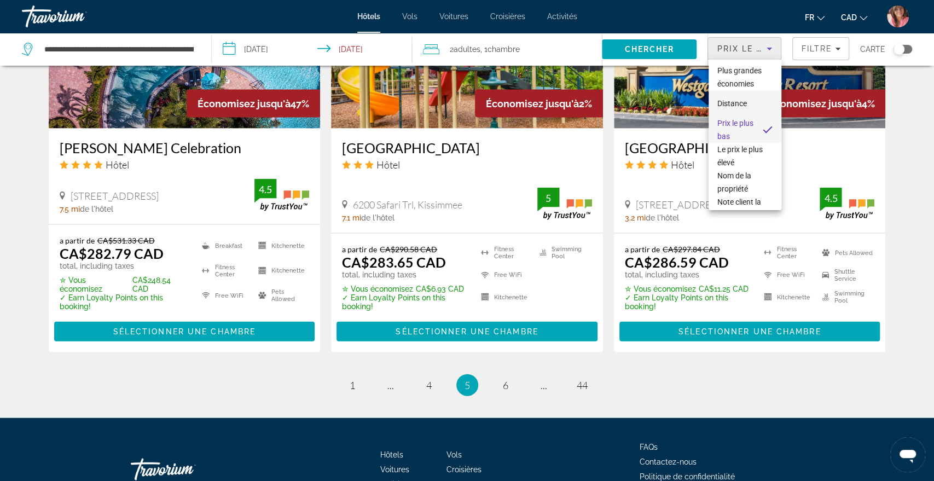
click at [736, 101] on span "Distance" at bounding box center [732, 103] width 30 height 9
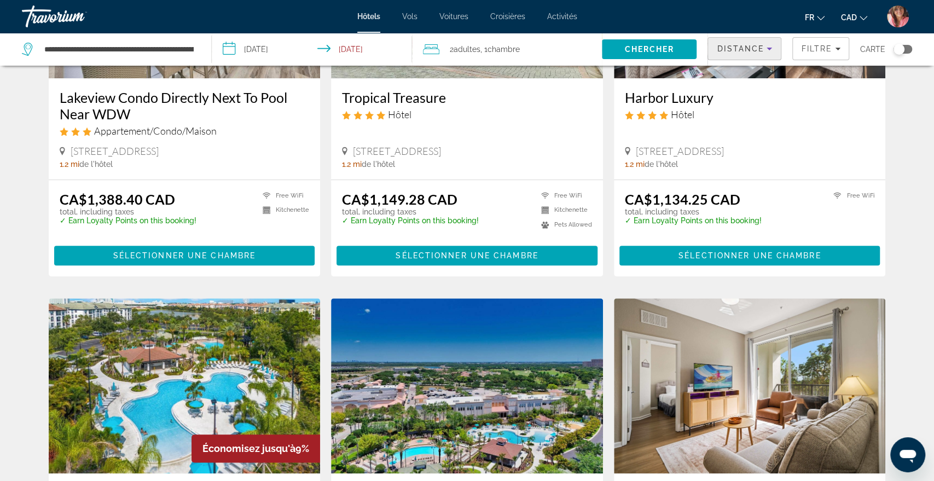
scroll to position [1423, 0]
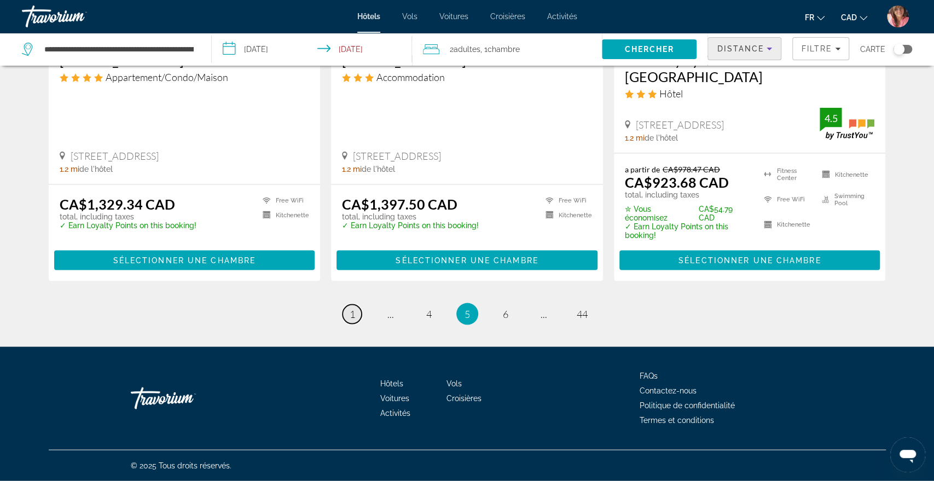
click at [351, 320] on link "page 1" at bounding box center [352, 314] width 19 height 19
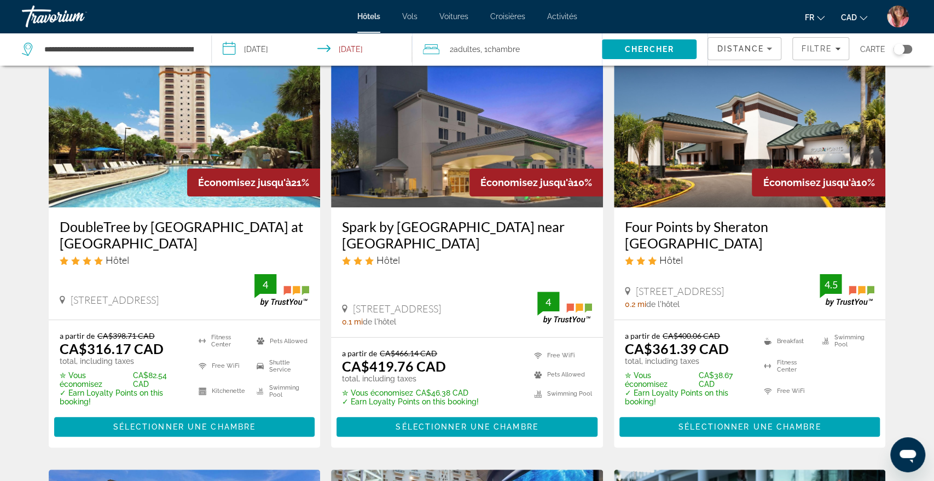
scroll to position [57, 0]
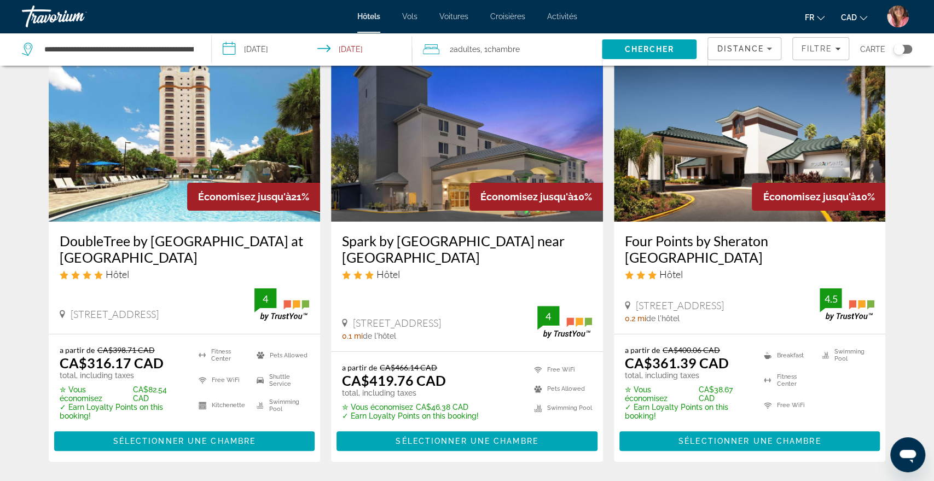
click at [767, 132] on img "Main content" at bounding box center [750, 134] width 272 height 175
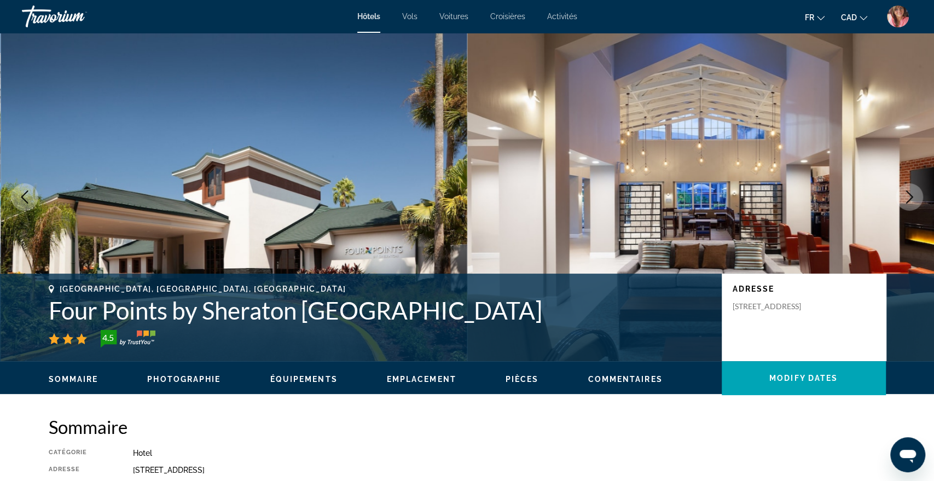
click at [908, 198] on icon "Next image" at bounding box center [909, 196] width 13 height 13
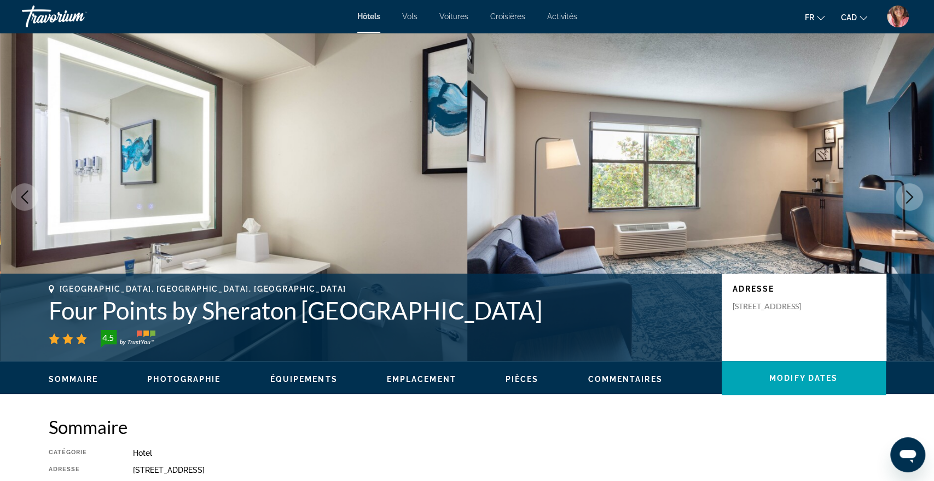
click at [908, 198] on icon "Next image" at bounding box center [909, 196] width 13 height 13
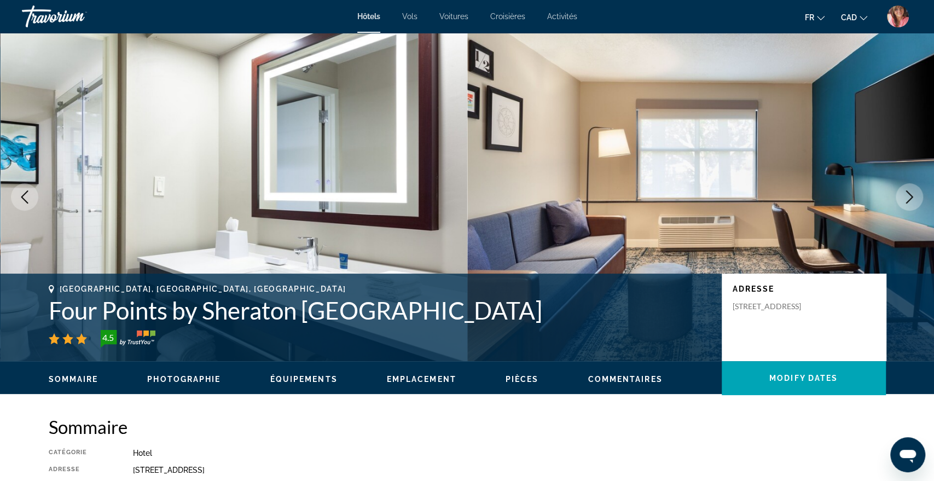
click at [908, 198] on icon "Next image" at bounding box center [909, 196] width 13 height 13
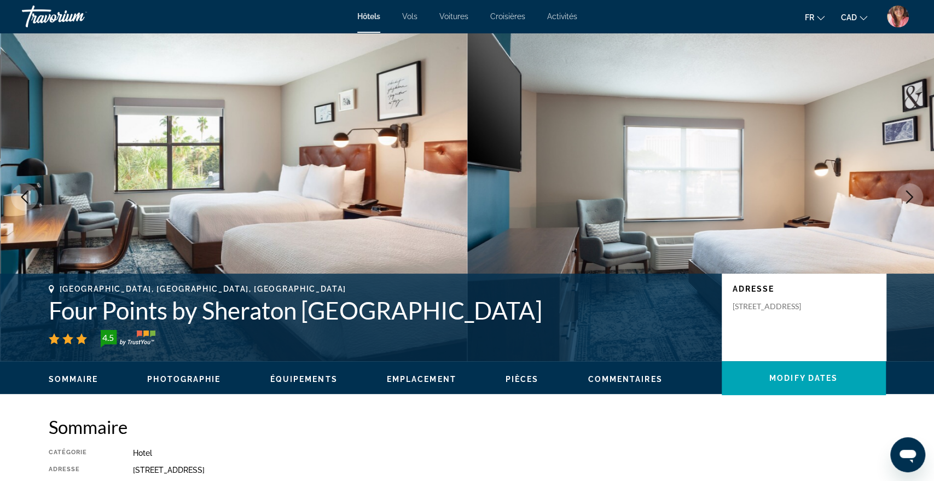
click at [908, 198] on icon "Next image" at bounding box center [909, 196] width 13 height 13
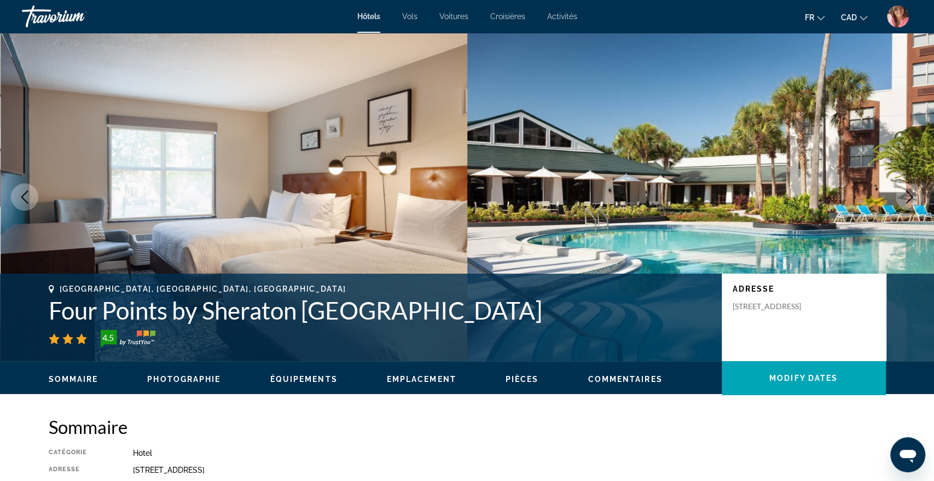
click at [908, 198] on icon "Next image" at bounding box center [909, 196] width 13 height 13
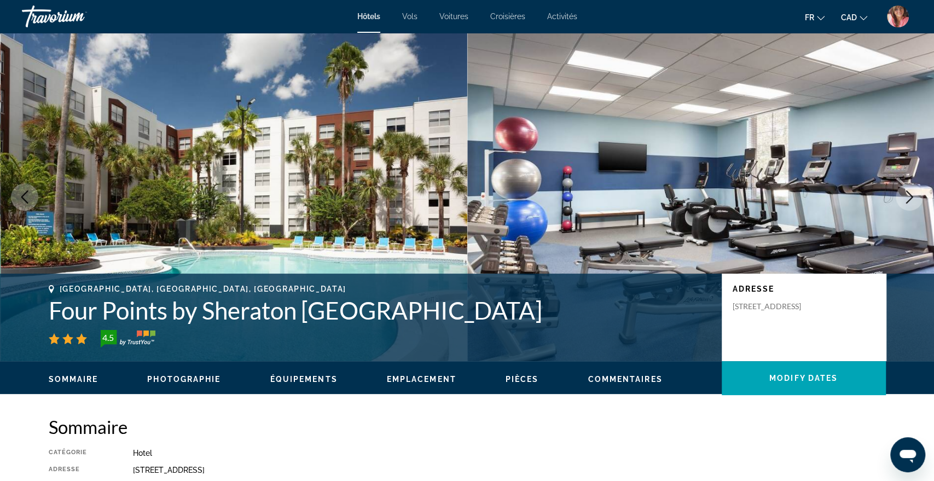
click at [908, 198] on icon "Next image" at bounding box center [909, 196] width 13 height 13
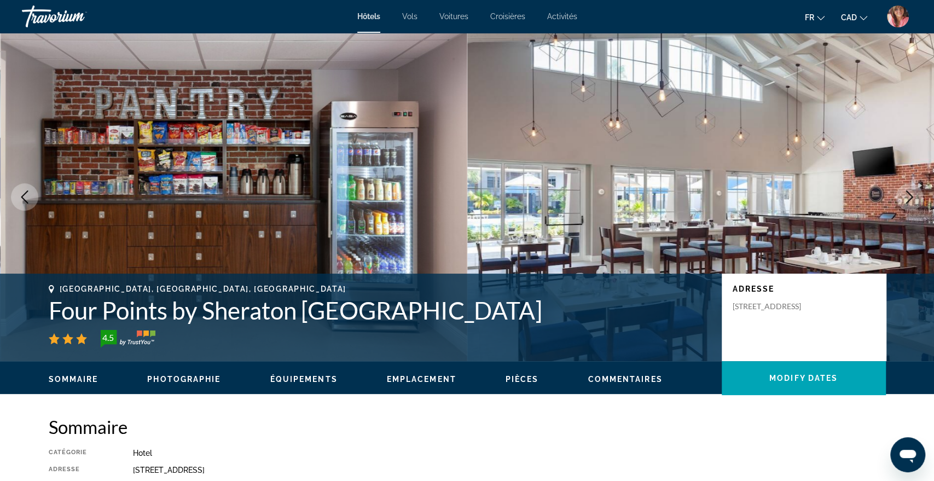
click at [908, 198] on icon "Next image" at bounding box center [909, 196] width 13 height 13
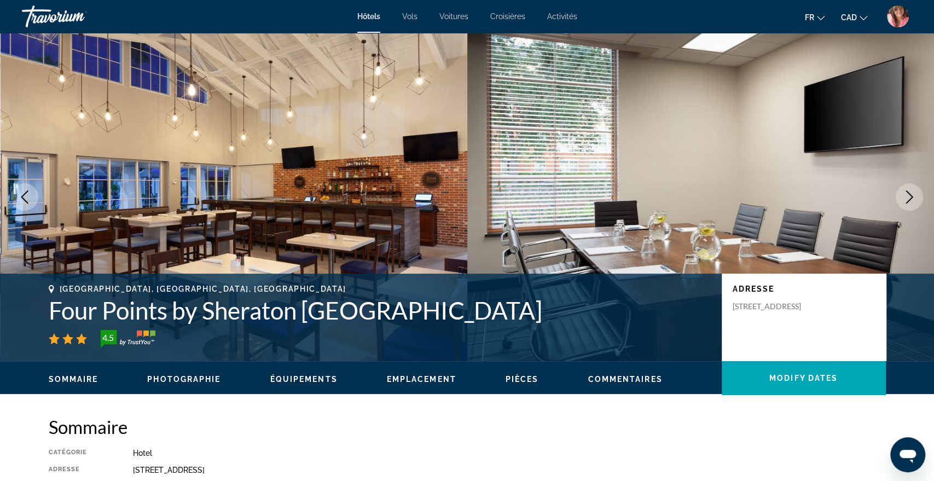
click at [908, 198] on icon "Next image" at bounding box center [909, 196] width 13 height 13
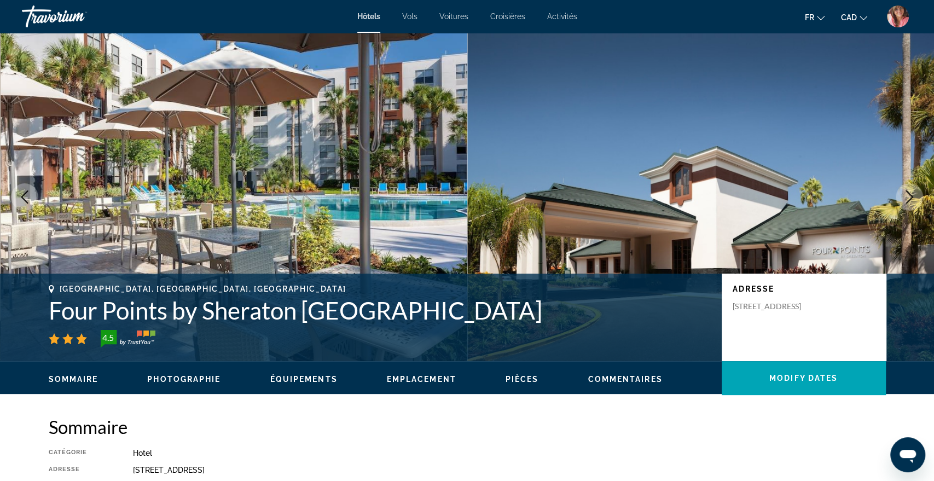
click at [908, 198] on icon "Next image" at bounding box center [909, 196] width 13 height 13
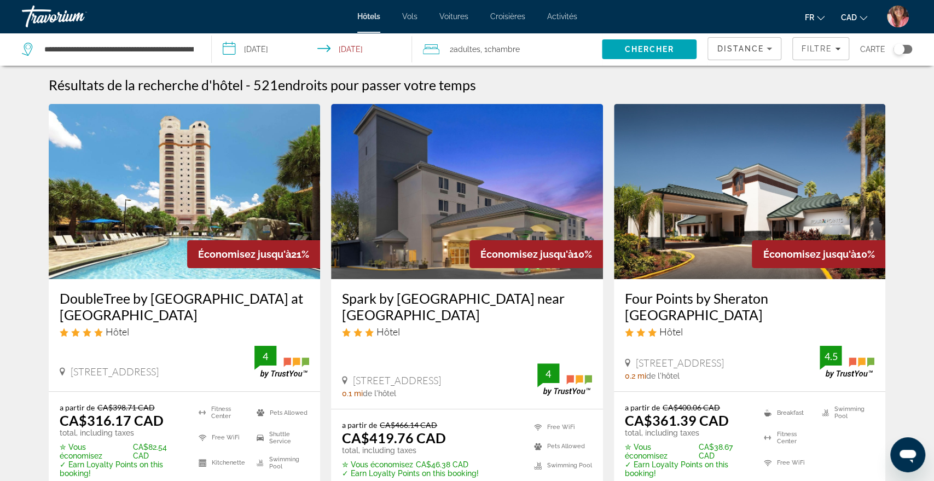
drag, startPoint x: 622, startPoint y: 299, endPoint x: 743, endPoint y: 315, distance: 122.6
click at [743, 315] on div "Four Points by Sheraton Orlando Convention Center Hôtel 6435 Westwood Blvd, Orl…" at bounding box center [750, 335] width 272 height 112
copy h3 "Four Points by Sheraton Orlando Convention Center"
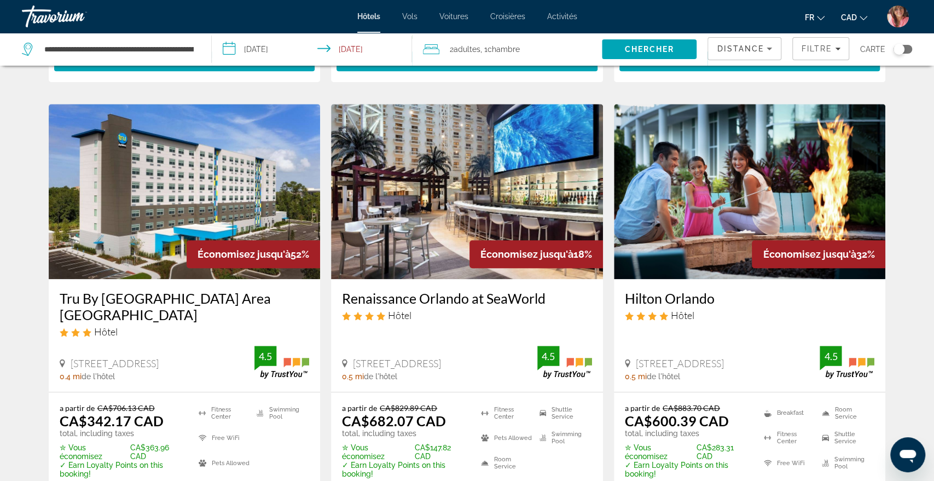
scroll to position [440, 0]
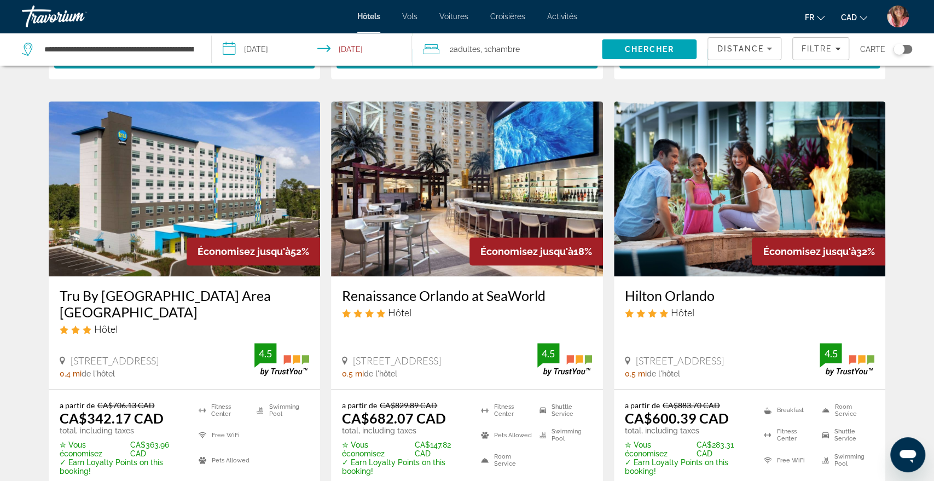
click at [277, 173] on img "Main content" at bounding box center [185, 188] width 272 height 175
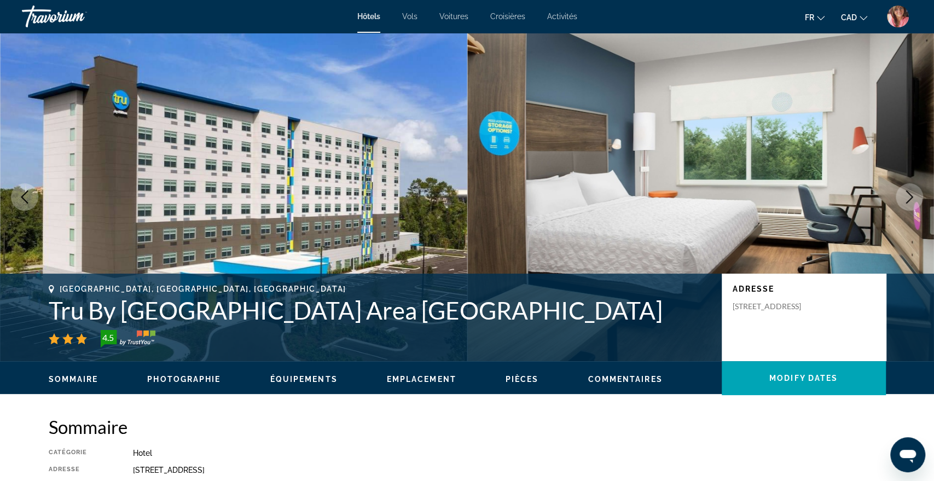
click at [908, 196] on icon "Next image" at bounding box center [909, 196] width 13 height 13
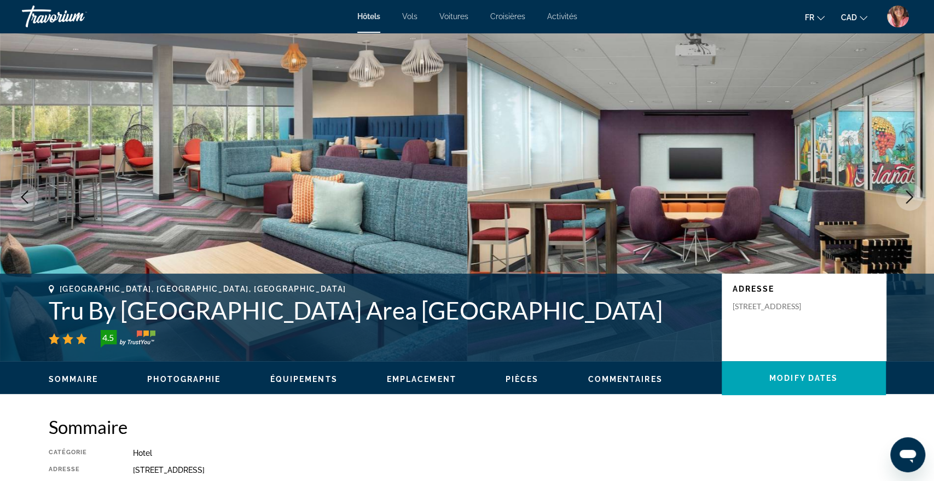
click at [908, 196] on icon "Next image" at bounding box center [909, 196] width 13 height 13
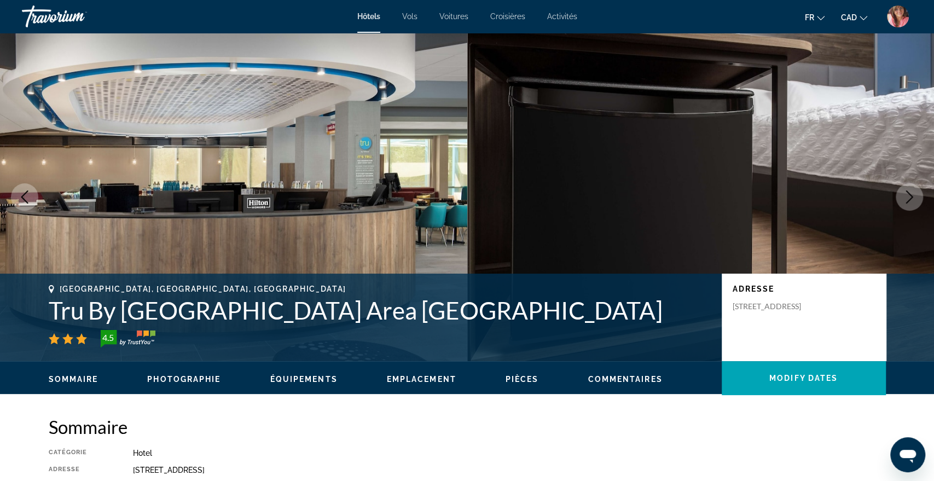
click at [908, 196] on icon "Next image" at bounding box center [909, 196] width 13 height 13
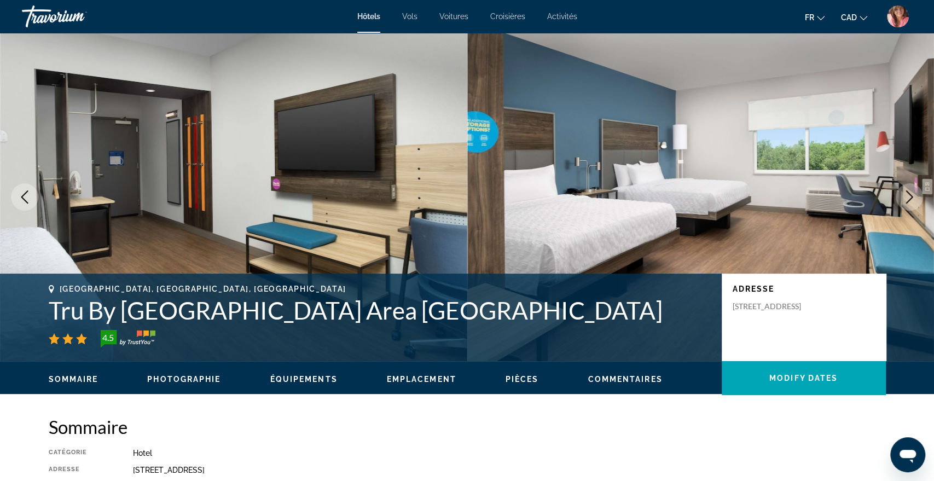
click at [908, 196] on icon "Next image" at bounding box center [909, 196] width 13 height 13
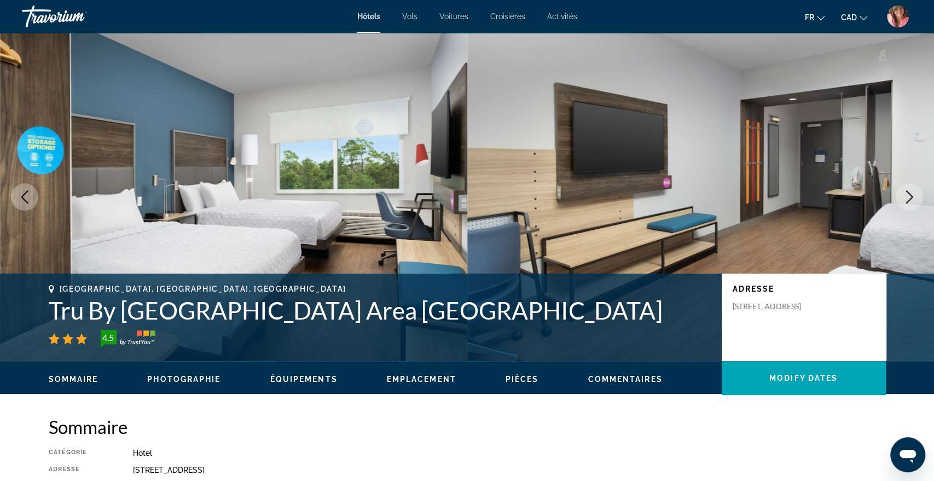
click at [908, 196] on icon "Next image" at bounding box center [909, 196] width 13 height 13
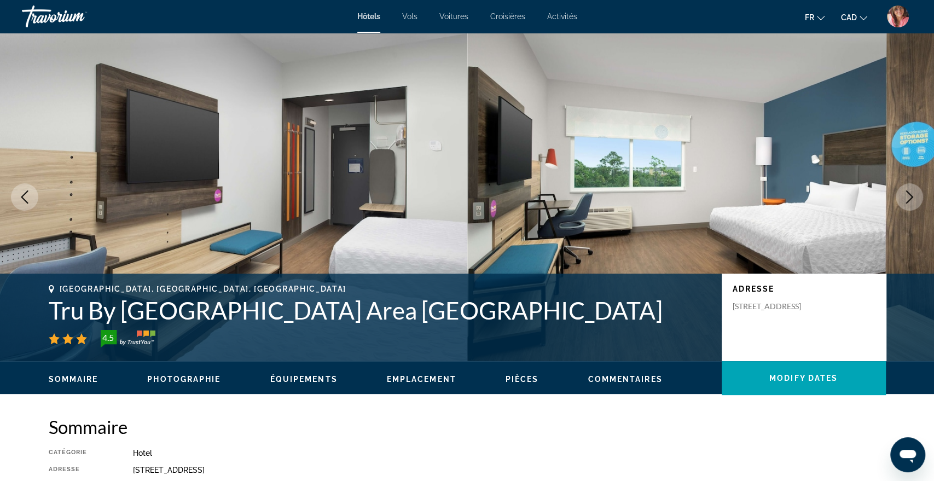
click at [908, 196] on icon "Next image" at bounding box center [909, 196] width 13 height 13
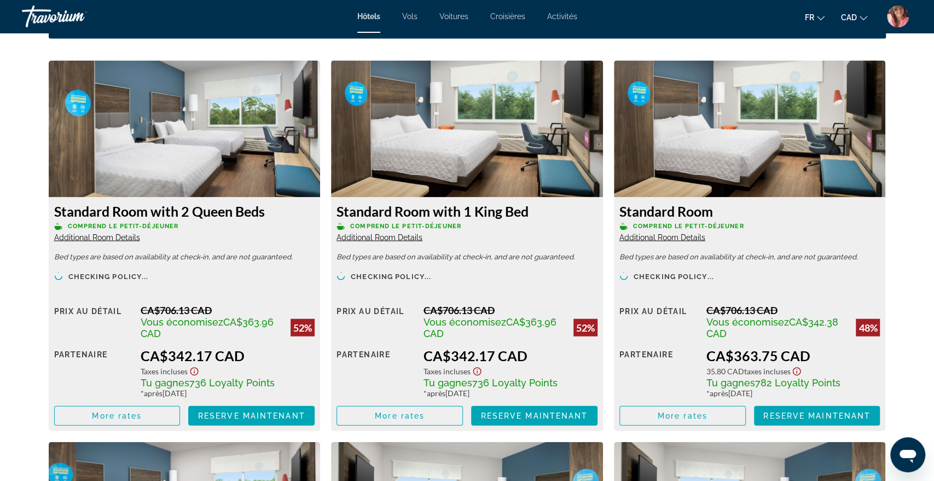
scroll to position [1489, 0]
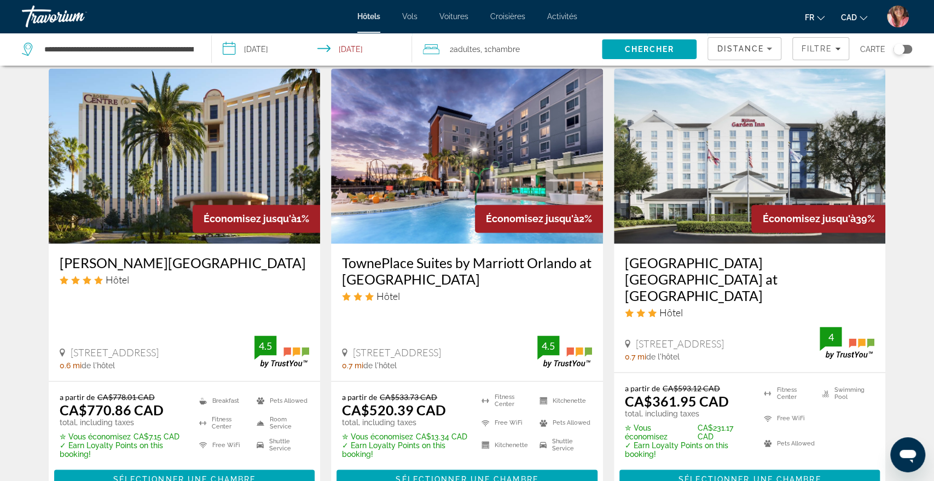
scroll to position [911, 0]
click at [683, 147] on img "Main content" at bounding box center [750, 155] width 272 height 175
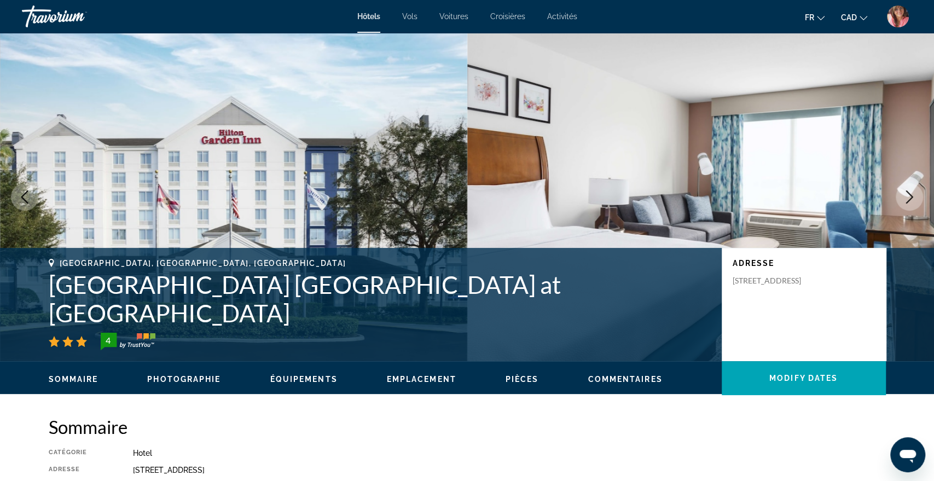
click at [908, 198] on icon "Next image" at bounding box center [909, 196] width 13 height 13
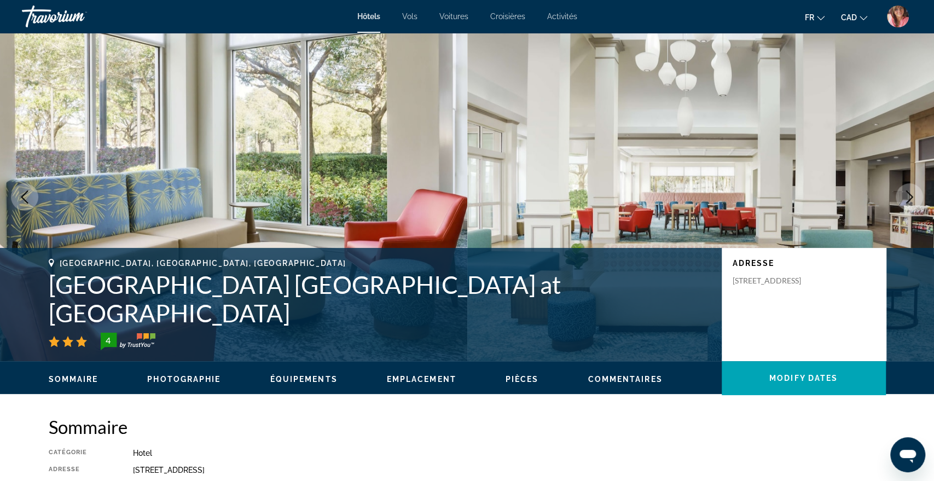
click at [908, 198] on icon "Next image" at bounding box center [909, 196] width 13 height 13
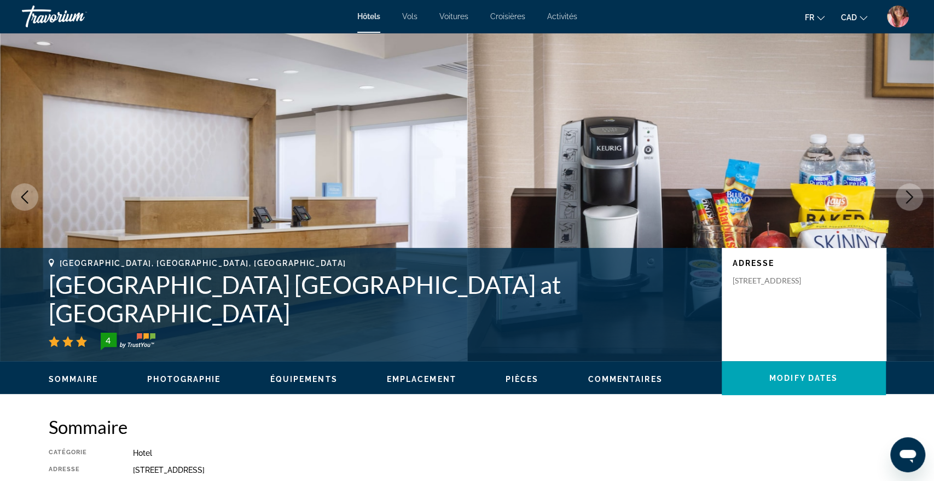
click at [908, 198] on icon "Next image" at bounding box center [909, 196] width 13 height 13
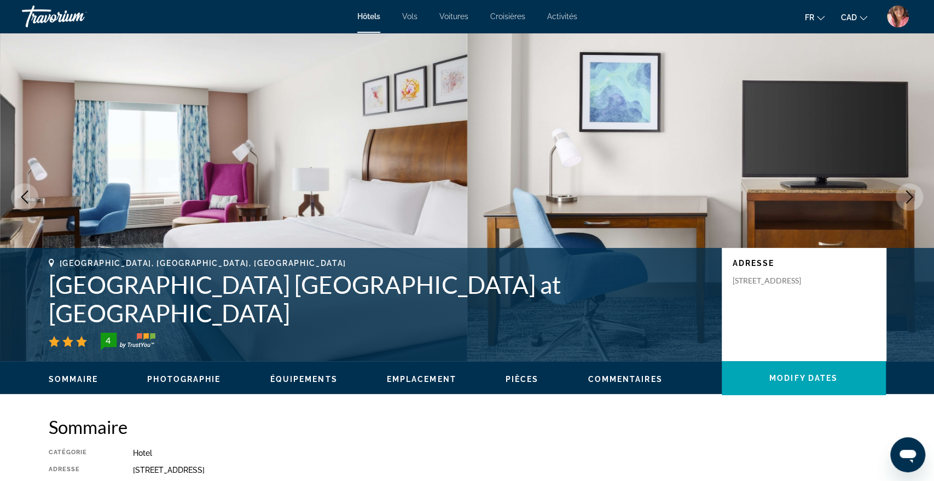
click at [908, 198] on icon "Next image" at bounding box center [909, 196] width 13 height 13
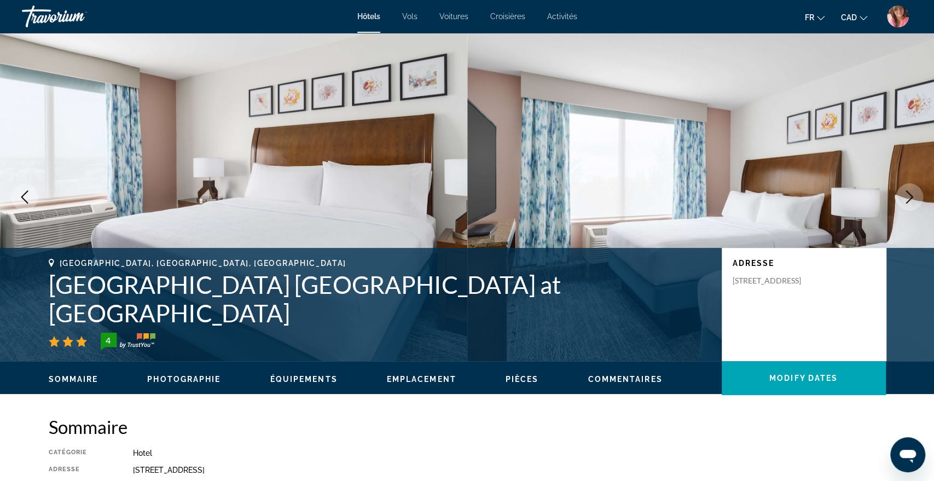
click at [908, 198] on icon "Next image" at bounding box center [909, 196] width 13 height 13
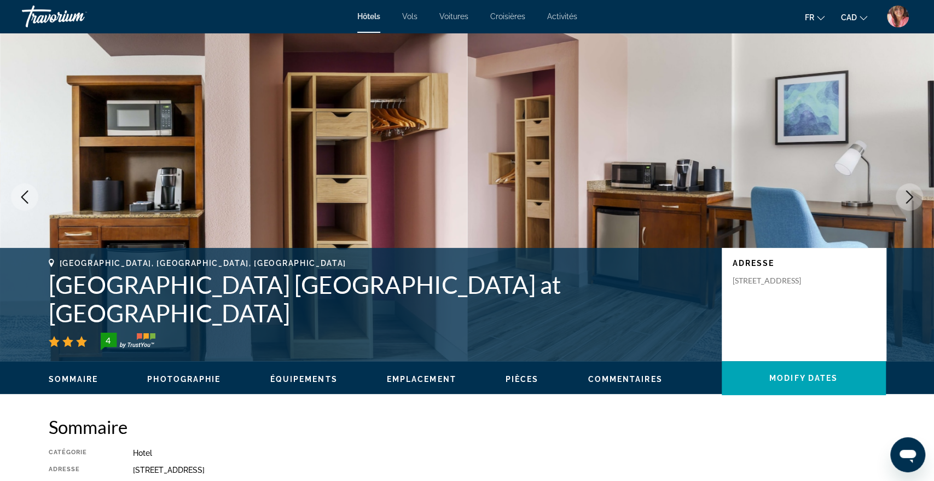
click at [908, 198] on icon "Next image" at bounding box center [909, 196] width 13 height 13
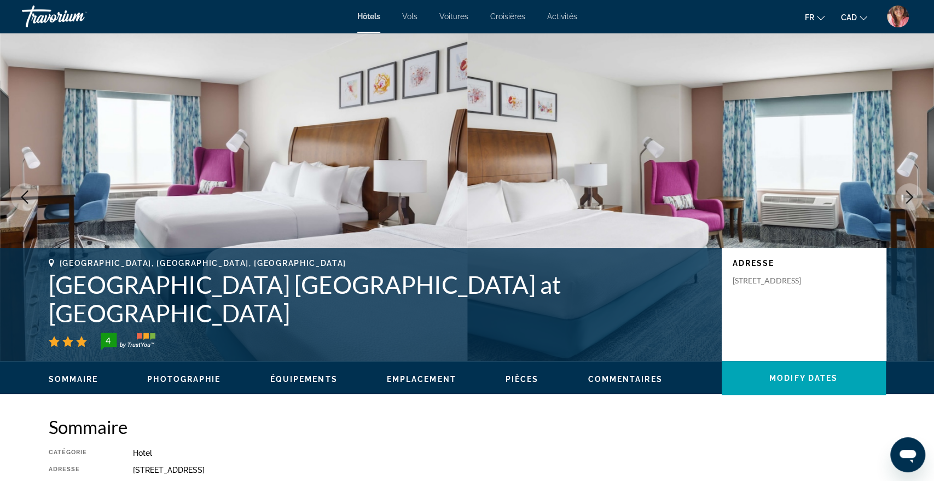
click at [908, 198] on icon "Next image" at bounding box center [909, 196] width 13 height 13
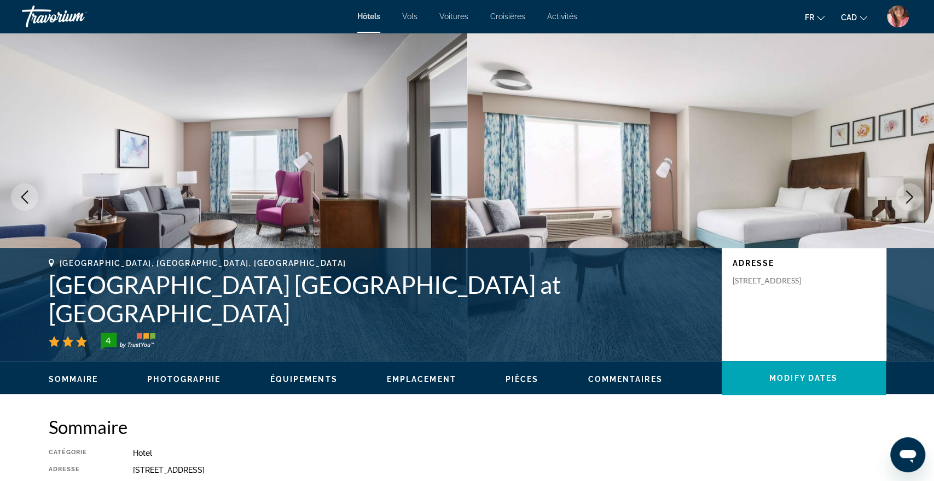
click at [908, 198] on icon "Next image" at bounding box center [909, 196] width 13 height 13
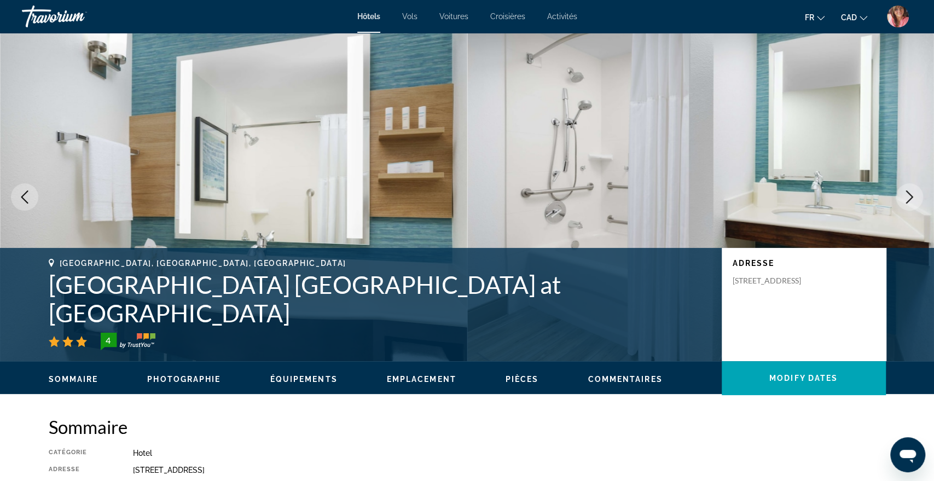
click at [908, 198] on icon "Next image" at bounding box center [909, 196] width 13 height 13
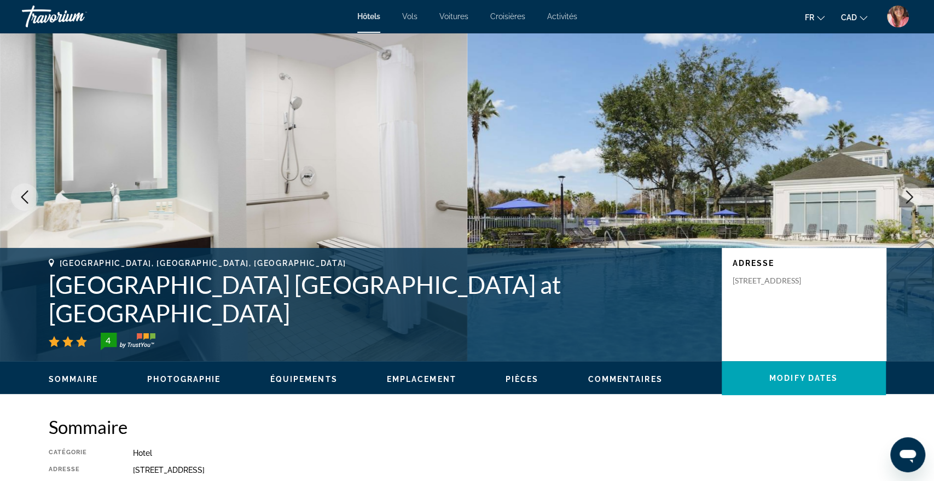
click at [908, 198] on icon "Next image" at bounding box center [909, 196] width 13 height 13
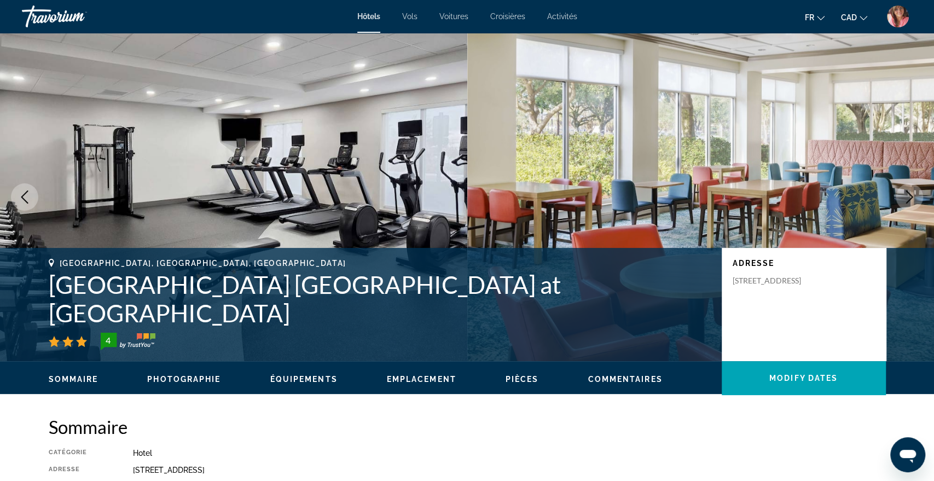
click at [908, 198] on icon "Next image" at bounding box center [909, 196] width 13 height 13
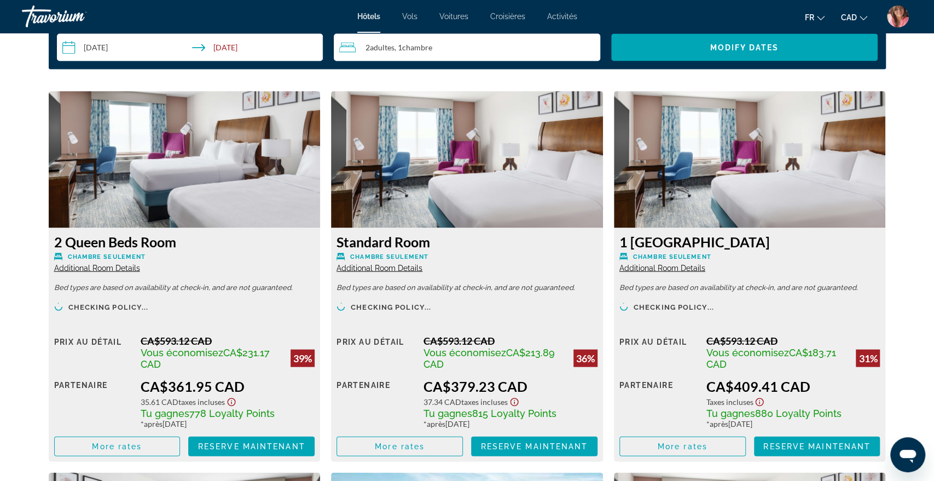
scroll to position [1463, 0]
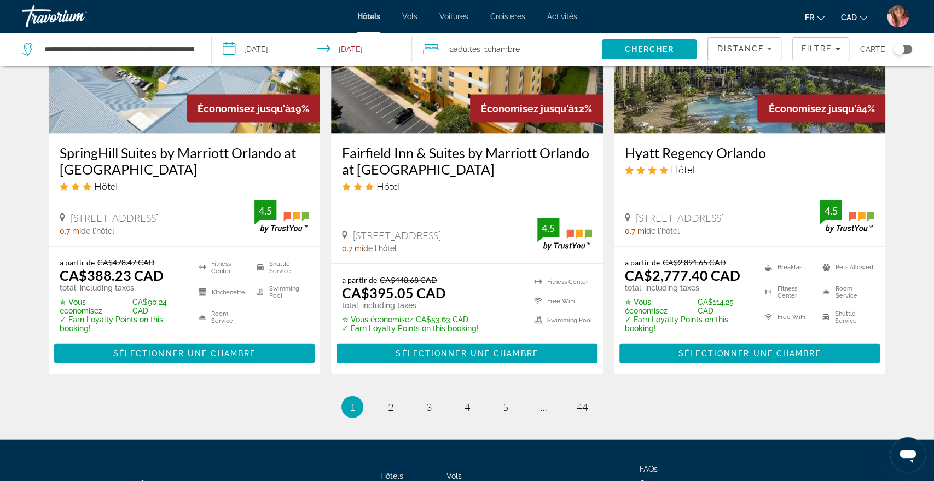
scroll to position [1544, 0]
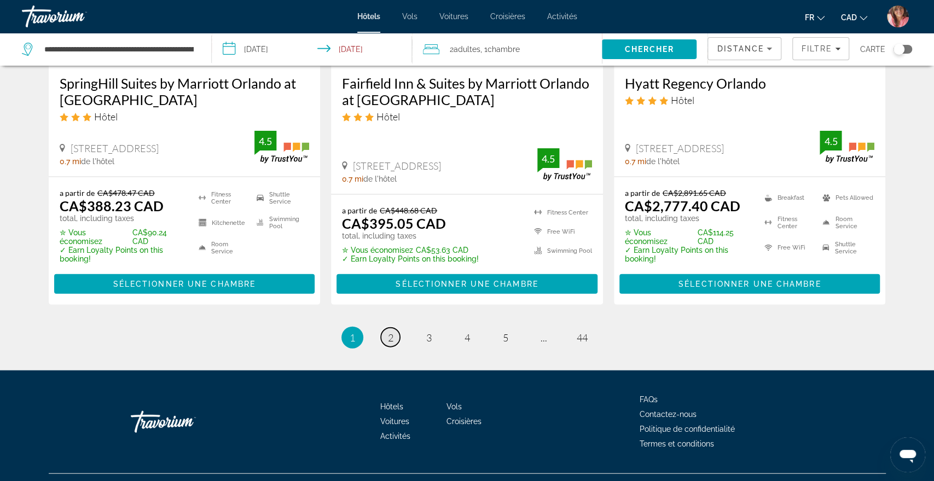
click at [389, 332] on span "2" at bounding box center [390, 338] width 5 height 12
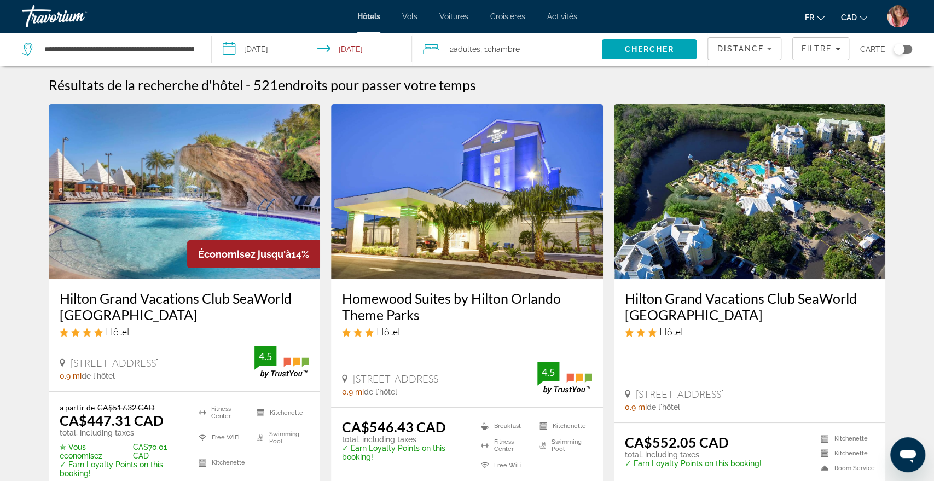
click at [896, 21] on img "User Menu" at bounding box center [898, 16] width 22 height 22
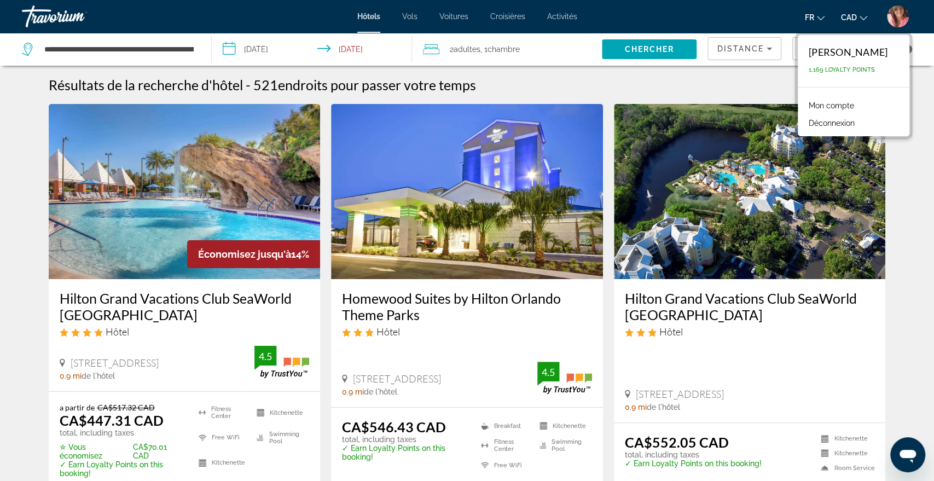
click at [852, 123] on button "Déconnexion" at bounding box center [831, 123] width 57 height 14
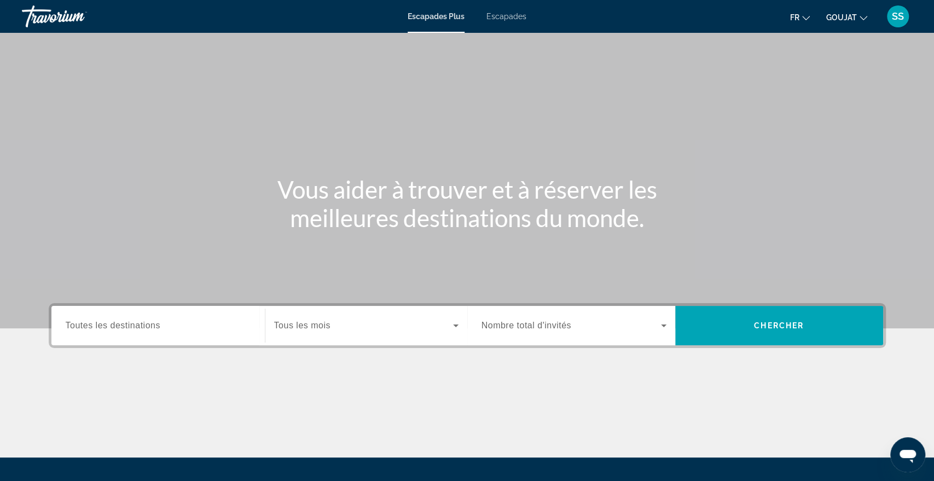
click at [178, 329] on input "Destination Toutes les destinations" at bounding box center [158, 326] width 185 height 13
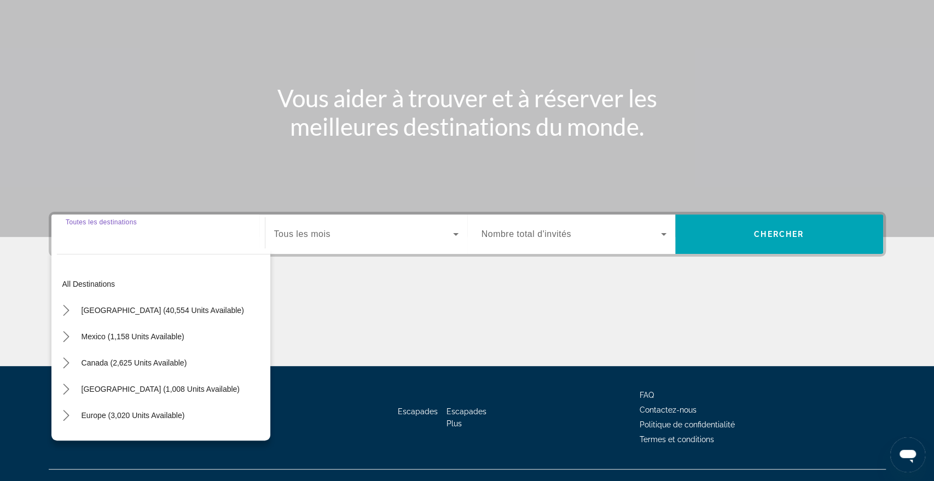
scroll to position [109, 0]
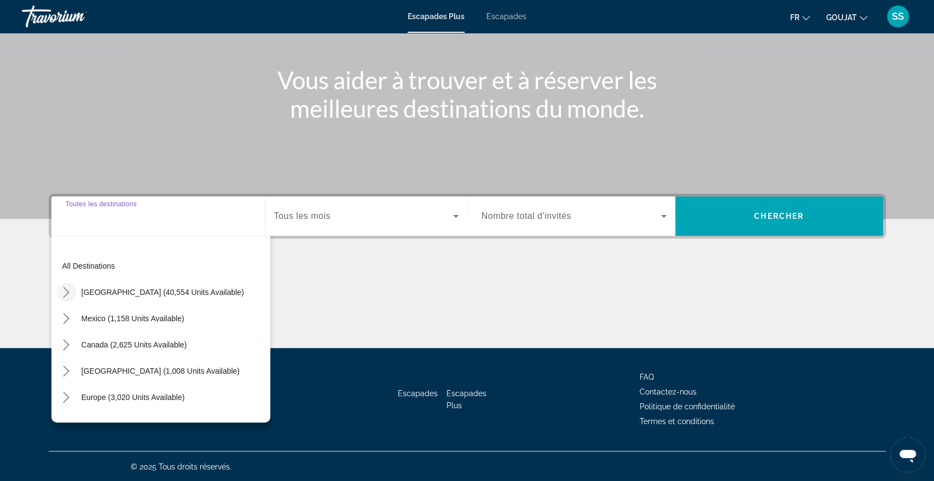
click at [66, 295] on icon "Toggle United States (40,554 units available) submenu" at bounding box center [66, 292] width 11 height 11
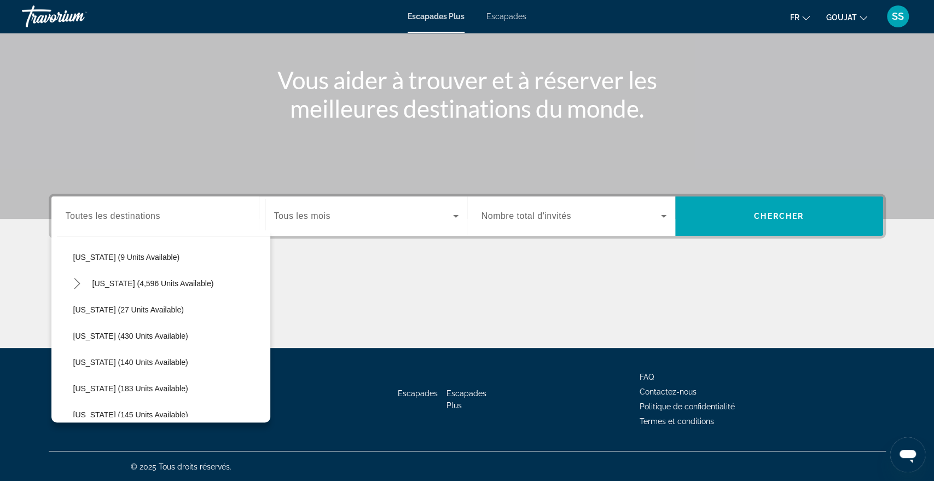
scroll to position [194, 0]
click at [79, 283] on icon "Toggle Florida (4,596 units available) submenu" at bounding box center [77, 282] width 11 height 11
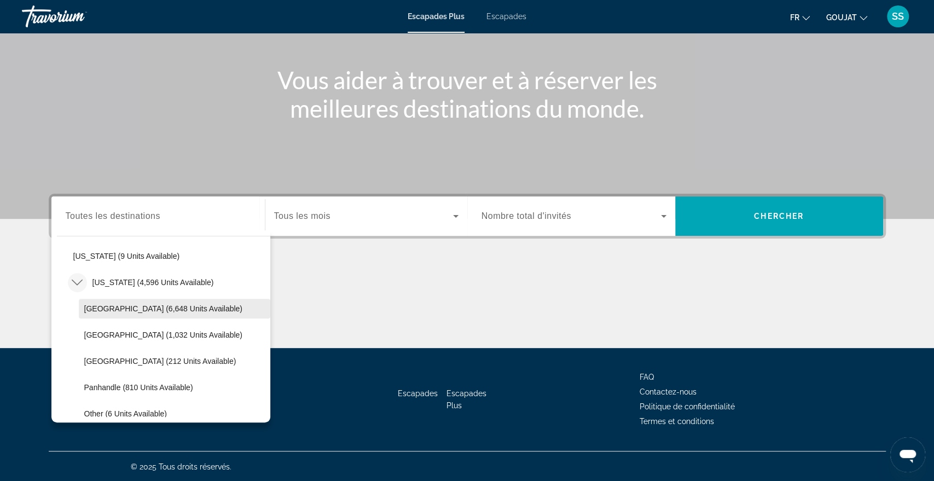
click at [92, 309] on span "Orlando & Disney Area (6,648 units available)" at bounding box center [163, 308] width 158 height 9
type input "**********"
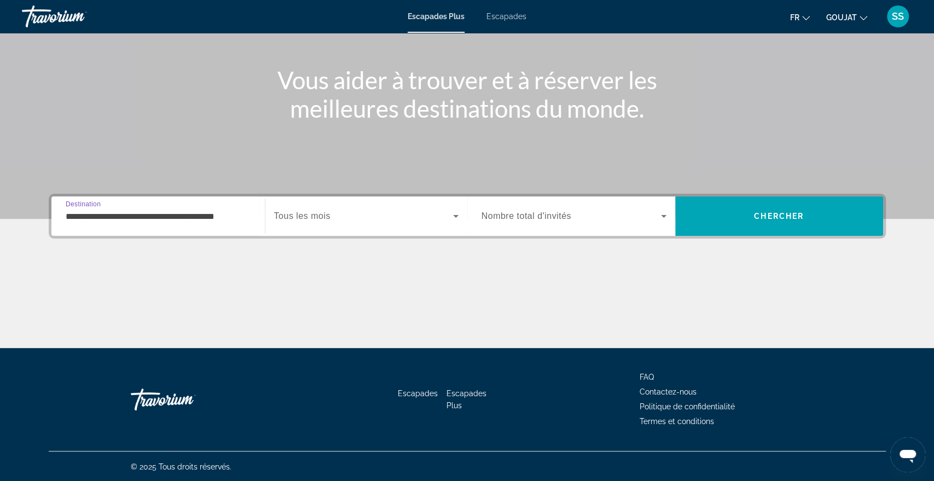
click at [299, 226] on div "Widget de recherche" at bounding box center [366, 216] width 184 height 31
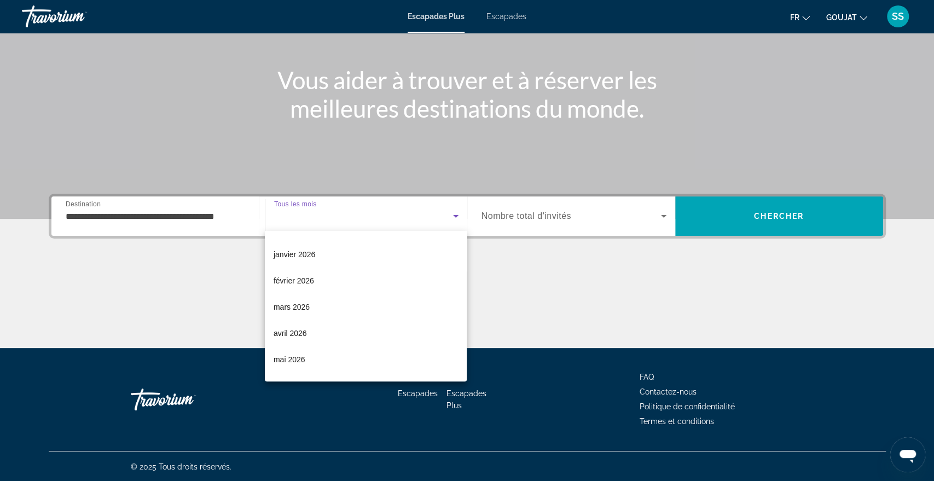
scroll to position [101, 0]
click at [299, 277] on font "février 2026" at bounding box center [294, 278] width 40 height 9
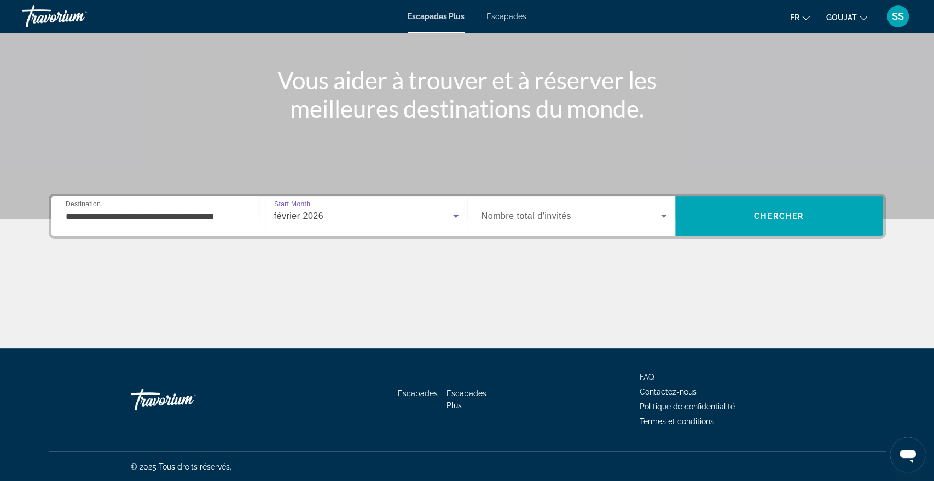
click at [522, 207] on div "Widget de recherche" at bounding box center [574, 216] width 185 height 31
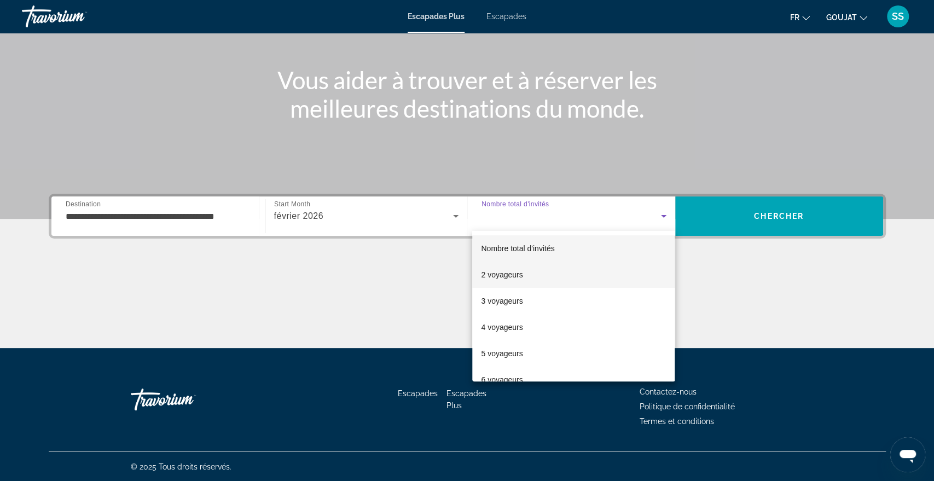
click at [497, 271] on font "2 voyageurs" at bounding box center [502, 274] width 42 height 9
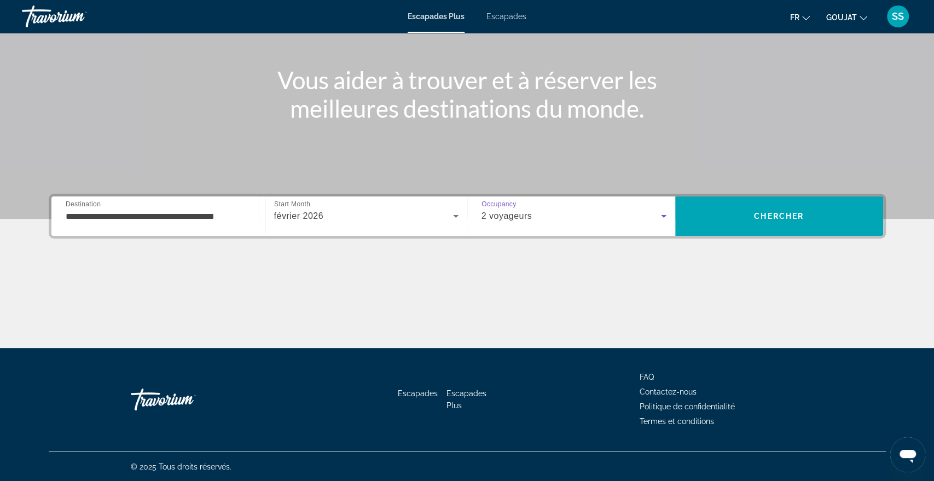
click at [549, 223] on div "2 voyageurs" at bounding box center [574, 216] width 185 height 31
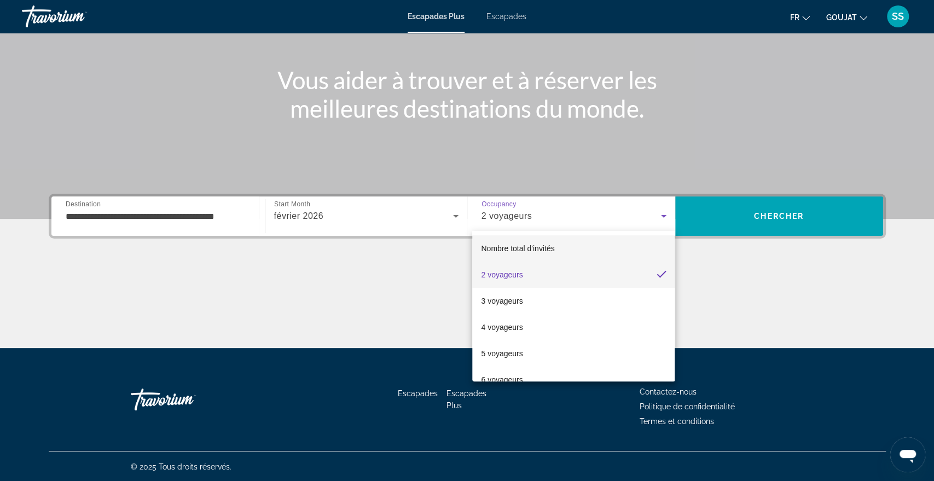
click at [544, 244] on font "Nombre total d'invités" at bounding box center [517, 248] width 73 height 9
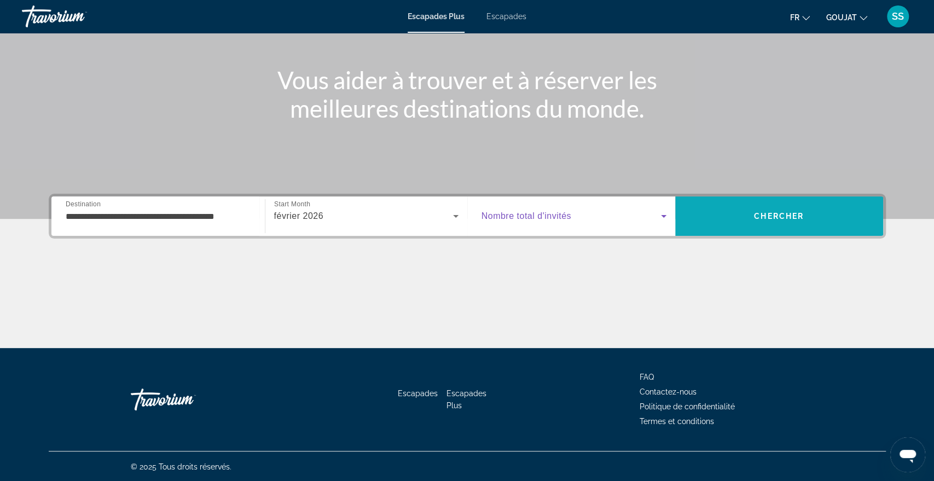
click at [762, 212] on span "Chercher" at bounding box center [779, 216] width 50 height 9
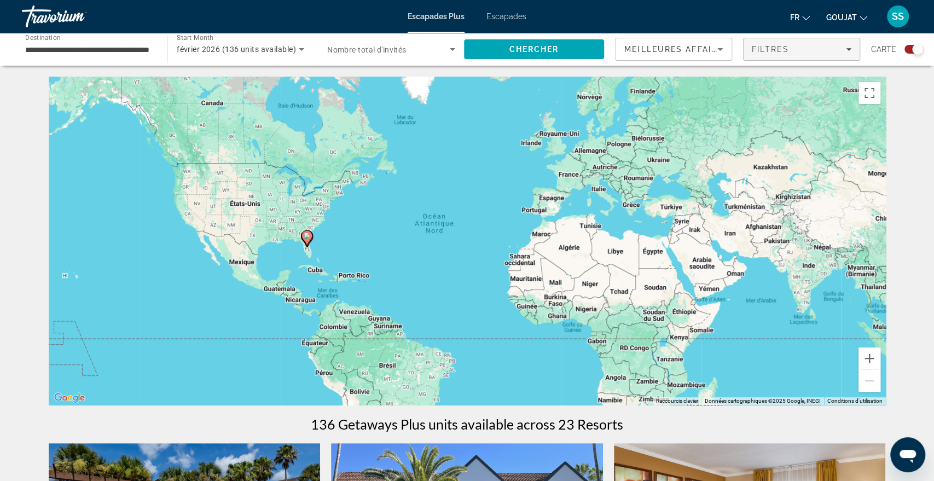
click at [759, 57] on span "Filters" at bounding box center [802, 49] width 116 height 26
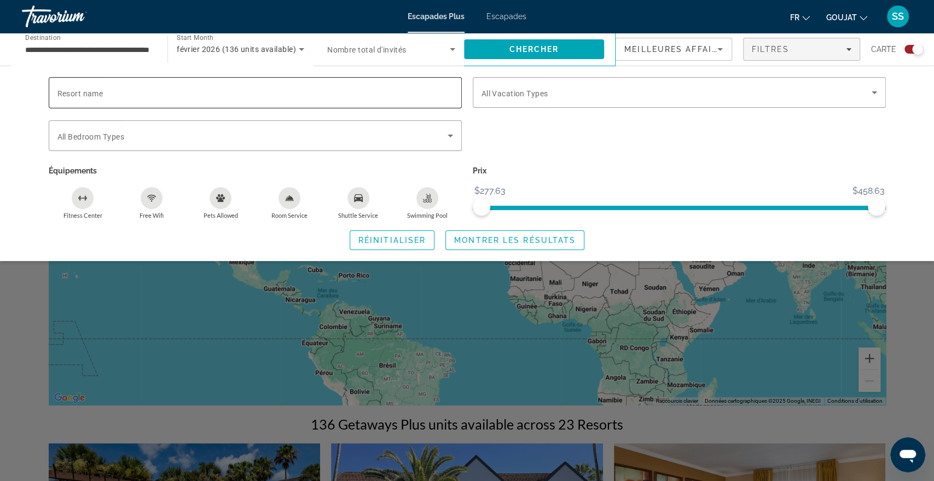
click at [312, 94] on input "Resort name" at bounding box center [255, 92] width 396 height 13
paste input "**********"
type input "**********"
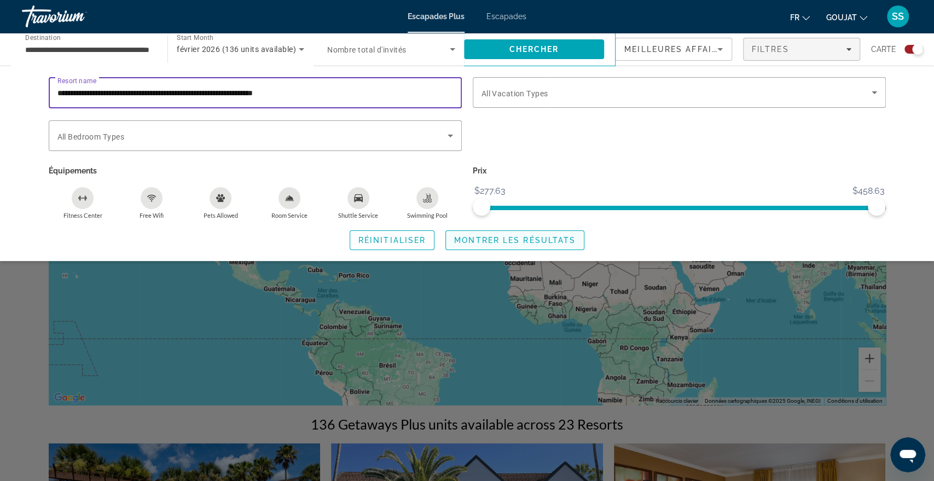
click at [467, 240] on span "Montrer les résultats" at bounding box center [514, 240] width 121 height 9
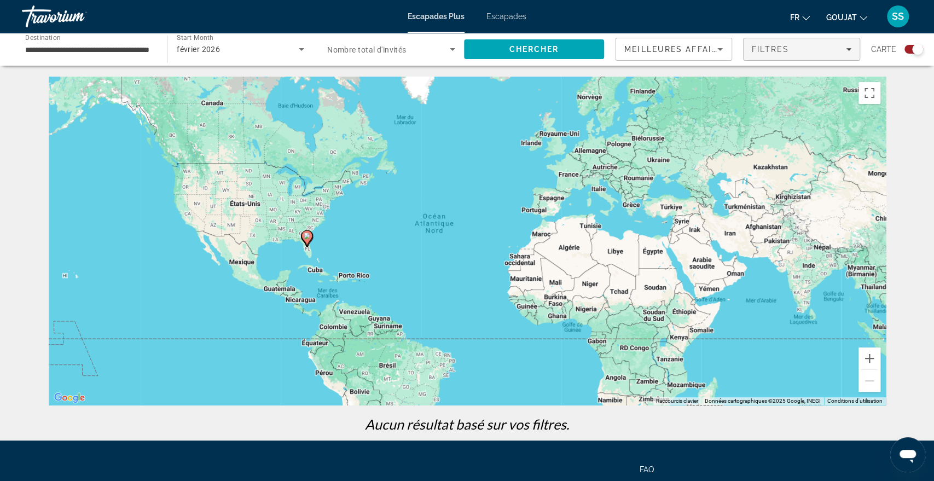
click at [784, 53] on span "Filtres" at bounding box center [770, 49] width 37 height 9
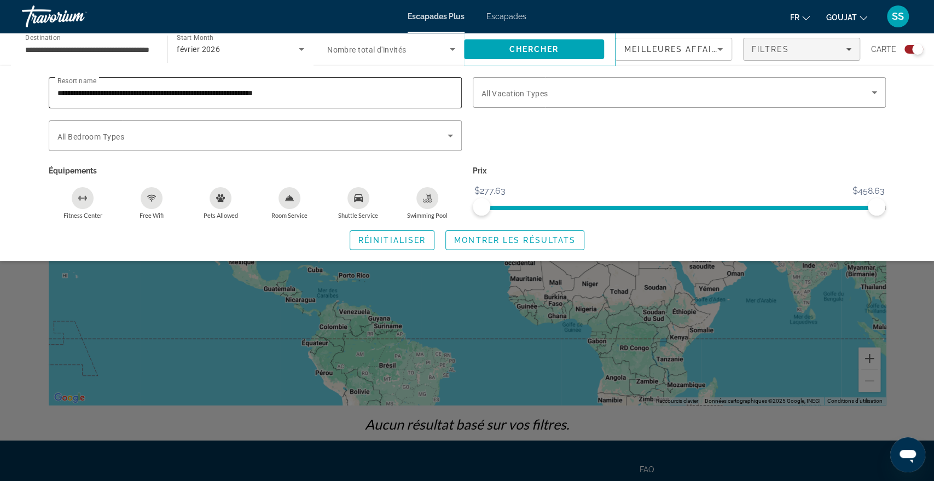
click at [367, 91] on input "**********" at bounding box center [255, 92] width 396 height 13
type input "**********"
click at [512, 246] on span "Search widget" at bounding box center [515, 240] width 138 height 26
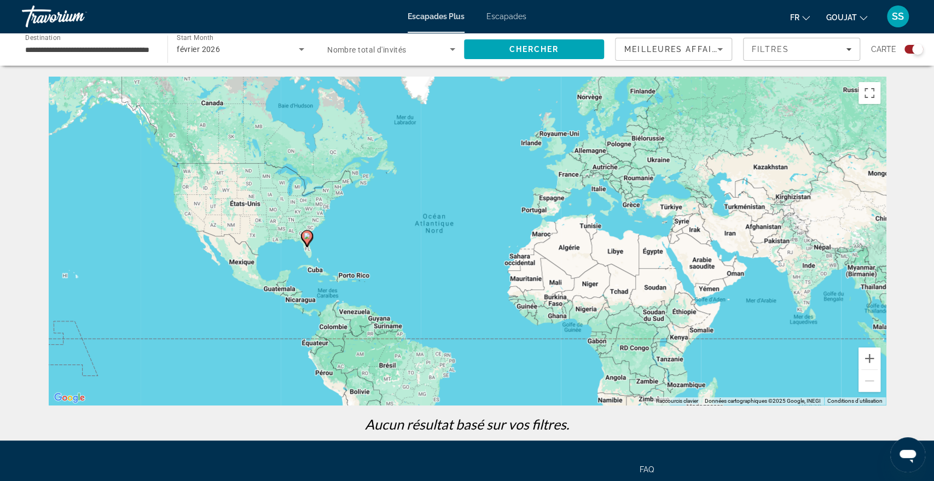
click at [504, 16] on font "Escapades" at bounding box center [507, 16] width 40 height 9
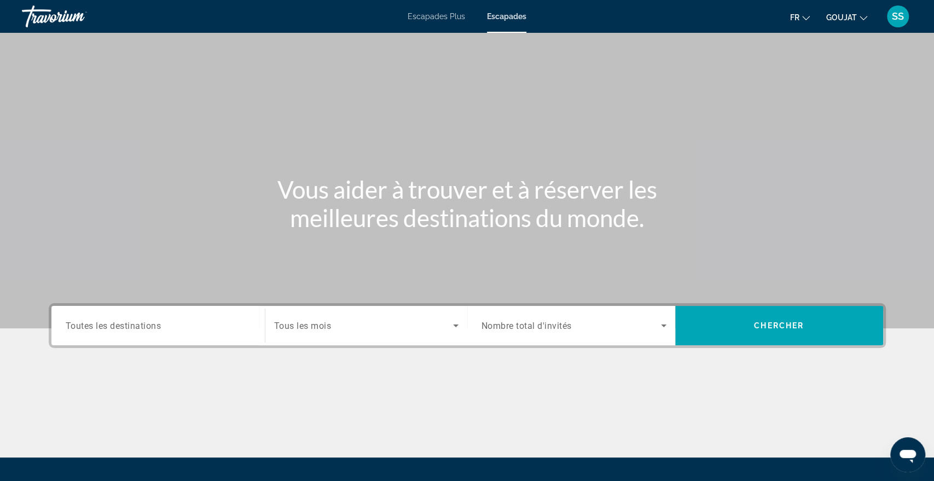
click at [165, 325] on input "Destination Toutes les destinations" at bounding box center [158, 326] width 185 height 13
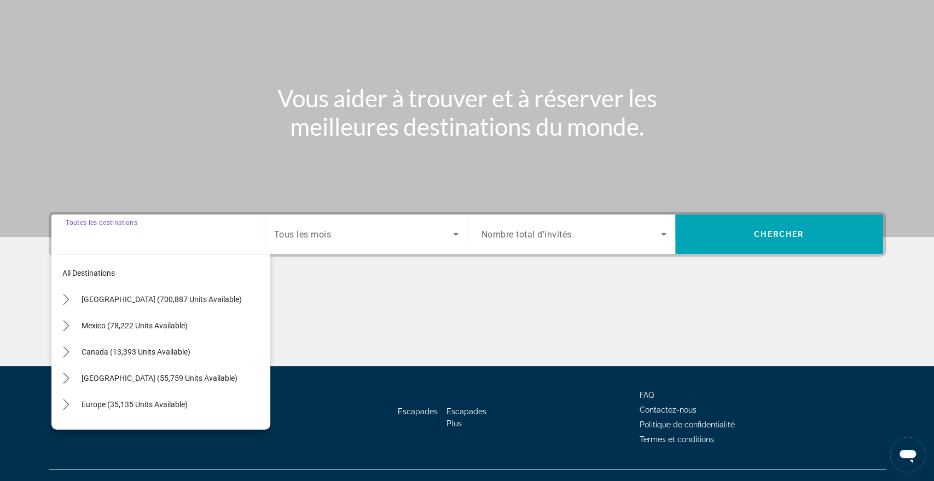
scroll to position [109, 0]
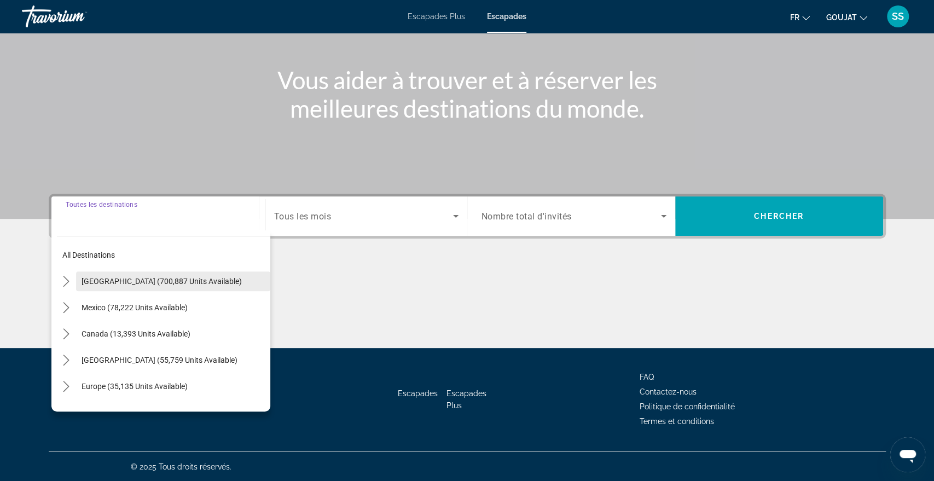
click at [149, 283] on span "United States (700,887 units available)" at bounding box center [162, 281] width 160 height 9
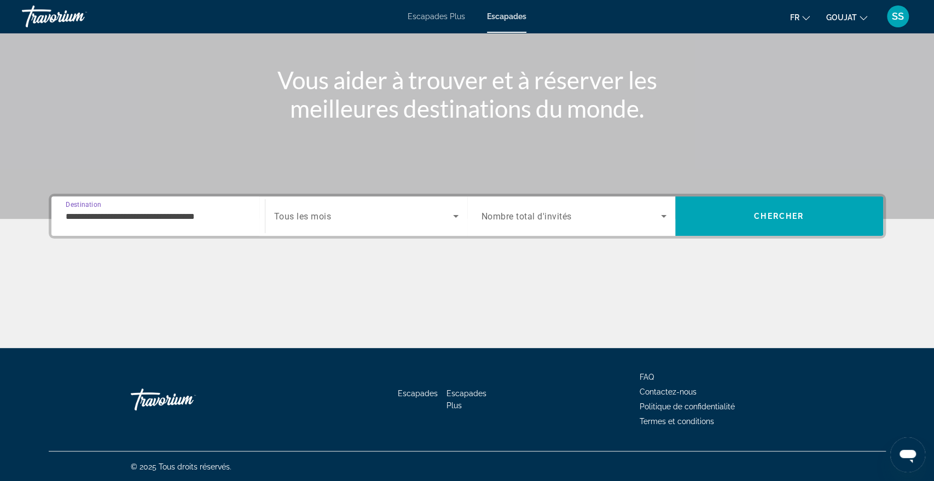
click at [140, 227] on div "**********" at bounding box center [158, 216] width 185 height 31
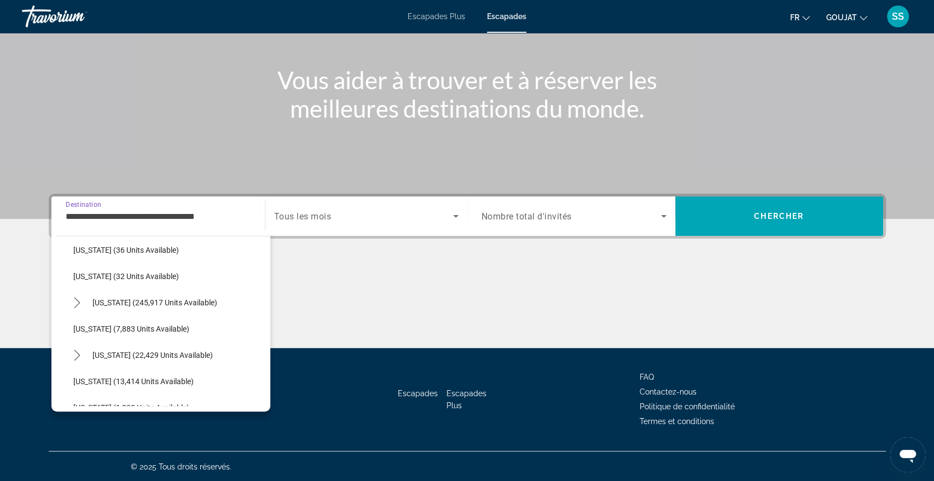
scroll to position [163, 0]
click at [81, 298] on icon "Toggle Florida (245,917 units available) submenu" at bounding box center [77, 302] width 11 height 11
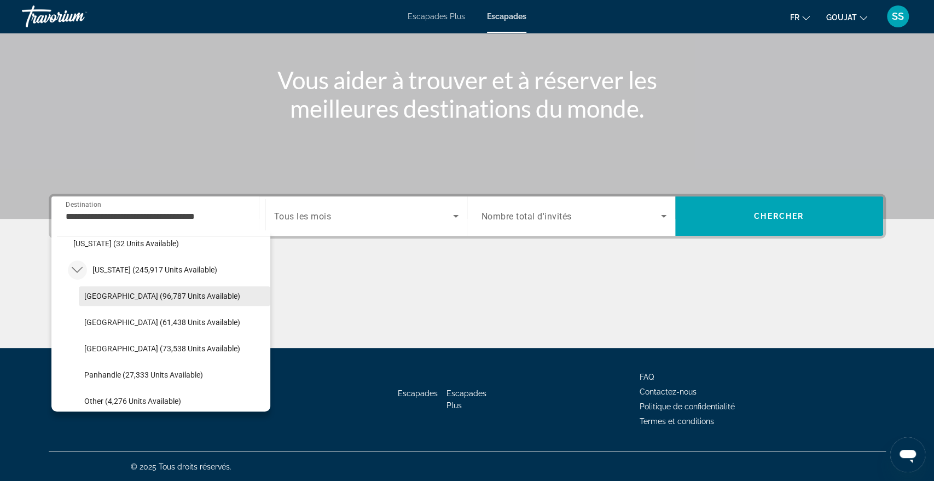
scroll to position [186, 0]
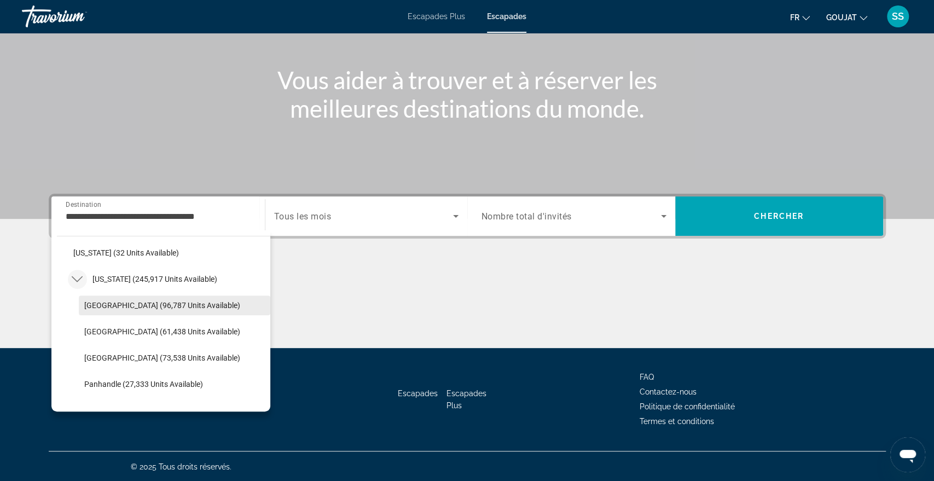
click at [99, 310] on span "Select destination: Orlando & Disney Area (96,787 units available)" at bounding box center [175, 305] width 192 height 26
type input "**********"
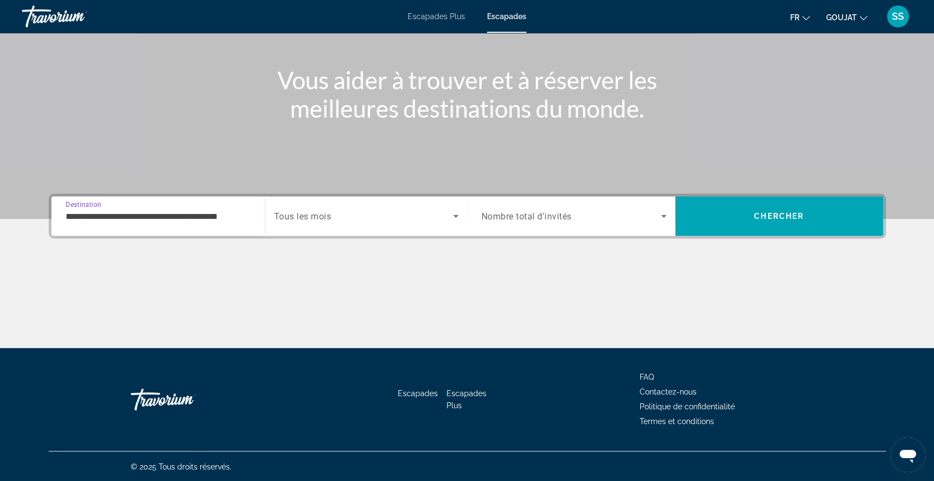
click at [317, 224] on div "Search widget" at bounding box center [366, 216] width 184 height 31
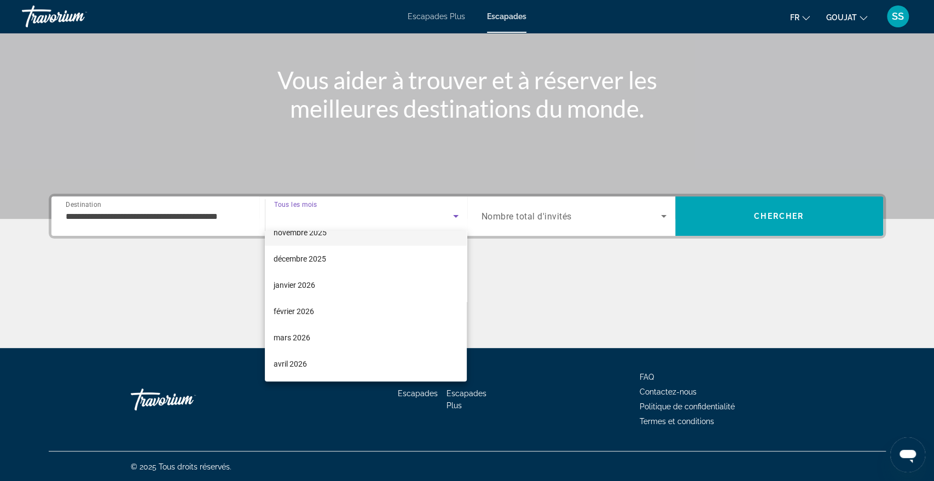
scroll to position [70, 0]
click at [296, 311] on font "février 2026" at bounding box center [294, 309] width 40 height 9
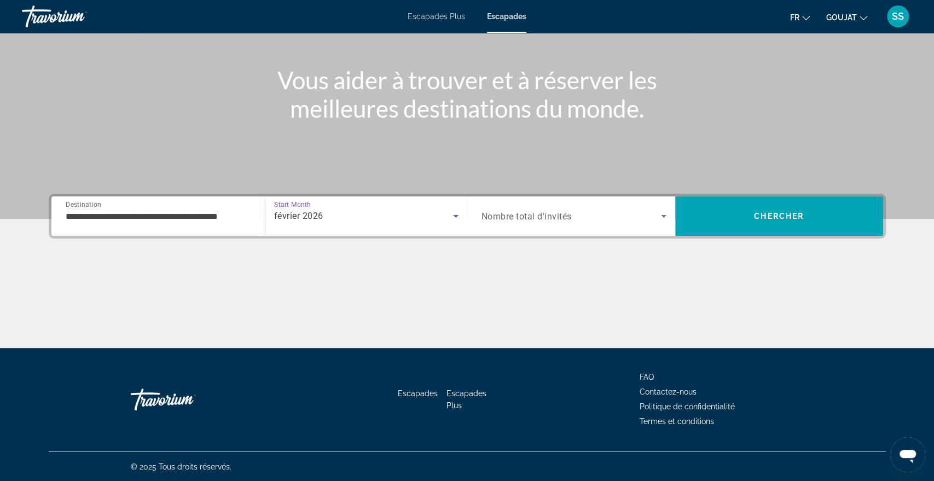
click at [536, 222] on span "Search widget" at bounding box center [571, 216] width 179 height 13
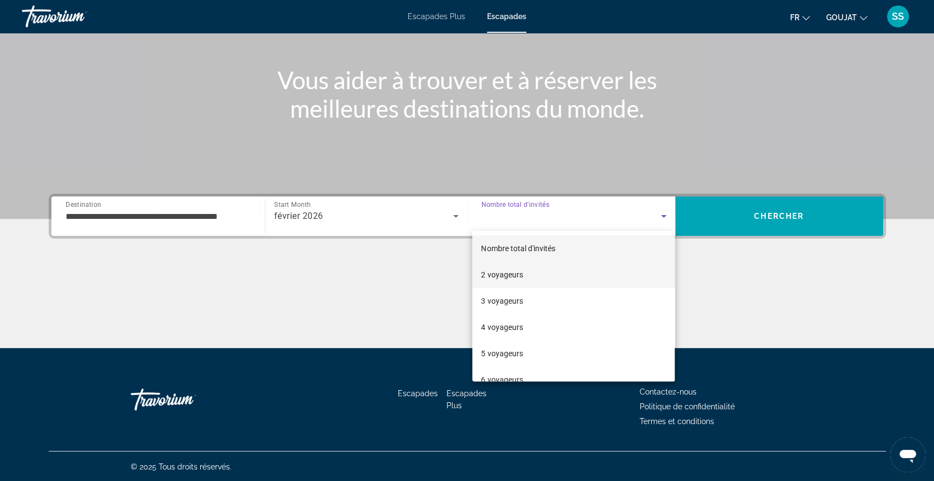
click at [509, 279] on font "2 voyageurs" at bounding box center [502, 274] width 42 height 9
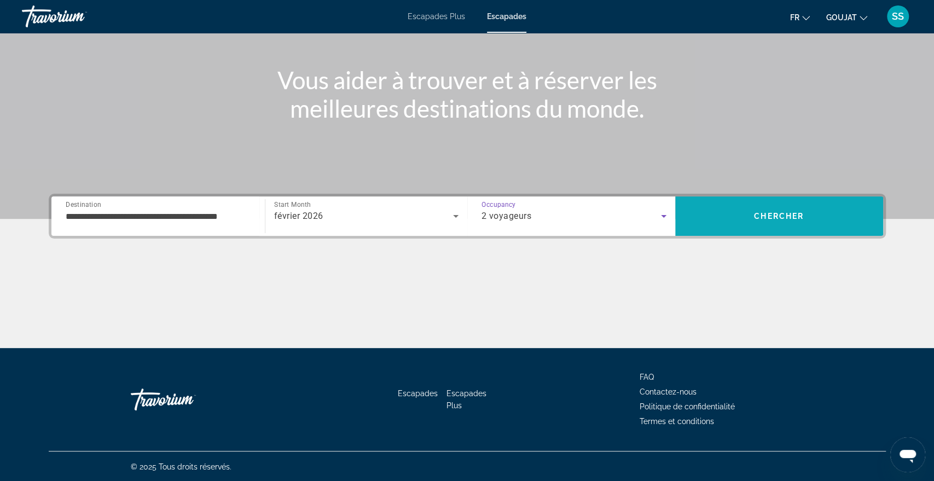
click at [729, 221] on span "Search" at bounding box center [779, 216] width 208 height 26
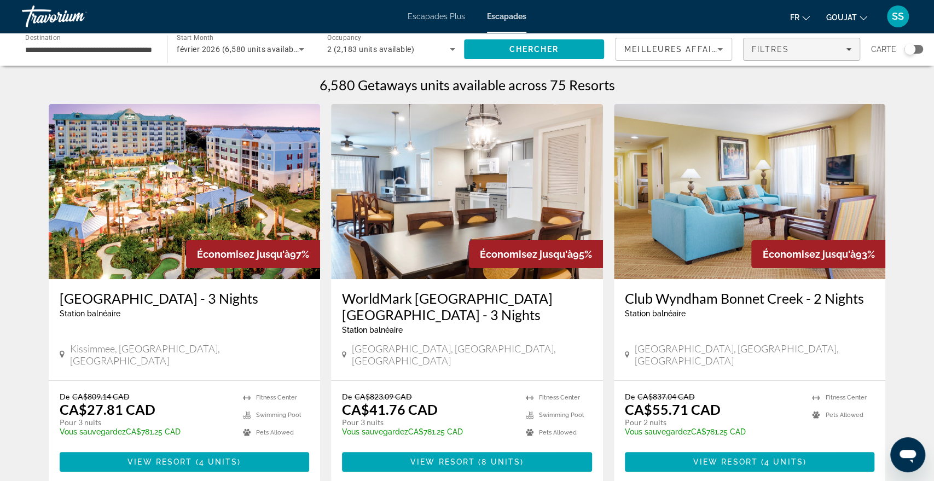
click at [801, 53] on div "Filtres" at bounding box center [802, 49] width 100 height 9
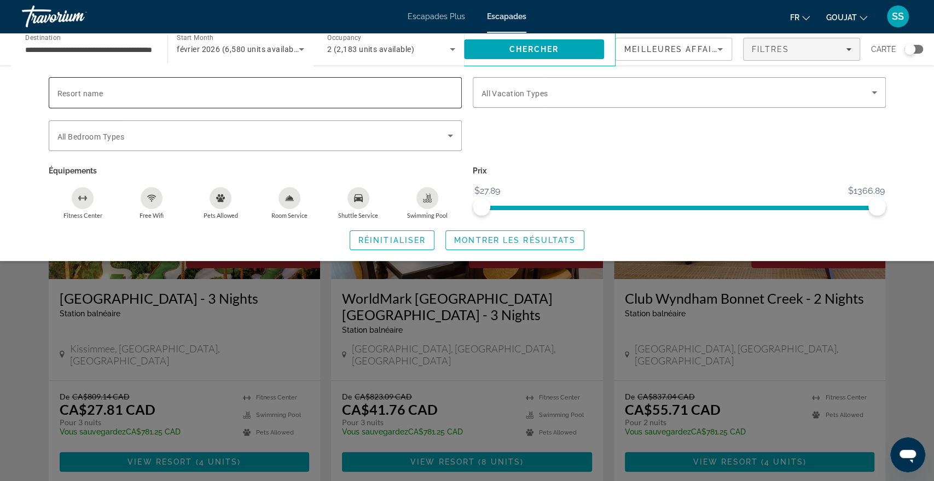
click at [234, 90] on input "Resort name" at bounding box center [255, 92] width 396 height 13
paste input "**********"
type input "**********"
click at [574, 238] on span "Montrer les résultats" at bounding box center [514, 240] width 121 height 9
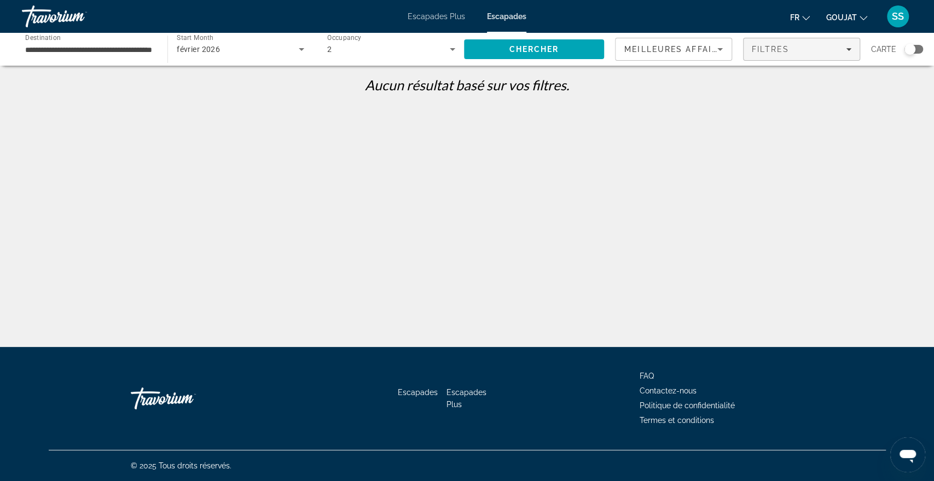
click at [781, 45] on span "Filtres" at bounding box center [770, 49] width 37 height 9
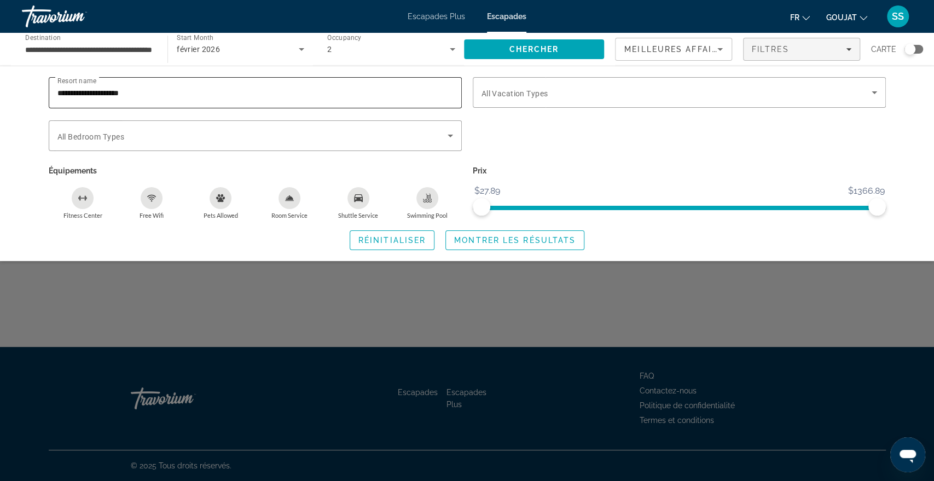
click at [326, 86] on input "**********" at bounding box center [255, 92] width 396 height 13
paste input "**********"
type input "**********"
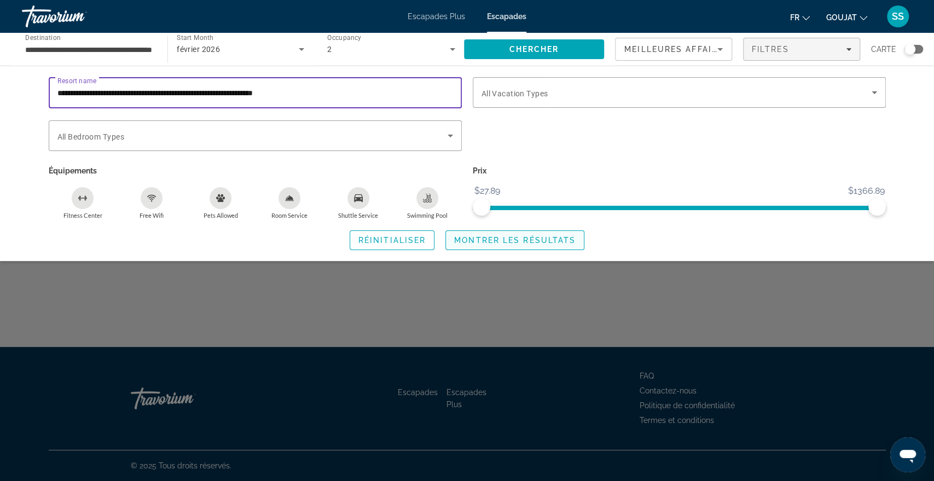
click at [505, 240] on span "Montrer les résultats" at bounding box center [514, 240] width 121 height 9
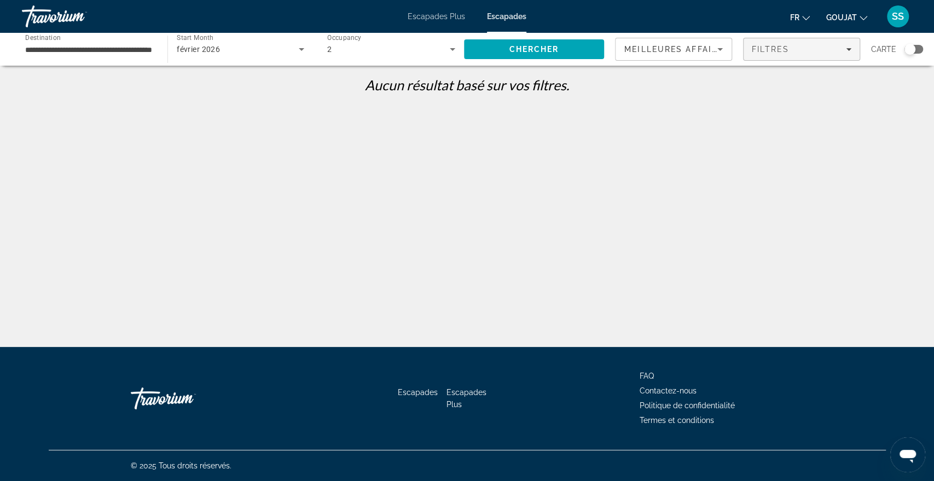
click at [777, 50] on span "Filtres" at bounding box center [770, 49] width 37 height 9
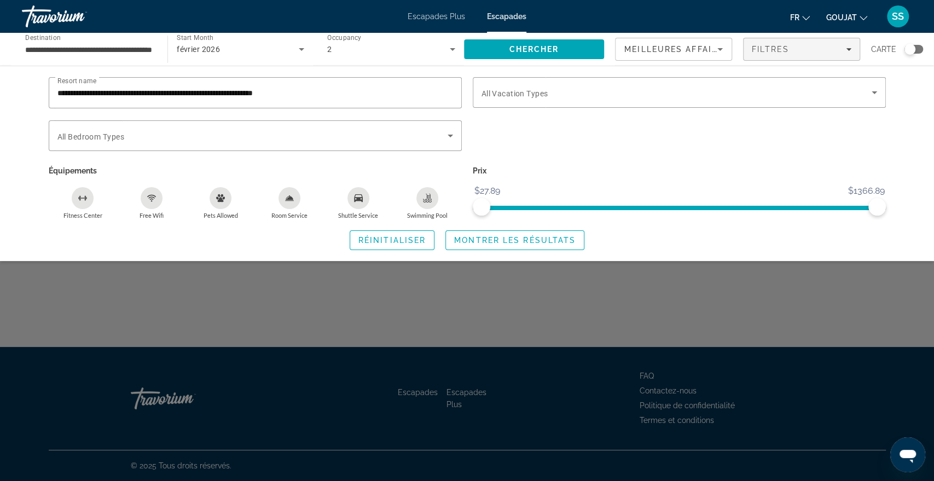
click at [395, 55] on div "2" at bounding box center [388, 49] width 123 height 13
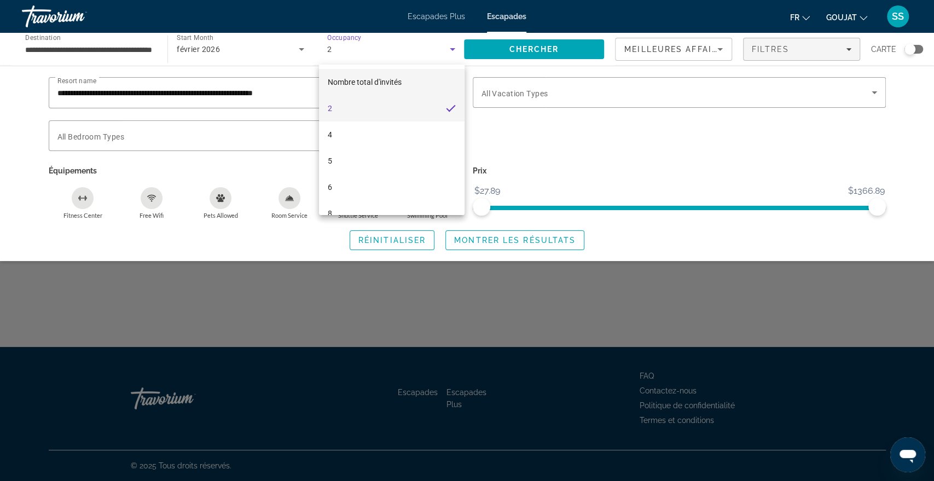
click at [387, 78] on font "Nombre total d'invités" at bounding box center [365, 82] width 74 height 9
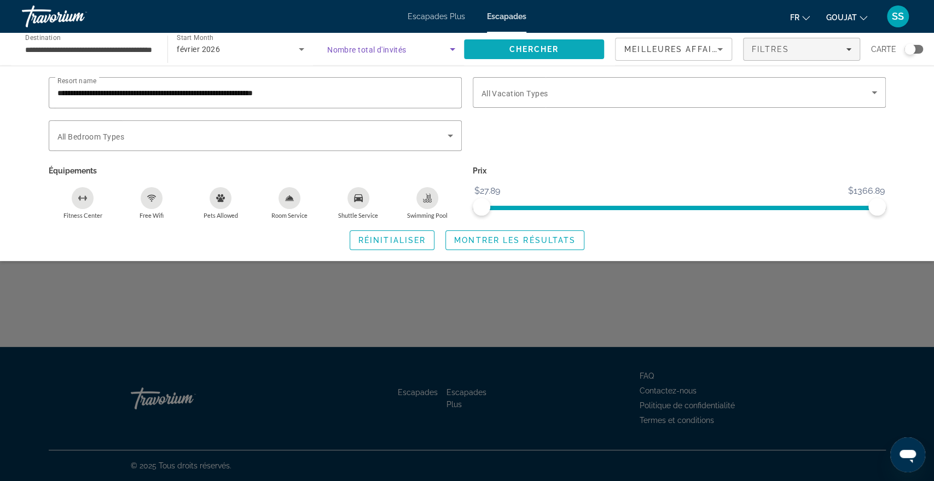
click at [573, 46] on span "Search" at bounding box center [534, 49] width 140 height 26
click at [548, 242] on span "Montrer les résultats" at bounding box center [514, 240] width 121 height 9
click at [370, 83] on div "**********" at bounding box center [255, 92] width 396 height 31
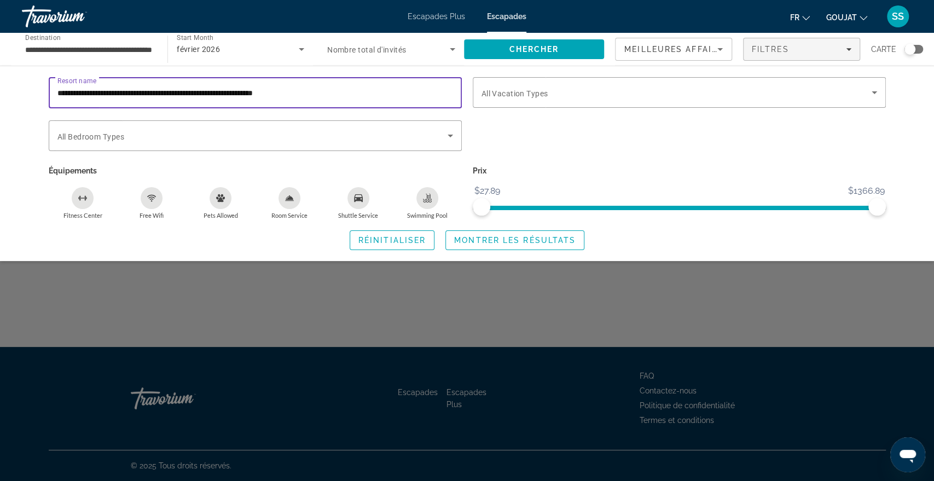
click at [370, 83] on div "**********" at bounding box center [255, 92] width 396 height 31
click at [349, 89] on input "**********" at bounding box center [255, 92] width 396 height 13
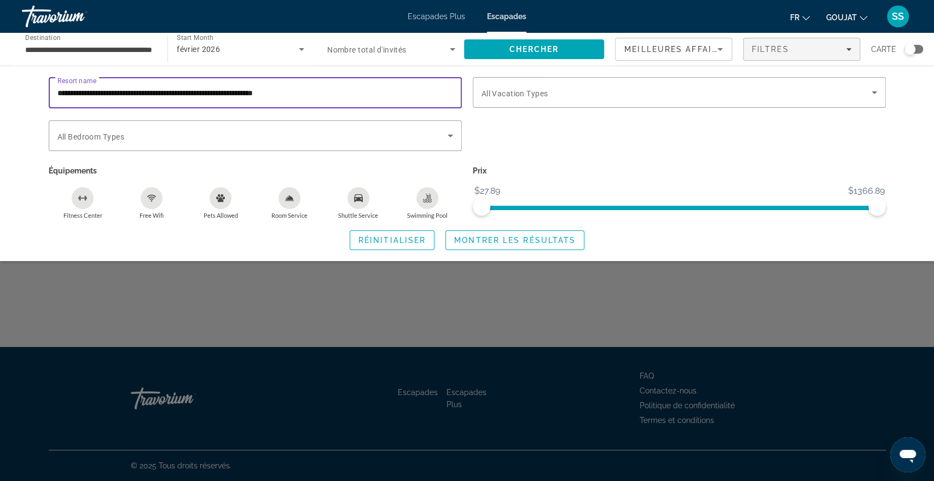
click at [349, 89] on input "**********" at bounding box center [255, 92] width 396 height 13
click at [466, 241] on span "Montrer les résultats" at bounding box center [514, 240] width 121 height 9
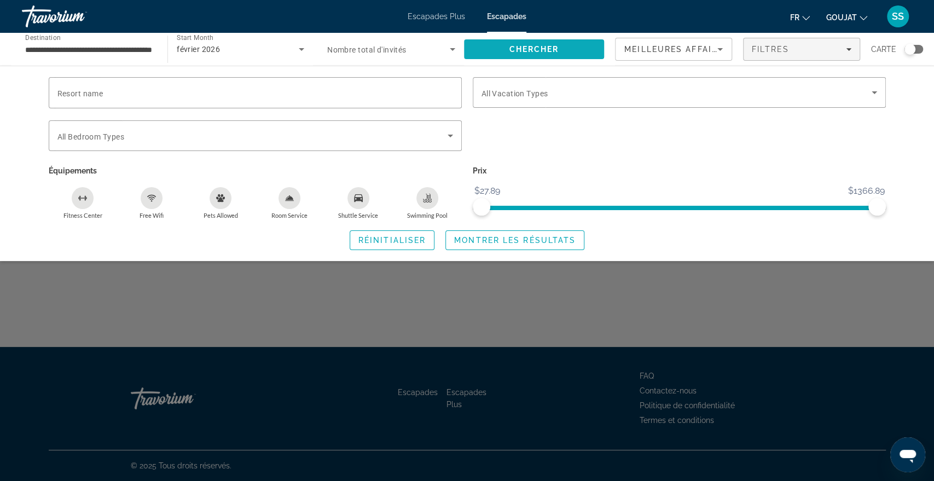
click at [564, 50] on span "Search" at bounding box center [534, 49] width 140 height 26
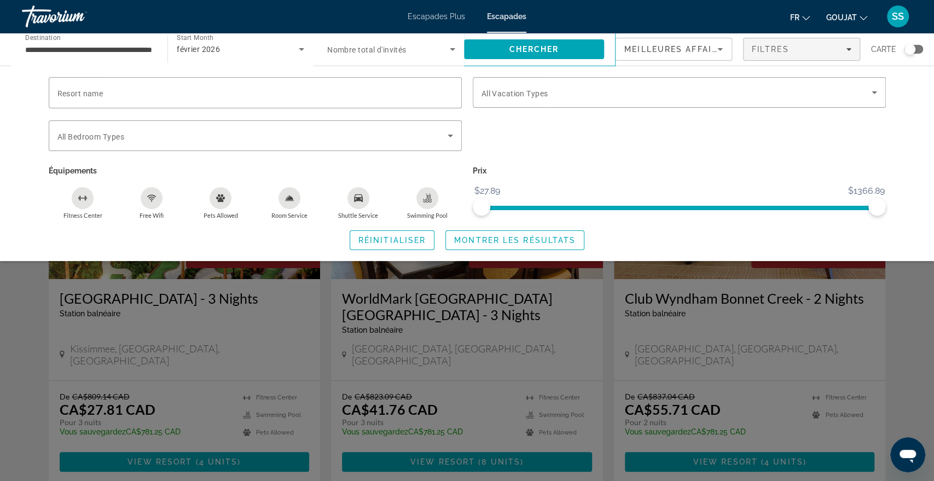
click at [20, 298] on div "Search widget" at bounding box center [467, 322] width 934 height 317
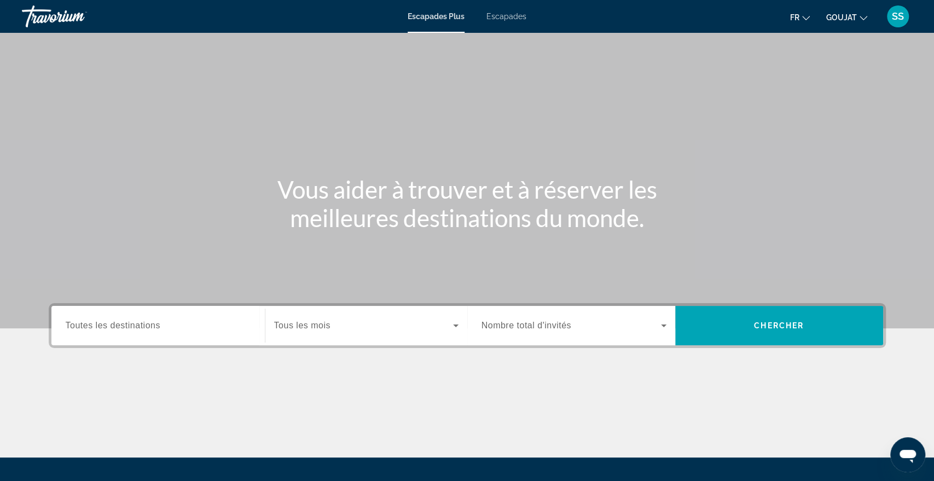
click at [507, 21] on div "Escapades Plus Escapades fr English Español Français Italiano Português русский…" at bounding box center [467, 16] width 934 height 28
click at [507, 17] on font "Escapades" at bounding box center [507, 16] width 40 height 9
click at [234, 322] on input "Destination Toutes les destinations" at bounding box center [158, 326] width 185 height 13
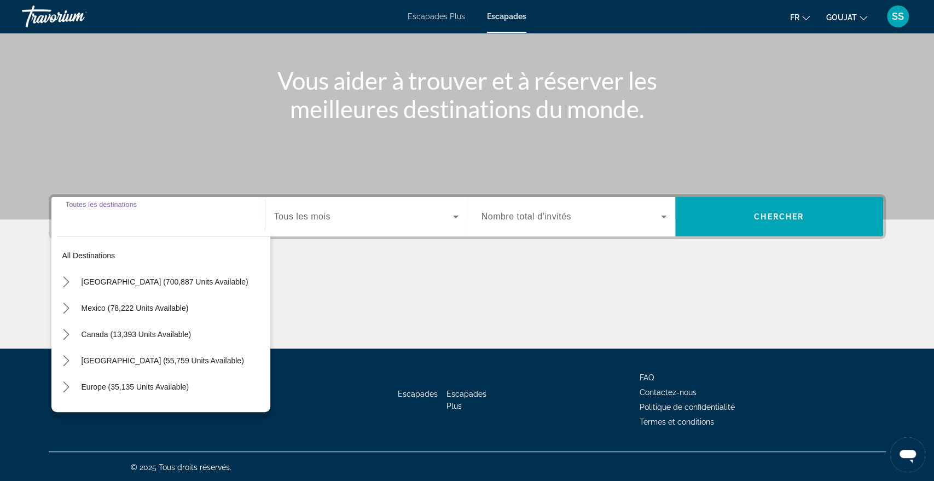
scroll to position [109, 0]
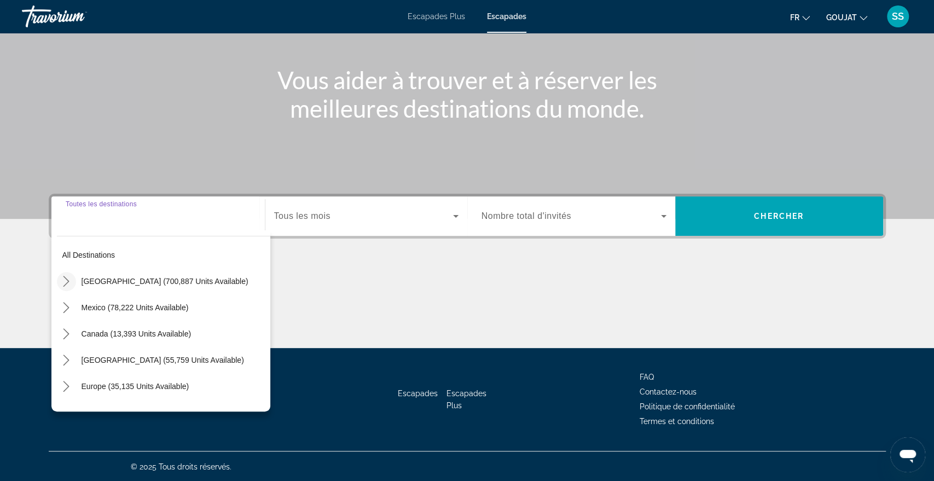
click at [62, 282] on icon "Toggle United States (700,887 units available) submenu" at bounding box center [66, 281] width 11 height 11
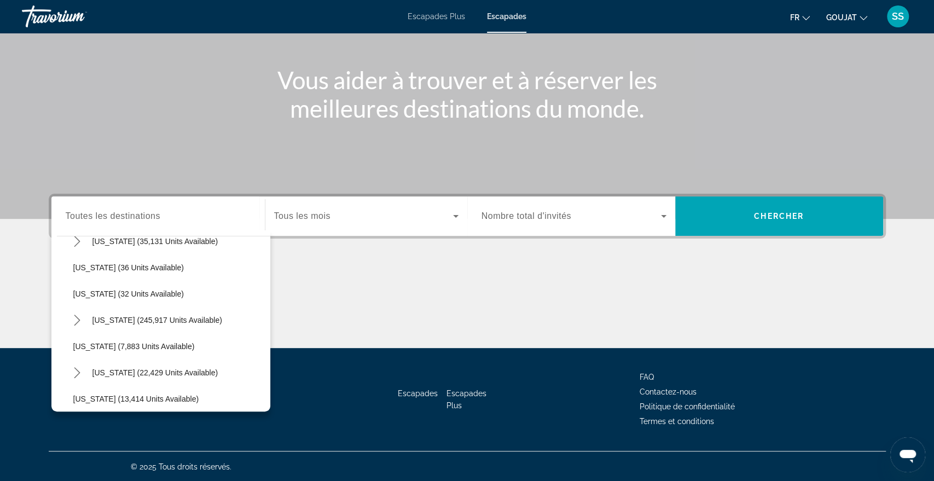
scroll to position [155, 0]
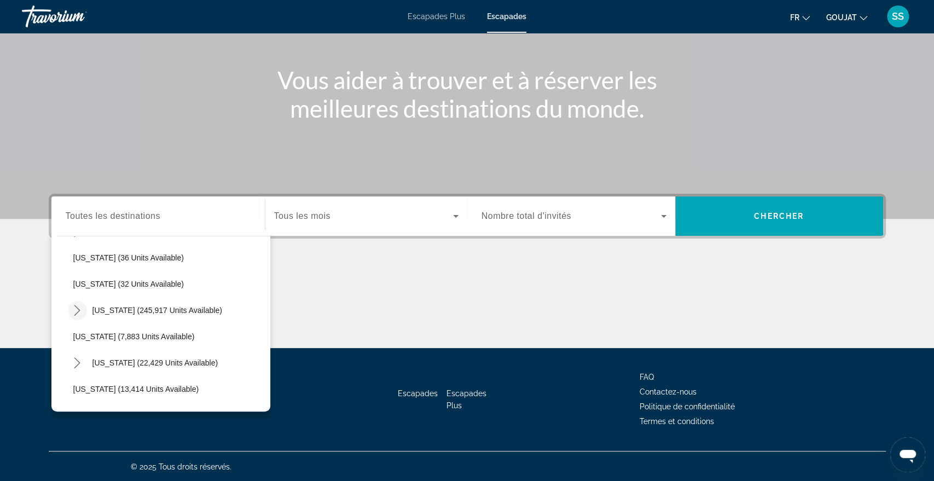
click at [74, 307] on icon "Toggle Florida (245,917 units available) submenu" at bounding box center [77, 310] width 11 height 11
click at [114, 342] on span "Select destination: Orlando & Disney Area (96,787 units available)" at bounding box center [175, 336] width 192 height 26
type input "**********"
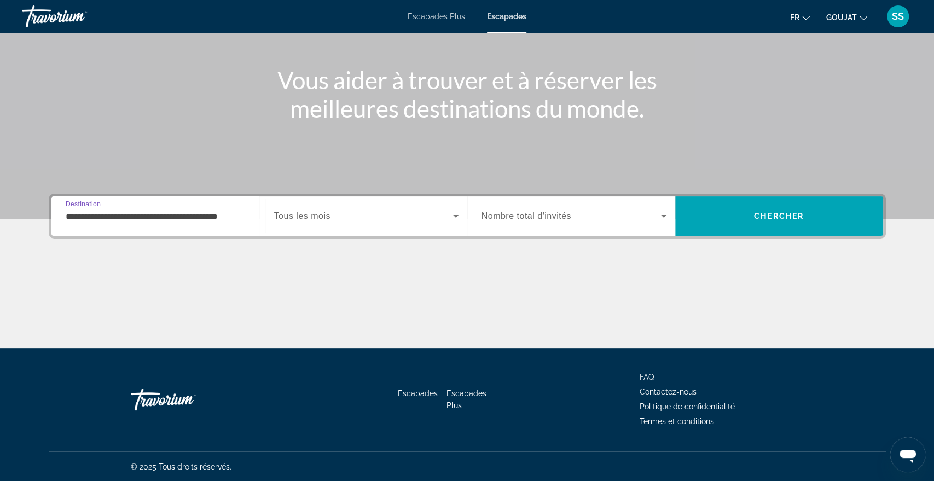
click at [297, 224] on div "Search widget" at bounding box center [366, 216] width 184 height 31
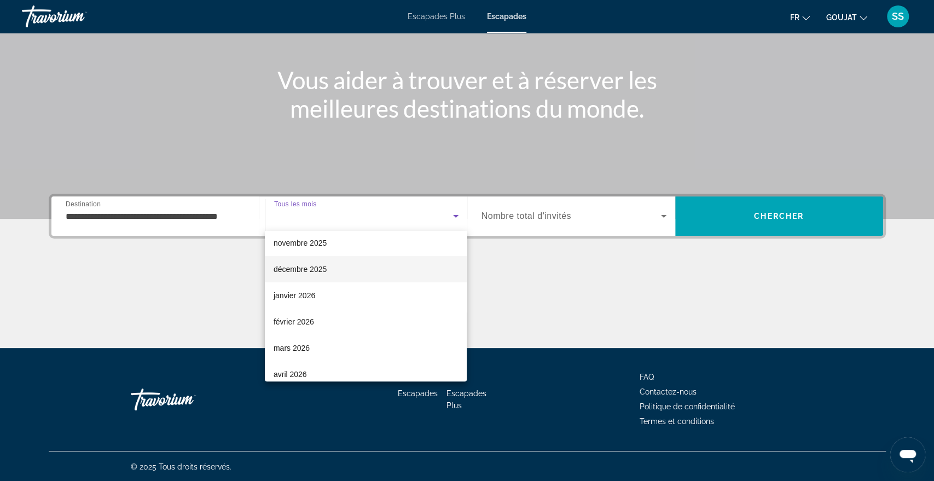
scroll to position [59, 0]
click at [301, 322] on font "février 2026" at bounding box center [294, 321] width 40 height 9
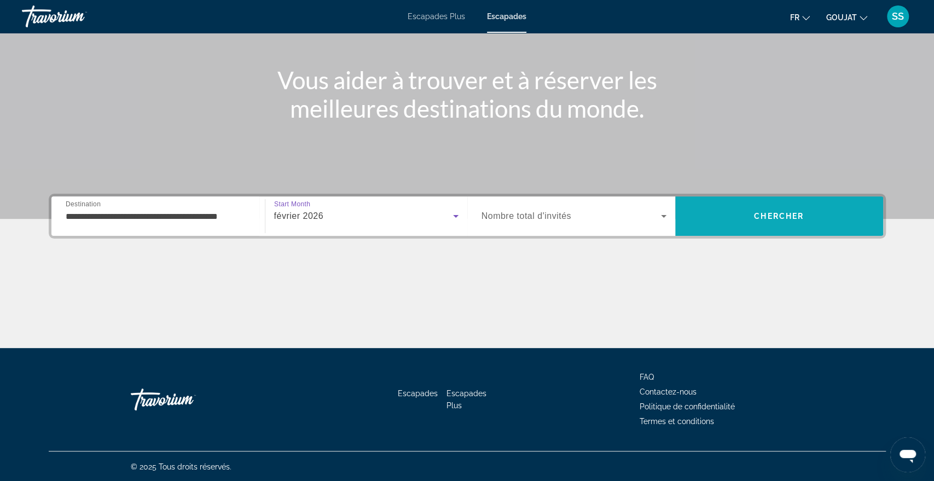
click at [816, 217] on span "Search" at bounding box center [779, 216] width 208 height 26
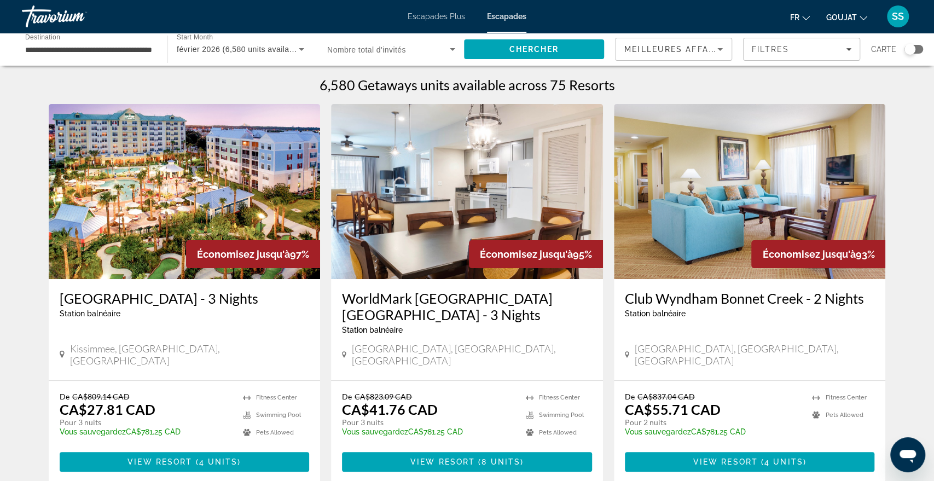
click at [272, 243] on div "Économisez jusqu'à 97%" at bounding box center [253, 254] width 134 height 28
click at [227, 458] on span "4 units" at bounding box center [218, 462] width 39 height 9
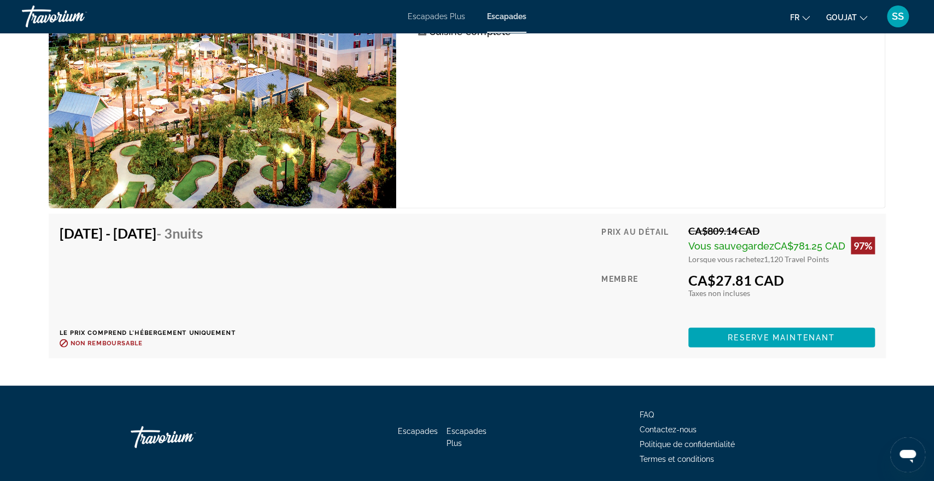
scroll to position [1839, 0]
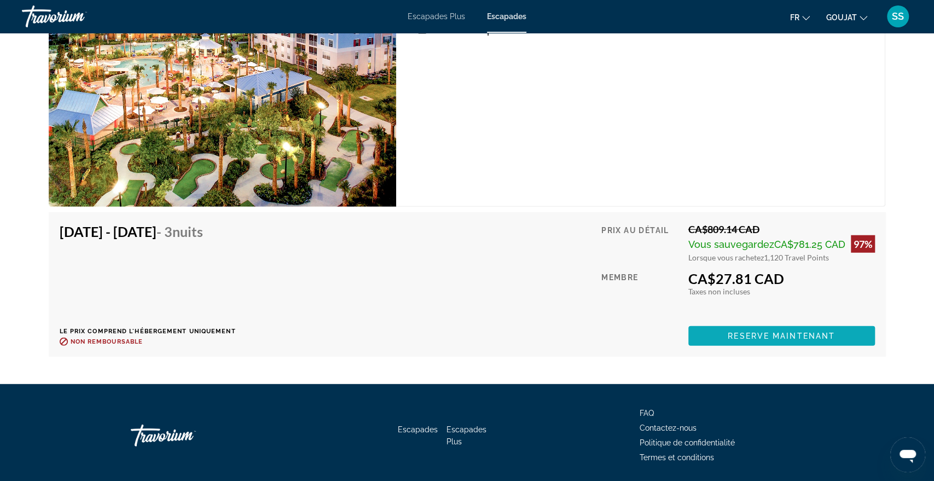
click at [726, 334] on span "Contenu principal" at bounding box center [781, 336] width 187 height 26
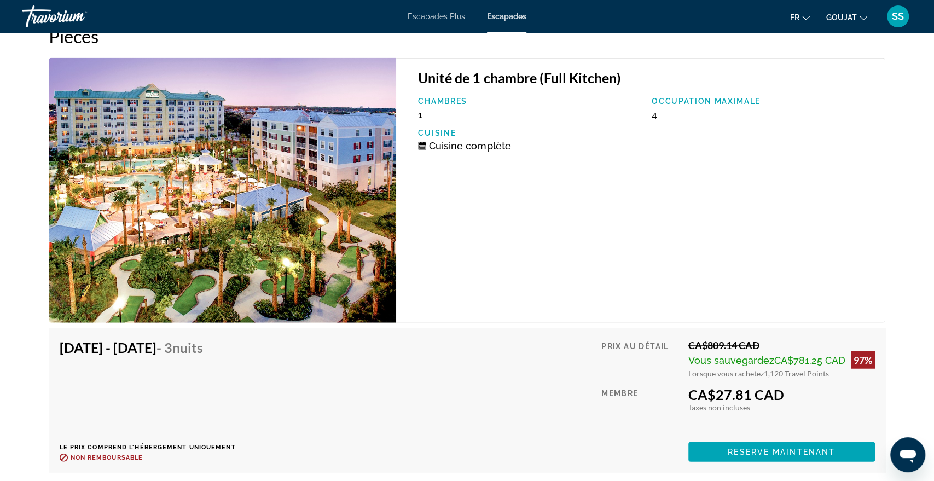
scroll to position [1723, 0]
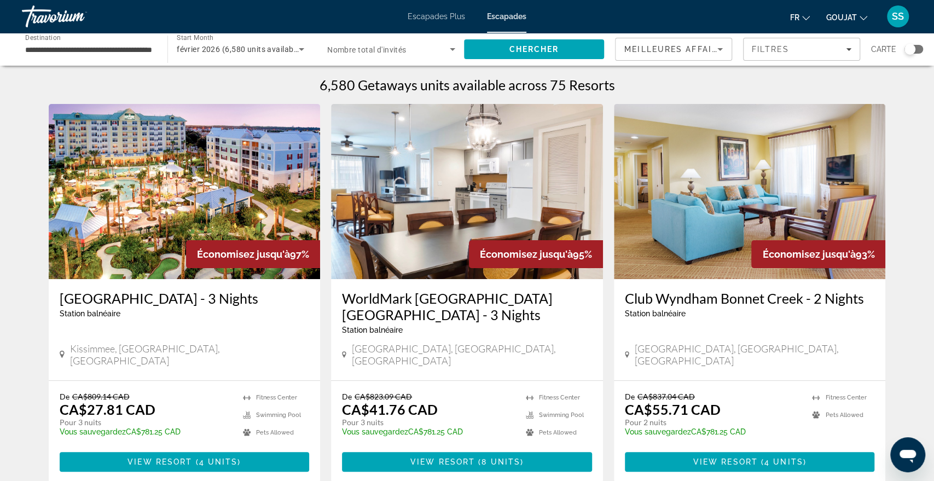
click at [323, 244] on app-weeks-search-item "Économisez jusqu'à 97% Calypso Cay Resort - 3 Nights Station balnéaire - Ceci e…" at bounding box center [184, 293] width 283 height 379
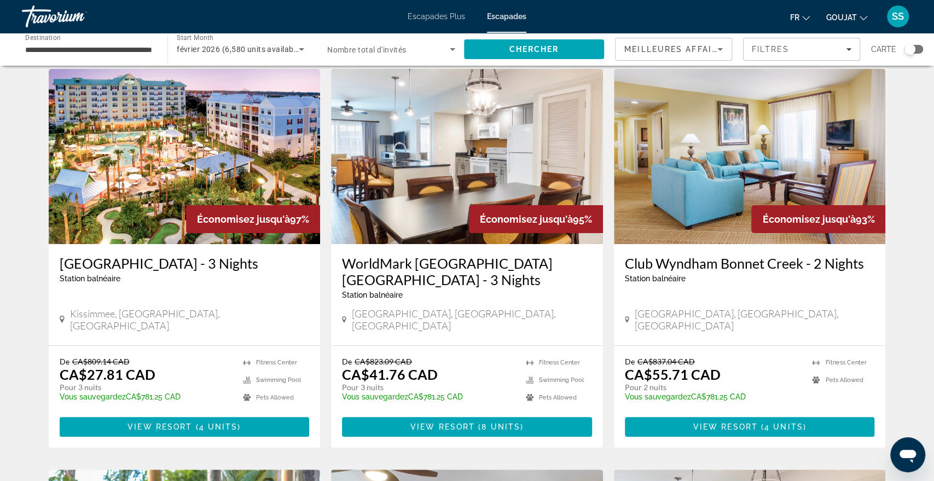
scroll to position [36, 0]
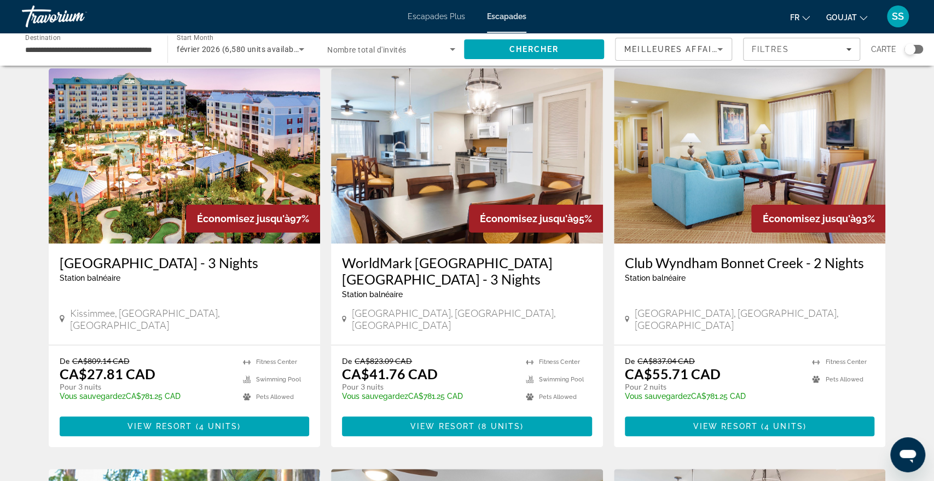
click at [897, 14] on font "SS" at bounding box center [898, 15] width 12 height 11
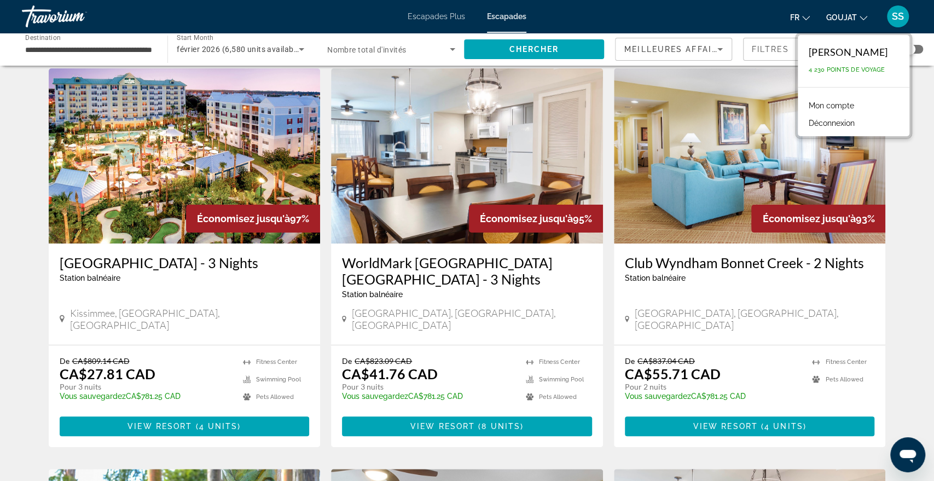
click at [825, 106] on font "Mon compte" at bounding box center [831, 105] width 45 height 9
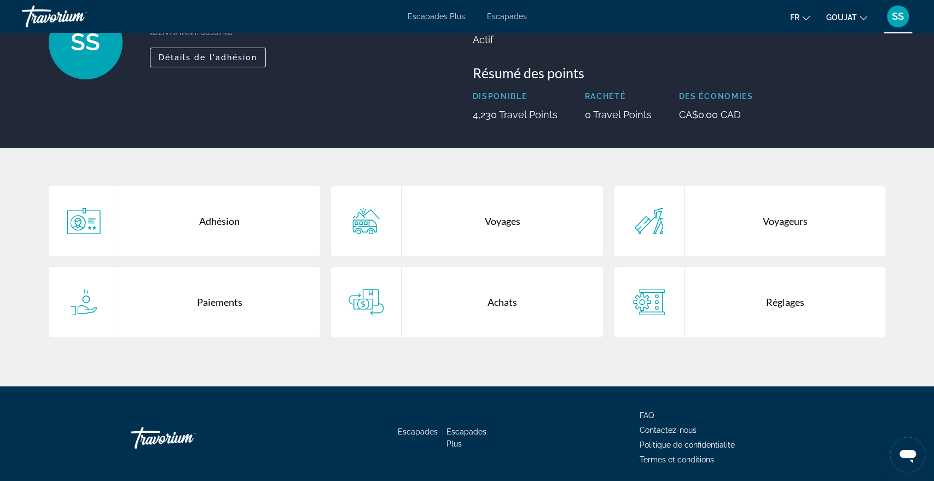
scroll to position [136, 0]
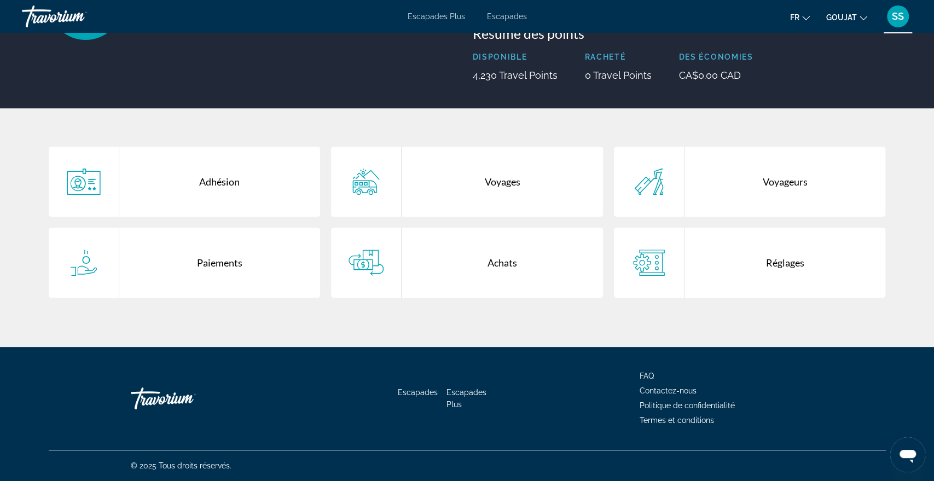
click at [783, 266] on div "Réglages" at bounding box center [785, 263] width 201 height 70
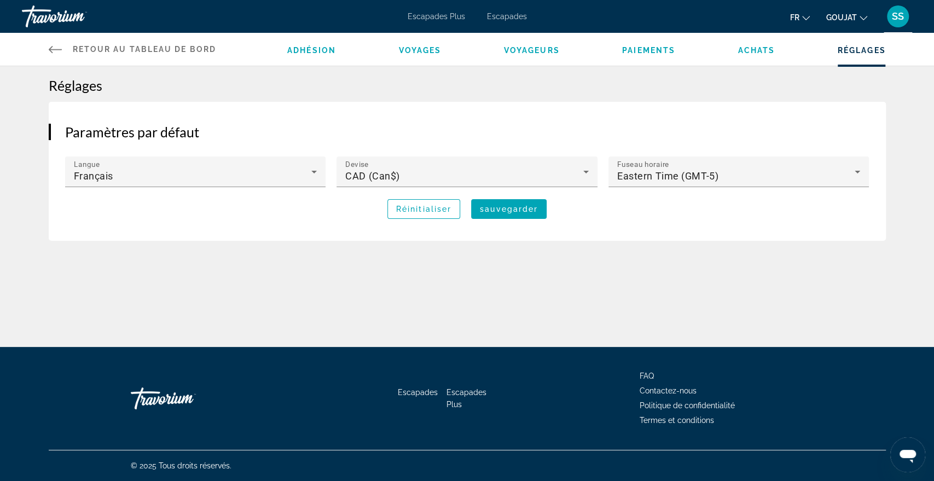
click at [323, 51] on span "Adhésion" at bounding box center [311, 50] width 49 height 9
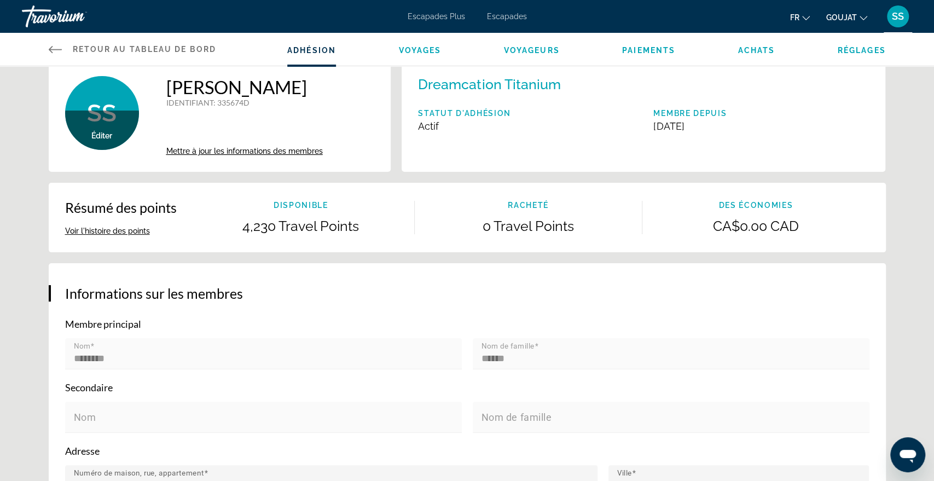
scroll to position [19, 0]
click at [144, 229] on button "Voir l'histoire des points" at bounding box center [107, 230] width 85 height 10
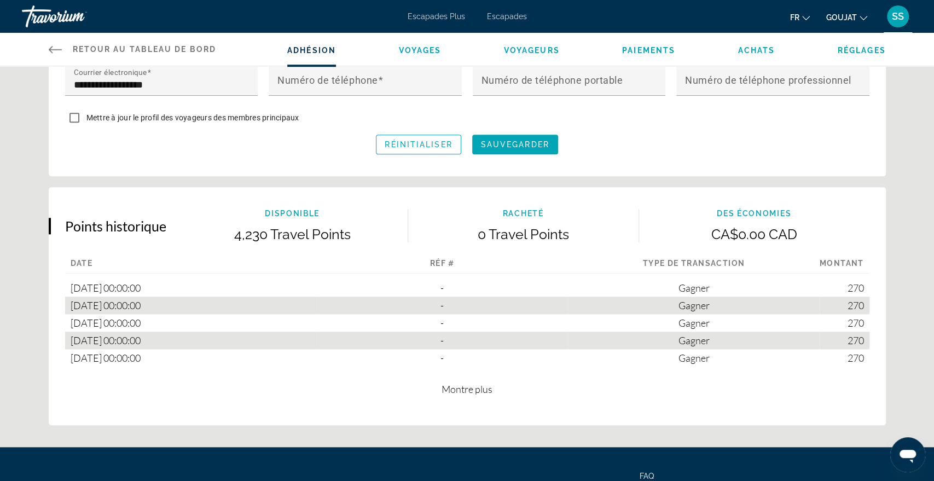
scroll to position [525, 0]
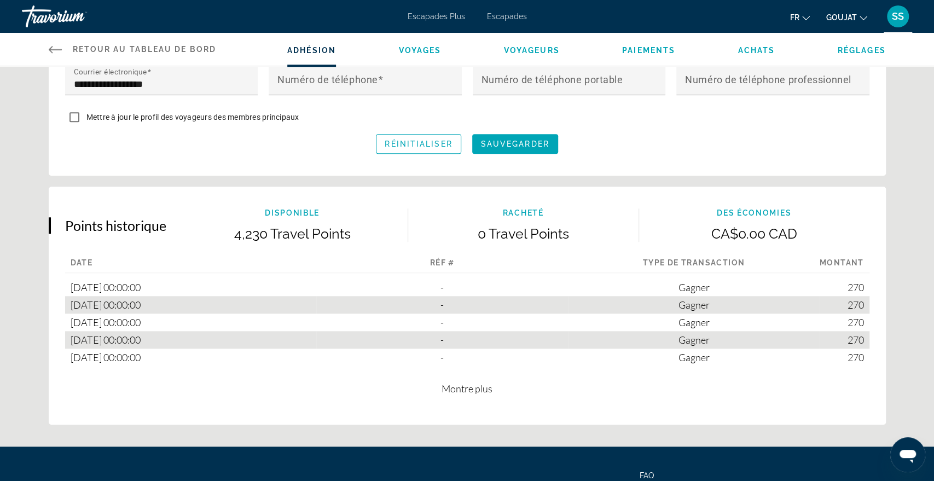
click at [484, 388] on span "Montre plus" at bounding box center [467, 389] width 51 height 12
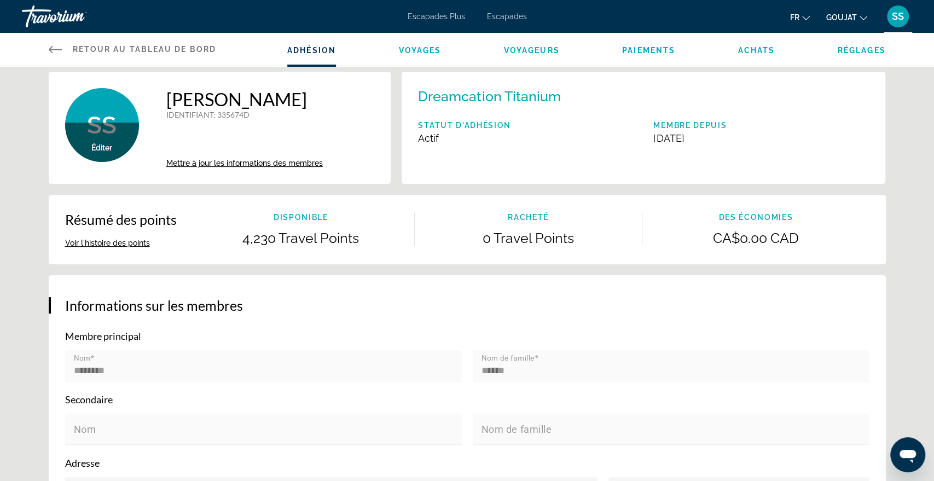
scroll to position [0, 0]
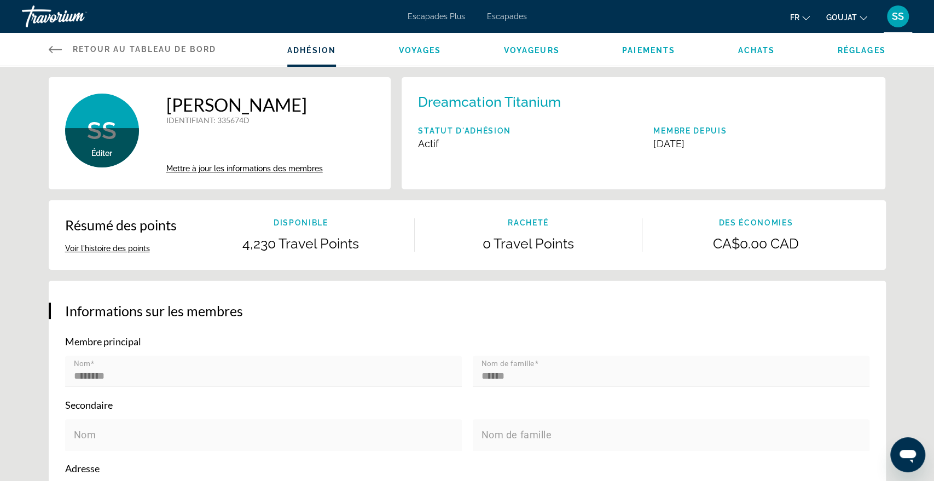
click at [51, 47] on icon "Contenu principal" at bounding box center [54, 49] width 13 height 7
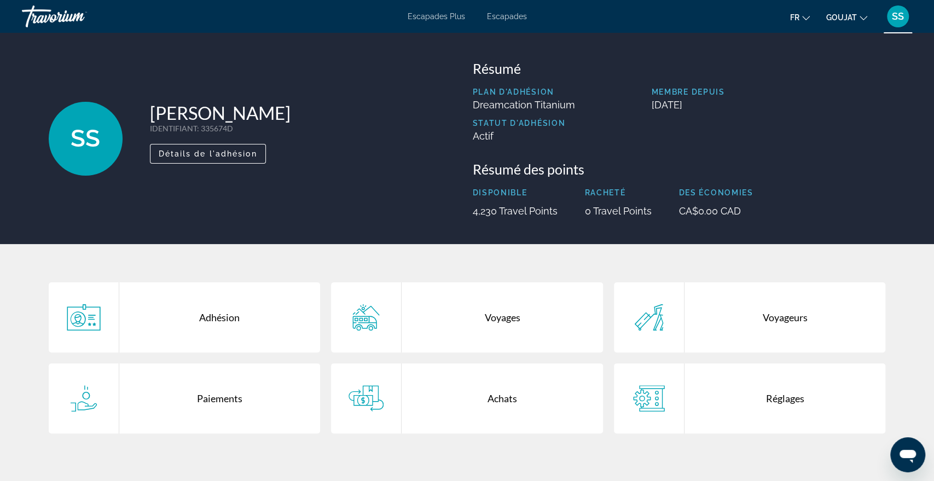
scroll to position [136, 0]
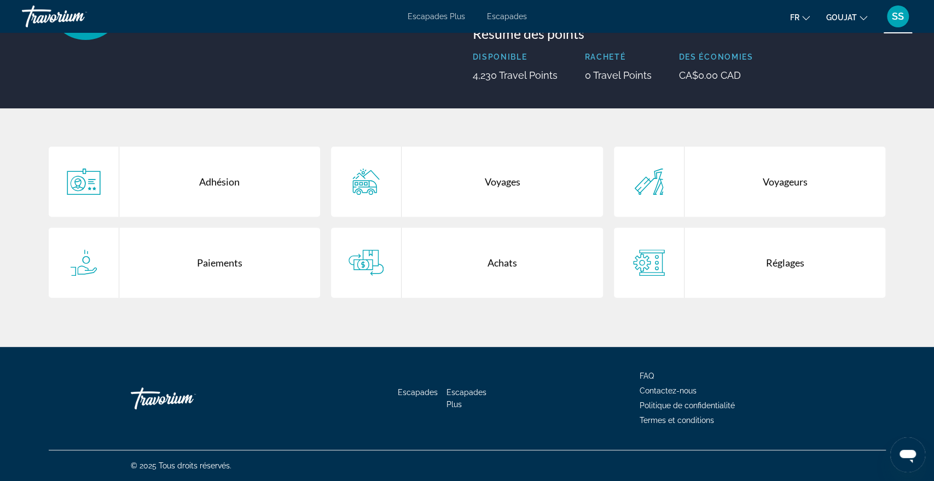
click at [684, 390] on font "Contactez-nous" at bounding box center [668, 390] width 57 height 9
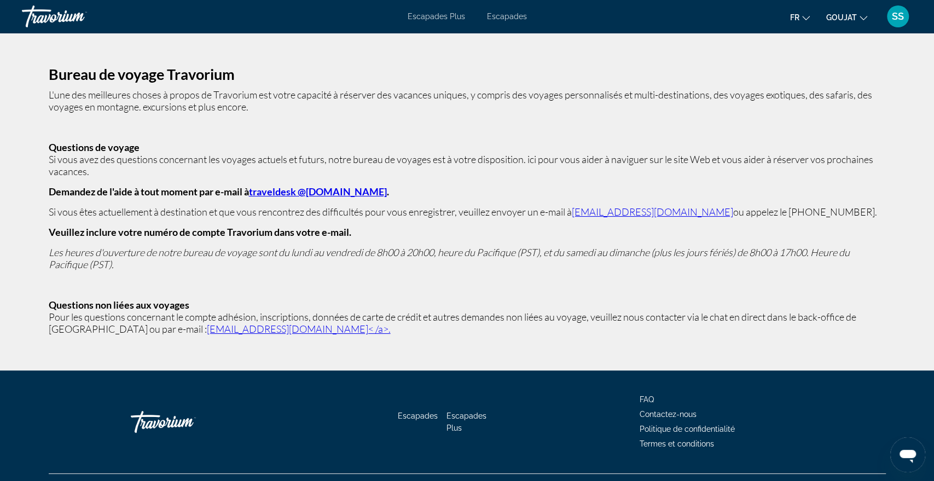
click at [325, 190] on link "traveldesk @travorium.com" at bounding box center [318, 192] width 138 height 12
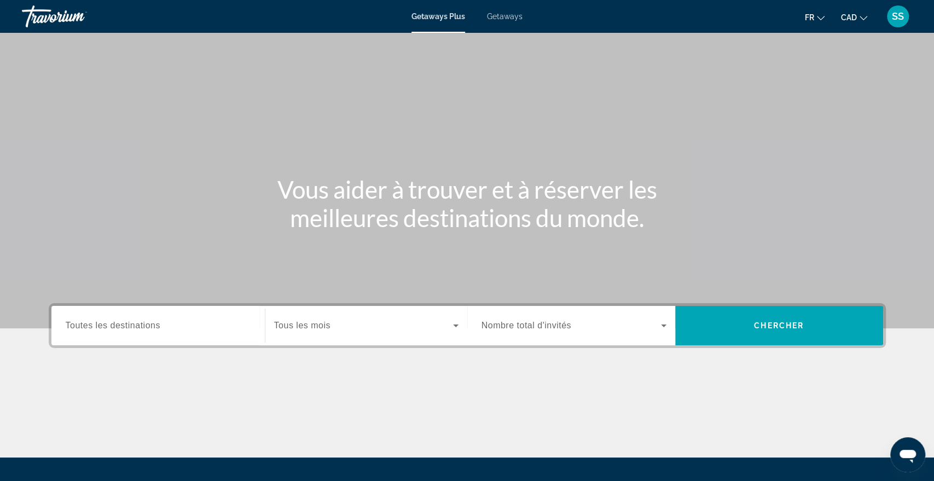
click at [897, 21] on span "SS" at bounding box center [898, 16] width 12 height 11
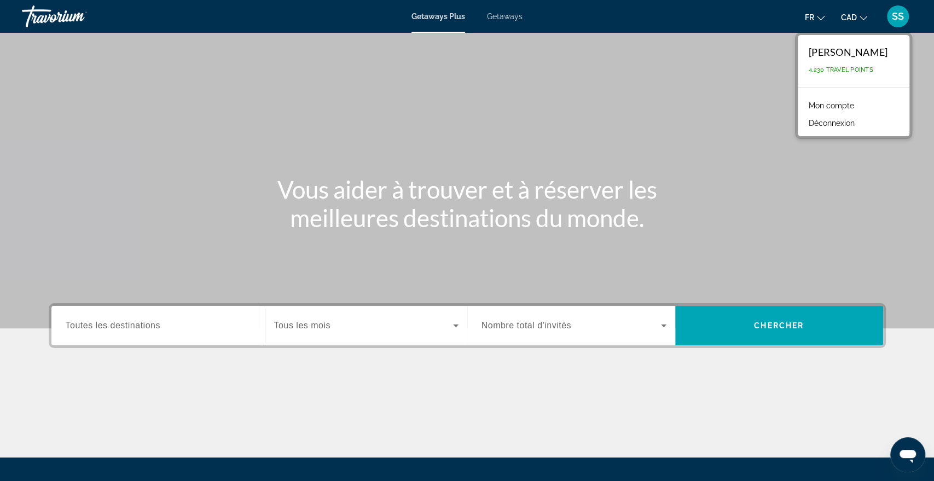
click at [841, 123] on button "Déconnexion" at bounding box center [831, 123] width 57 height 14
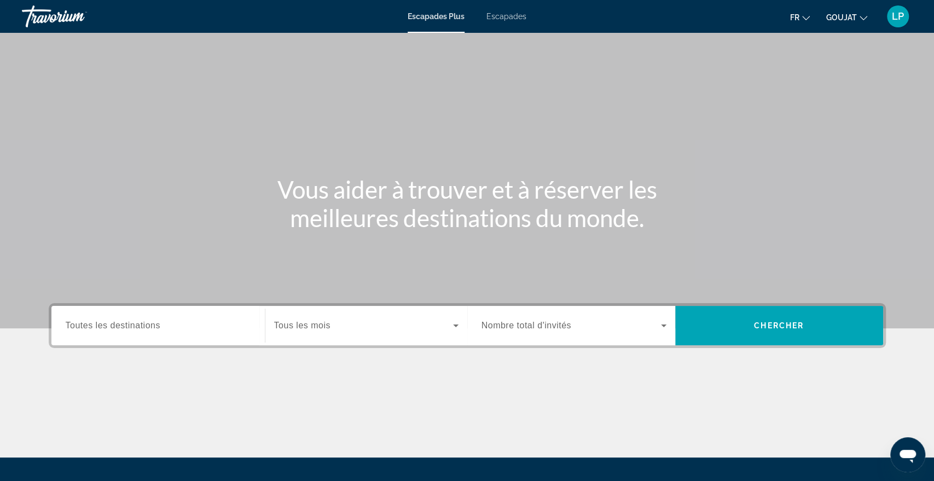
click at [895, 16] on font "LP" at bounding box center [898, 15] width 12 height 11
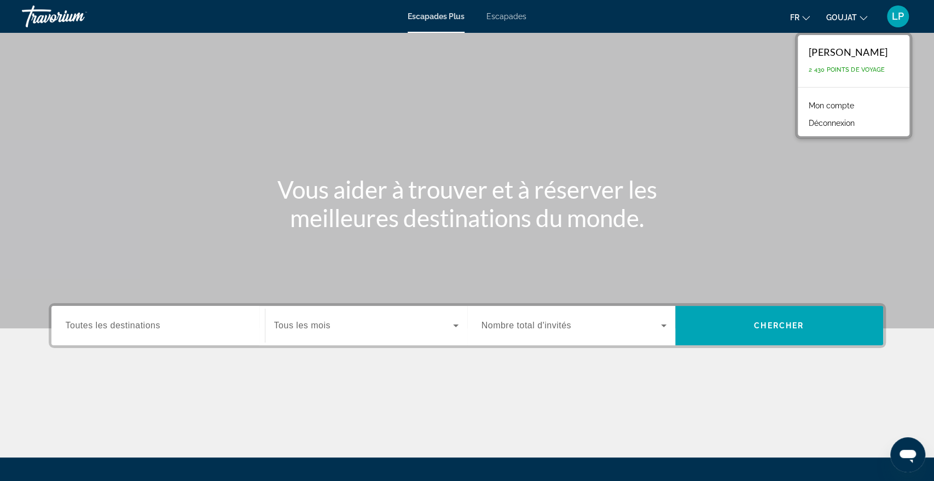
click at [830, 105] on font "Mon compte" at bounding box center [831, 105] width 45 height 9
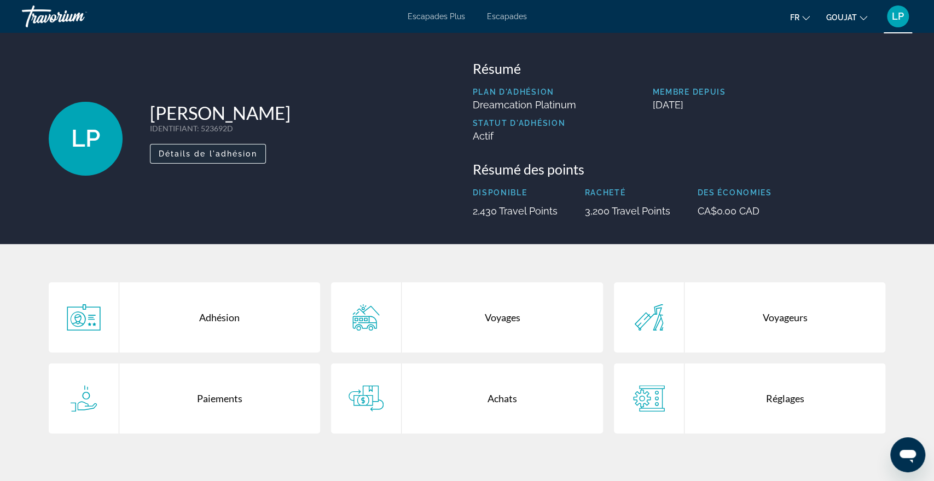
click at [222, 151] on span "Détails de l'adhésion" at bounding box center [208, 153] width 99 height 9
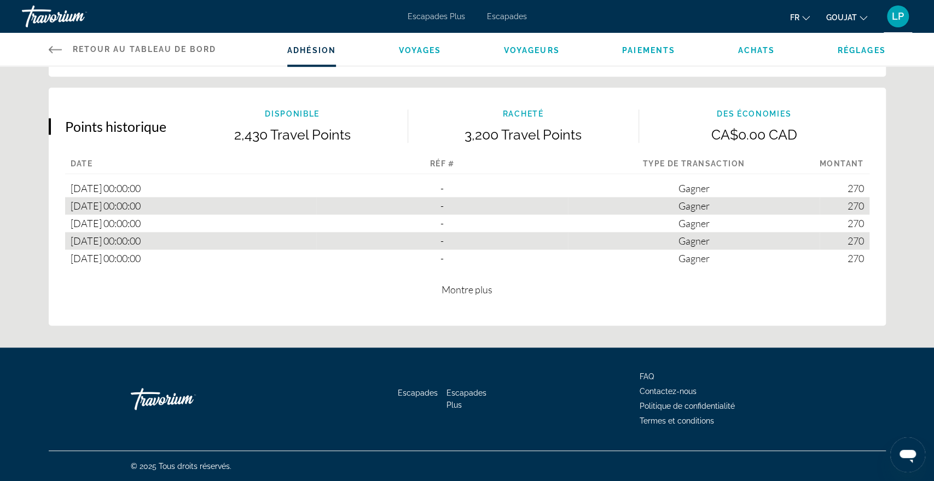
scroll to position [618, 0]
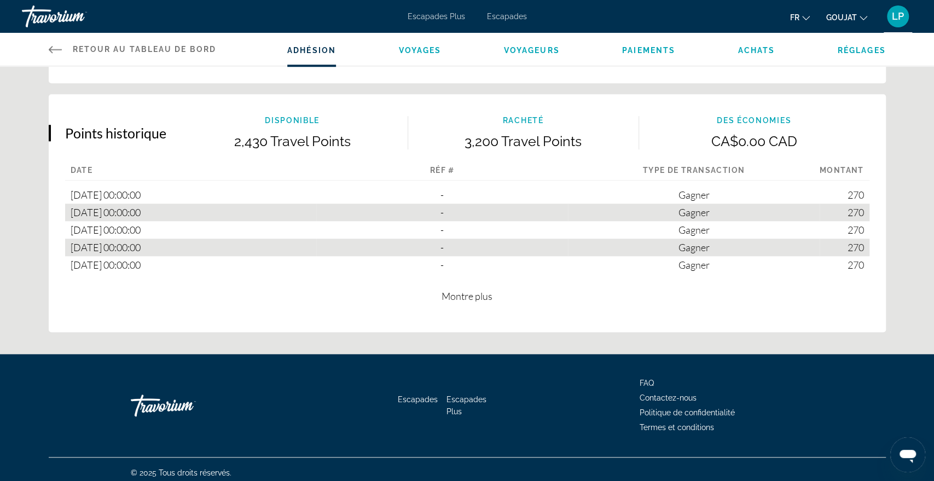
click at [483, 299] on span "Montre plus" at bounding box center [467, 296] width 51 height 12
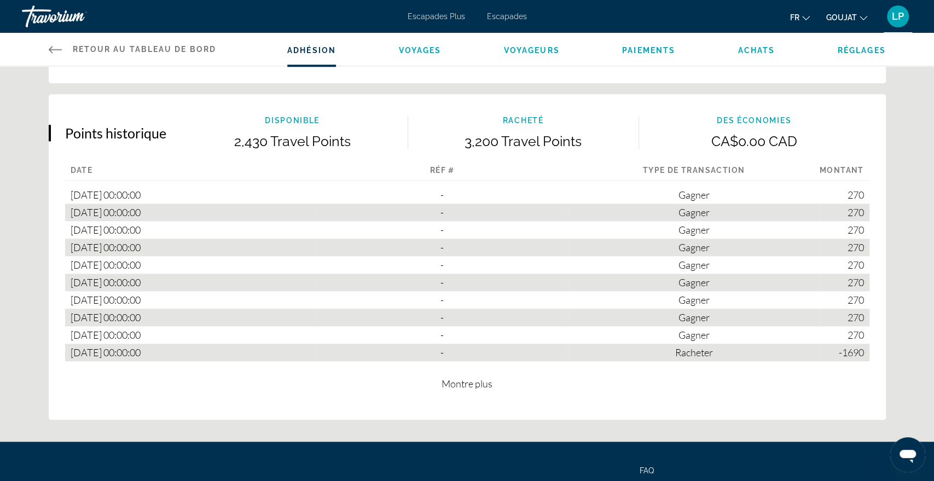
scroll to position [712, 0]
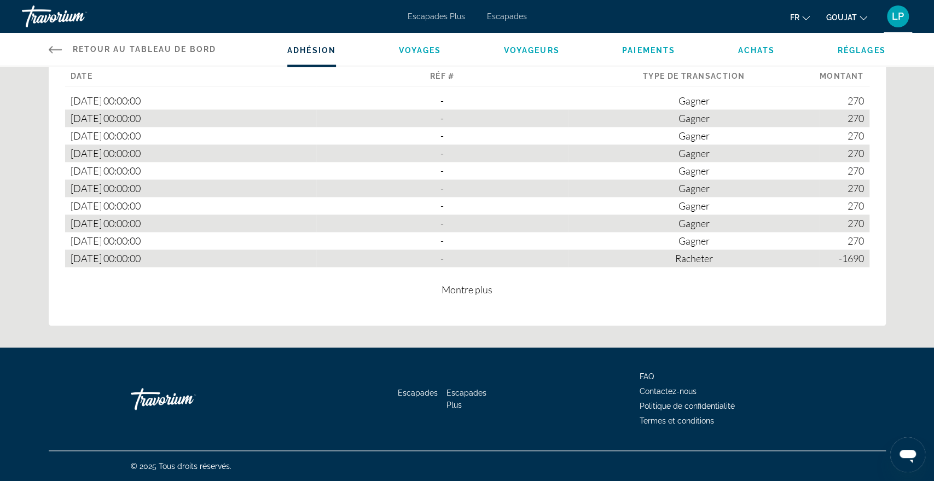
click at [476, 291] on span "Montre plus" at bounding box center [467, 289] width 51 height 12
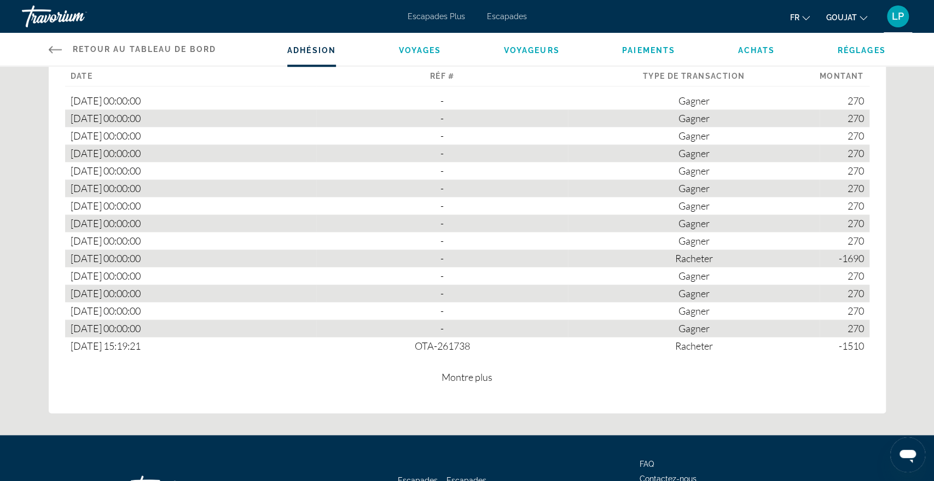
scroll to position [800, 0]
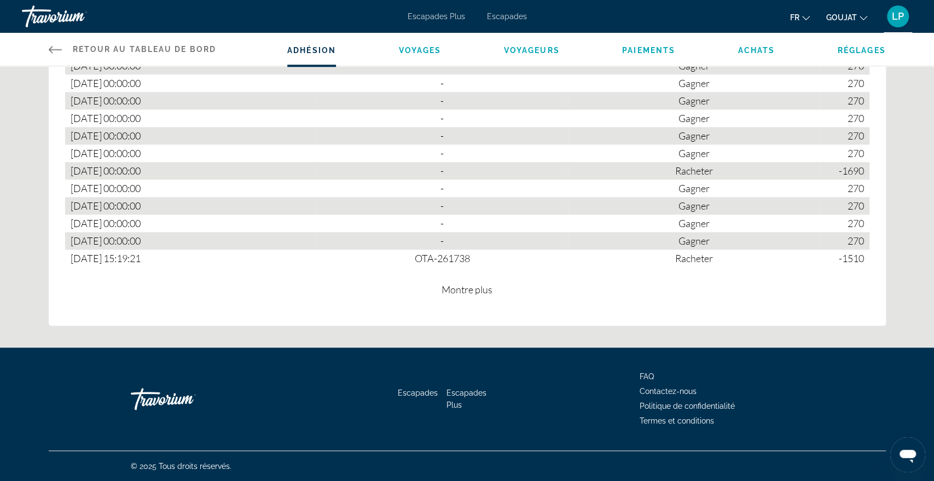
click at [474, 285] on span "Montre plus" at bounding box center [467, 289] width 51 height 12
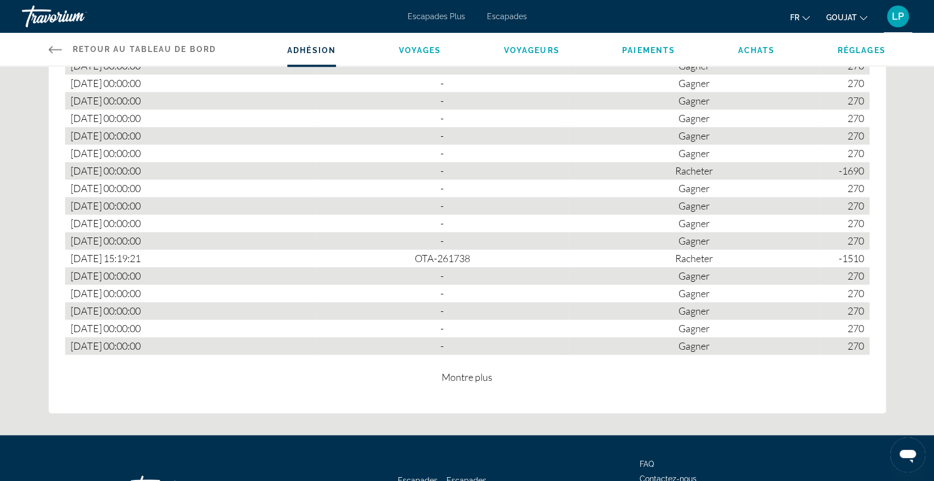
scroll to position [887, 0]
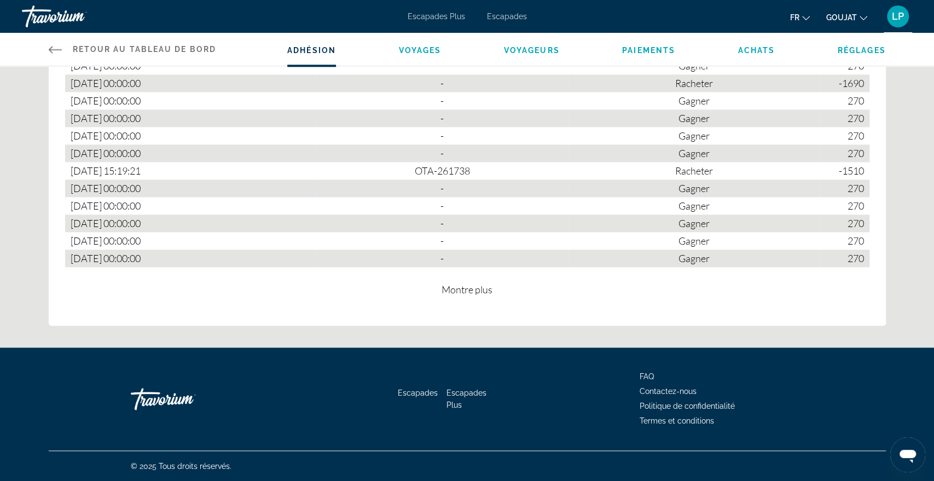
click at [474, 287] on span "Montre plus" at bounding box center [467, 289] width 51 height 12
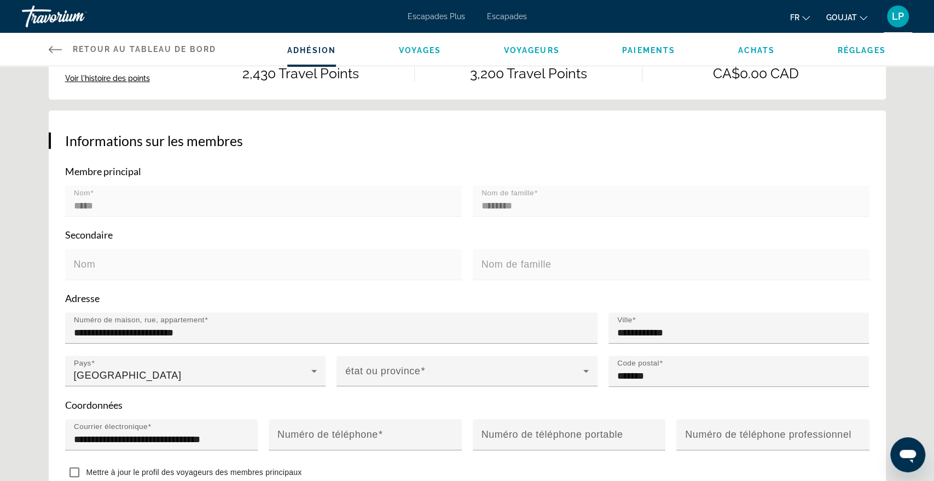
scroll to position [0, 0]
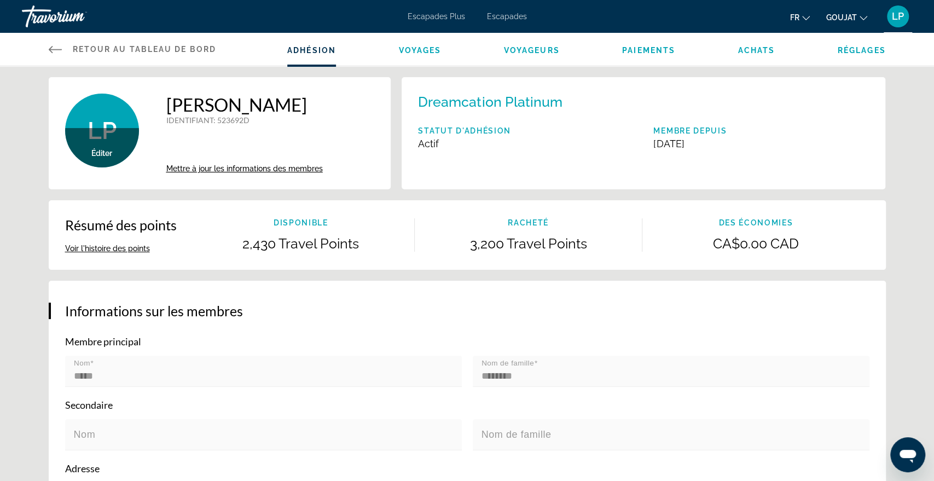
click at [877, 51] on font "Réglages" at bounding box center [862, 50] width 48 height 9
